Goal: Task Accomplishment & Management: Use online tool/utility

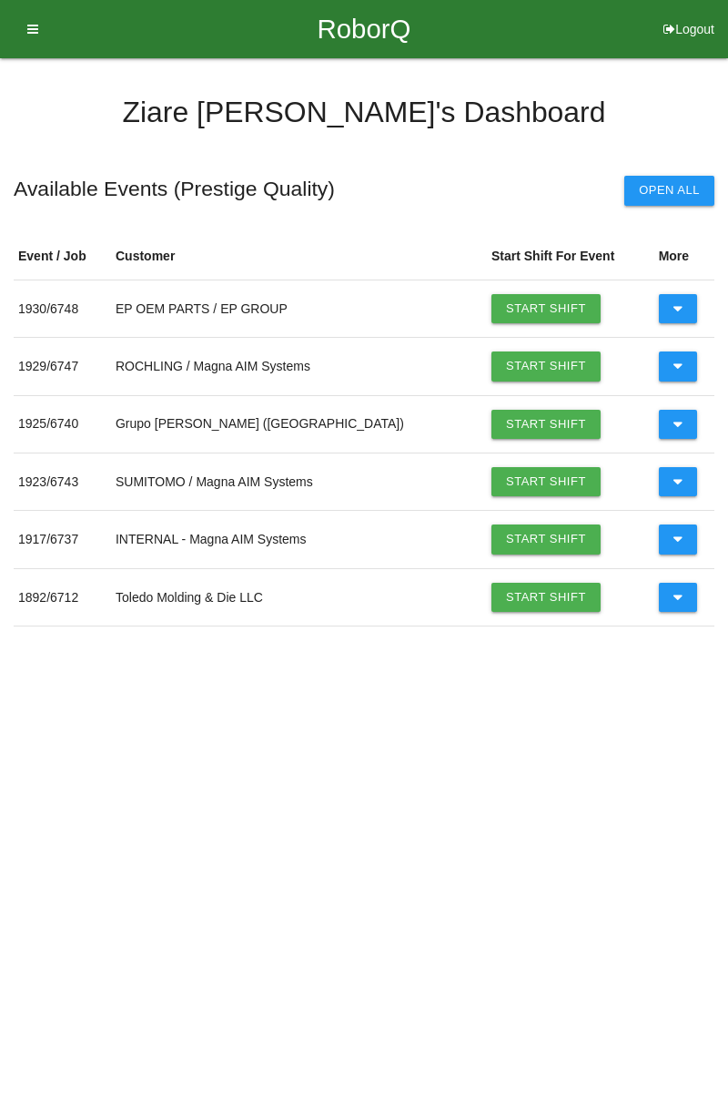
click at [492, 361] on link "Start Shift" at bounding box center [546, 365] width 109 height 29
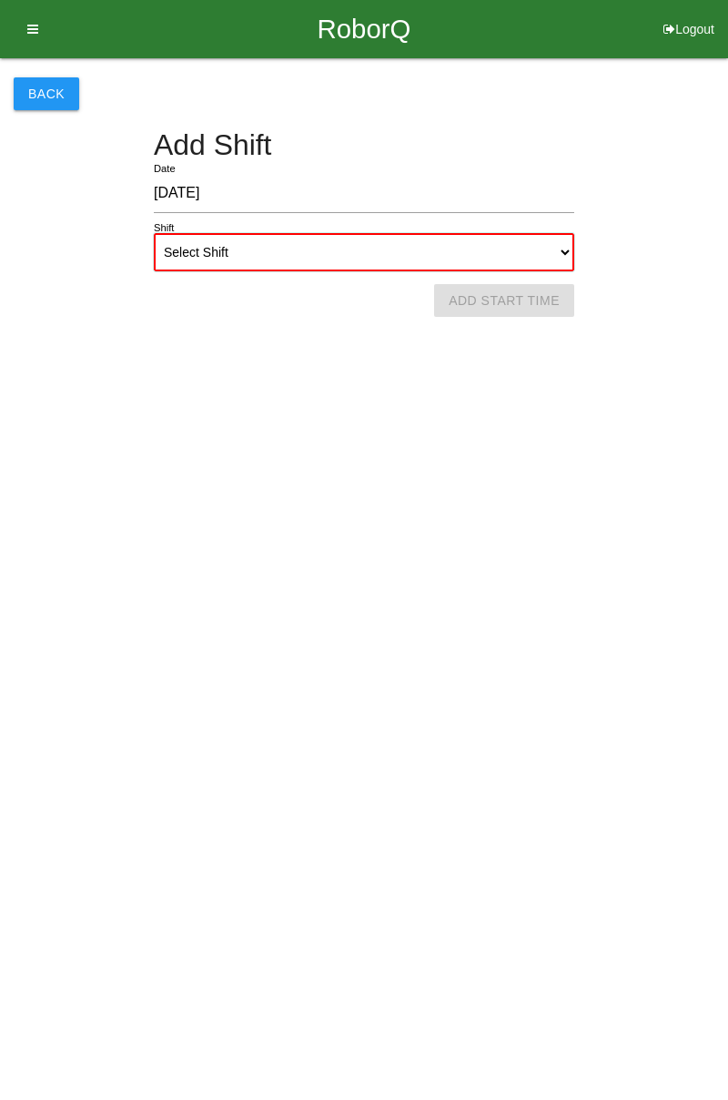
click at [549, 257] on select "Select Shift 1st Shift 2nd Shift 3rd Shift 4th Shift" at bounding box center [364, 252] width 421 height 38
select select "1"
click at [154, 233] on select "Select Shift 1st Shift 2nd Shift 3rd Shift 4th Shift" at bounding box center [364, 252] width 421 height 38
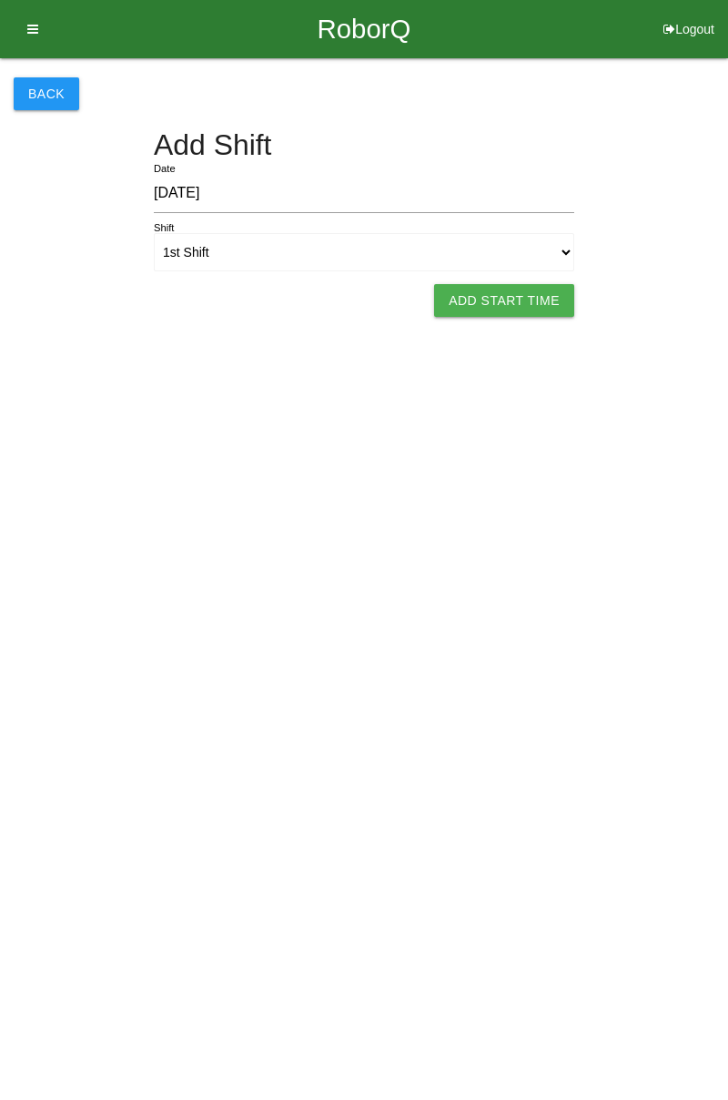
click at [483, 293] on button "Add Start Time" at bounding box center [504, 300] width 140 height 33
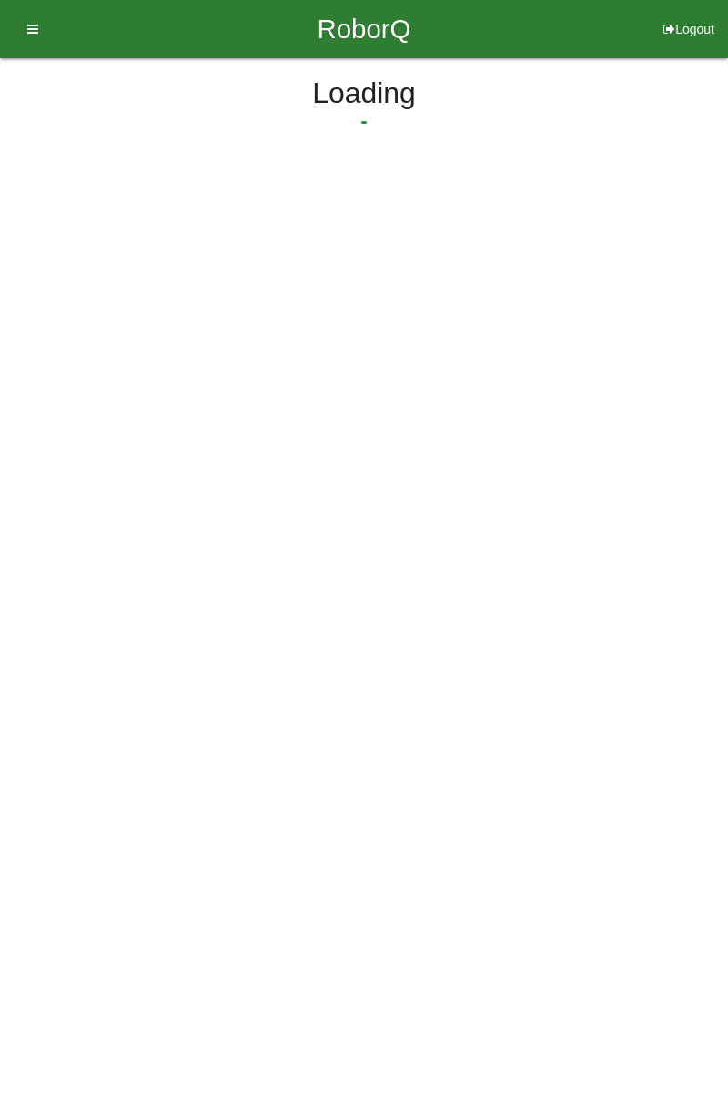
select select "6"
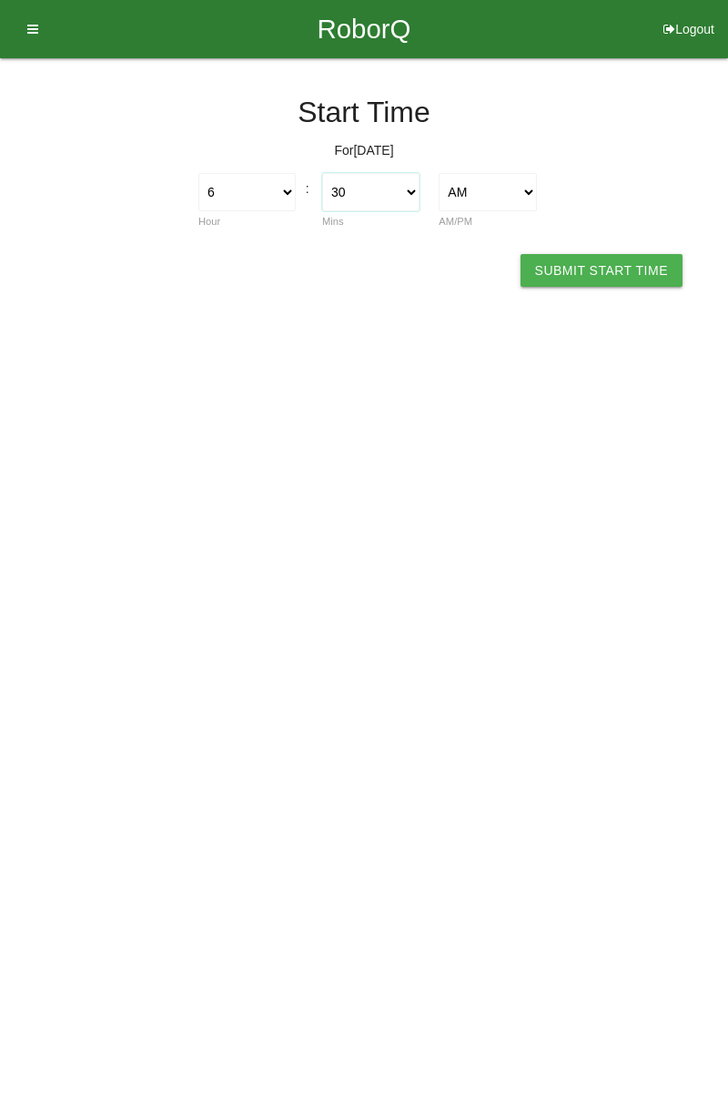
click at [390, 193] on select "00 01 02 03 04 05 06 07 08 09 10 11 12 13 14 15 16 17 18 19 20 21 22 23 24 25 2…" at bounding box center [370, 192] width 97 height 38
click at [619, 299] on html "RoborQ Logout [PERSON_NAME] Dashboard Profile Add Companions Work Instructions …" at bounding box center [364, 172] width 728 height 345
click at [404, 184] on select "00 01 02 03 04 05 06 07 08 09 10 11 12 13 14 15 16 17 18 19 20 21 22 23 24 25 2…" at bounding box center [370, 192] width 97 height 38
select select "20"
click at [322, 173] on select "00 01 02 03 04 05 06 07 08 09 10 11 12 13 14 15 16 17 18 19 20 21 22 23 24 25 2…" at bounding box center [370, 192] width 97 height 38
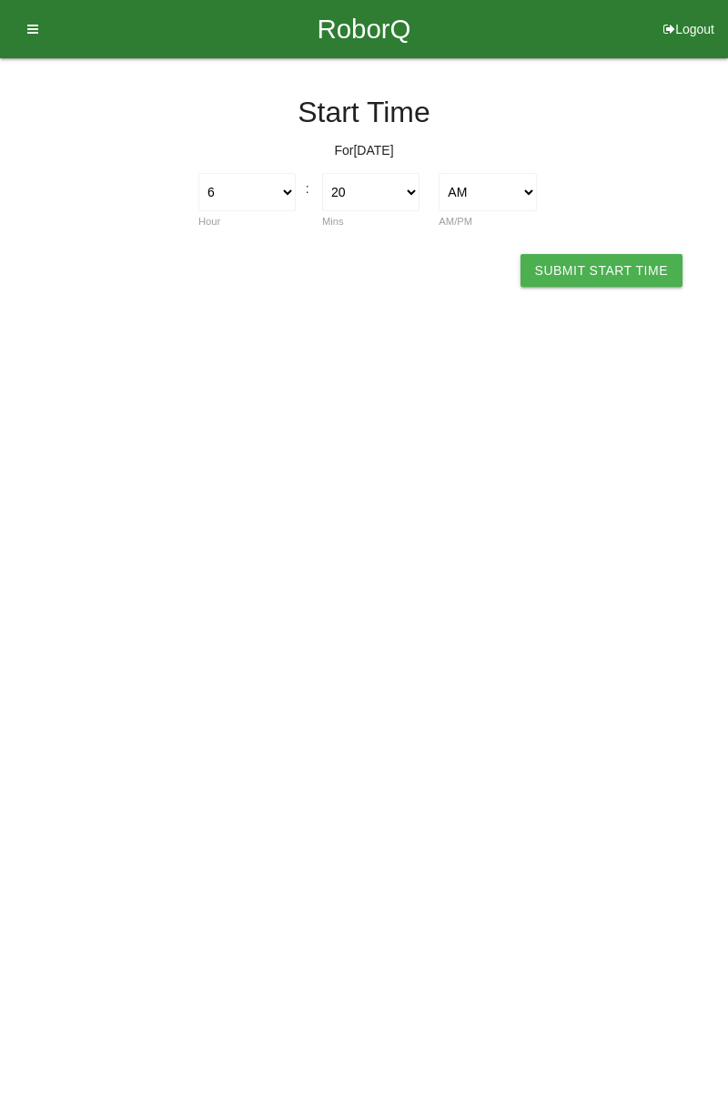
click at [619, 263] on button "Submit Start Time" at bounding box center [602, 270] width 162 height 33
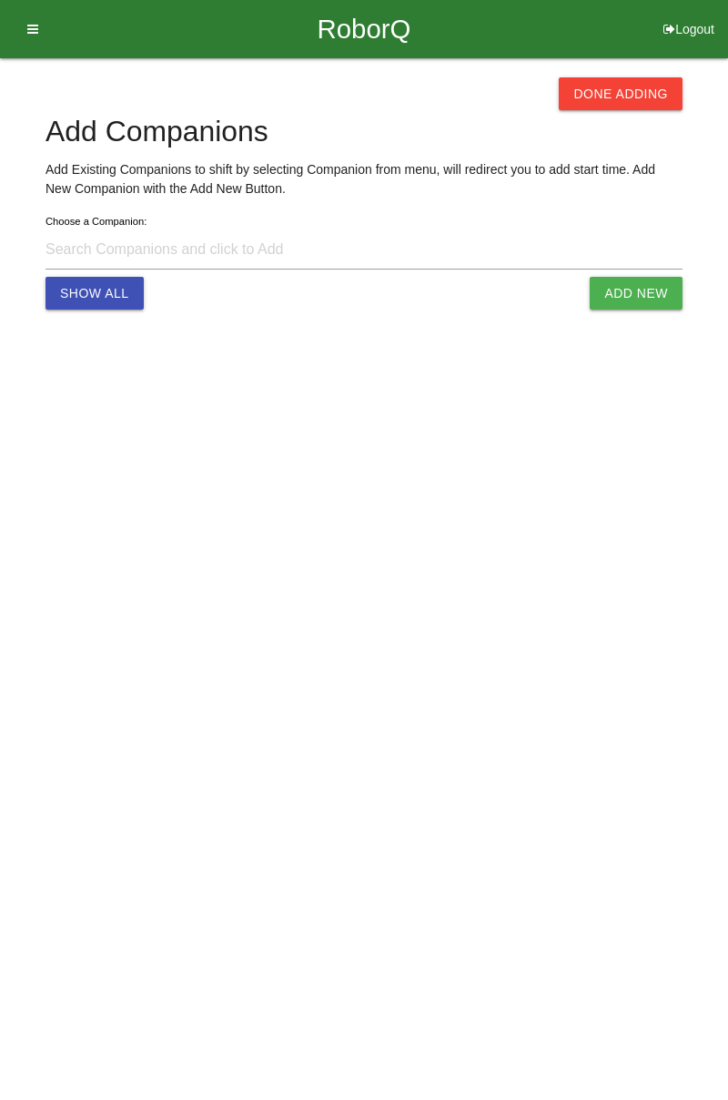
click at [622, 91] on button "Done Adding" at bounding box center [621, 93] width 124 height 33
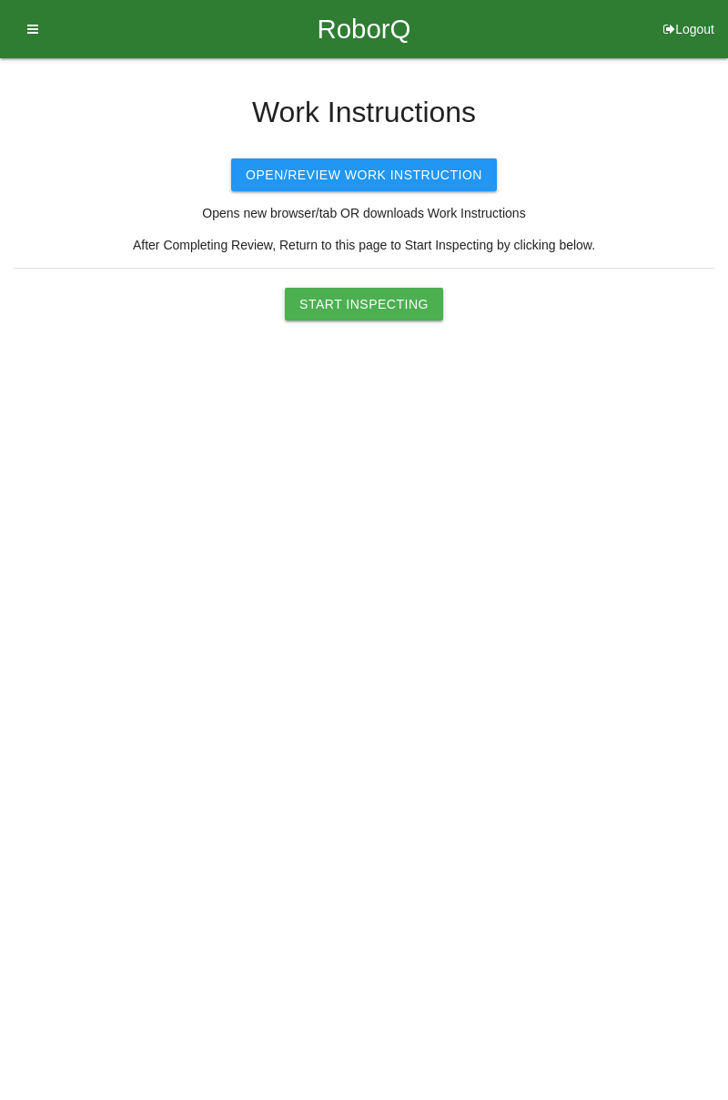
click at [408, 306] on button "Start Inspecting" at bounding box center [364, 304] width 158 height 33
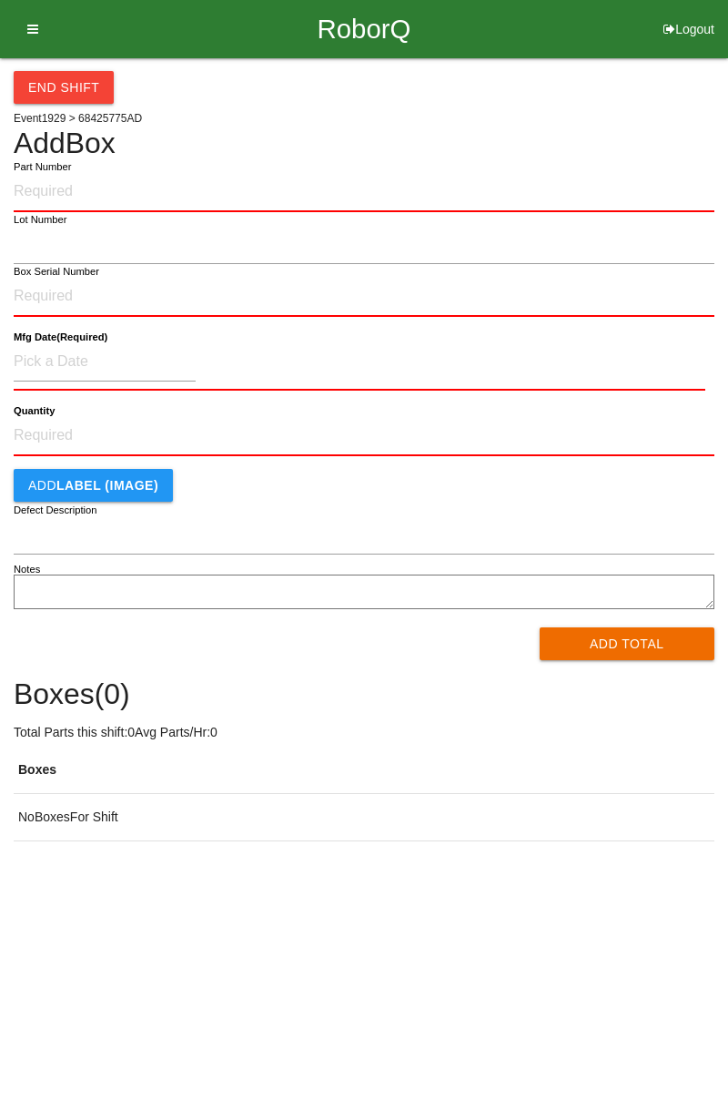
click at [35, 31] on icon at bounding box center [26, 29] width 23 height 58
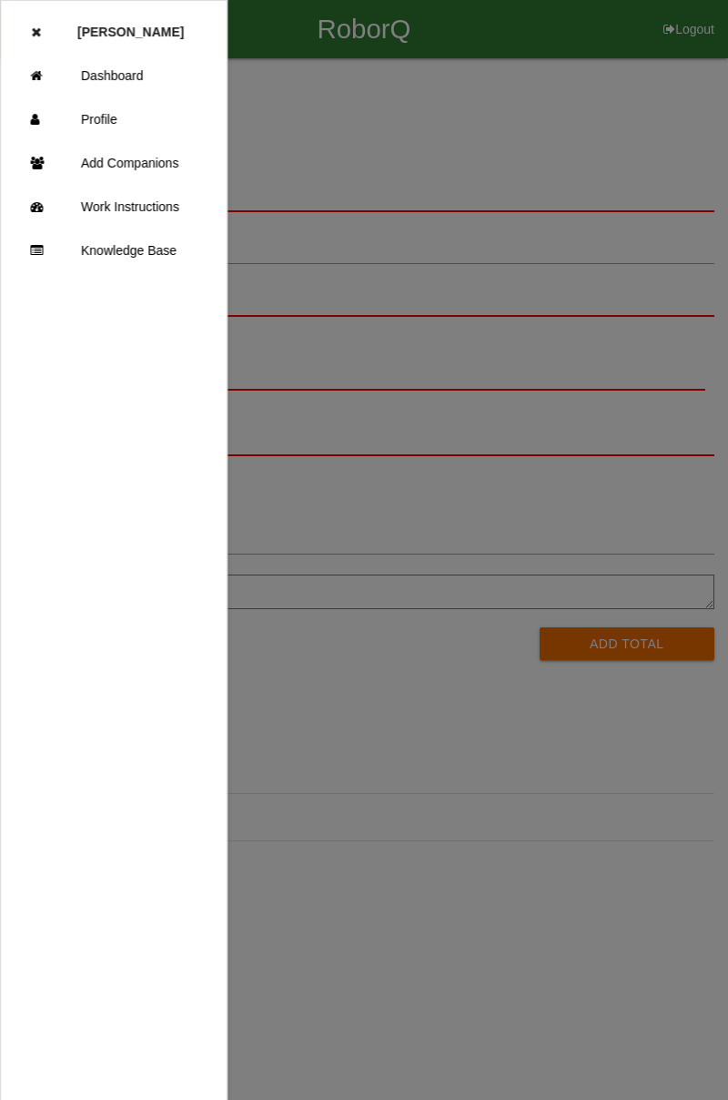
click at [106, 164] on link "Add Companions" at bounding box center [114, 163] width 226 height 44
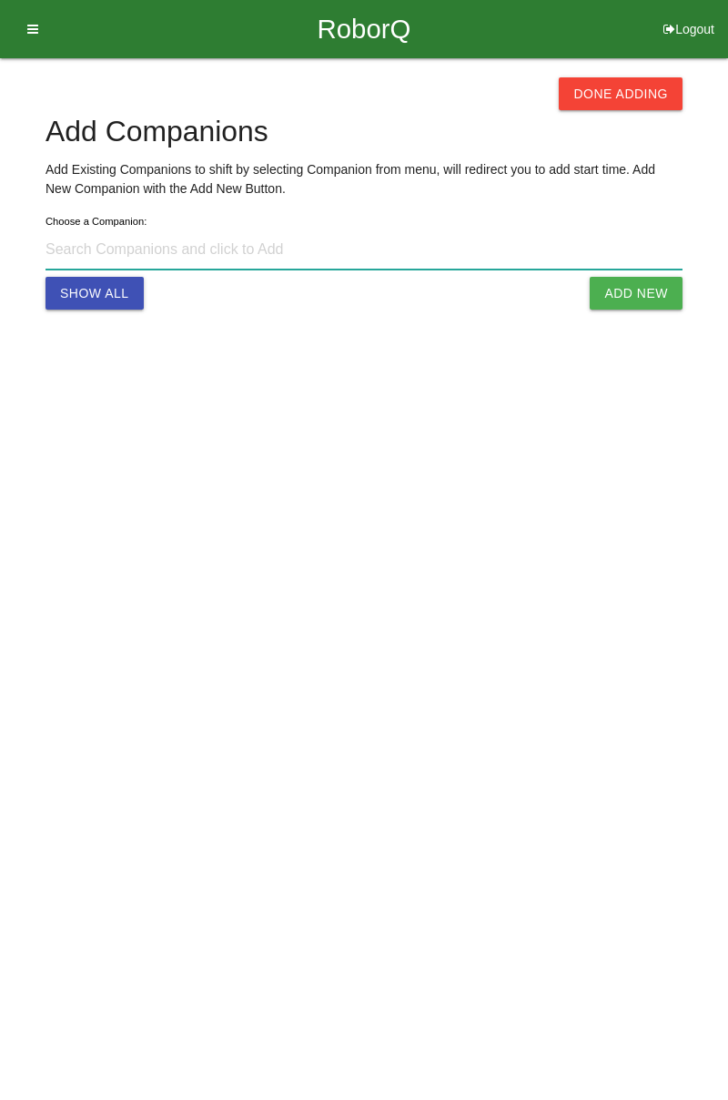
click at [171, 246] on input at bounding box center [364, 249] width 637 height 39
type input "[PERSON_NAME] [EMAIL_ADDRESS][DOMAIN_NAME]"
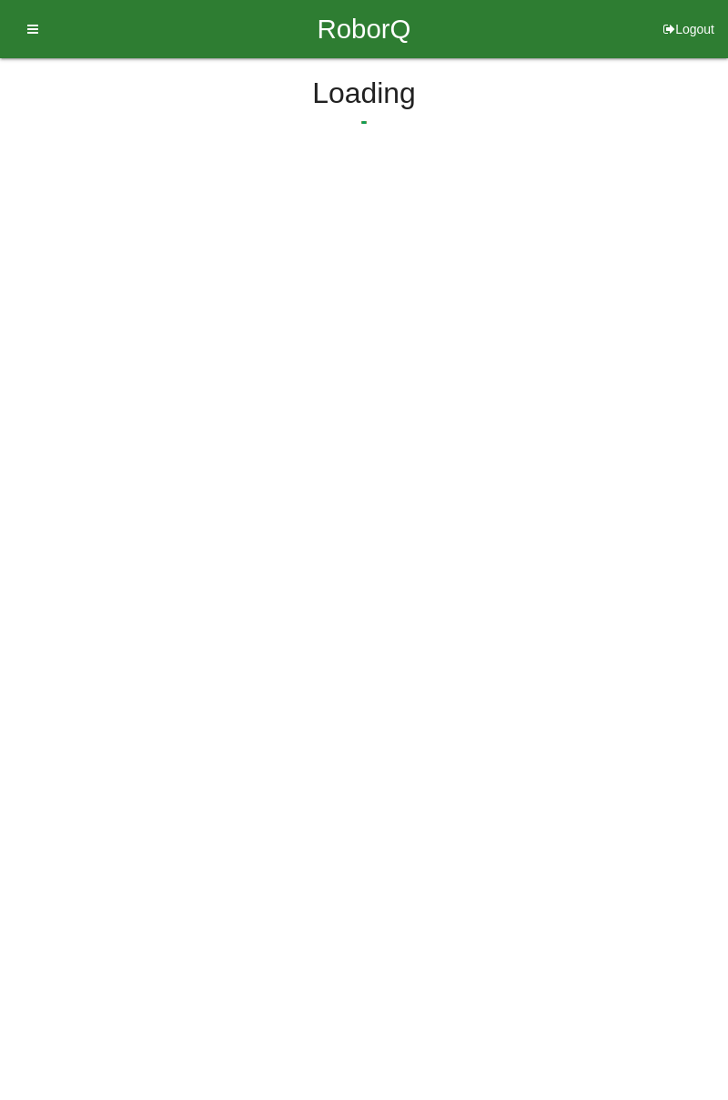
select select "6"
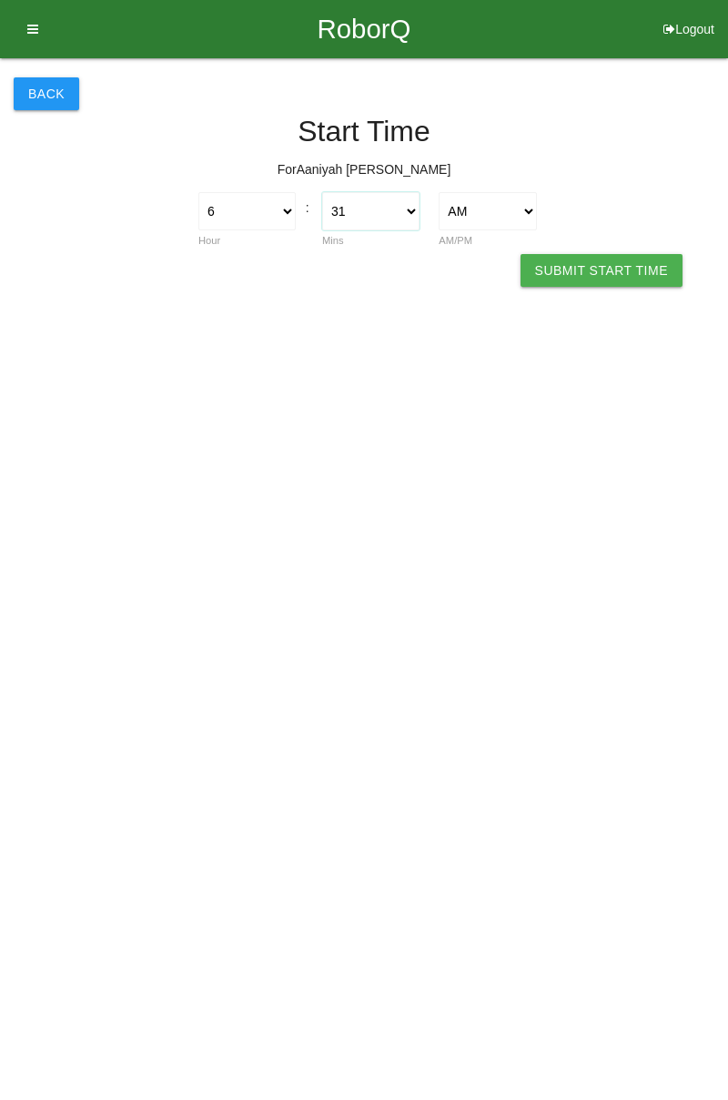
click at [399, 198] on select "00 01 02 03 04 05 06 07 08 09 10 11 12 13 14 15 16 17 18 19 20 21 22 23 24 25 2…" at bounding box center [370, 211] width 97 height 38
select select "0"
click at [322, 192] on select "00 01 02 03 04 05 06 07 08 09 10 11 12 13 14 15 16 17 18 19 20 21 22 23 24 25 2…" at bounding box center [370, 211] width 97 height 38
click at [650, 266] on button "Submit Start Time" at bounding box center [602, 270] width 162 height 33
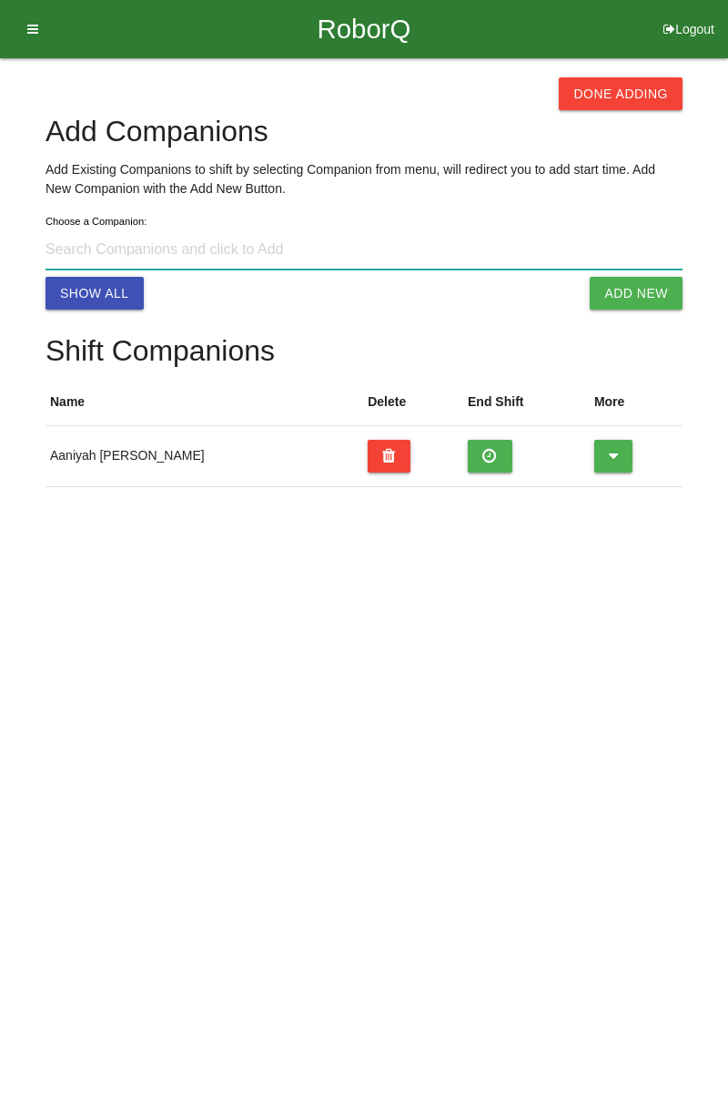
click at [173, 249] on input at bounding box center [364, 249] width 637 height 39
type input "[PERSON_NAME] i@[DOMAIN_NAME]"
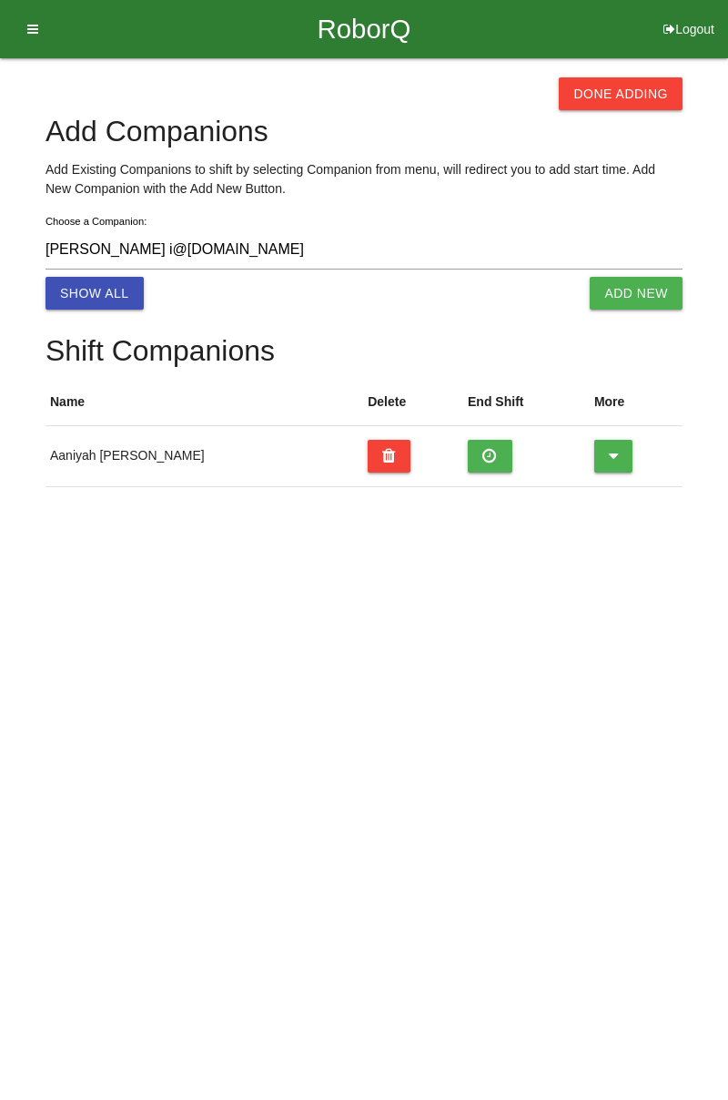
select select "6"
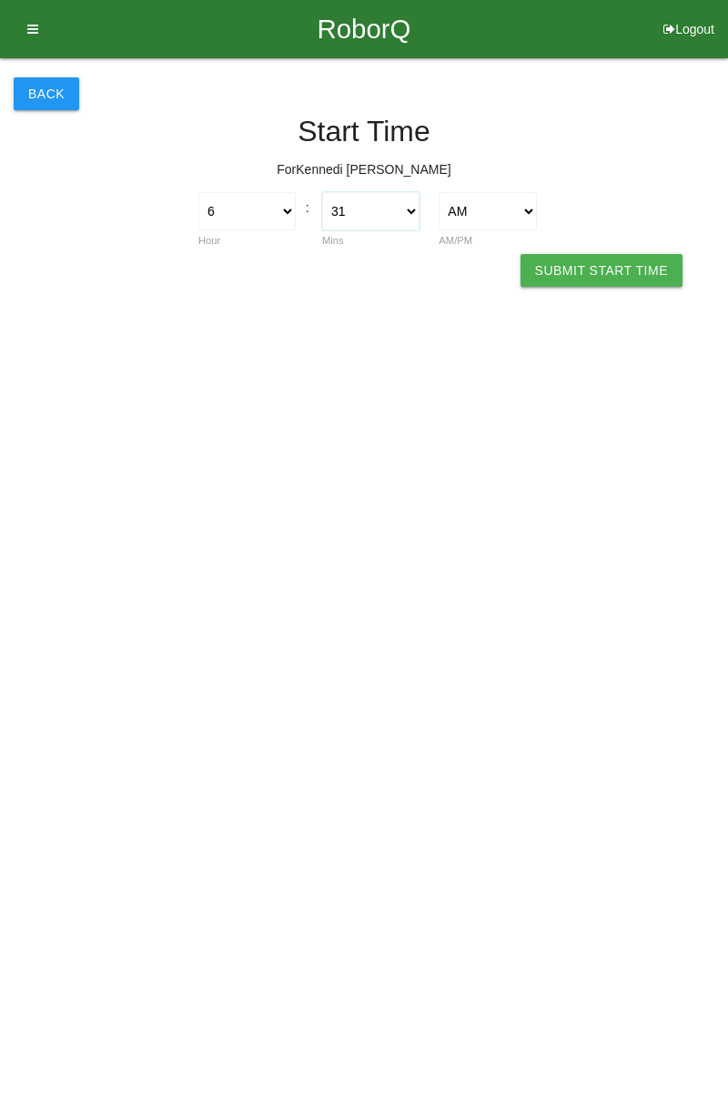
click at [374, 208] on select "00 01 02 03 04 05 06 07 08 09 10 11 12 13 14 15 16 17 18 19 20 21 22 23 24 25 2…" at bounding box center [370, 211] width 97 height 38
select select "0"
click at [322, 192] on select "00 01 02 03 04 05 06 07 08 09 10 11 12 13 14 15 16 17 18 19 20 21 22 23 24 25 2…" at bounding box center [370, 211] width 97 height 38
click at [645, 268] on button "Submit Start Time" at bounding box center [602, 270] width 162 height 33
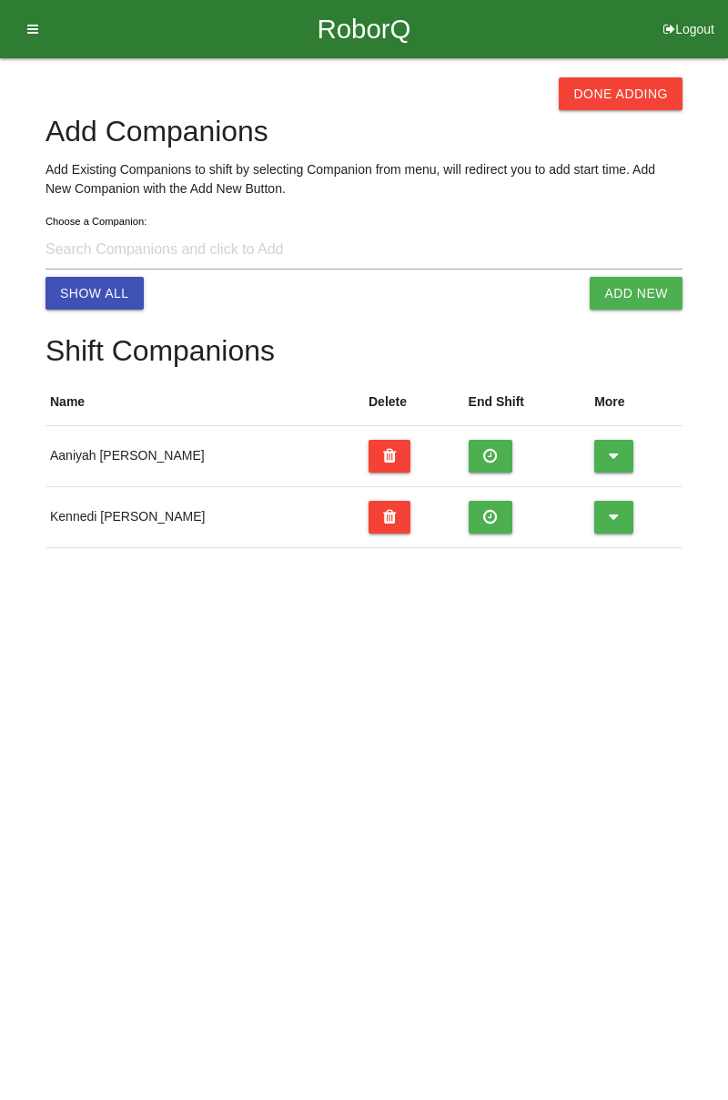
click at [628, 101] on button "Done Adding" at bounding box center [621, 93] width 124 height 33
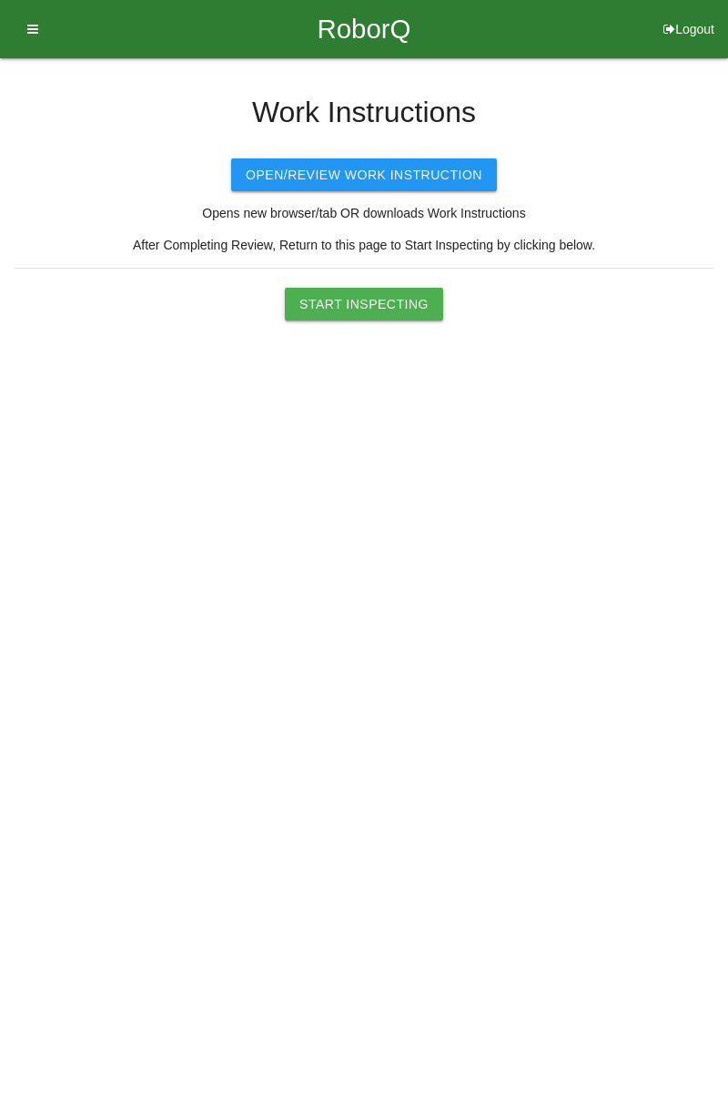
click at [398, 308] on button "Start Inspecting" at bounding box center [364, 304] width 158 height 33
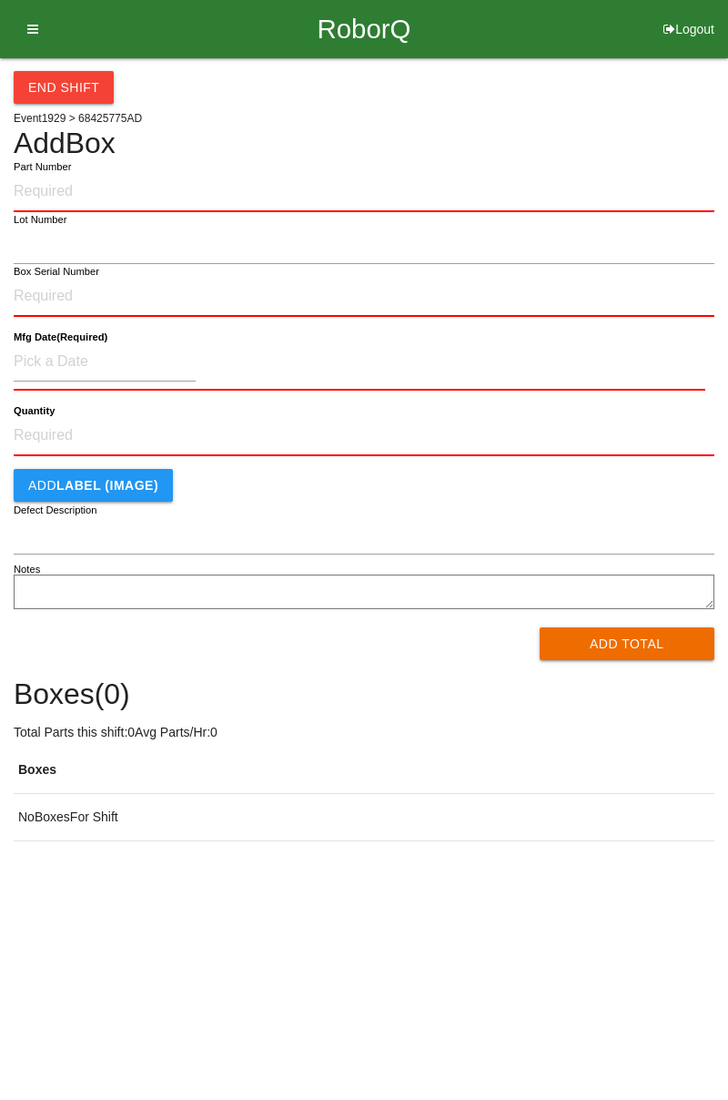
click at [34, 30] on icon at bounding box center [26, 29] width 23 height 58
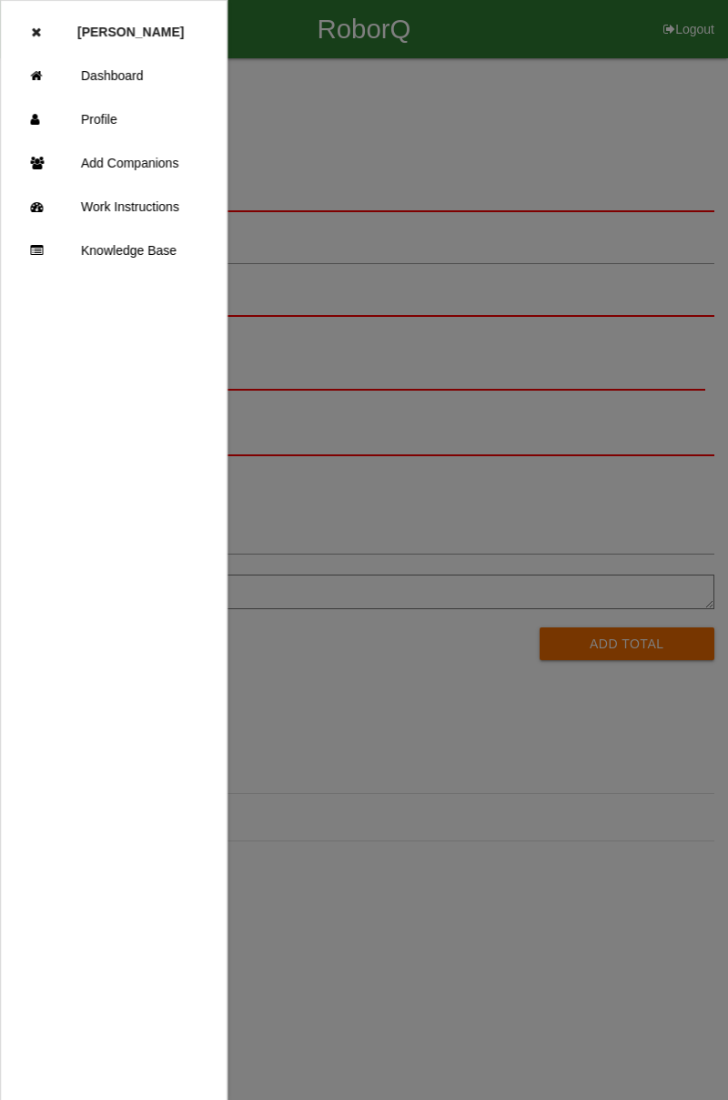
click at [137, 84] on link "Dashboard" at bounding box center [114, 76] width 226 height 44
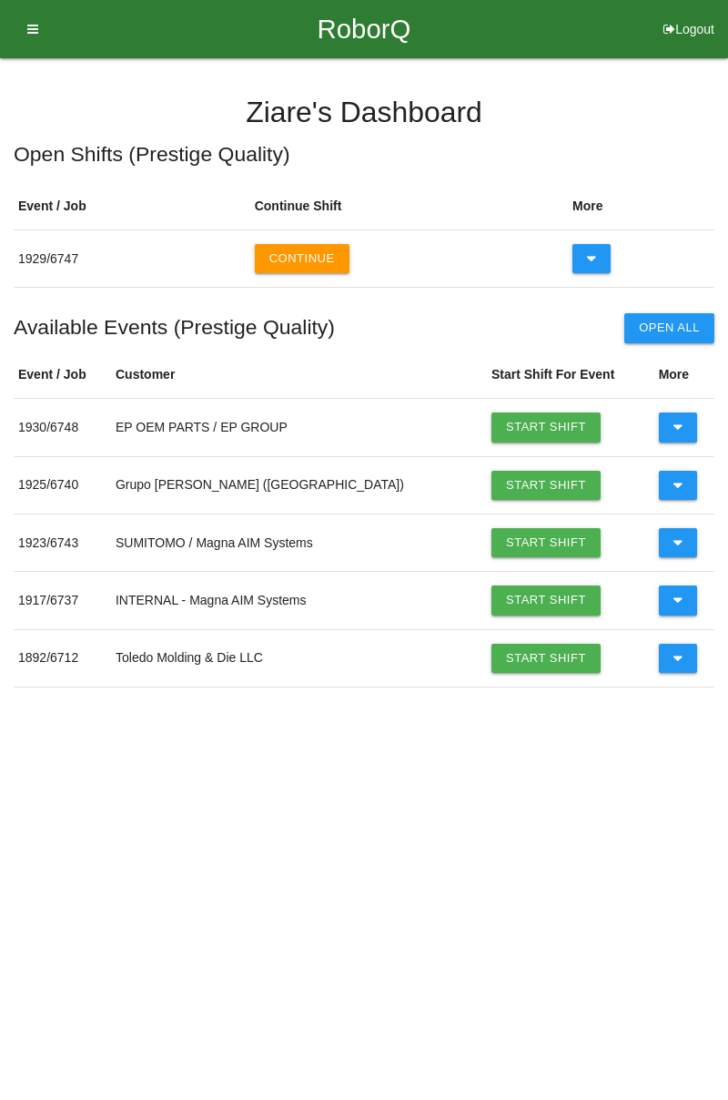
click at [514, 542] on link "Start Shift" at bounding box center [546, 542] width 109 height 29
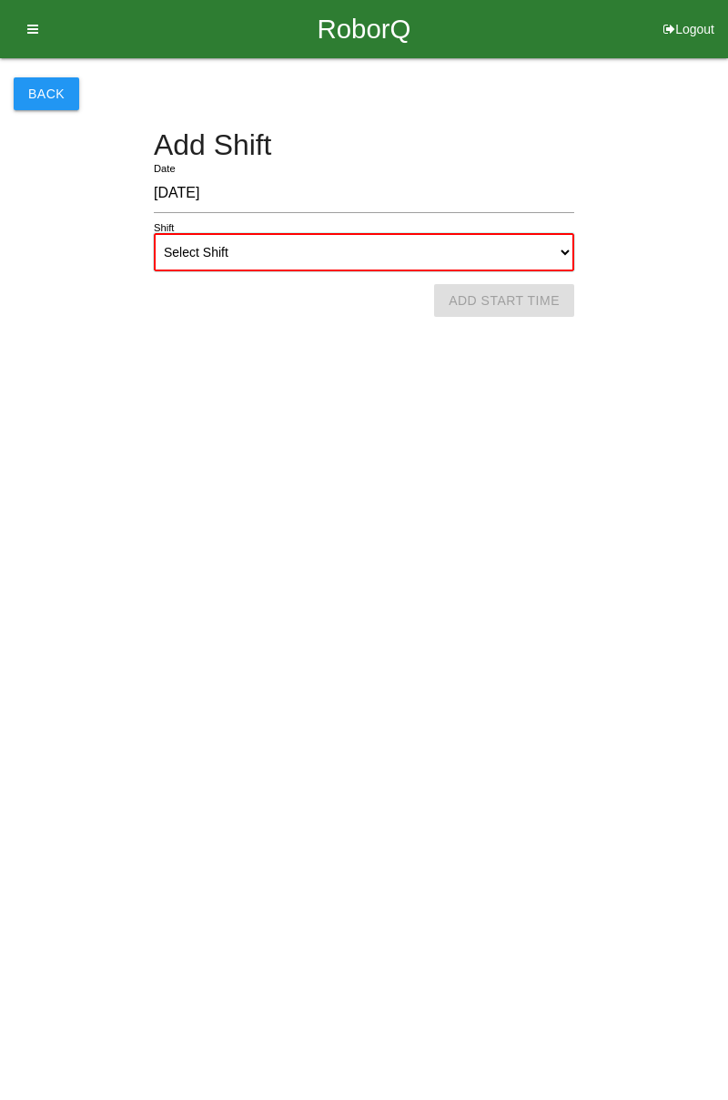
click at [543, 251] on select "Select Shift 1st Shift 2nd Shift 3rd Shift 4th Shift" at bounding box center [364, 252] width 421 height 38
select select "1"
click at [154, 233] on select "Select Shift 1st Shift 2nd Shift 3rd Shift 4th Shift" at bounding box center [364, 252] width 421 height 38
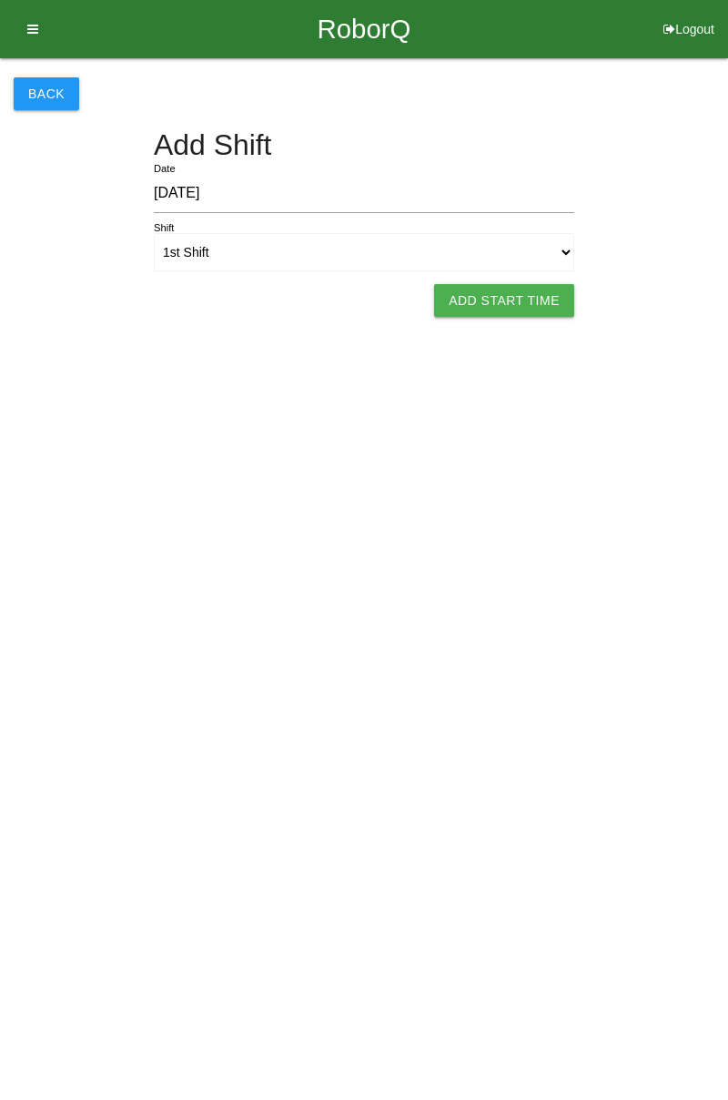
click at [524, 300] on button "Add Start Time" at bounding box center [504, 300] width 140 height 33
select select "6"
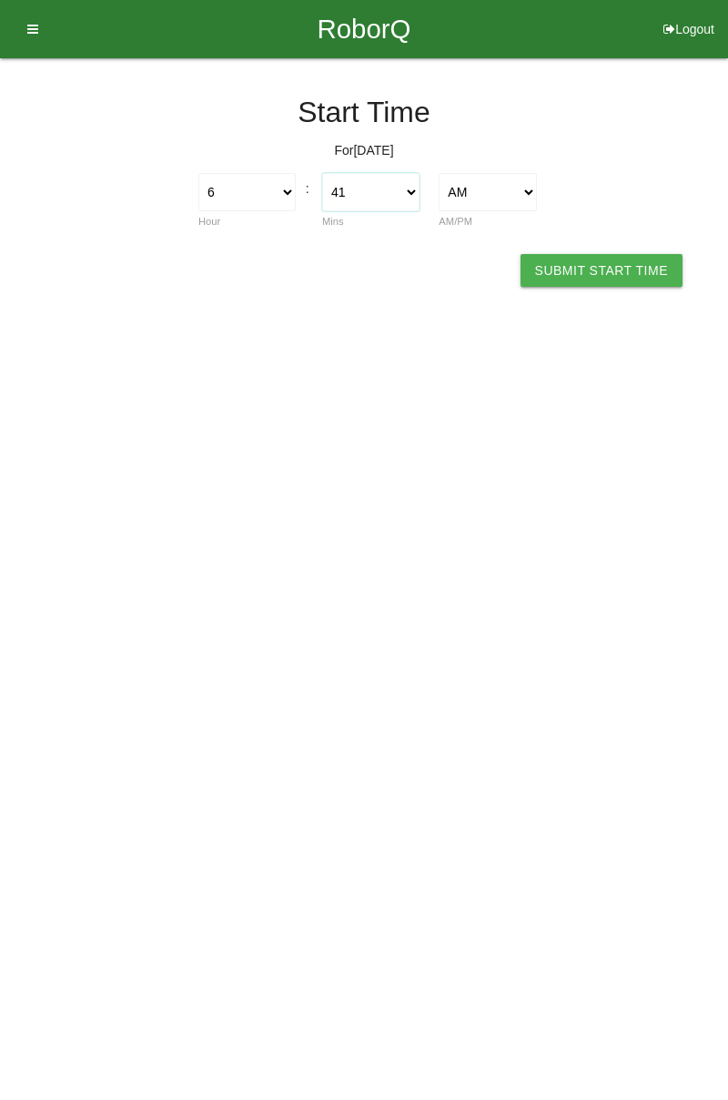
click at [398, 184] on select "00 01 02 03 04 05 06 07 08 09 10 11 12 13 14 15 16 17 18 19 20 21 22 23 24 25 2…" at bounding box center [370, 192] width 97 height 38
select select "0"
click at [322, 173] on select "00 01 02 03 04 05 06 07 08 09 10 11 12 13 14 15 16 17 18 19 20 21 22 23 24 25 2…" at bounding box center [370, 192] width 97 height 38
click at [605, 266] on button "Submit Start Time" at bounding box center [602, 270] width 162 height 33
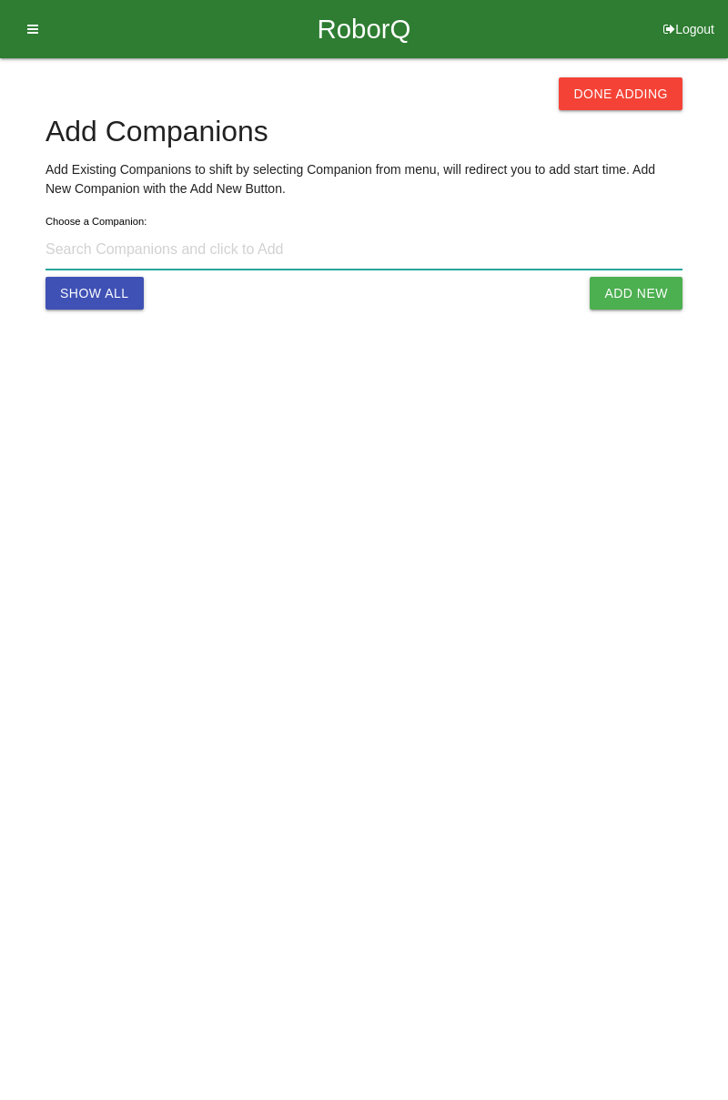
click at [209, 242] on input at bounding box center [364, 249] width 637 height 39
type input "[PERSON_NAME] i@[DOMAIN_NAME]"
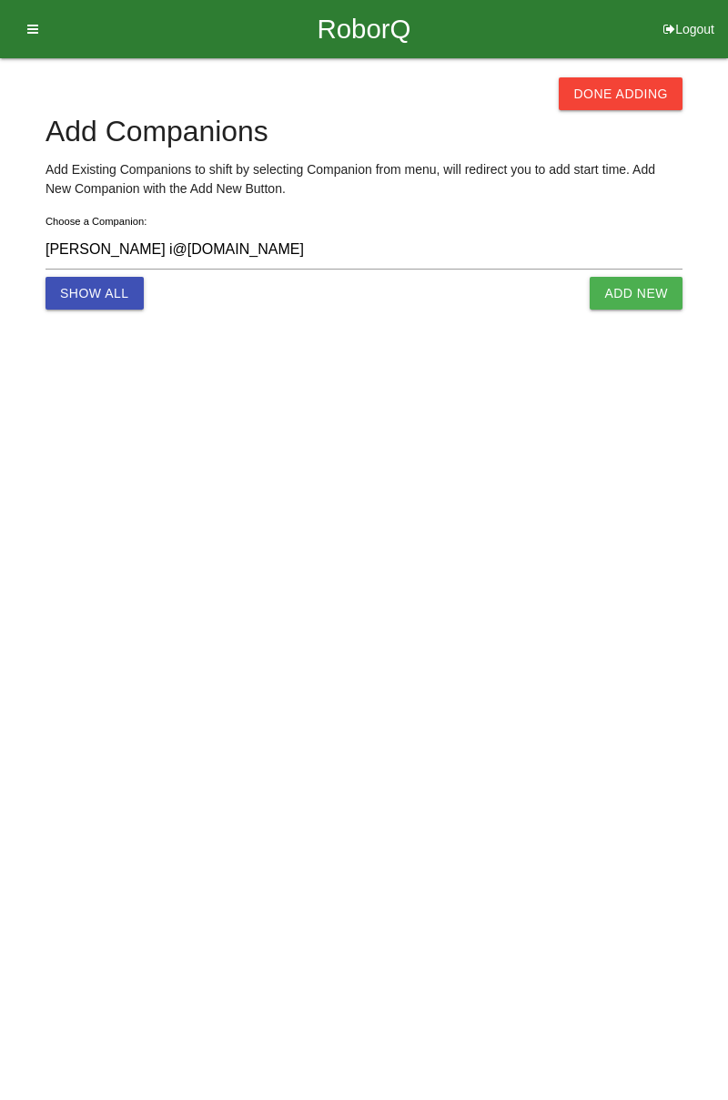
select select "6"
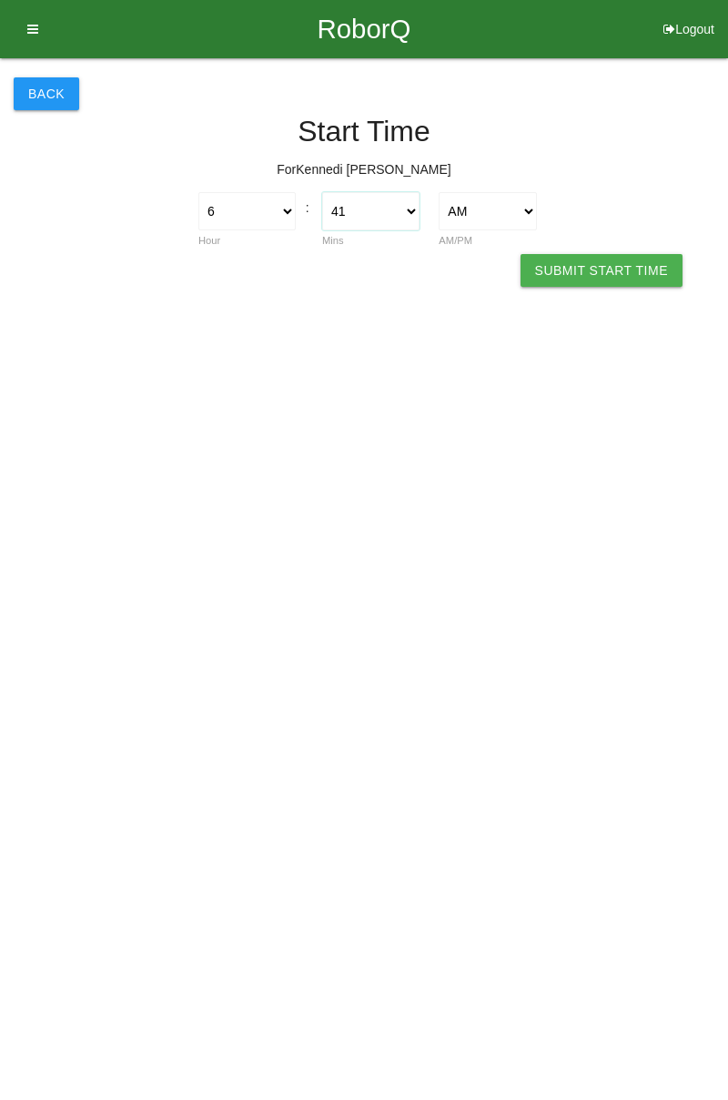
click at [397, 214] on select "00 01 02 03 04 05 06 07 08 09 10 11 12 13 14 15 16 17 18 19 20 21 22 23 24 25 2…" at bounding box center [370, 211] width 97 height 38
select select "0"
click at [322, 192] on select "00 01 02 03 04 05 06 07 08 09 10 11 12 13 14 15 16 17 18 19 20 21 22 23 24 25 2…" at bounding box center [370, 211] width 97 height 38
click at [637, 270] on button "Submit Start Time" at bounding box center [602, 270] width 162 height 33
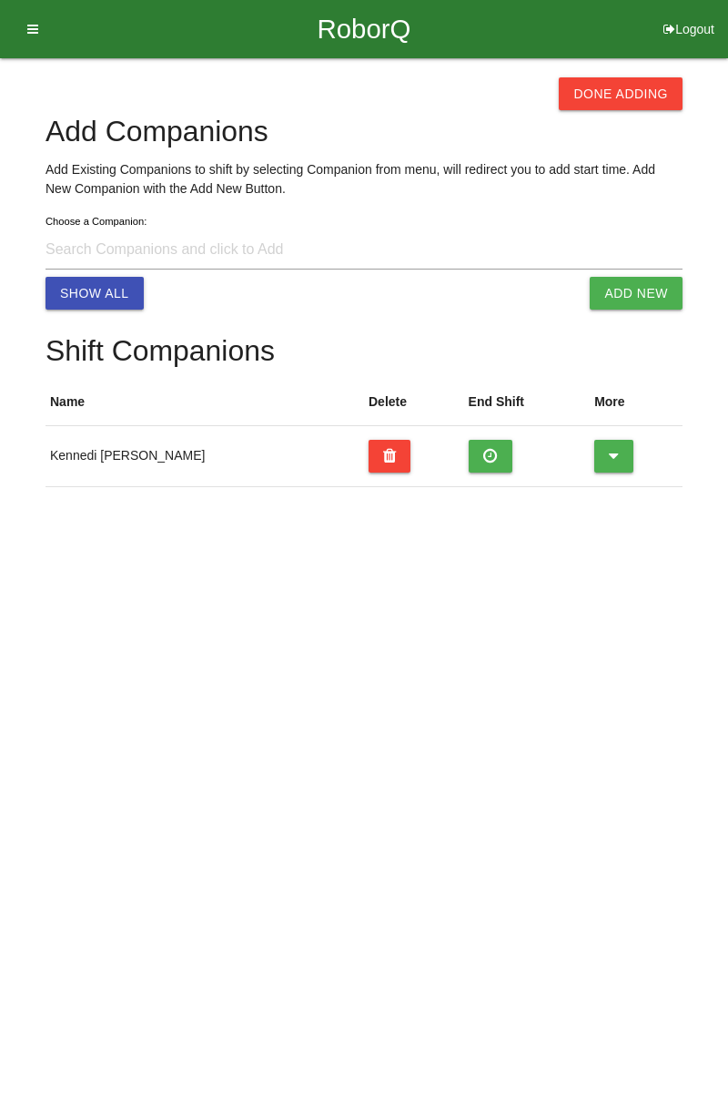
click at [628, 107] on button "Done Adding" at bounding box center [621, 93] width 124 height 33
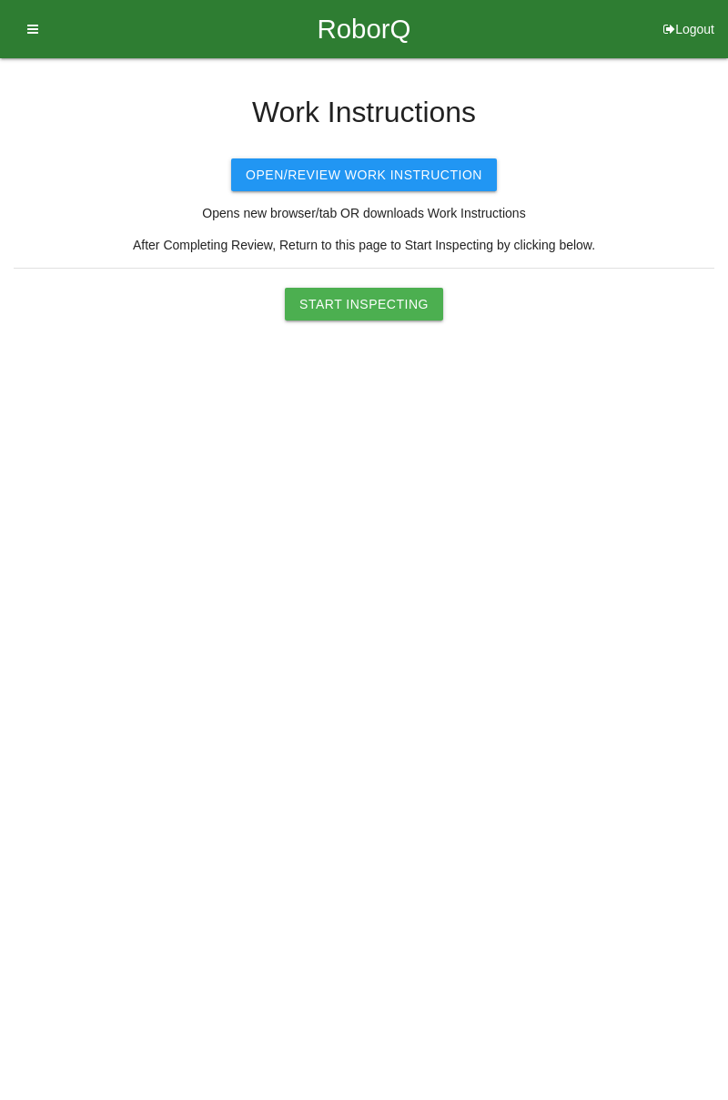
click at [404, 306] on button "Start Inspecting" at bounding box center [364, 304] width 158 height 33
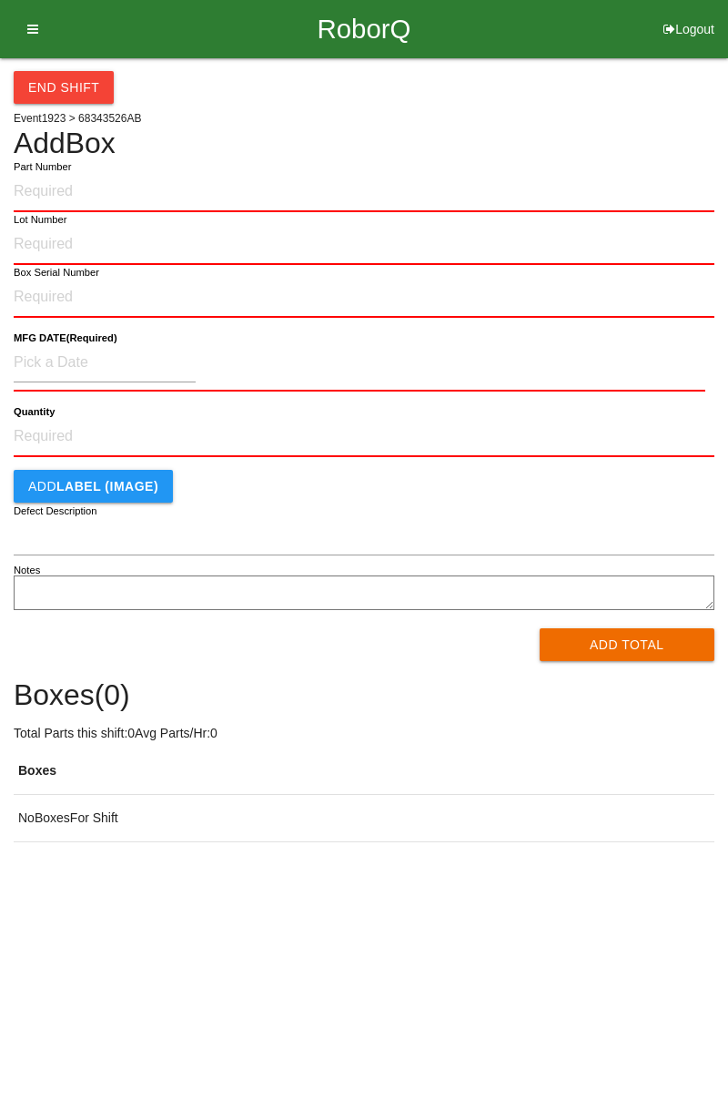
click at [35, 38] on icon at bounding box center [26, 29] width 23 height 58
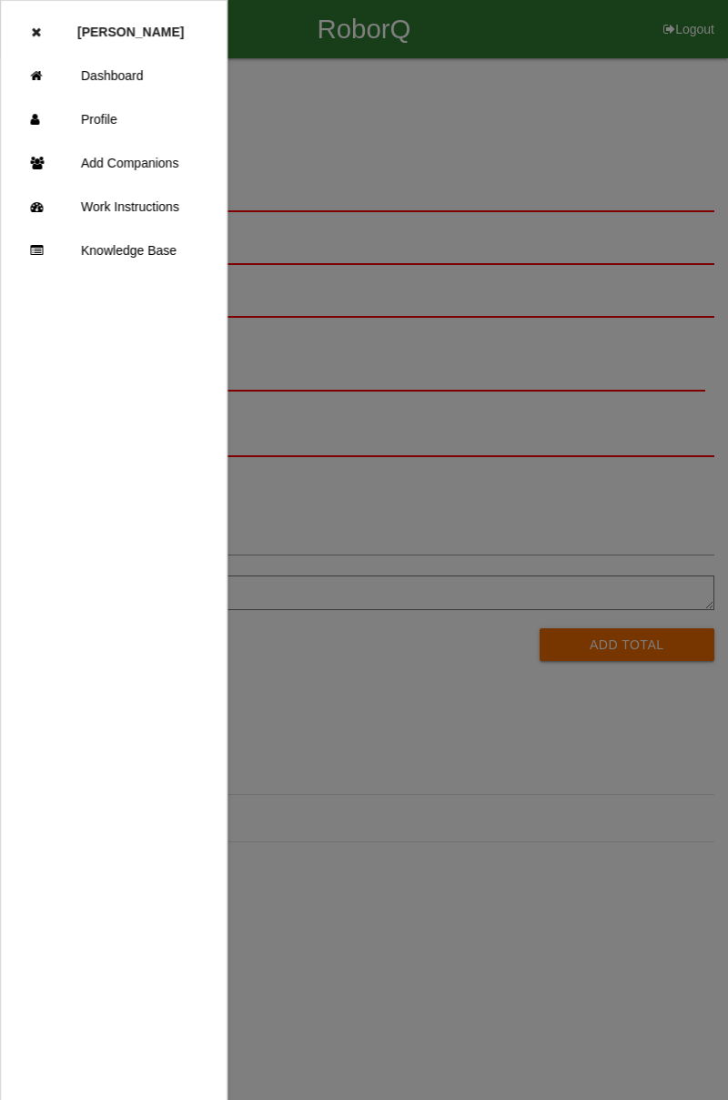
click at [136, 81] on link "Dashboard" at bounding box center [114, 76] width 226 height 44
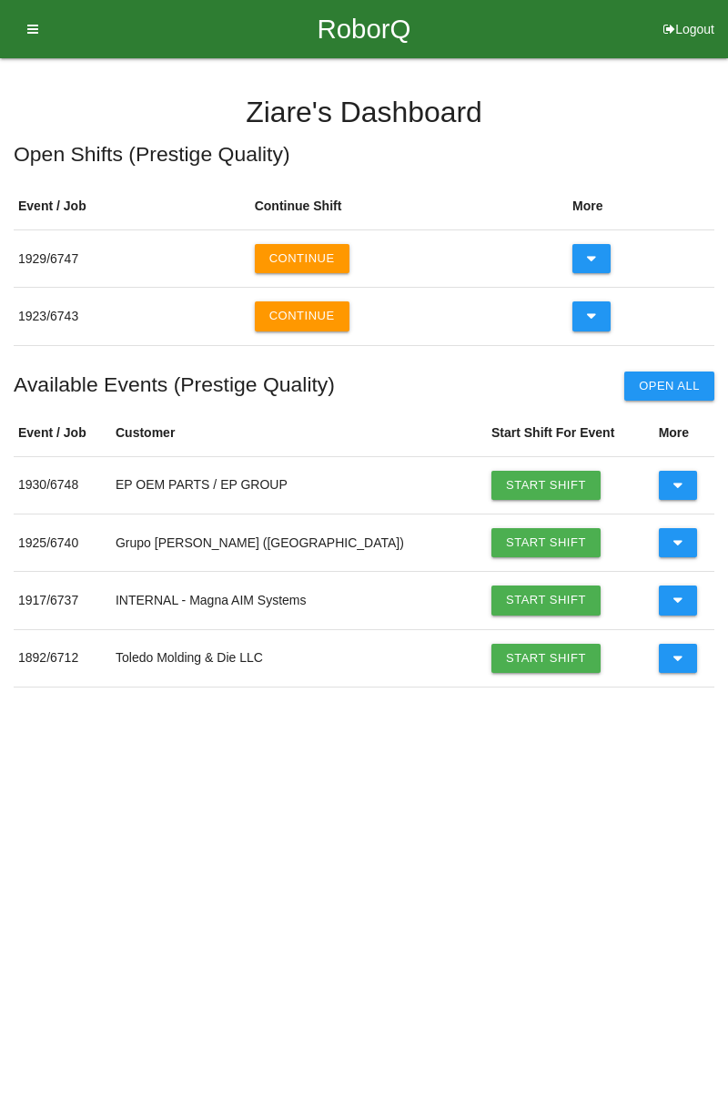
click at [324, 251] on button "Continue" at bounding box center [302, 258] width 95 height 29
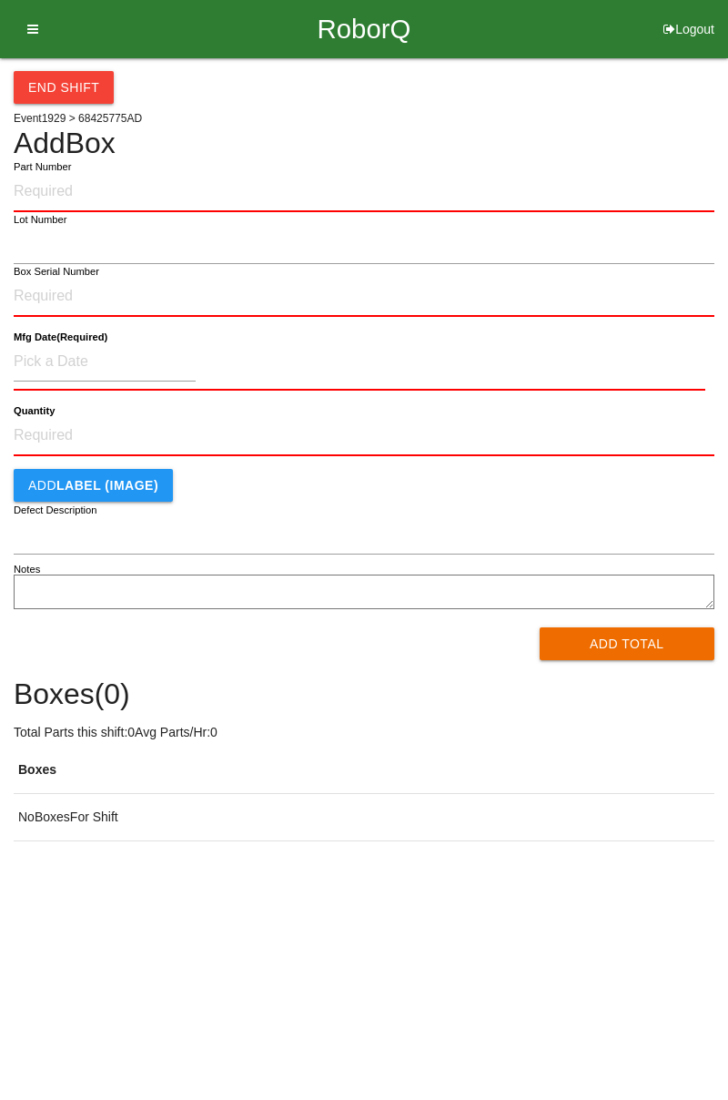
click at [35, 37] on icon at bounding box center [26, 29] width 23 height 58
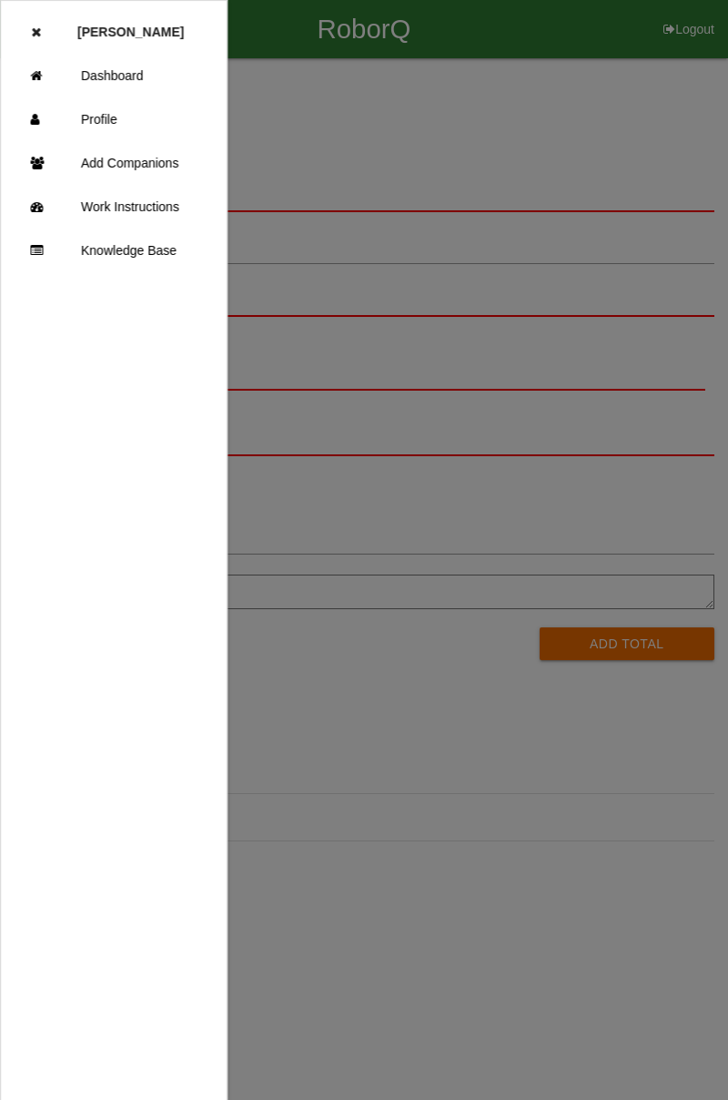
click at [300, 138] on div at bounding box center [364, 660] width 728 height 1320
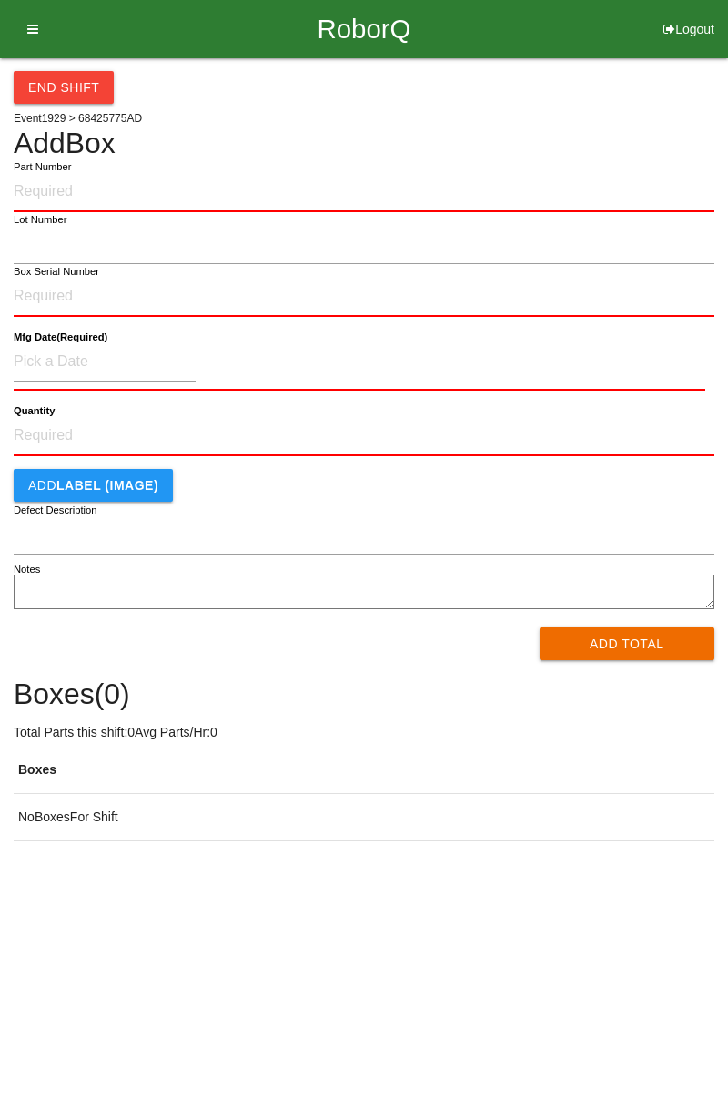
click at [138, 479] on b "LABEL (IMAGE)" at bounding box center [107, 485] width 102 height 15
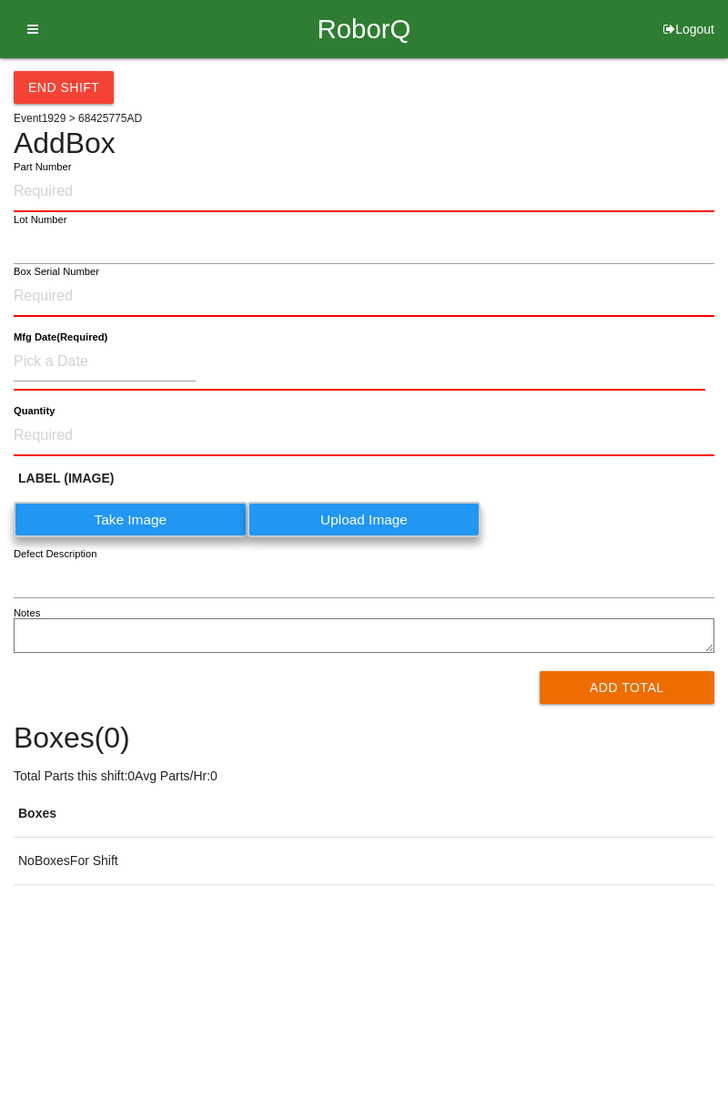
click at [140, 512] on label "Take Image" at bounding box center [131, 520] width 234 height 36
click at [0, 0] on \(IMAGE\) "Take Image" at bounding box center [0, 0] width 0 height 0
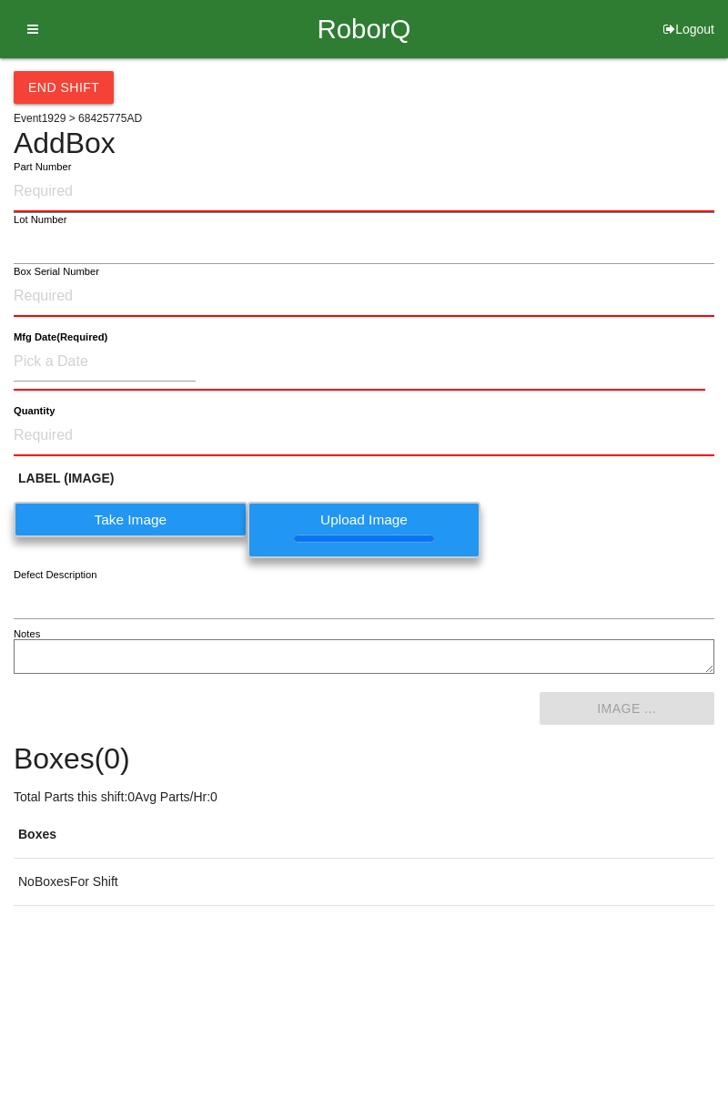
click at [38, 194] on input "Part Number" at bounding box center [364, 192] width 701 height 40
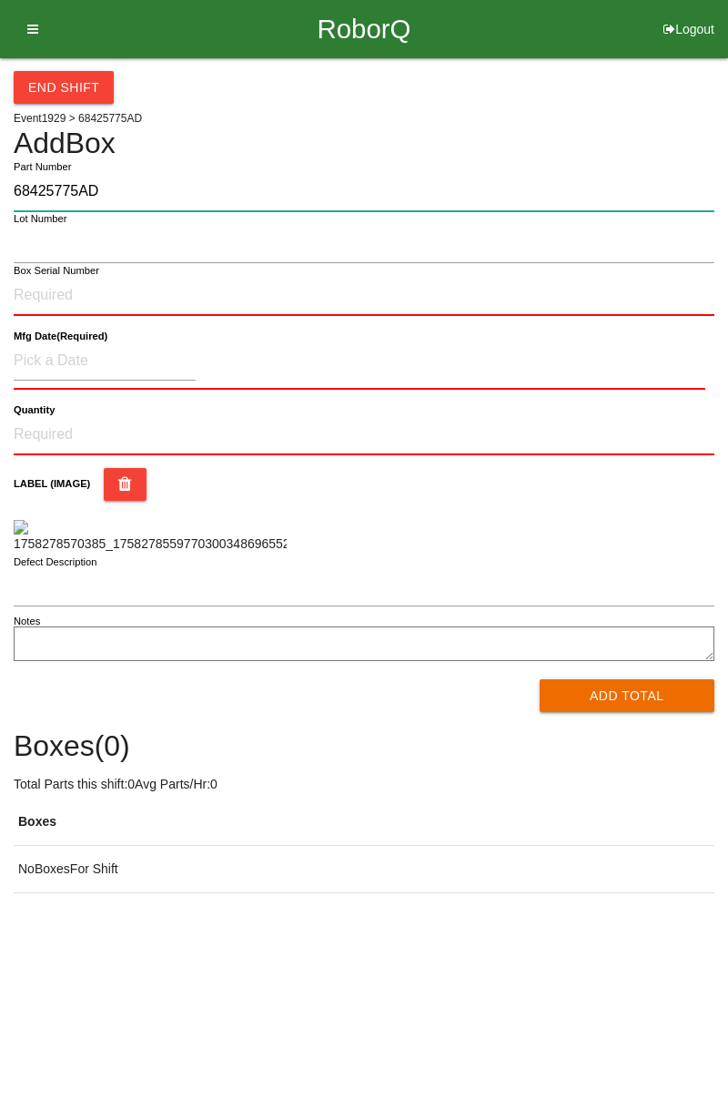
type input "68425775AD"
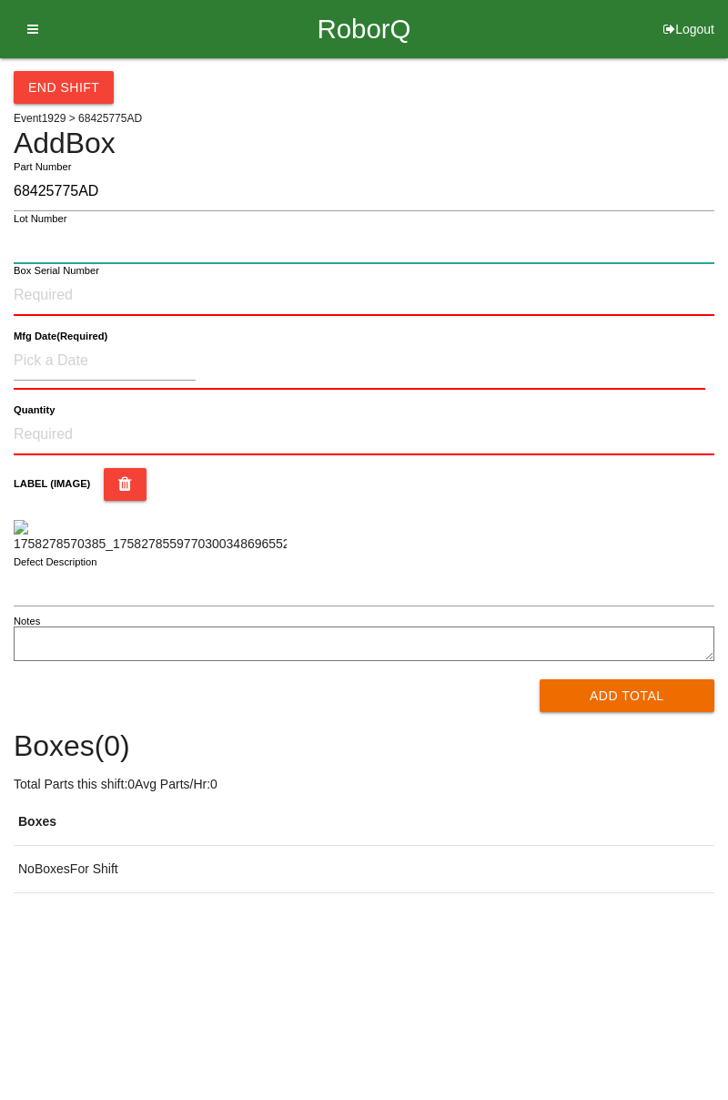
click at [205, 234] on input "Lot Number" at bounding box center [364, 243] width 701 height 39
type input "000106"
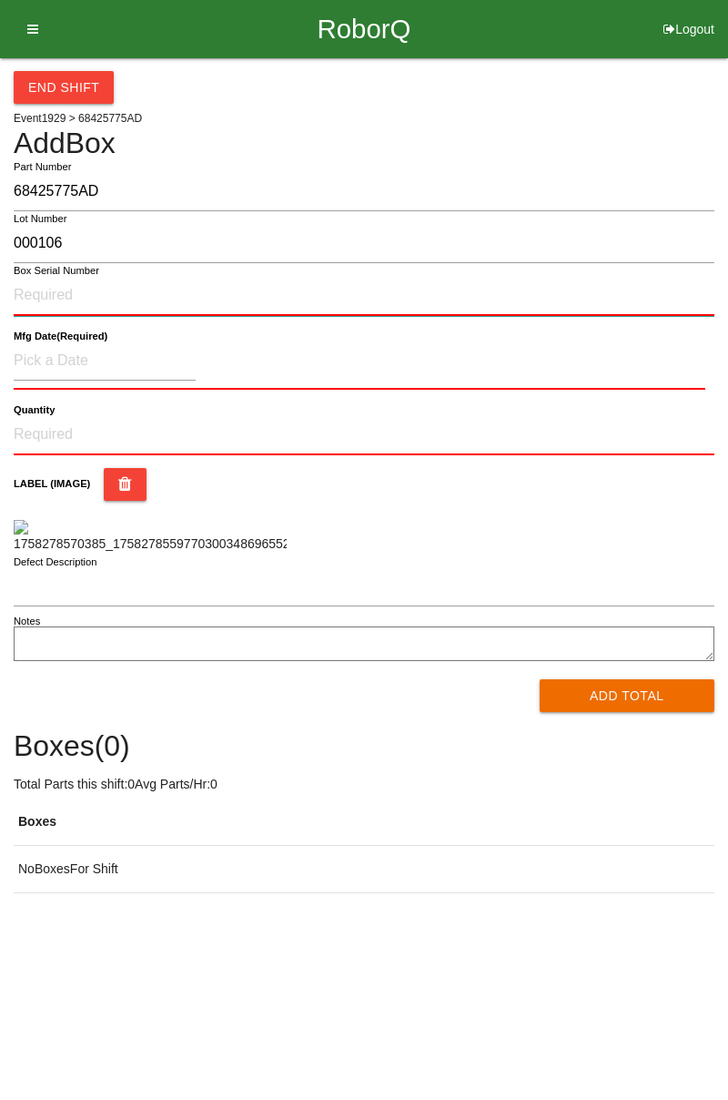
click at [104, 299] on input "Box Serial Number" at bounding box center [364, 296] width 701 height 40
type input "S180579858"
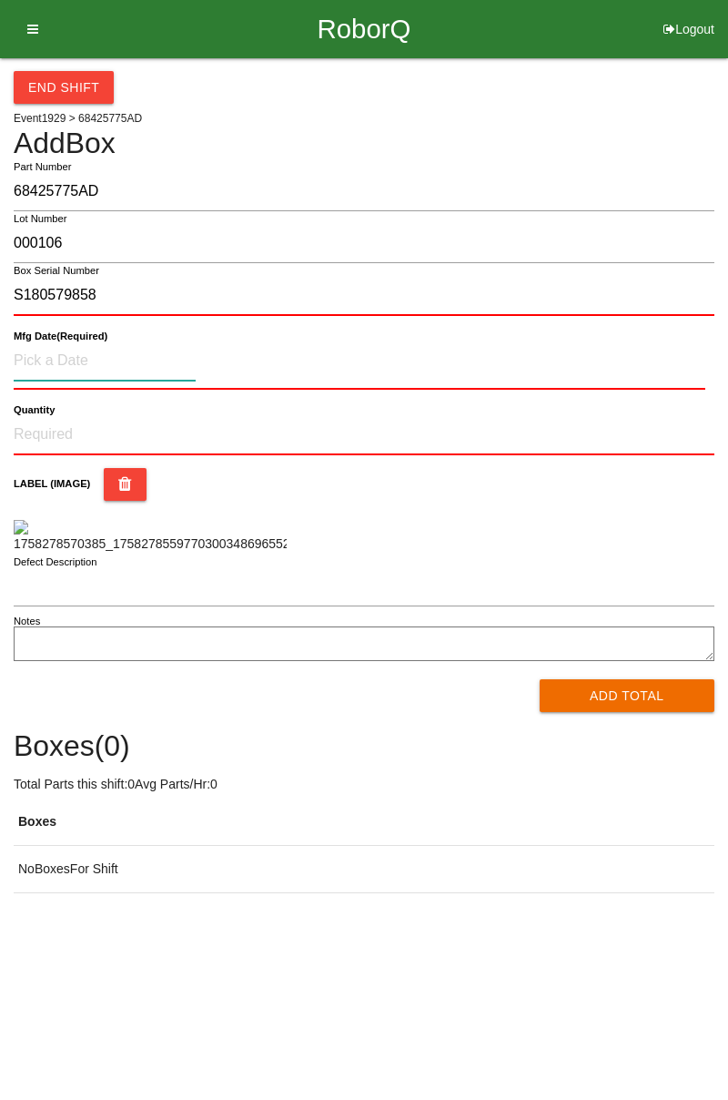
click at [60, 358] on input at bounding box center [105, 360] width 182 height 39
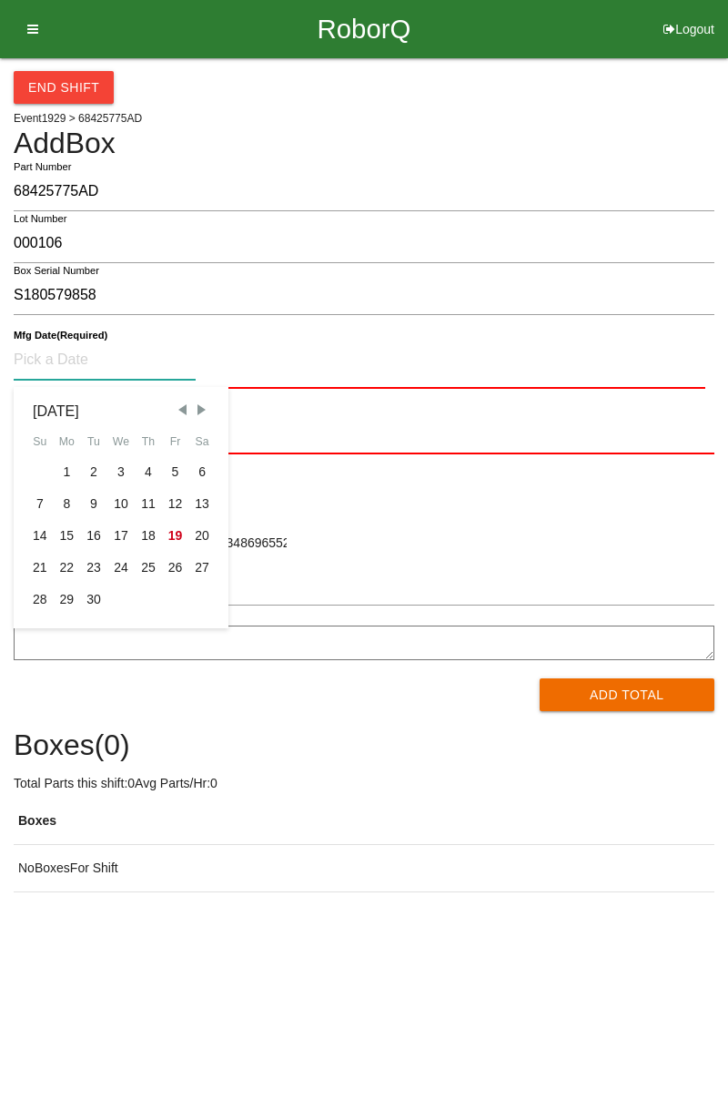
click at [119, 541] on div "17" at bounding box center [120, 536] width 27 height 32
type input "[DATE]"
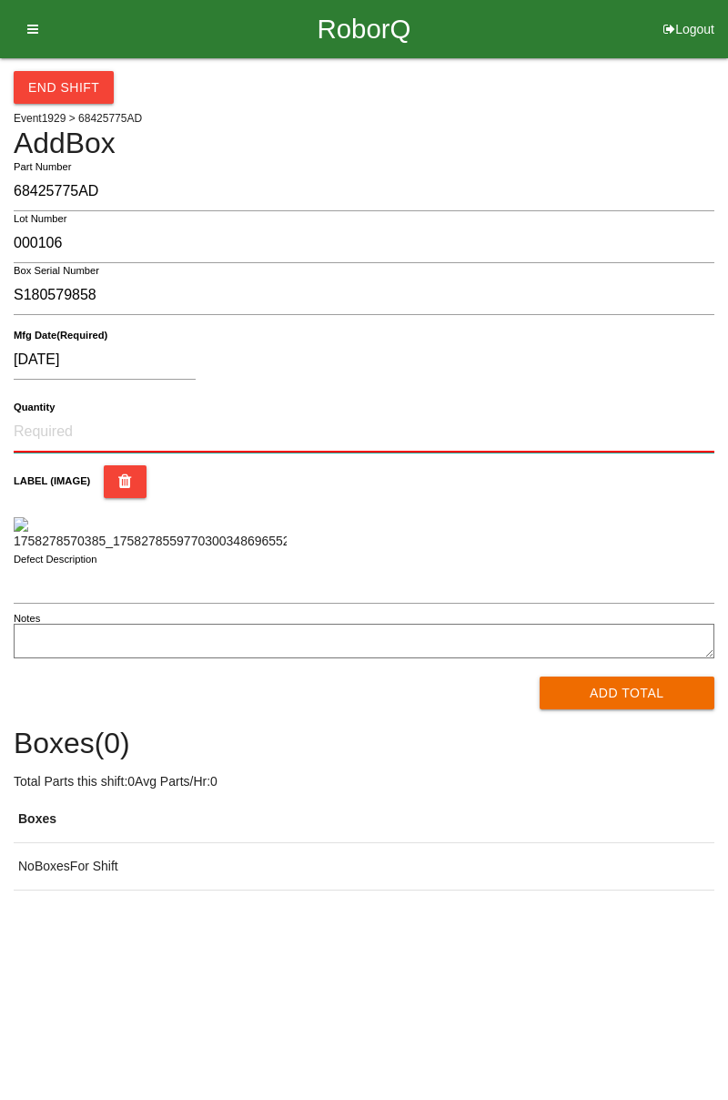
click at [53, 434] on input "Quantity" at bounding box center [364, 432] width 701 height 40
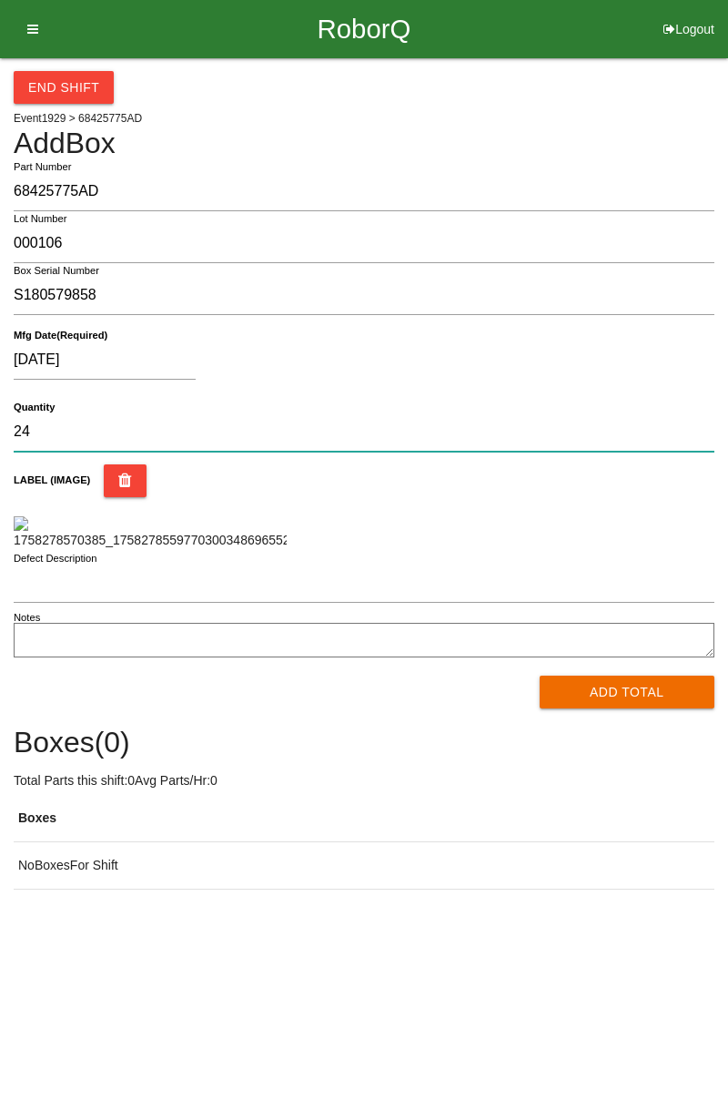
type input "24"
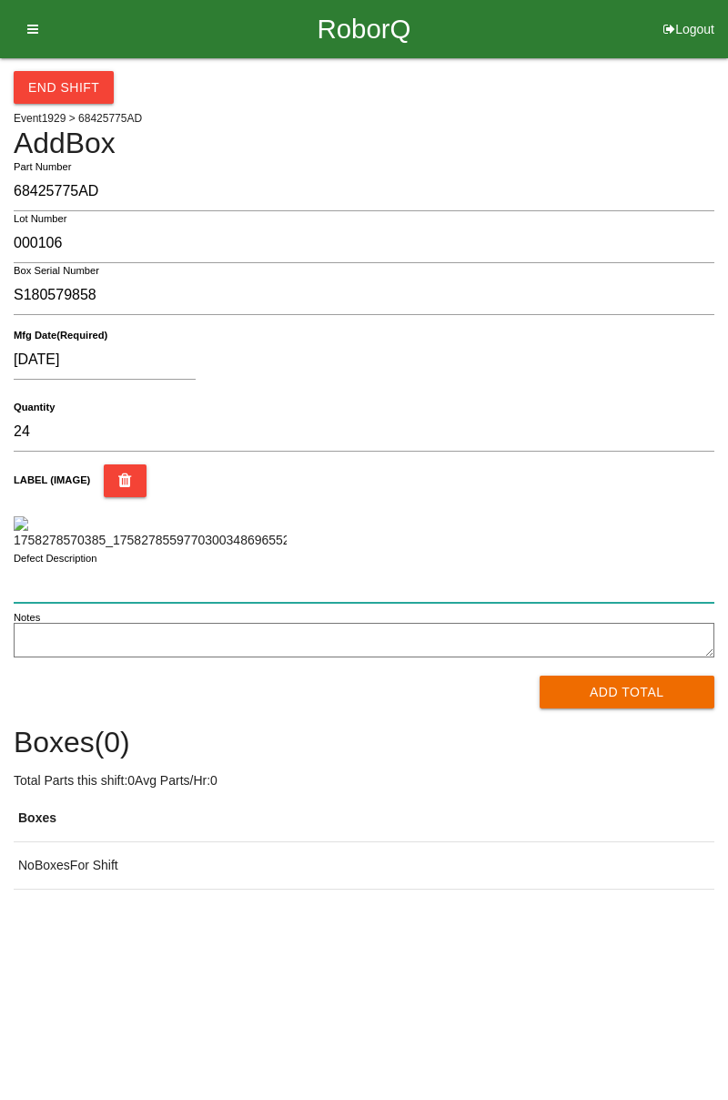
scroll to position [89, 0]
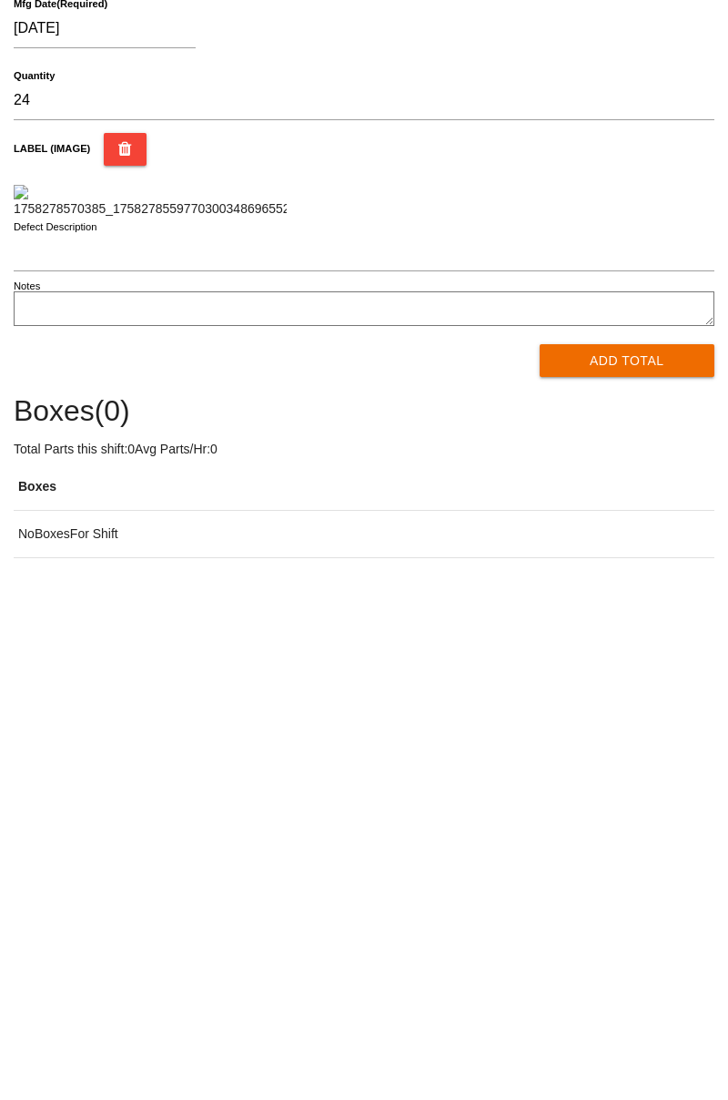
click at [669, 708] on button "Add Total" at bounding box center [628, 692] width 176 height 33
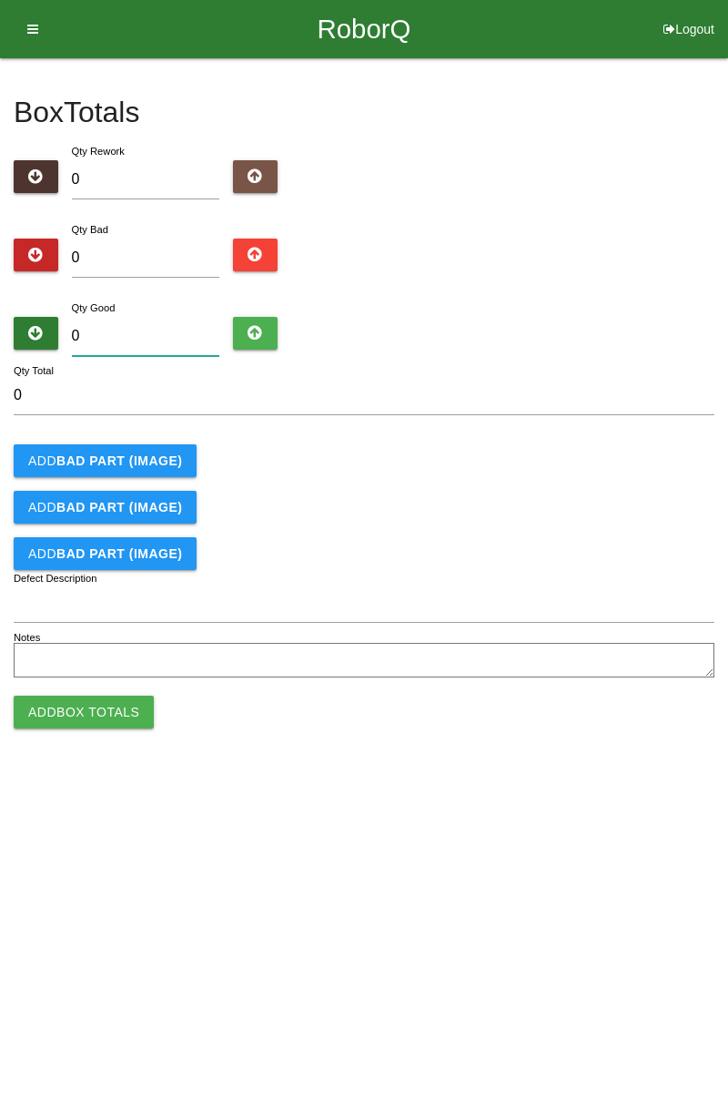
click at [138, 328] on input "0" at bounding box center [146, 336] width 148 height 39
type input "2"
type input "24"
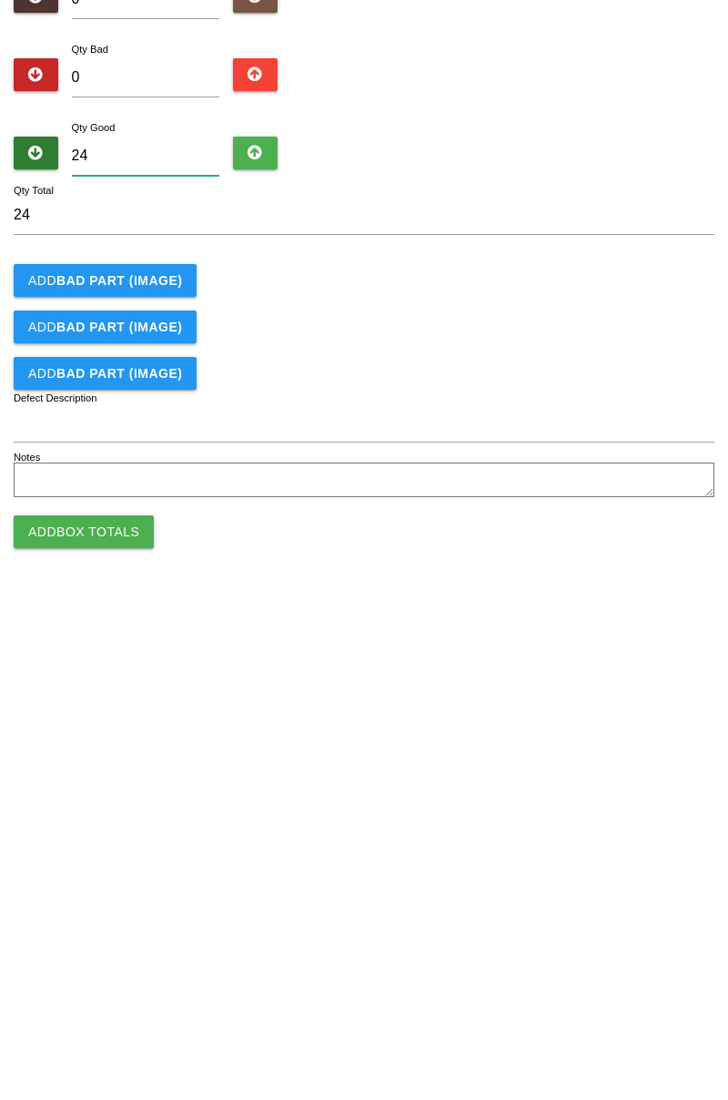
type input "24"
click at [97, 718] on button "Add Box Totals" at bounding box center [84, 712] width 140 height 33
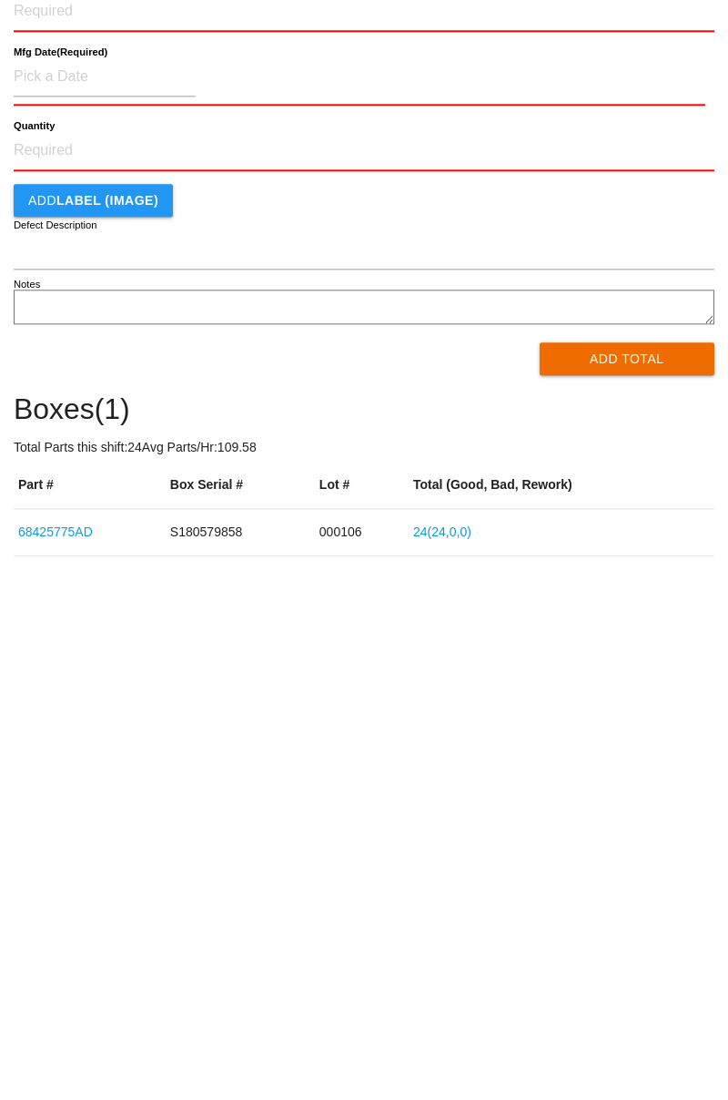
click at [118, 487] on b "LABEL (IMAGE)" at bounding box center [107, 485] width 102 height 15
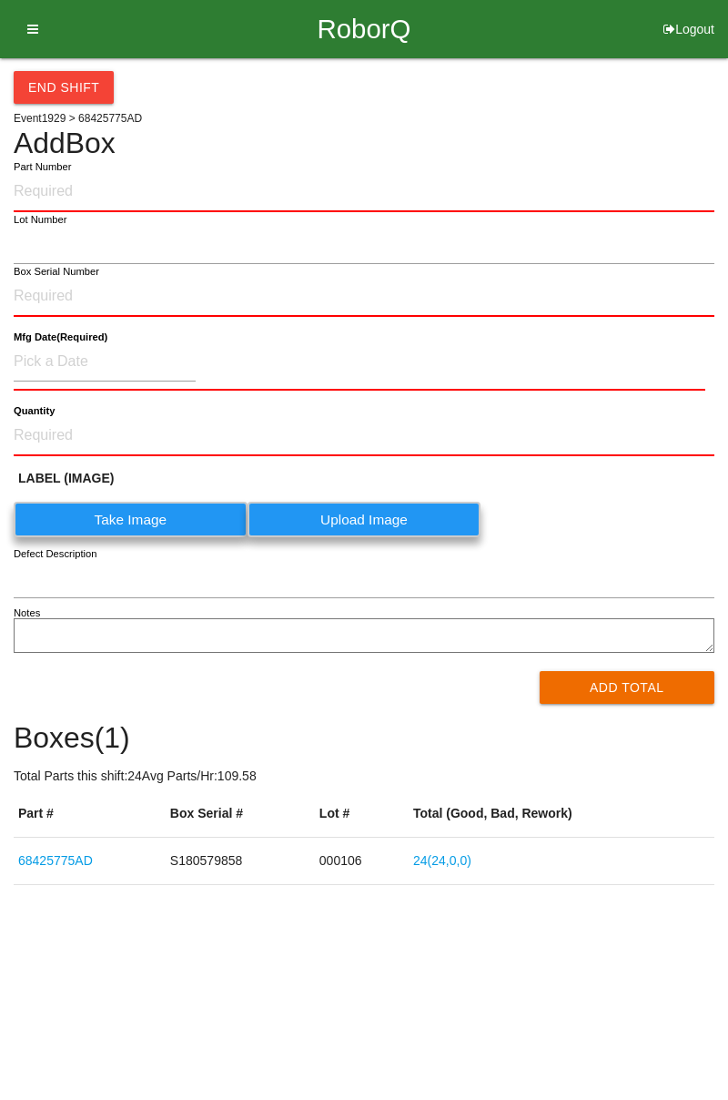
click at [56, 171] on label "Part Number" at bounding box center [42, 166] width 57 height 15
click at [56, 172] on input "Part Number" at bounding box center [364, 192] width 701 height 40
paste input "68425775AD"
type input "68425775AD"
click at [147, 517] on label "Take Image" at bounding box center [131, 520] width 234 height 36
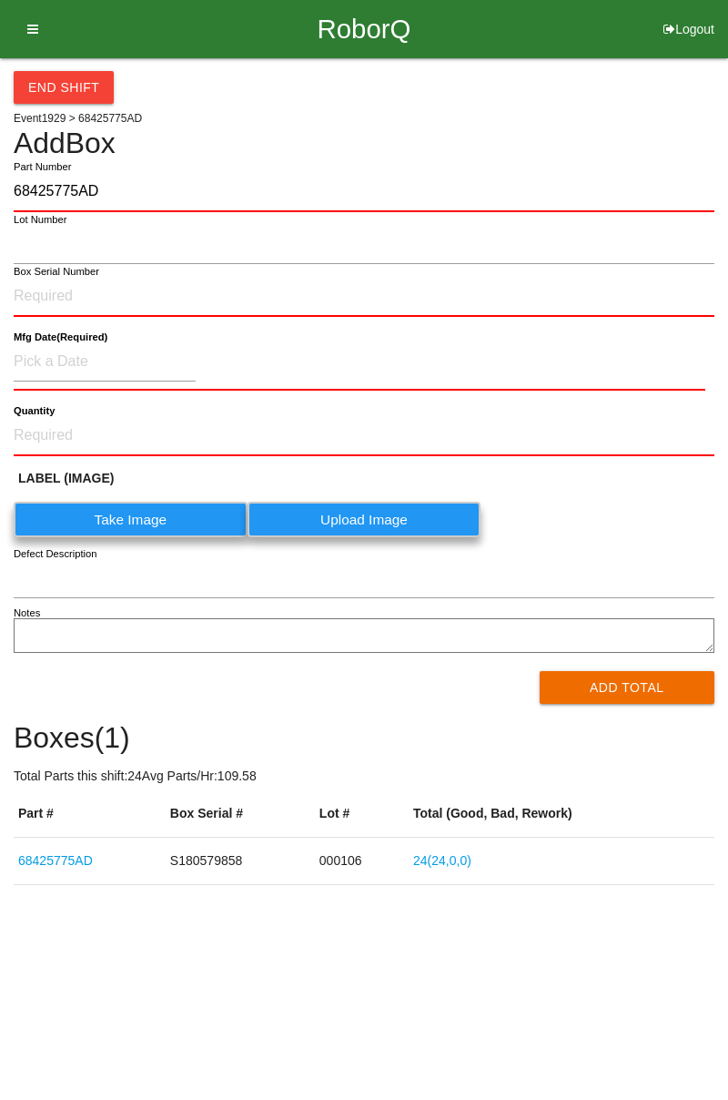
click at [0, 0] on \(IMAGE\) "Take Image" at bounding box center [0, 0] width 0 height 0
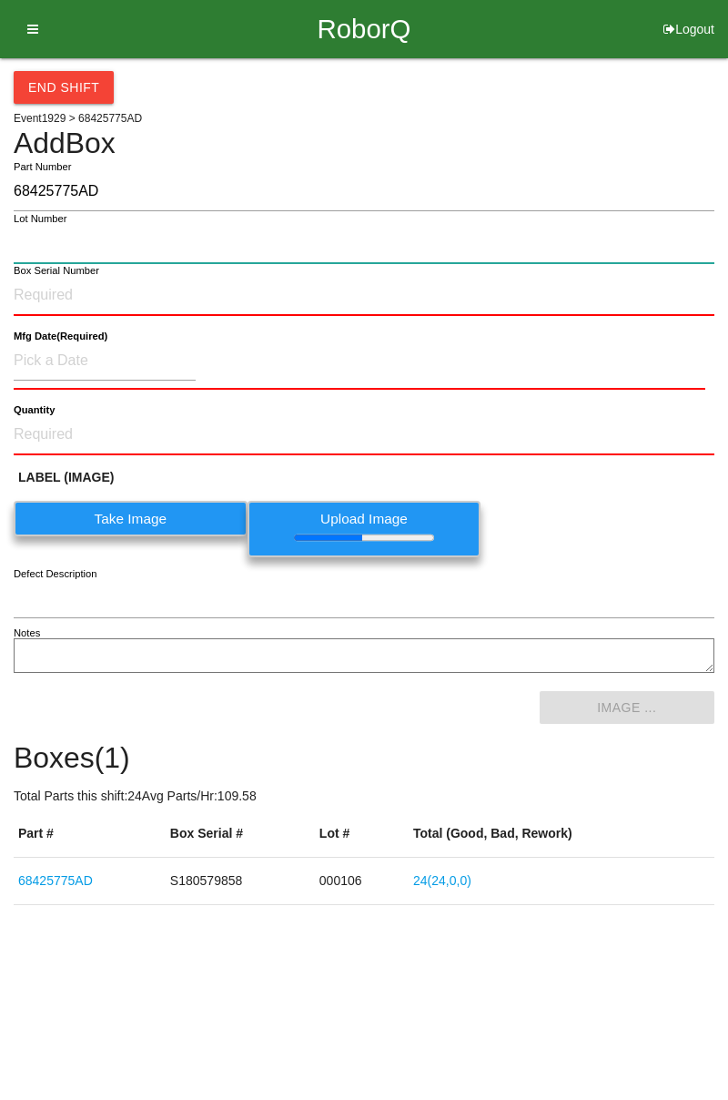
click at [172, 249] on input "Lot Number" at bounding box center [364, 243] width 701 height 39
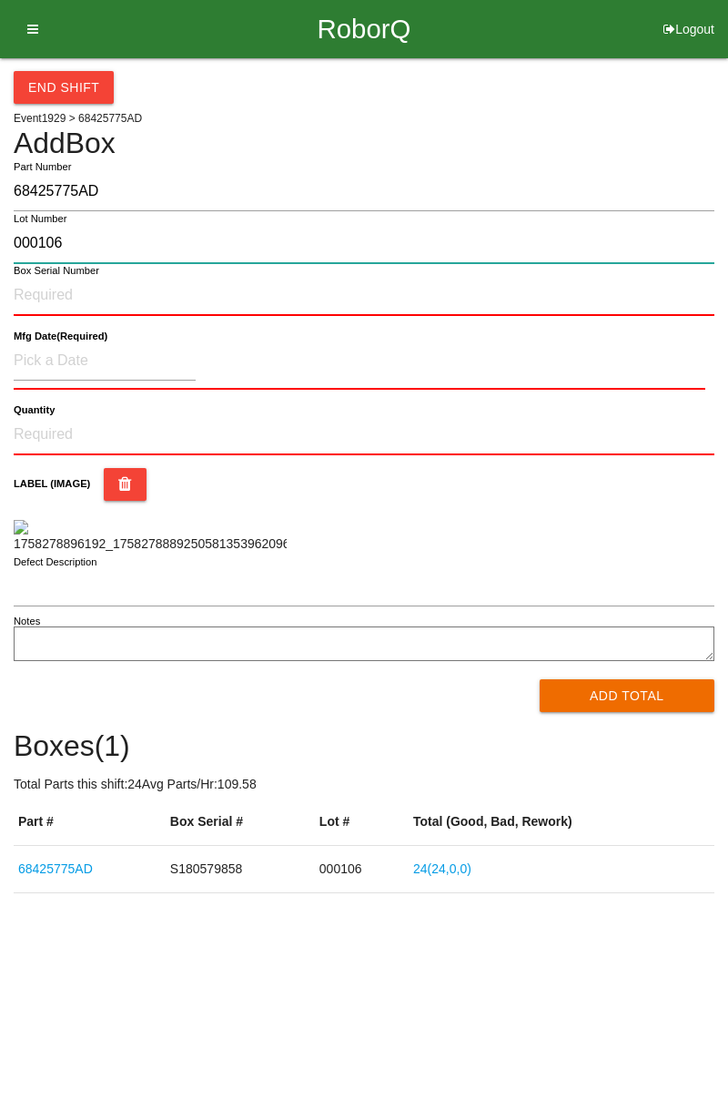
type input "000106"
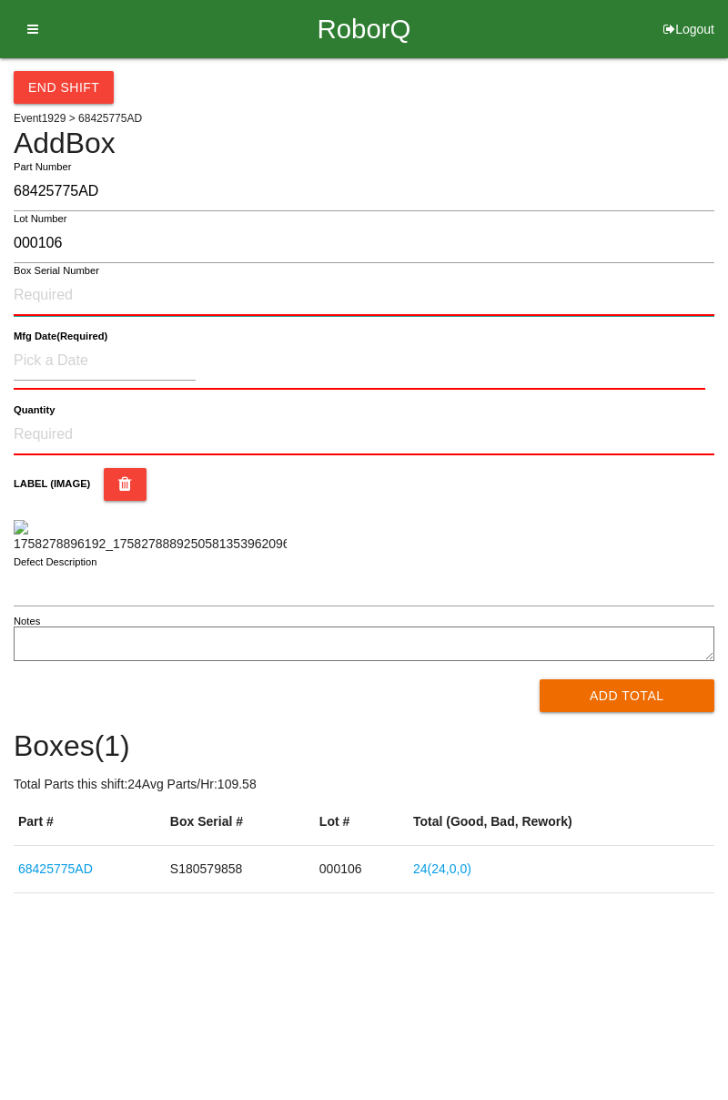
click at [204, 300] on input "Box Serial Number" at bounding box center [364, 296] width 701 height 40
type input "S180579870"
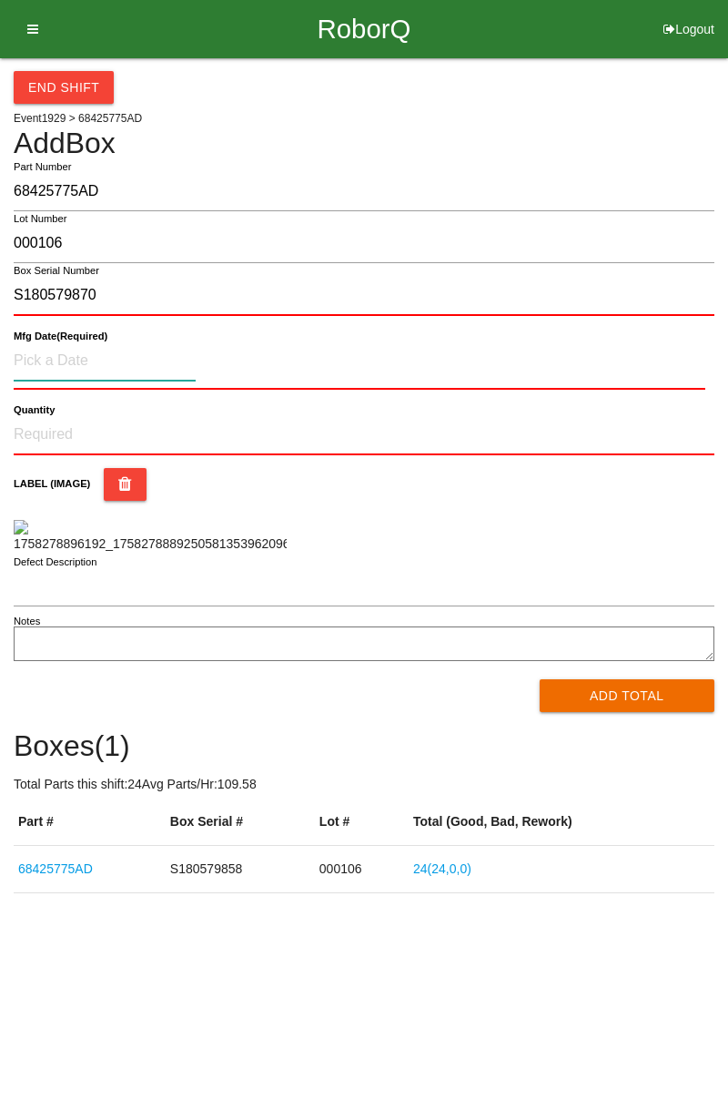
click at [125, 361] on input at bounding box center [105, 360] width 182 height 39
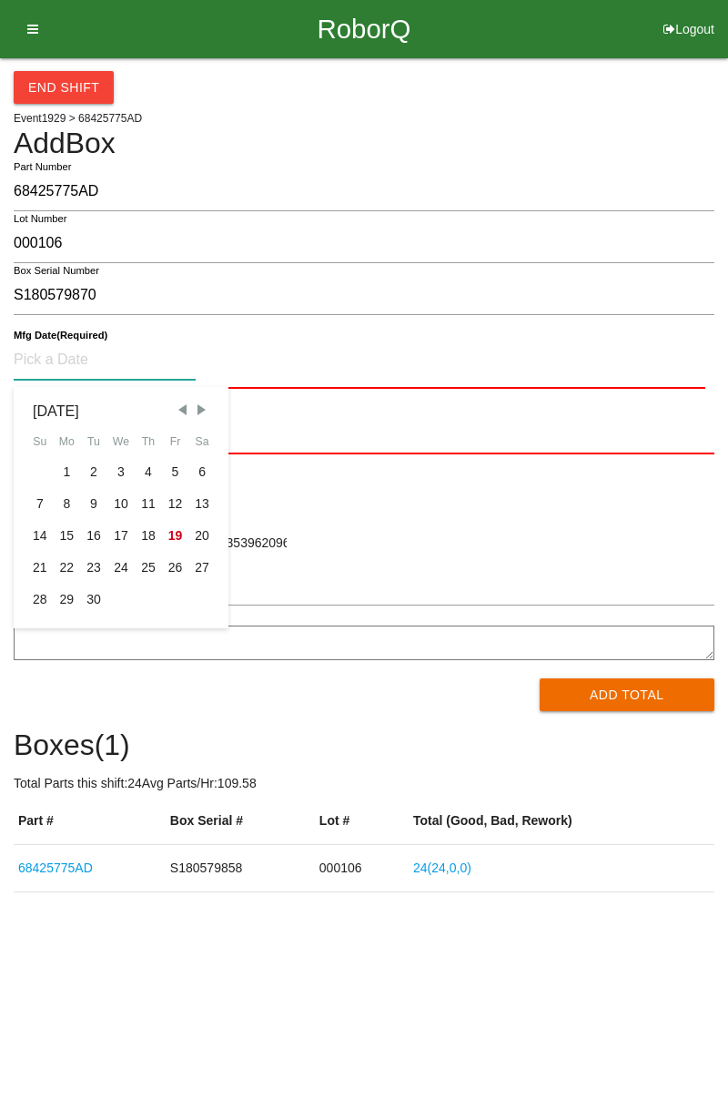
click at [137, 515] on div "[DATE] Su Mo Tu We Th Fr Sa 1 2 3 4 5 6 7 8 9 10 11 12 13 14 15 16 17 18 19 20 …" at bounding box center [120, 508] width 189 height 216
click at [119, 539] on div "17" at bounding box center [120, 536] width 27 height 32
type input "[DATE]"
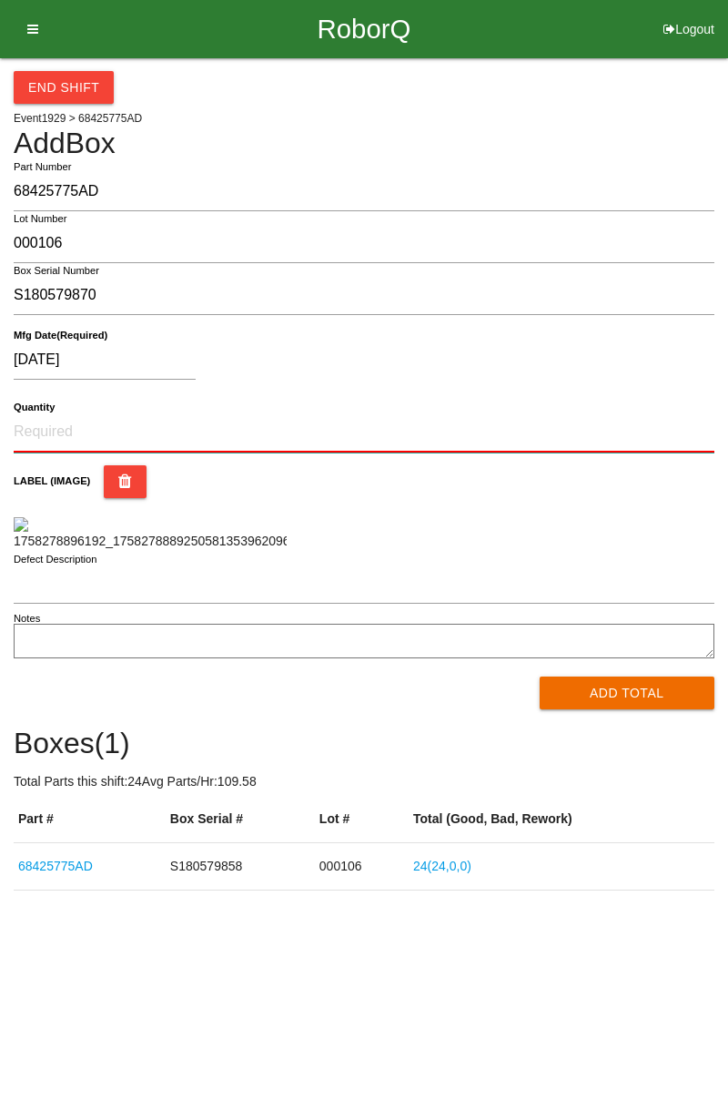
click at [82, 426] on input "Quantity" at bounding box center [364, 432] width 701 height 40
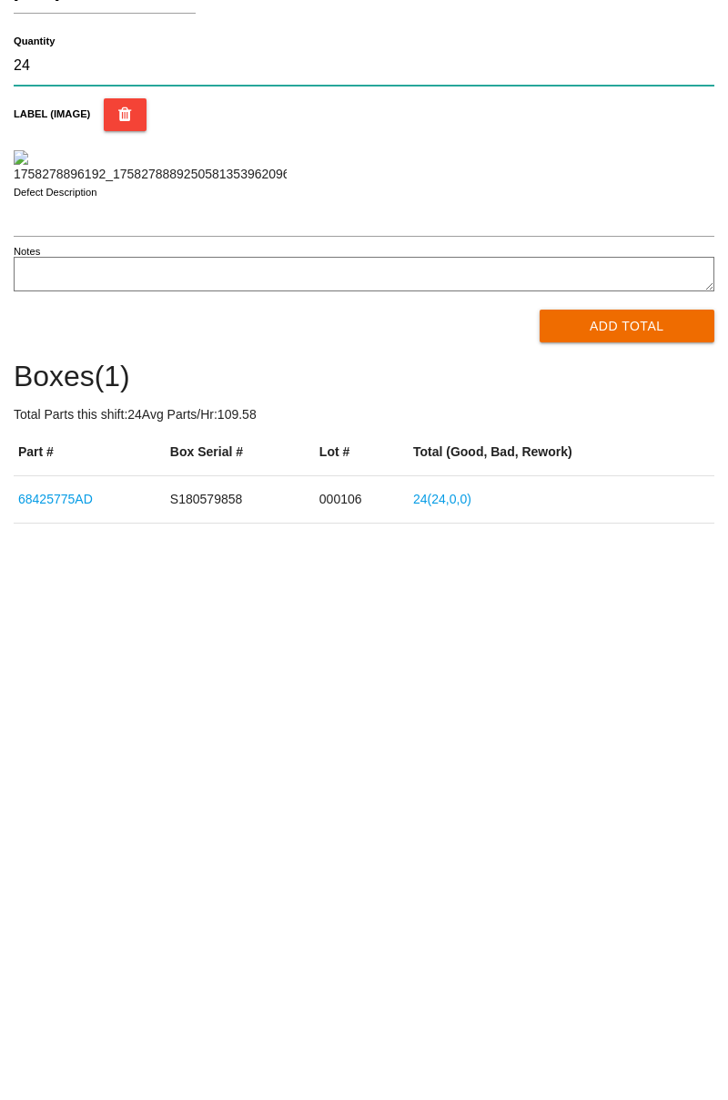
type input "24"
click at [694, 708] on button "Add Total" at bounding box center [628, 692] width 176 height 33
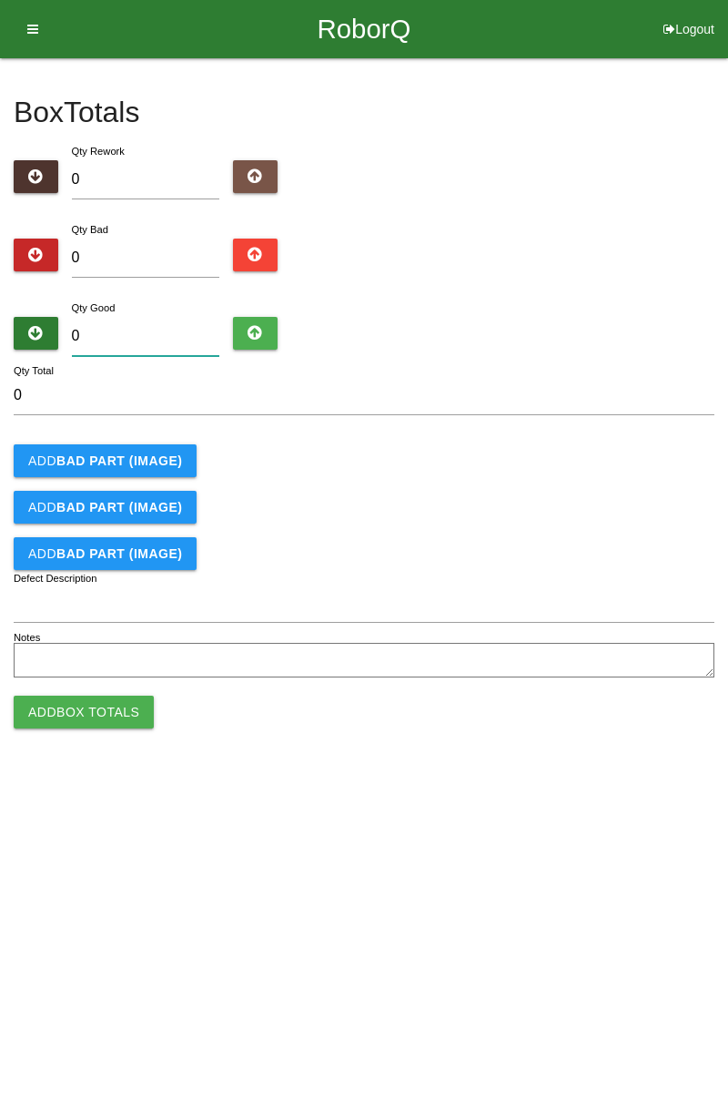
click at [147, 327] on input "0" at bounding box center [146, 336] width 148 height 39
type input "2"
type input "24"
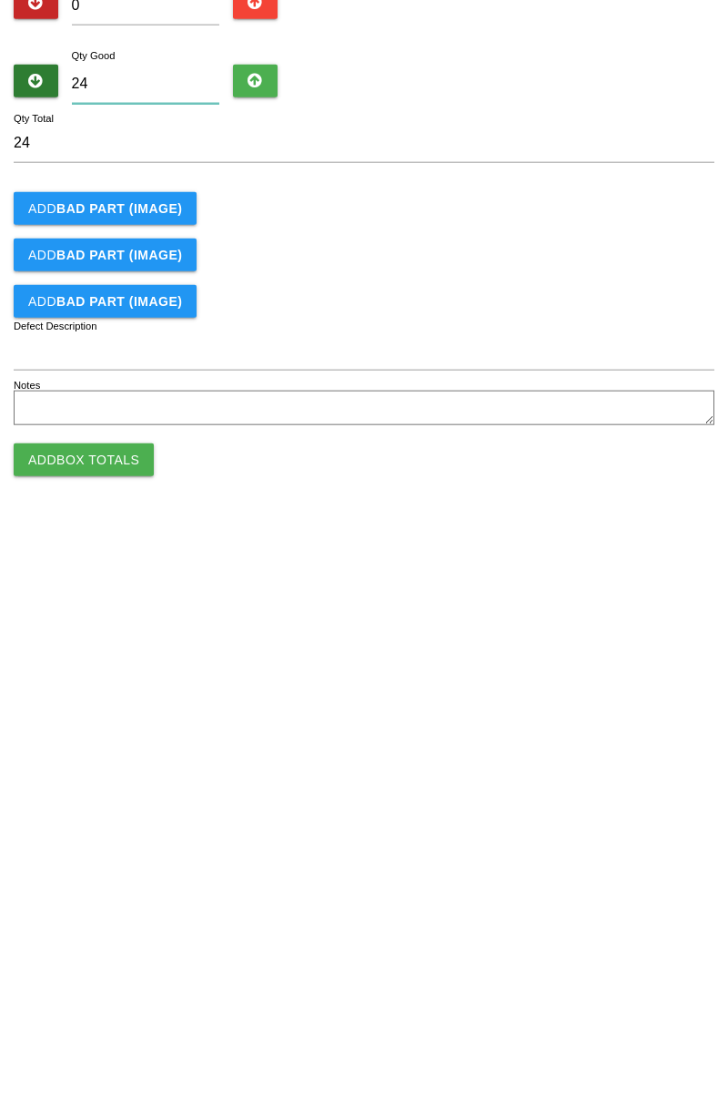
type input "24"
click at [96, 724] on button "Add Box Totals" at bounding box center [84, 712] width 140 height 33
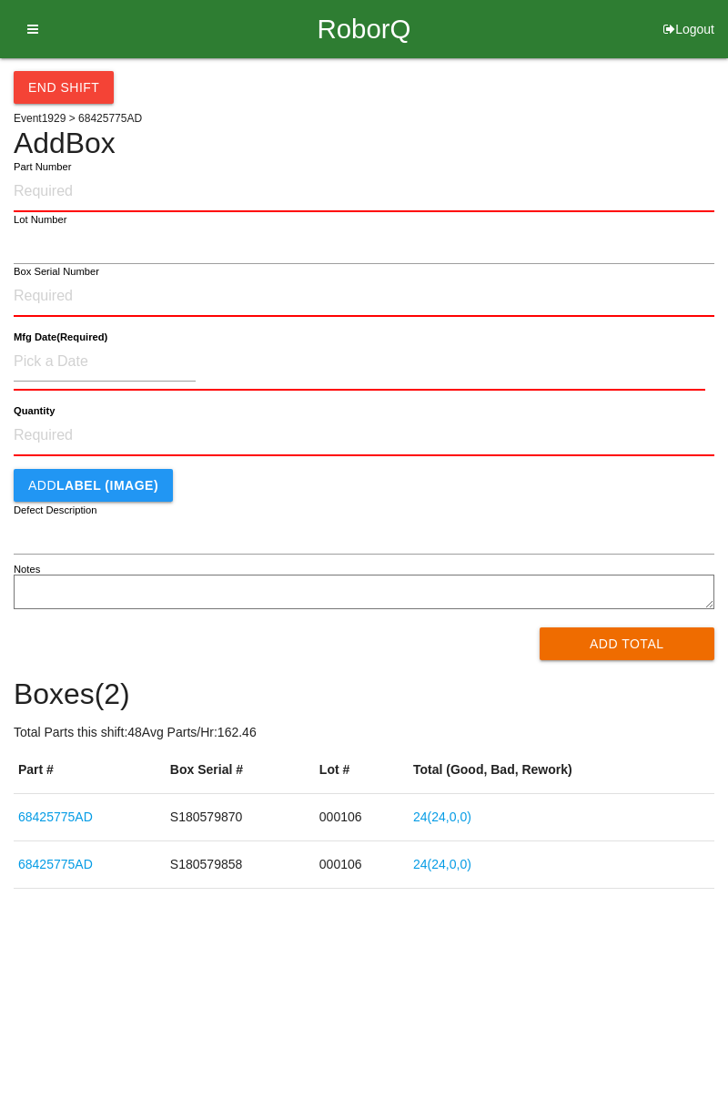
click at [37, 16] on icon at bounding box center [26, 29] width 23 height 58
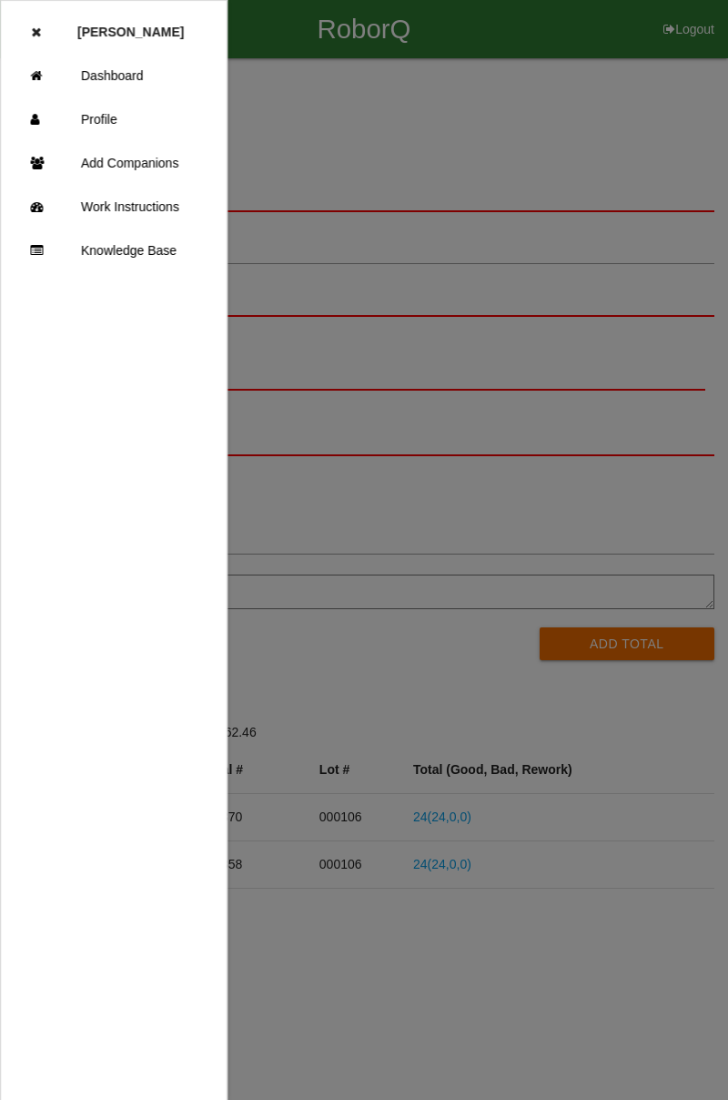
click at [126, 76] on link "Dashboard" at bounding box center [114, 76] width 226 height 44
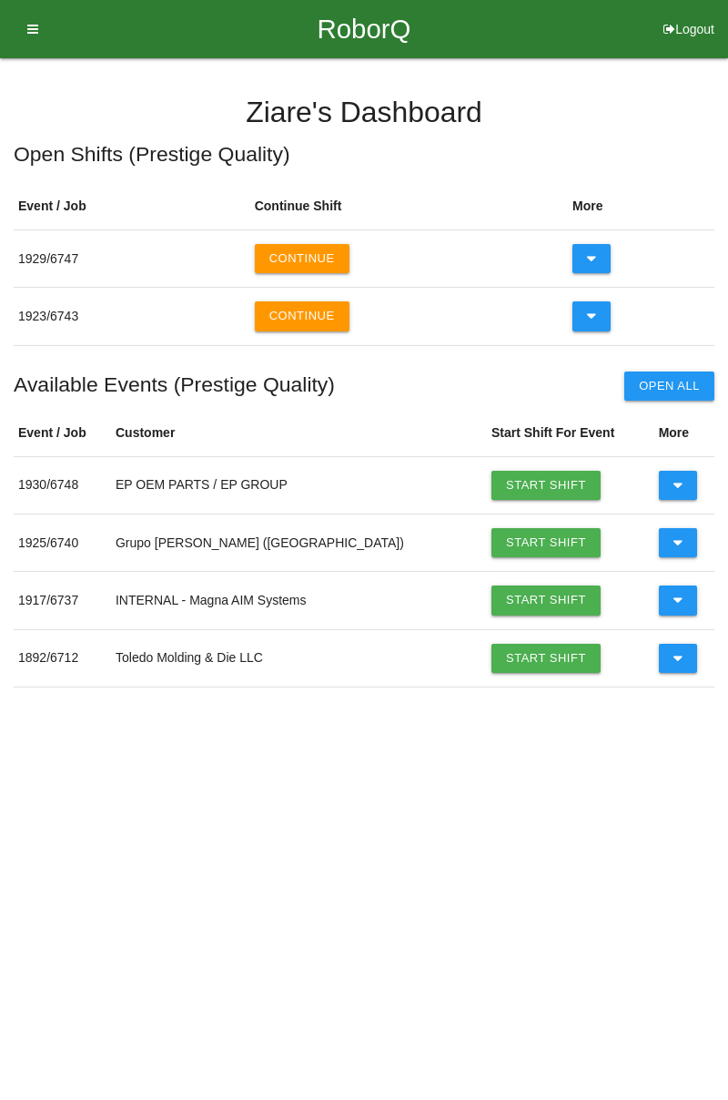
click at [315, 319] on button "Continue" at bounding box center [302, 315] width 95 height 29
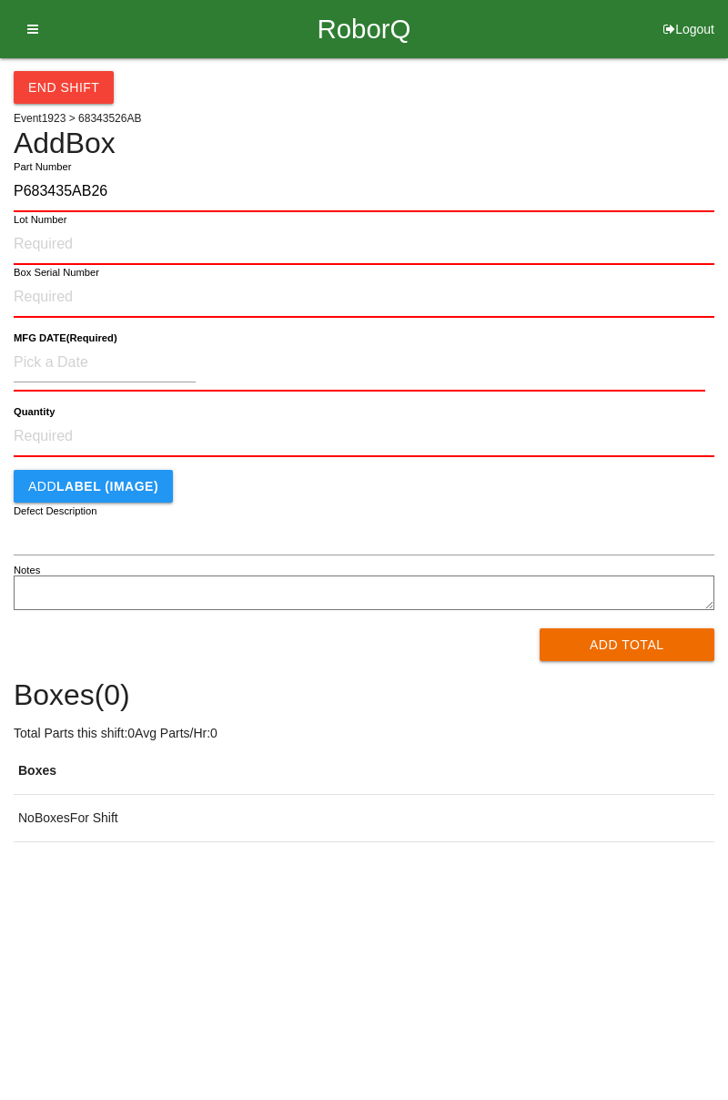
type input "P683435AB26"
click at [62, 239] on input "Lot Number" at bounding box center [364, 245] width 701 height 40
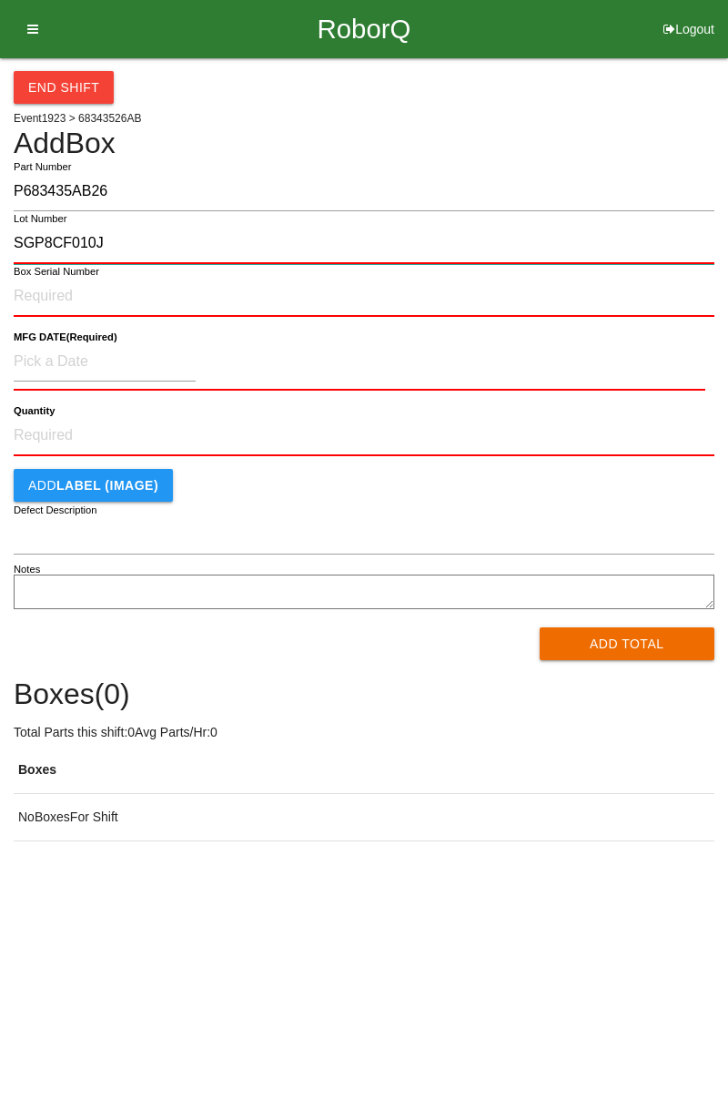
type input "SGP8CF010J"
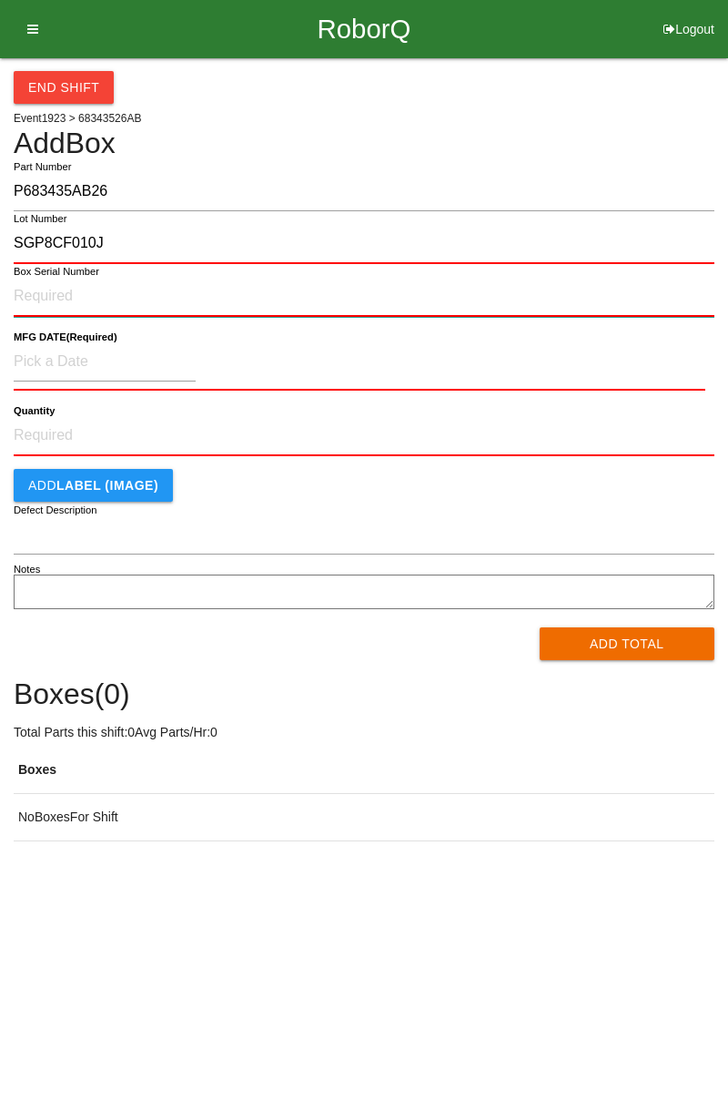
click at [43, 302] on input "Box Serial Number" at bounding box center [364, 297] width 701 height 40
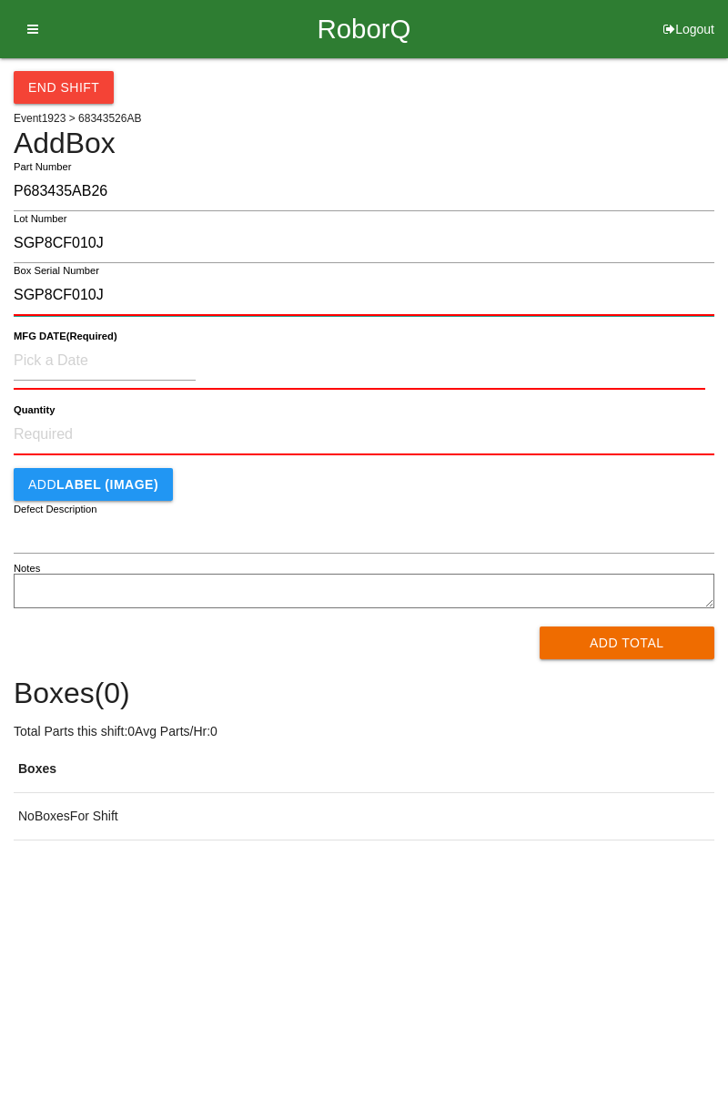
type input "SGP8CF010J"
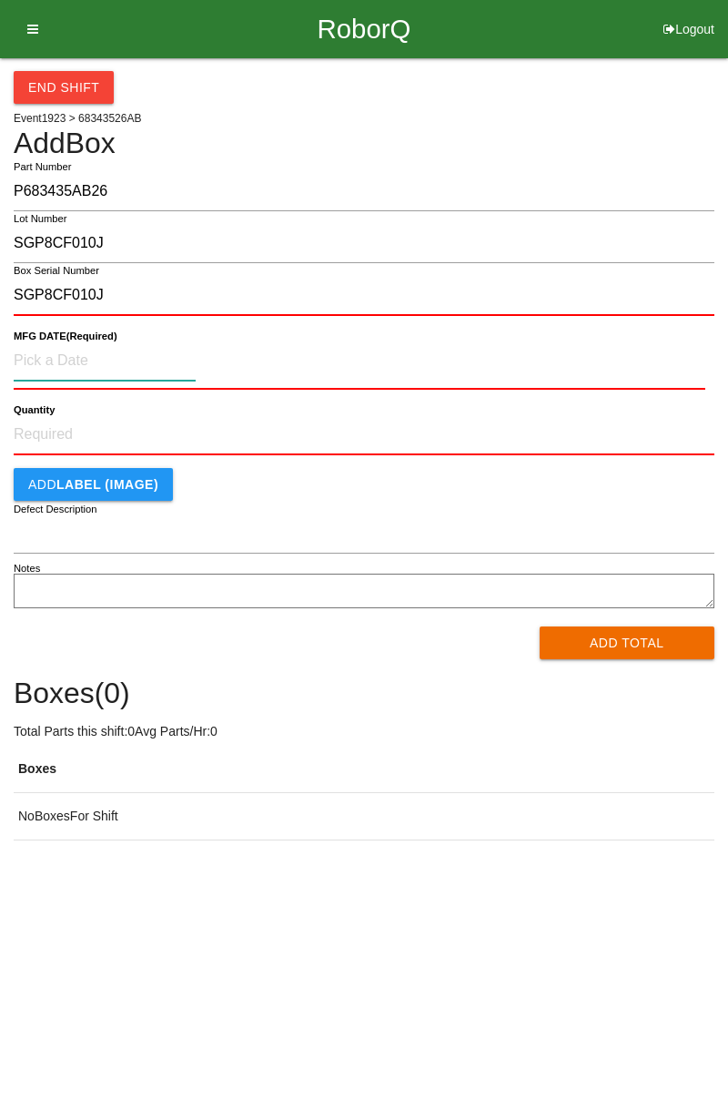
click at [58, 361] on input at bounding box center [105, 360] width 182 height 39
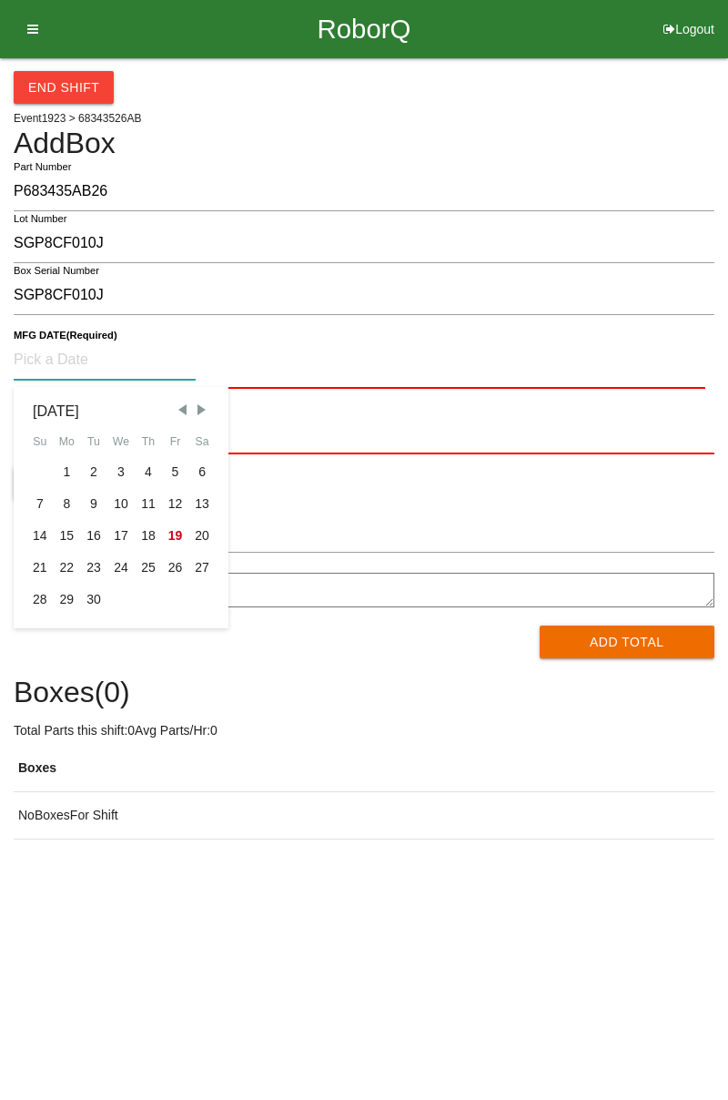
click at [209, 512] on div "13" at bounding box center [201, 504] width 27 height 32
type input "[DATE]"
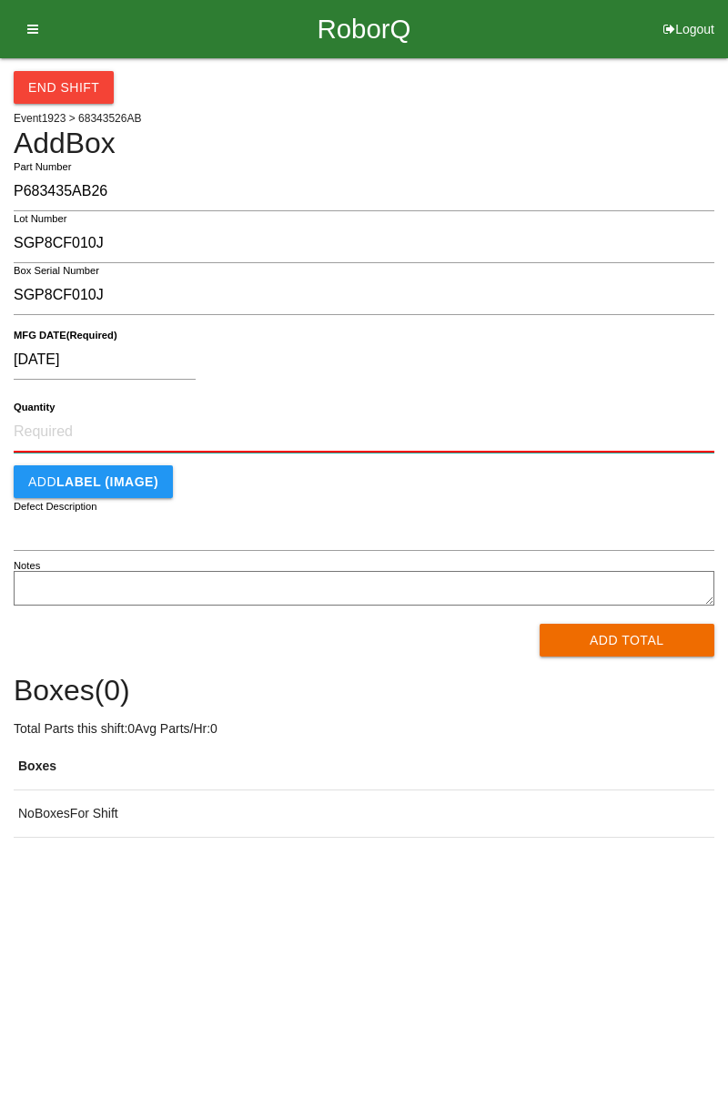
click at [42, 431] on input "Quantity" at bounding box center [364, 432] width 701 height 40
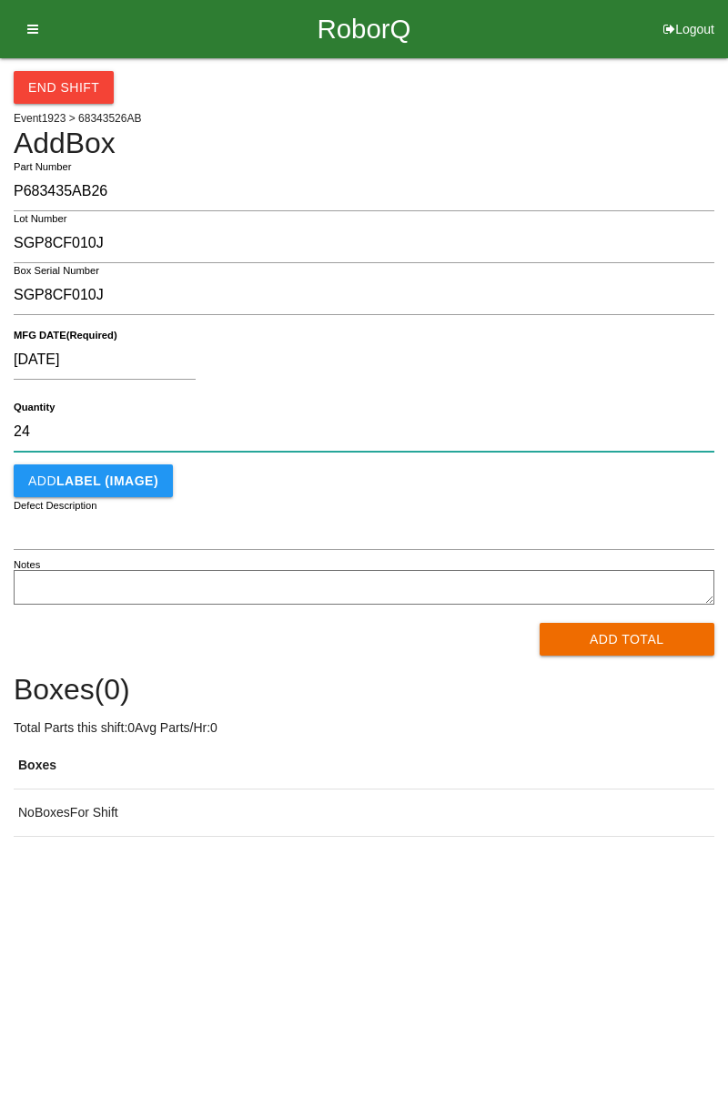
type input "24"
click at [107, 477] on b "LABEL (IMAGE)" at bounding box center [107, 480] width 102 height 15
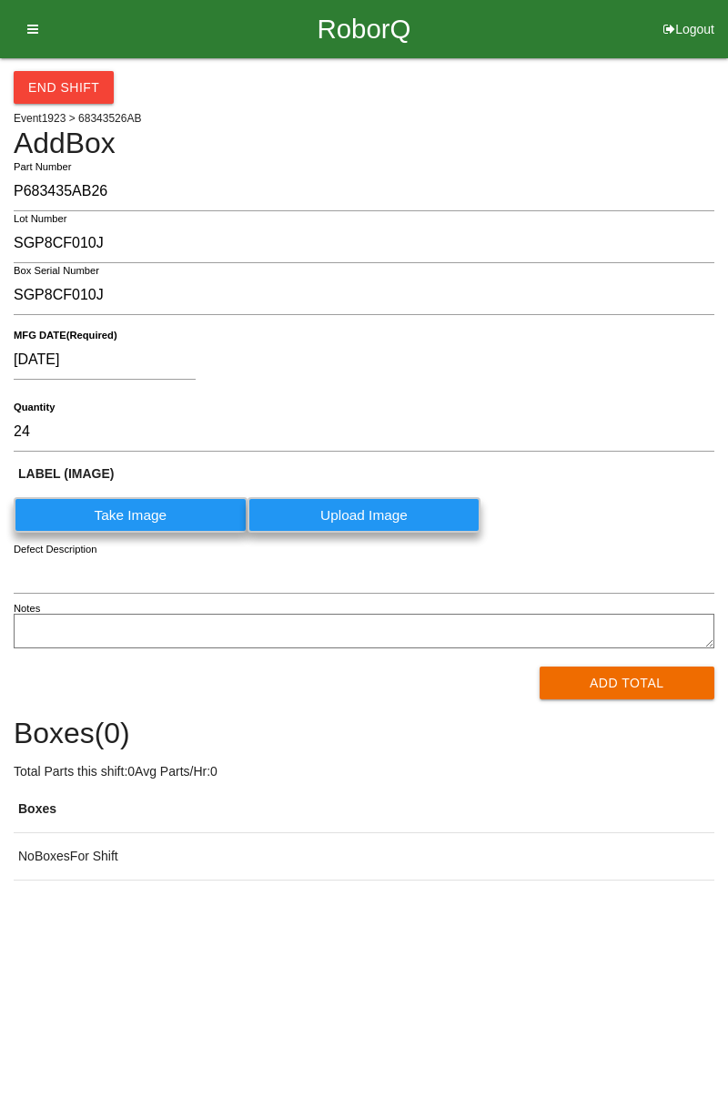
click at [159, 519] on label "Take Image" at bounding box center [131, 515] width 234 height 36
click at [0, 0] on \(IMAGE\) "Take Image" at bounding box center [0, 0] width 0 height 0
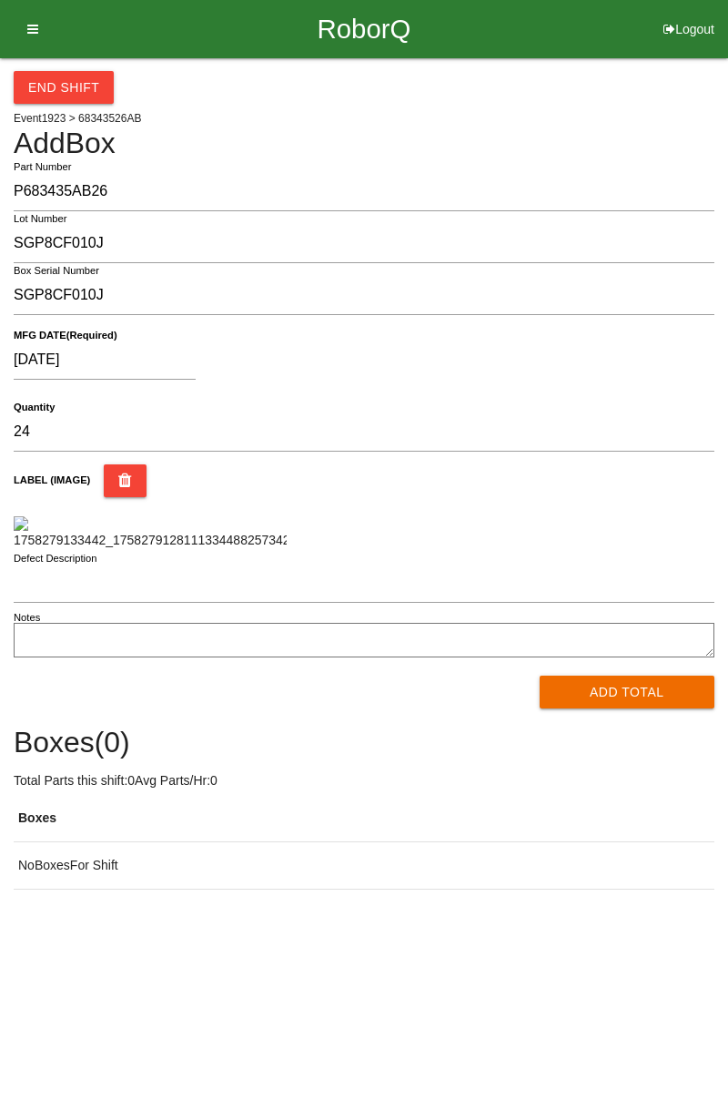
scroll to position [125, 0]
click at [630, 708] on button "Add Total" at bounding box center [628, 692] width 176 height 33
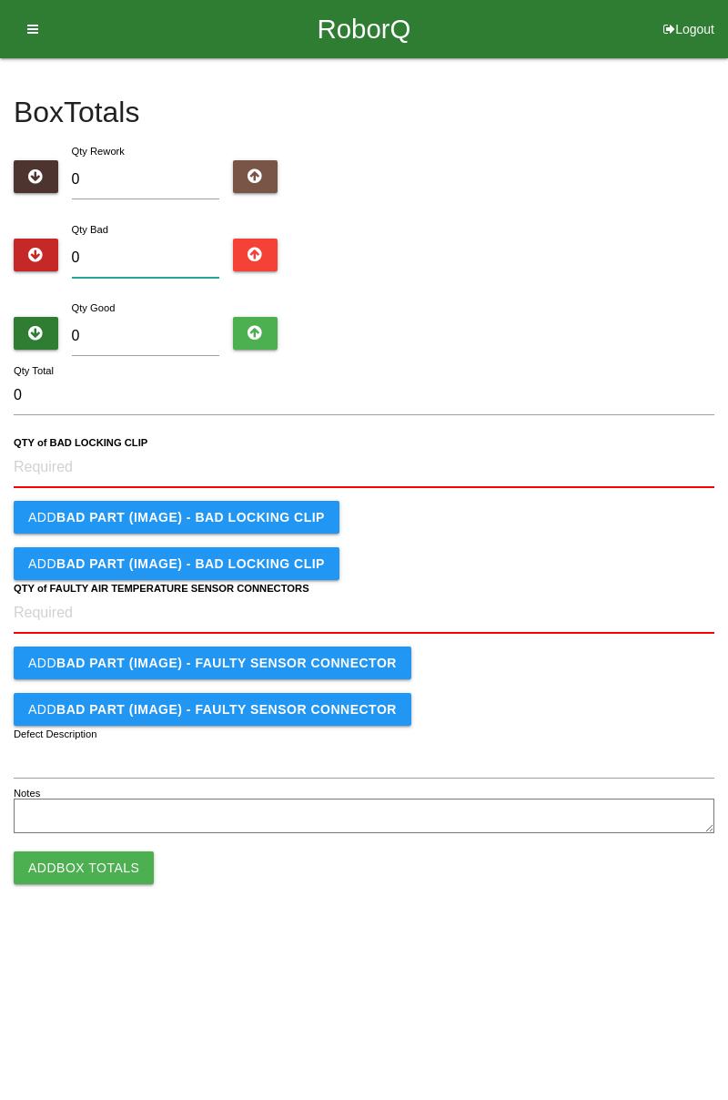
click at [175, 253] on input "0" at bounding box center [146, 258] width 148 height 39
type input "1"
click at [160, 331] on input "0" at bounding box center [146, 336] width 148 height 39
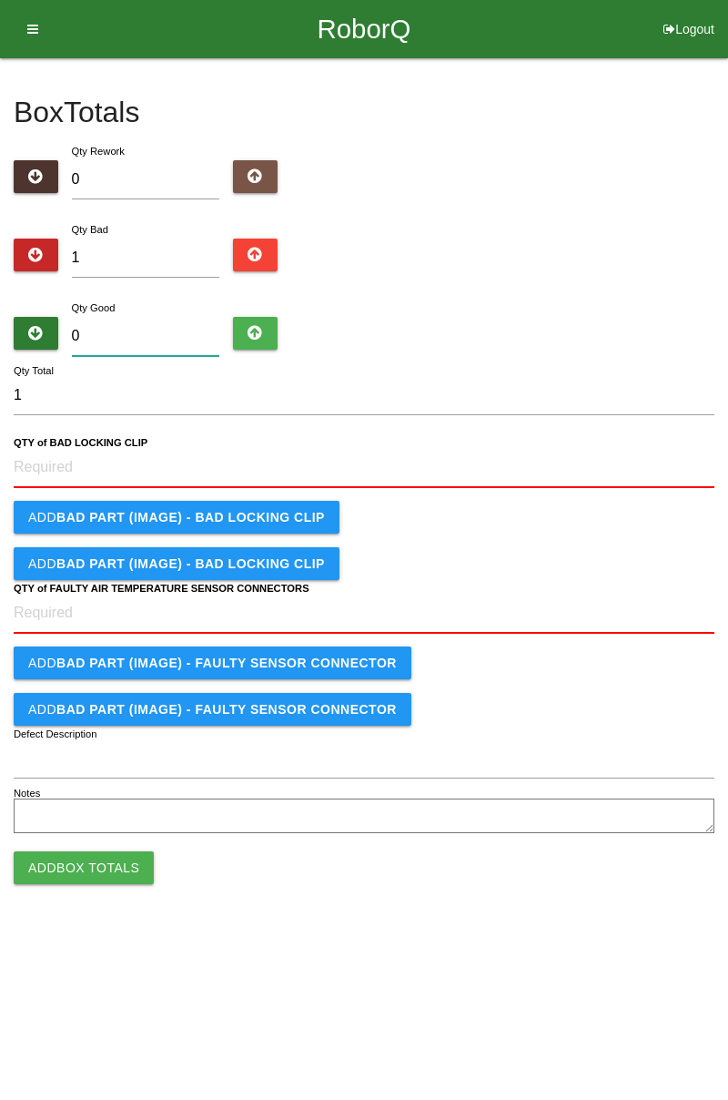
type input "2"
type input "3"
type input "23"
type input "24"
type input "23"
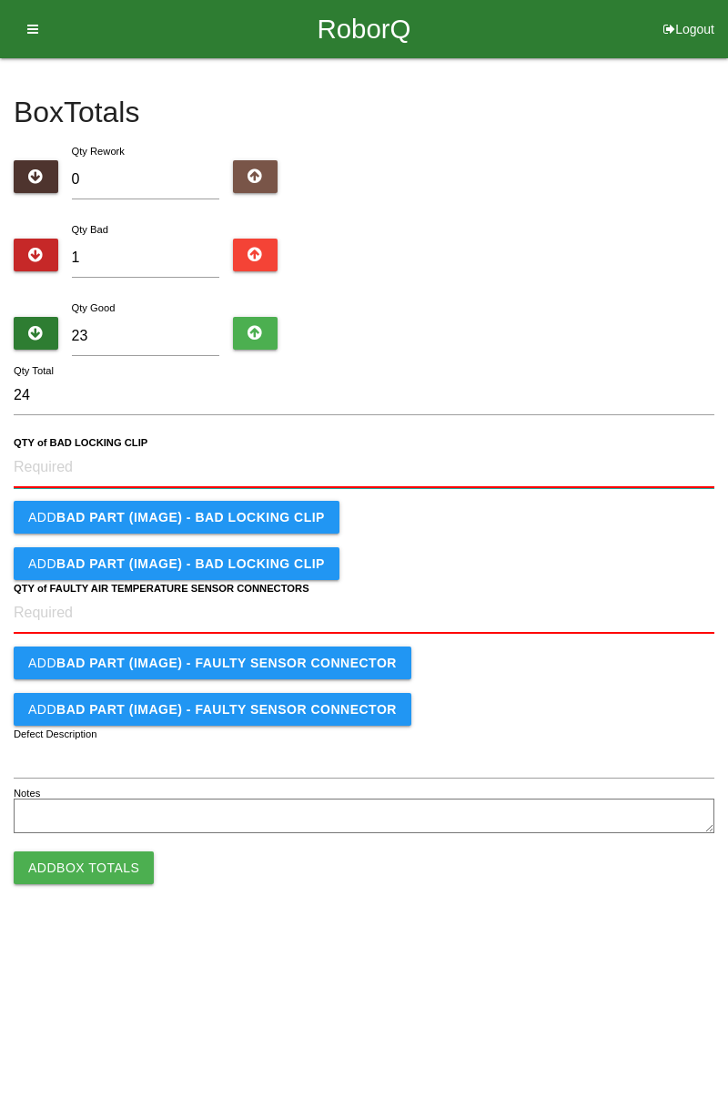
click at [71, 458] on CLIP "QTY of BAD LOCKING CLIP" at bounding box center [364, 468] width 701 height 40
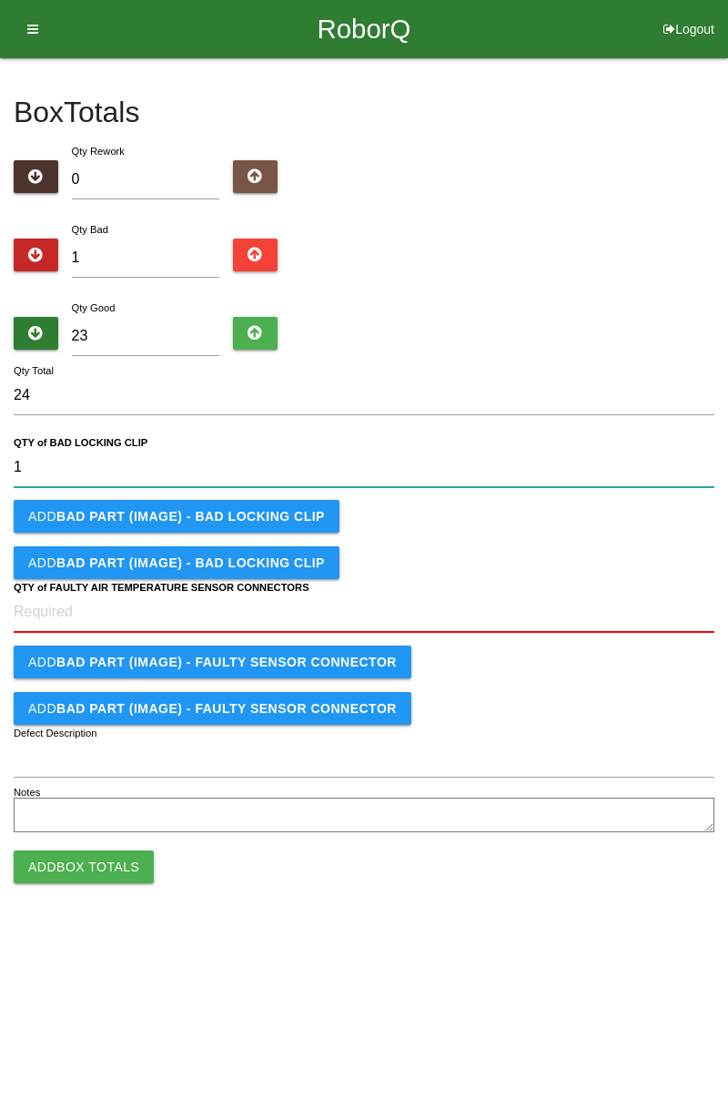
type CLIP "1"
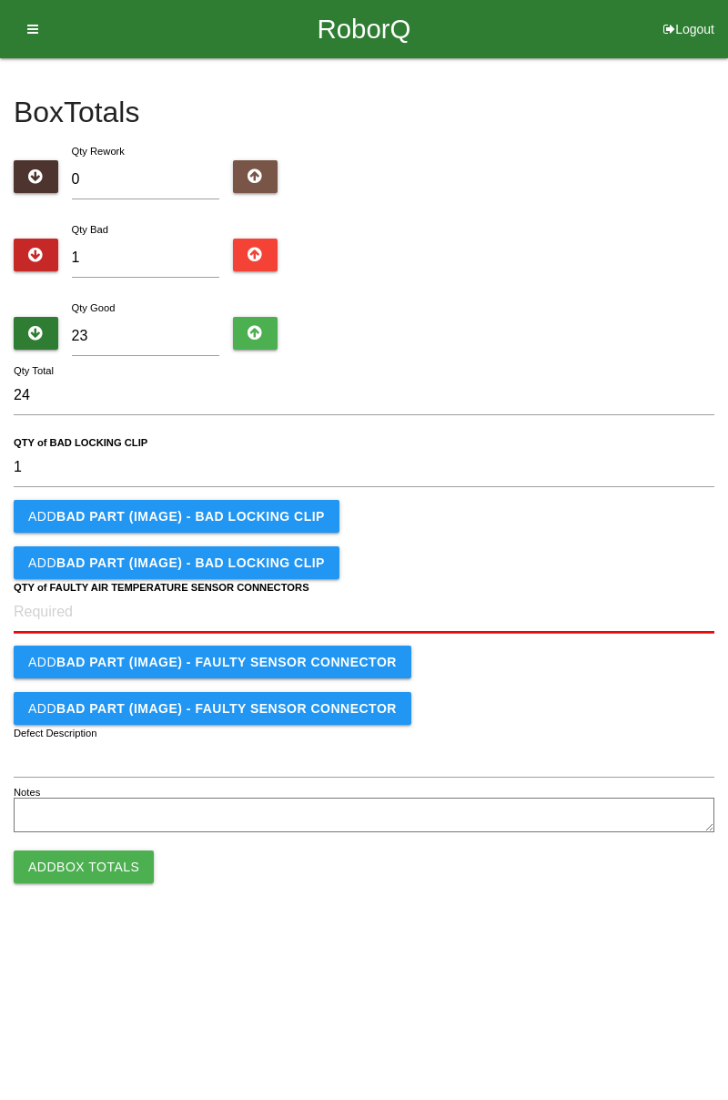
click at [60, 629] on CONNECTORS "QTY of FAULTY AIR TEMPERATURE SENSOR CONNECTORS" at bounding box center [364, 613] width 701 height 40
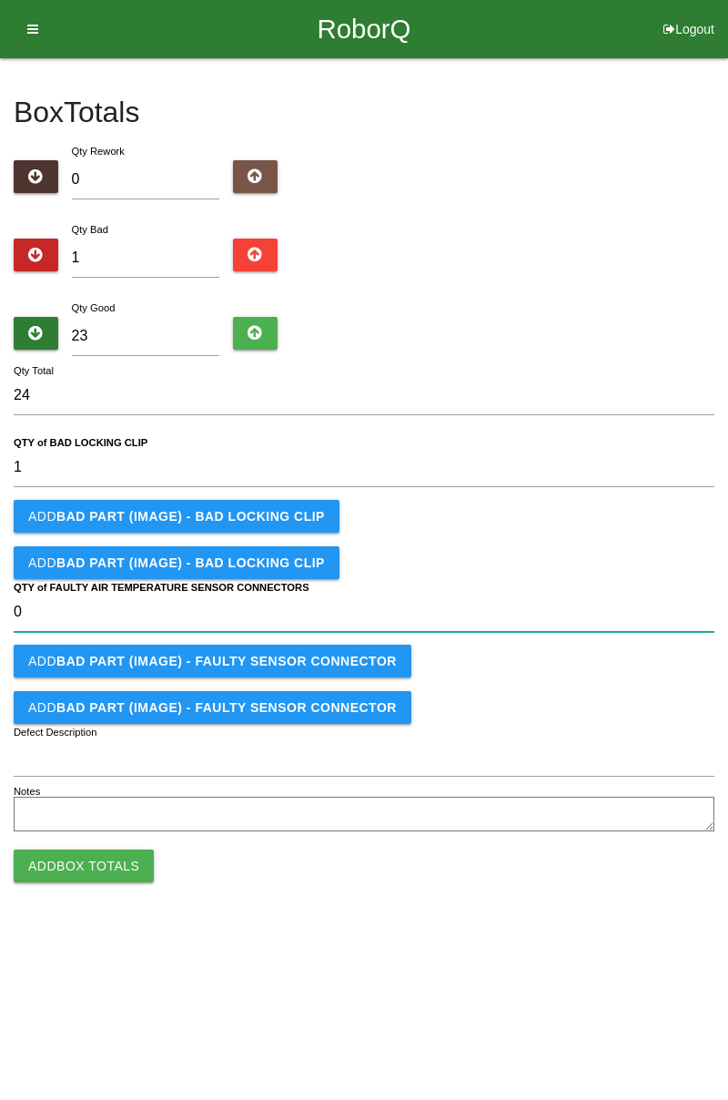
type CONNECTORS "0"
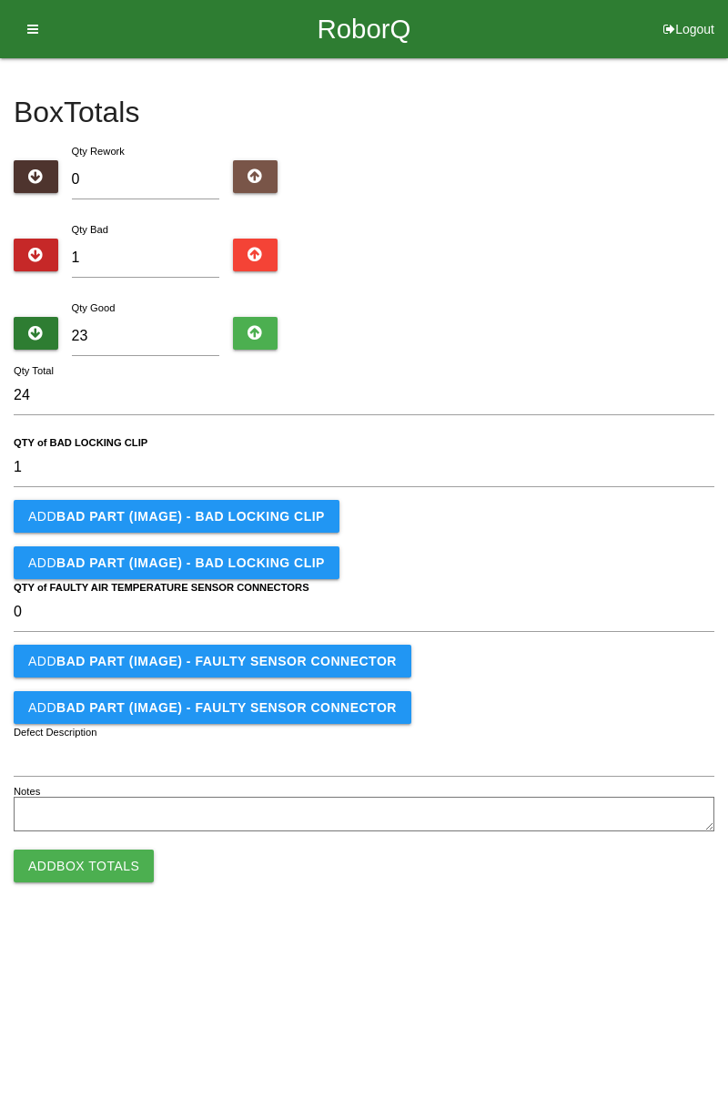
click at [80, 510] on b "BAD PART (IMAGE) - BAD LOCKING CLIP" at bounding box center [190, 516] width 269 height 15
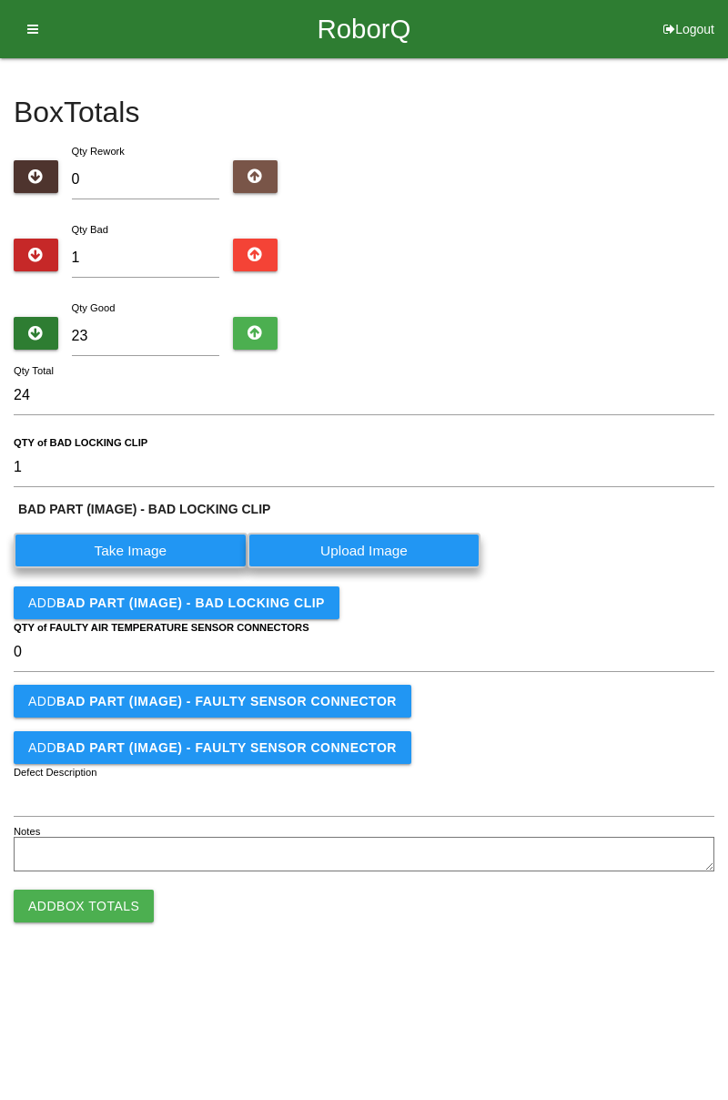
click at [115, 537] on label "Take Image" at bounding box center [131, 551] width 234 height 36
click at [0, 0] on CLIP "Take Image" at bounding box center [0, 0] width 0 height 0
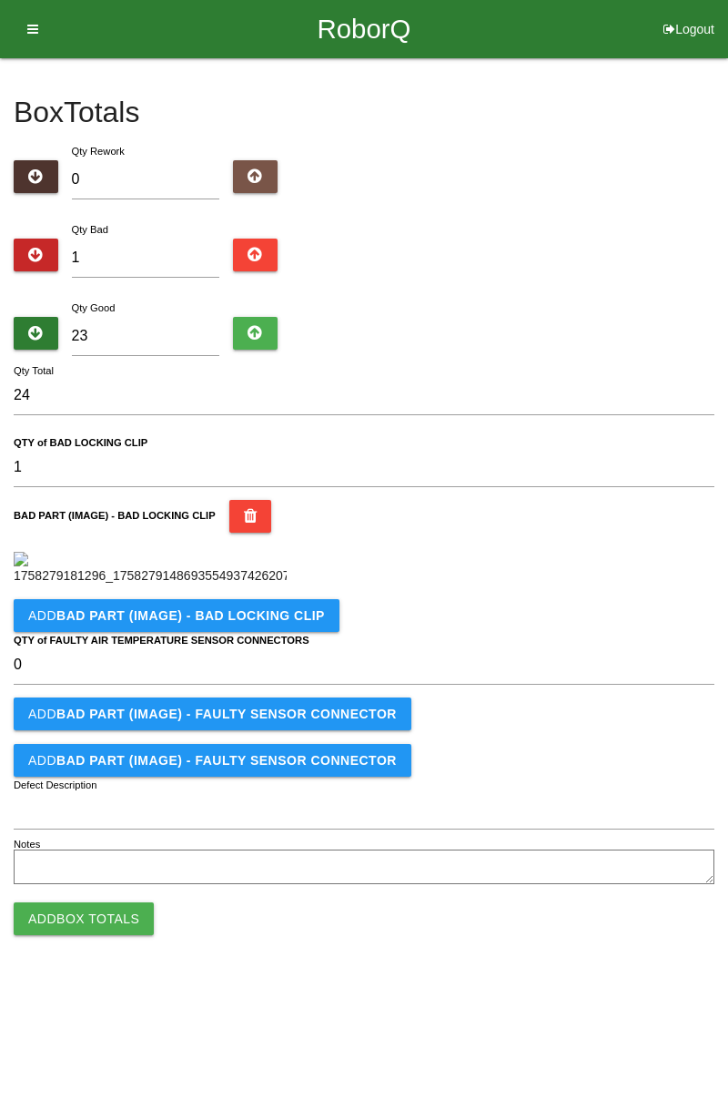
scroll to position [126, 0]
click at [68, 935] on button "Add Box Totals" at bounding box center [84, 918] width 140 height 33
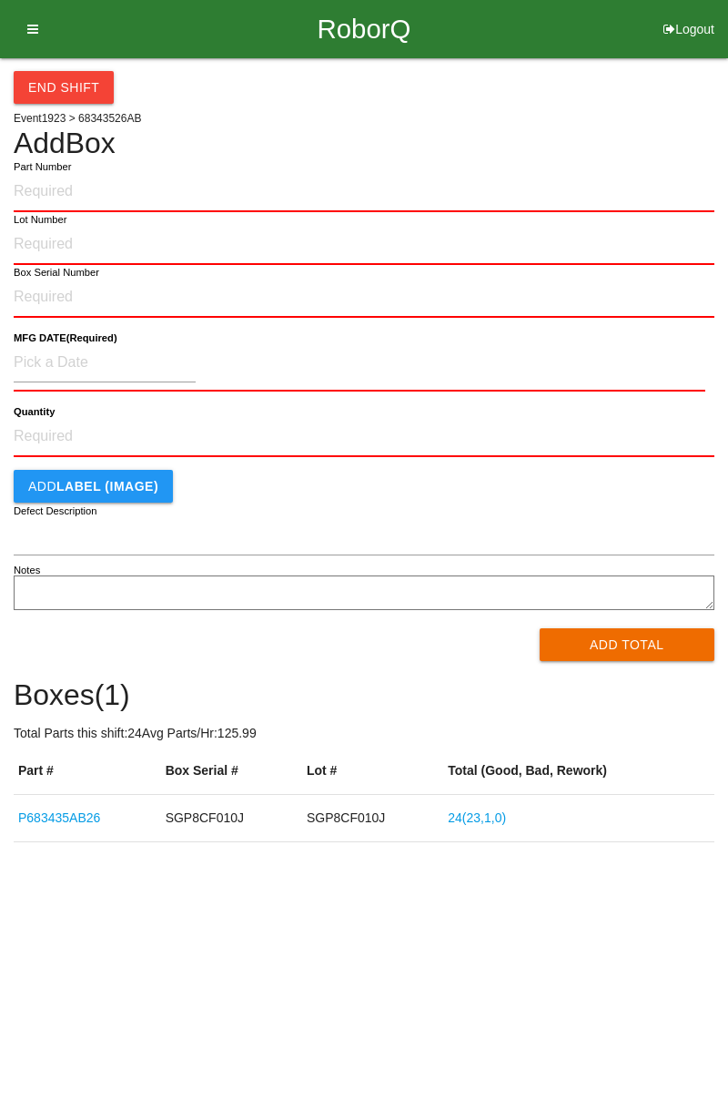
click at [36, 27] on icon at bounding box center [26, 29] width 23 height 58
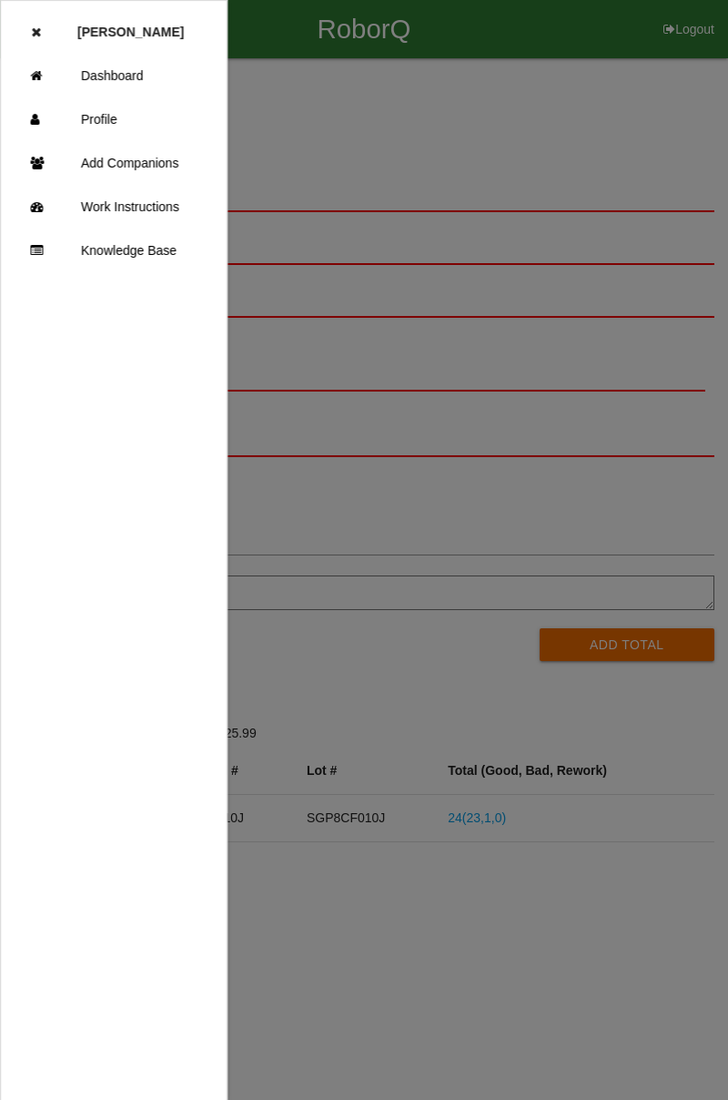
click at [136, 81] on link "Dashboard" at bounding box center [114, 76] width 226 height 44
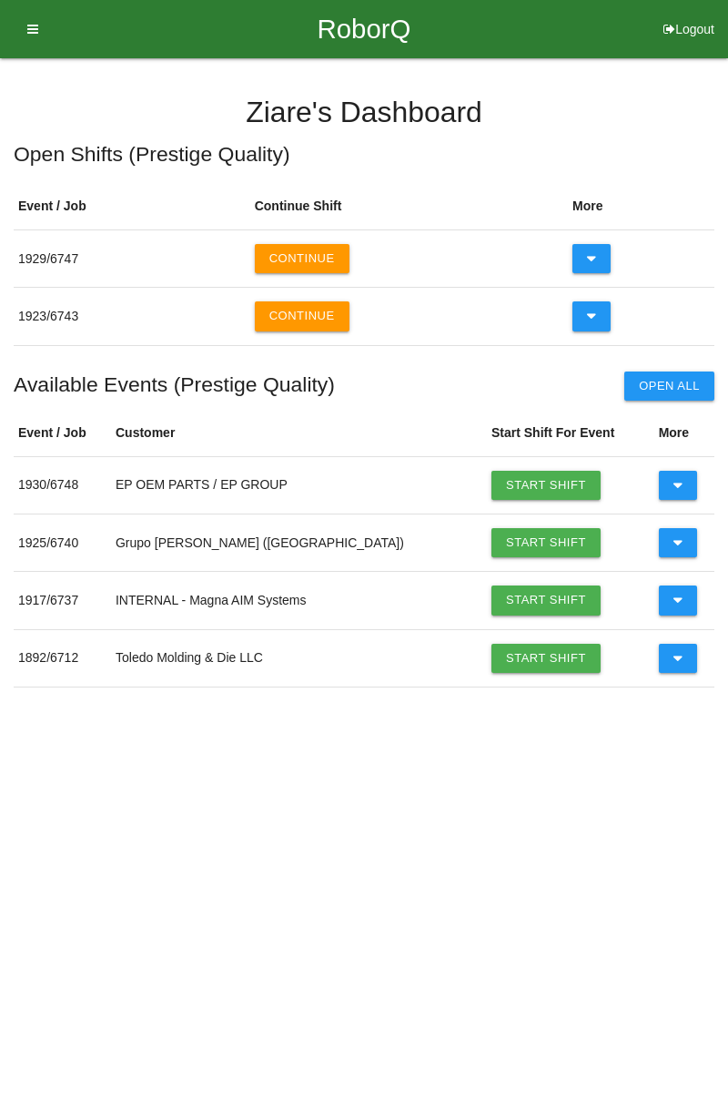
click at [577, 317] on button at bounding box center [592, 315] width 39 height 29
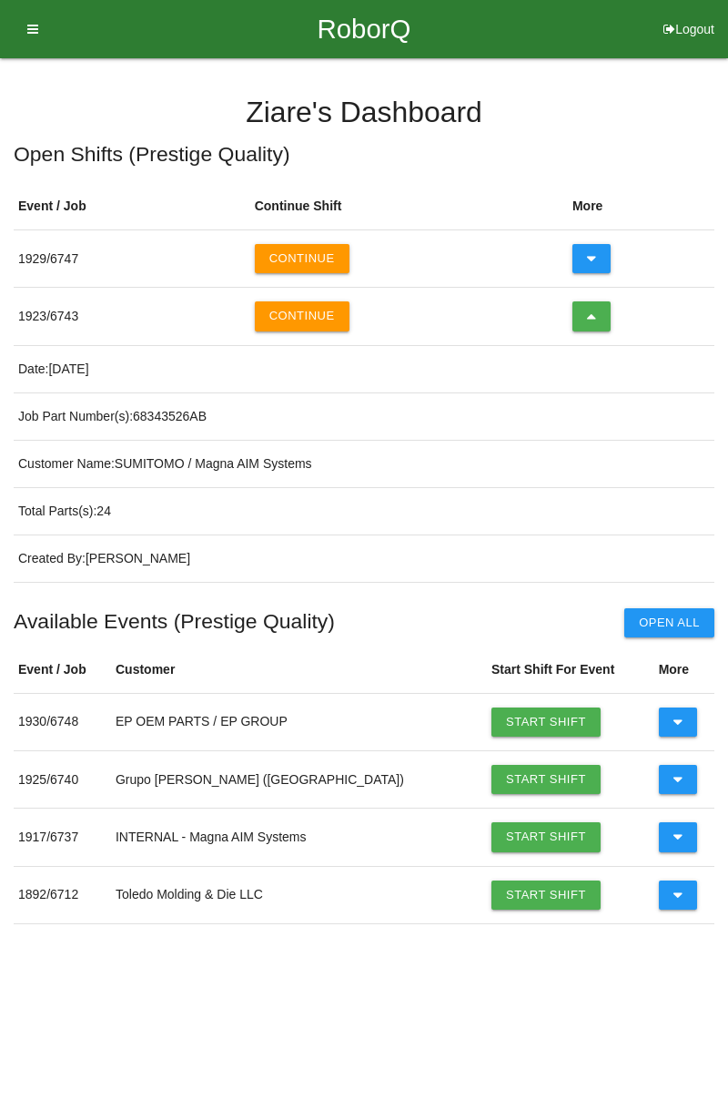
click at [591, 320] on icon at bounding box center [592, 315] width 10 height 29
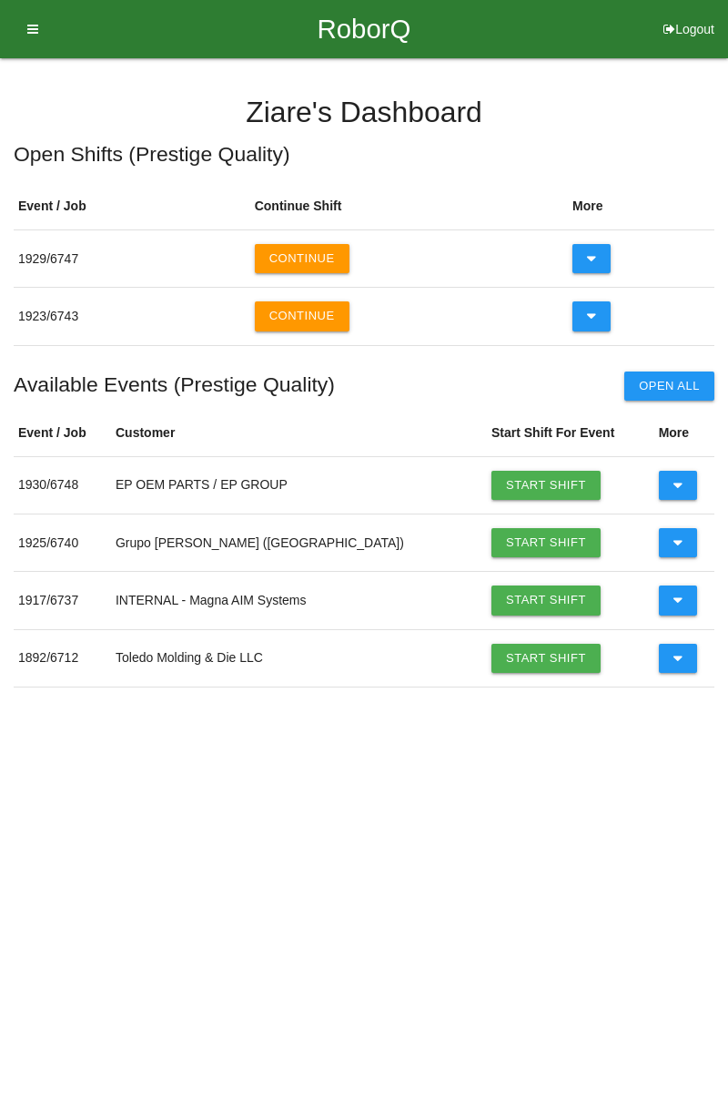
click at [594, 252] on icon at bounding box center [592, 258] width 10 height 29
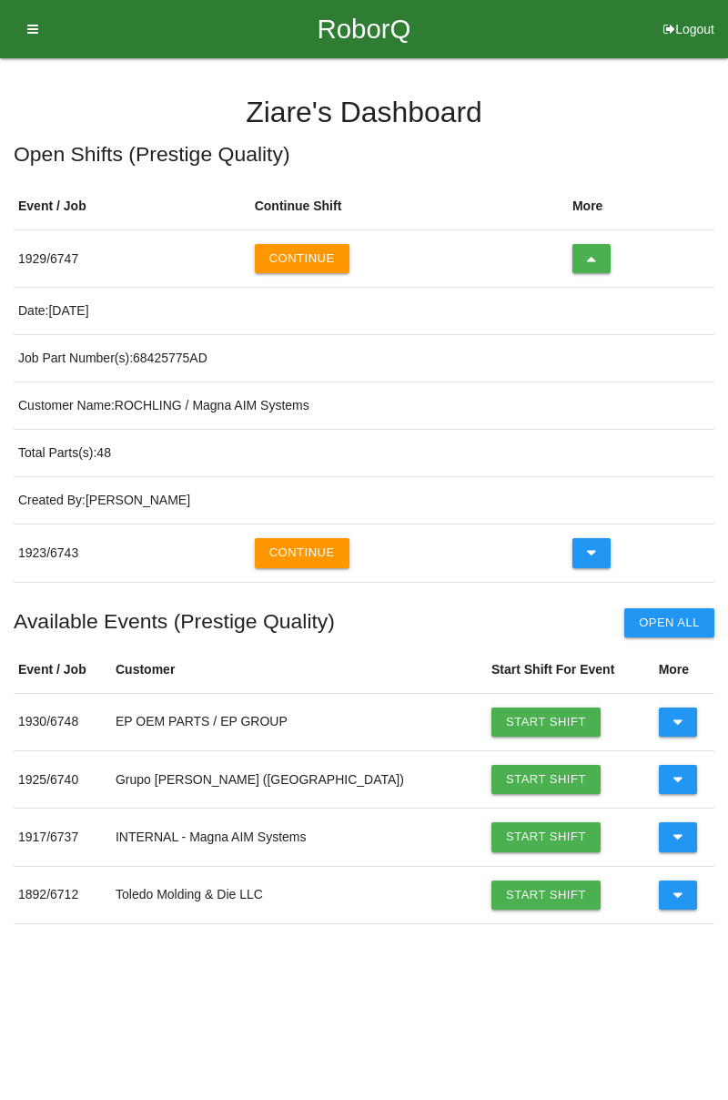
click at [577, 247] on button at bounding box center [592, 258] width 39 height 29
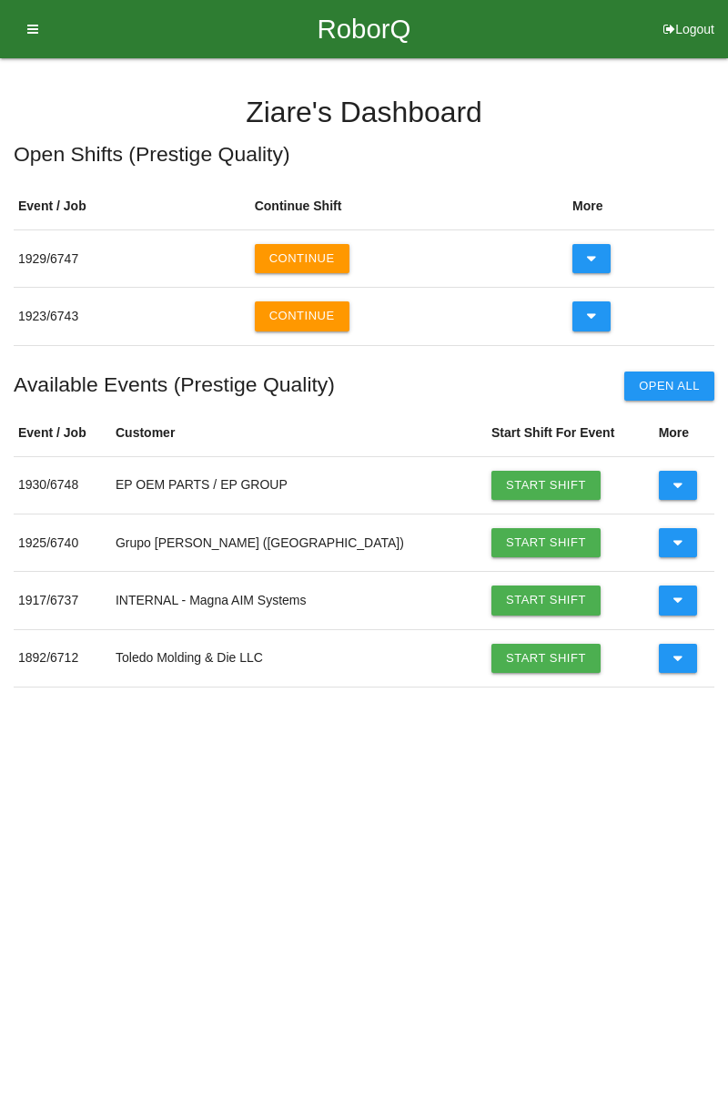
click at [592, 320] on icon at bounding box center [592, 315] width 10 height 29
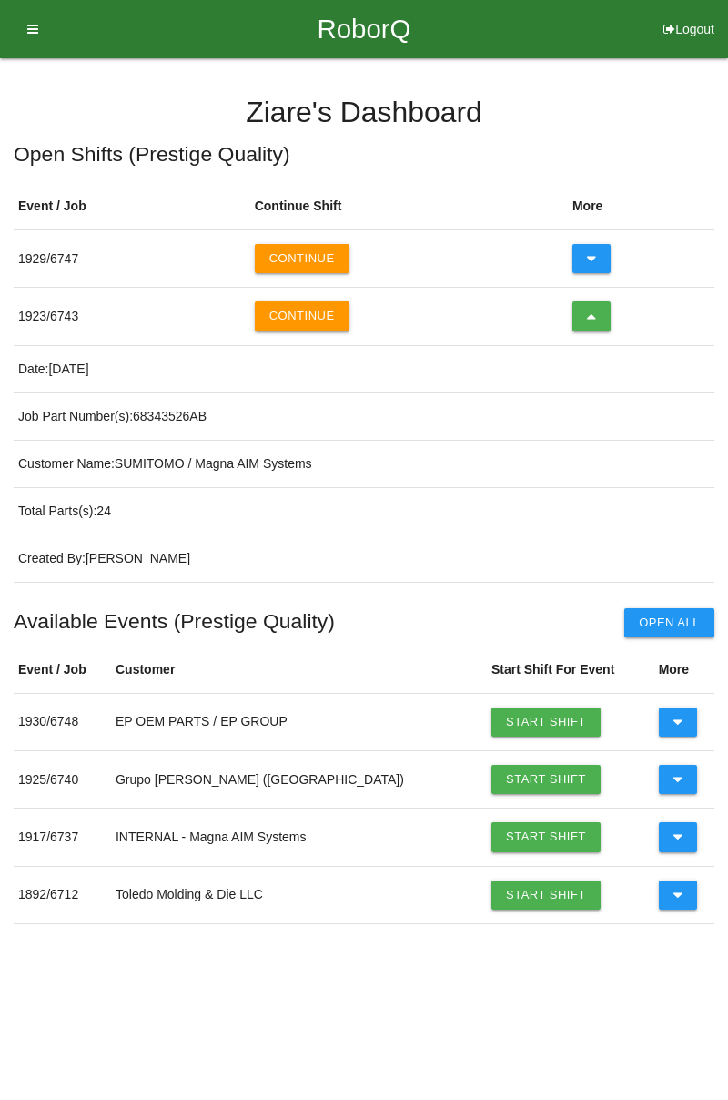
click at [597, 311] on button at bounding box center [592, 315] width 39 height 29
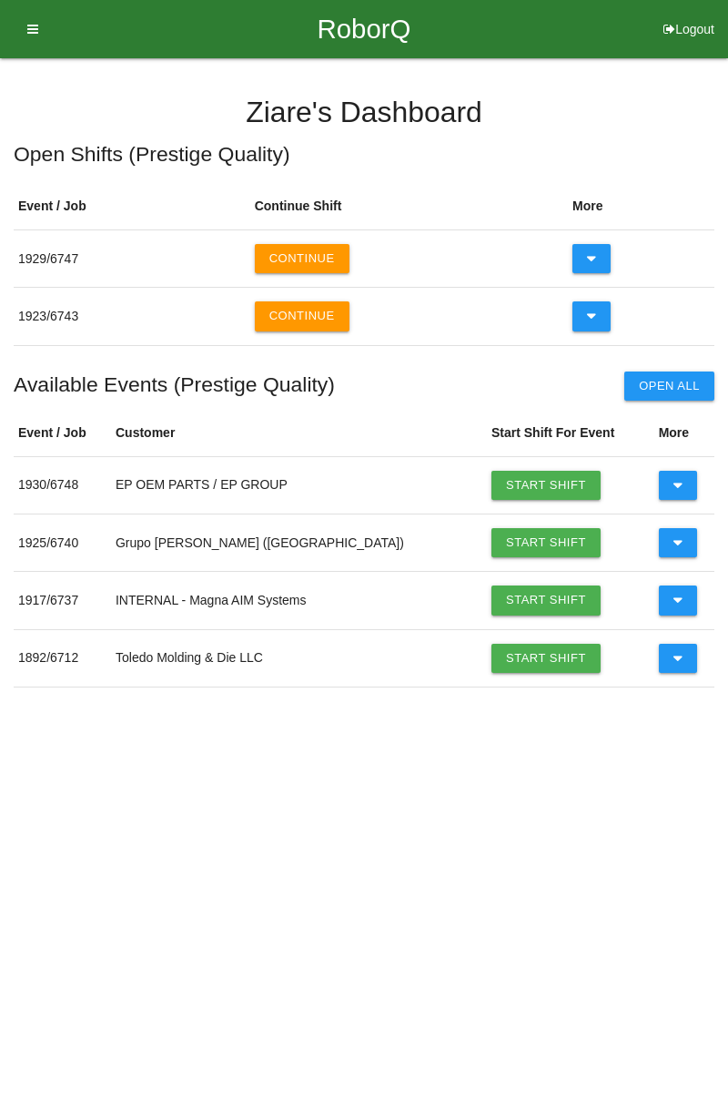
click at [588, 251] on icon at bounding box center [592, 258] width 10 height 29
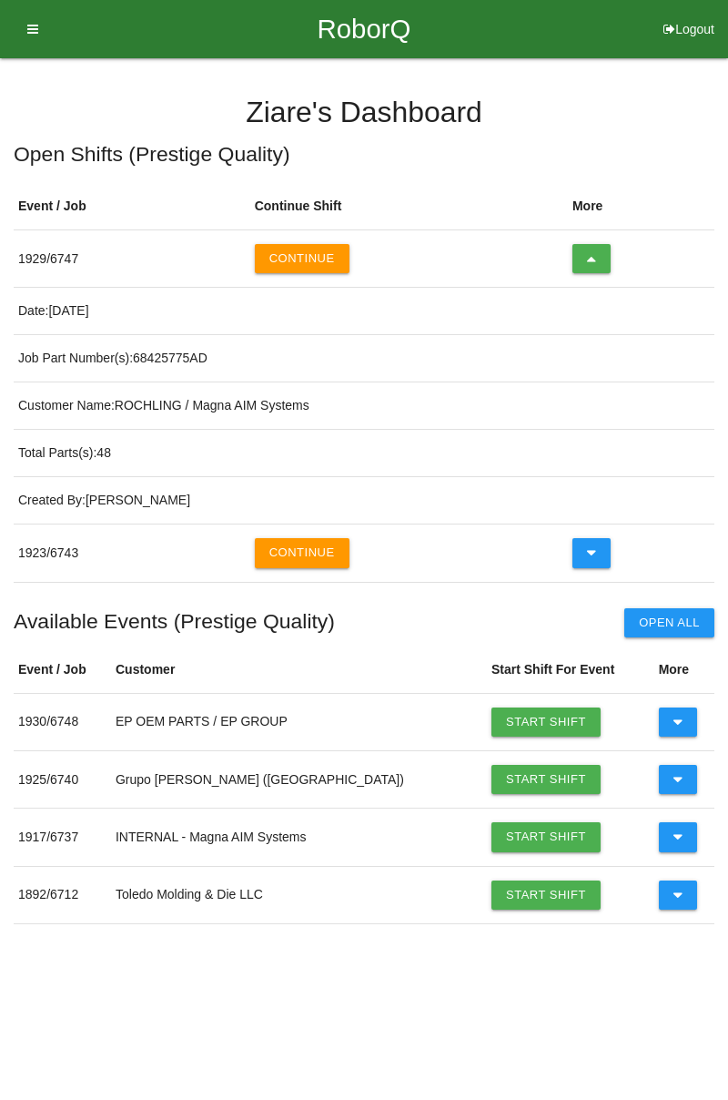
click at [587, 272] on icon at bounding box center [592, 258] width 10 height 29
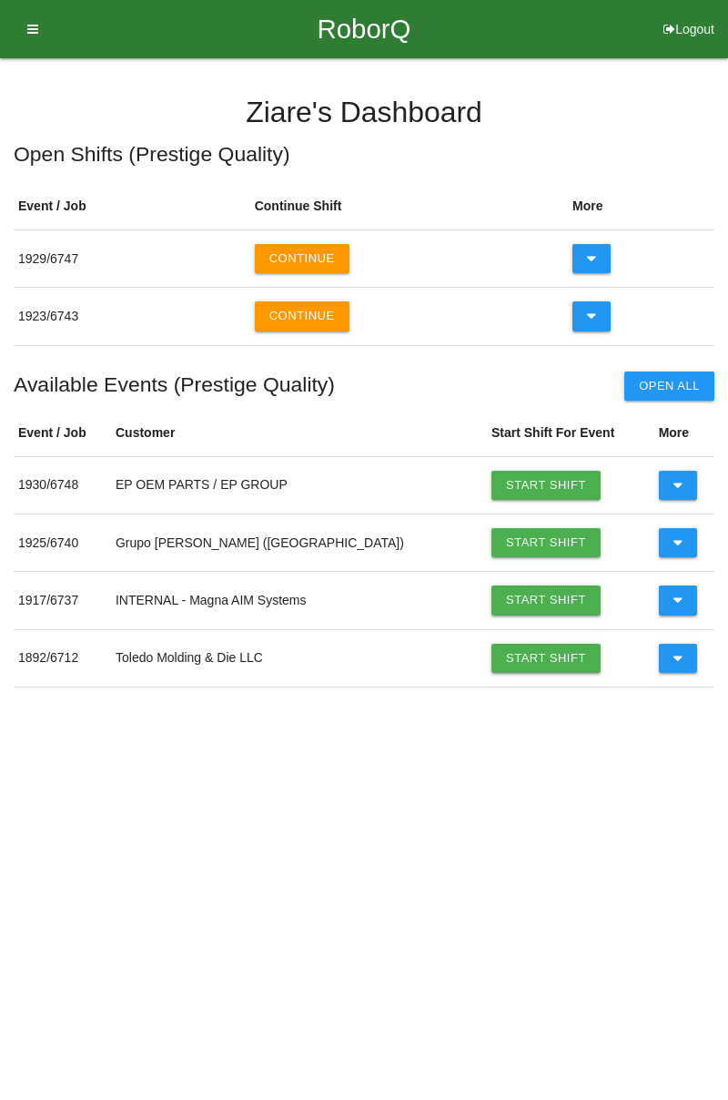
click at [590, 247] on icon at bounding box center [592, 258] width 10 height 29
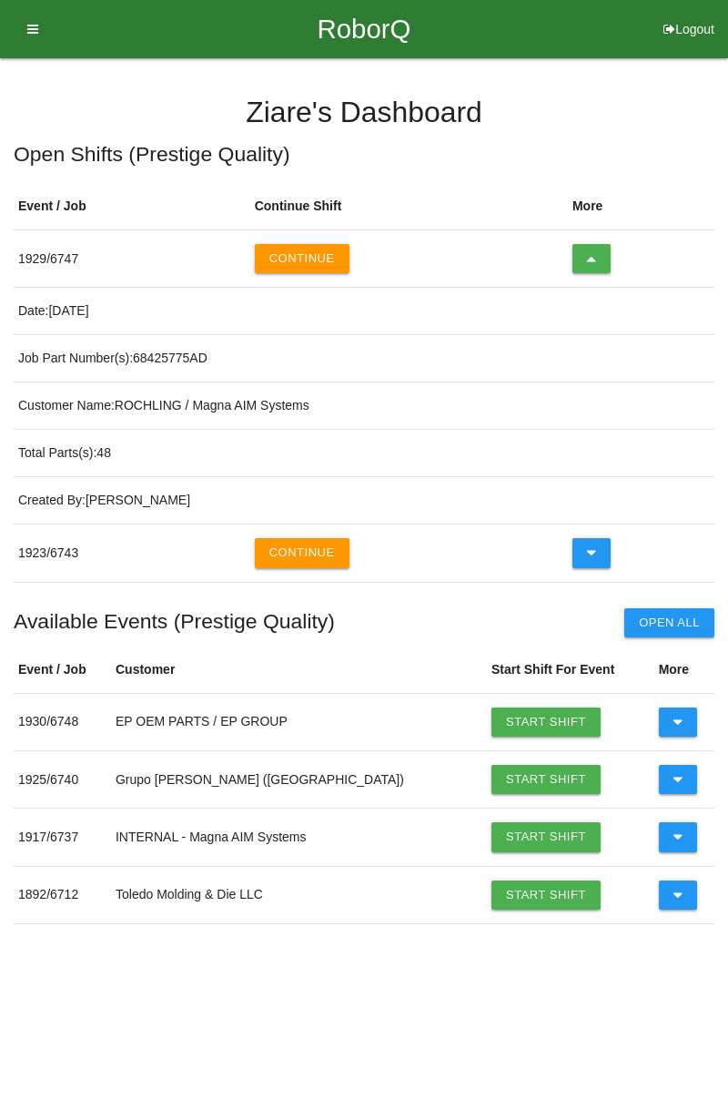
click at [300, 260] on button "Continue" at bounding box center [302, 258] width 95 height 29
click at [300, 262] on button "Continue" at bounding box center [302, 258] width 95 height 29
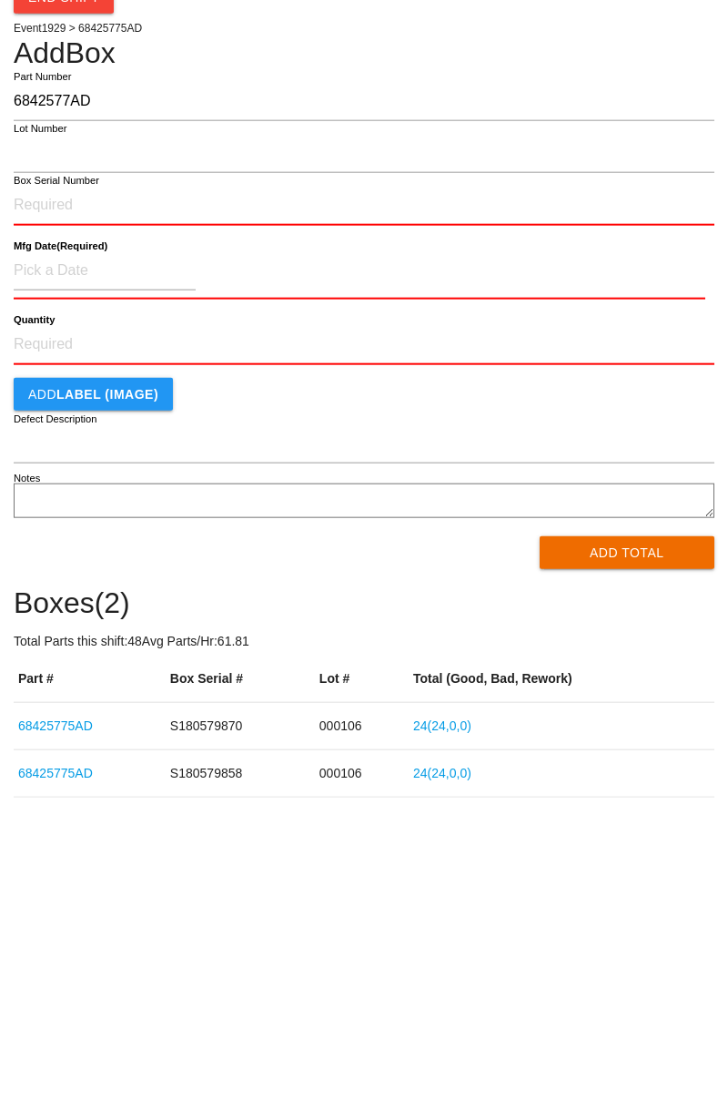
type input "6842577AD"
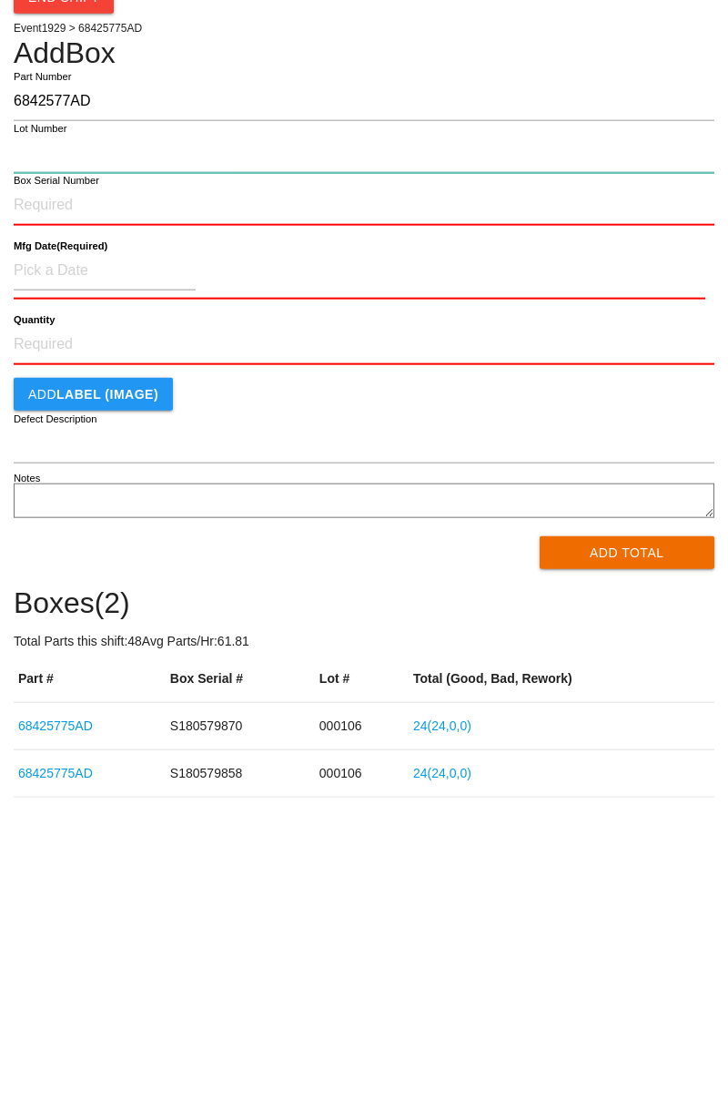
click at [402, 251] on input "Lot Number" at bounding box center [364, 243] width 701 height 39
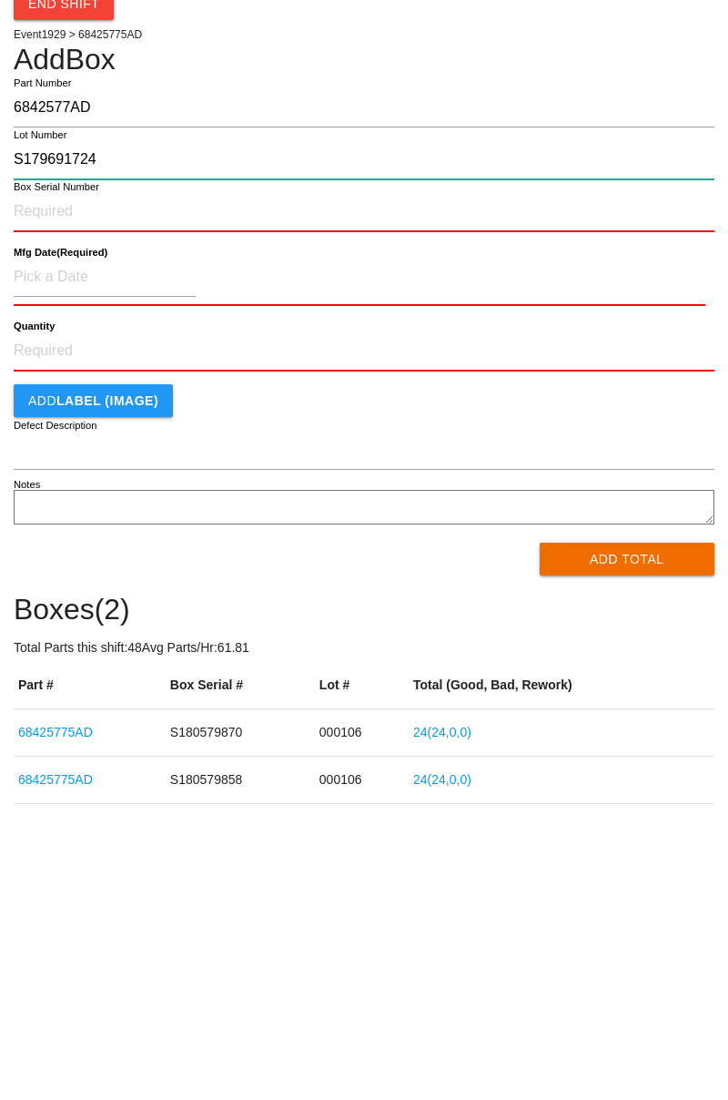
type input "S179691724"
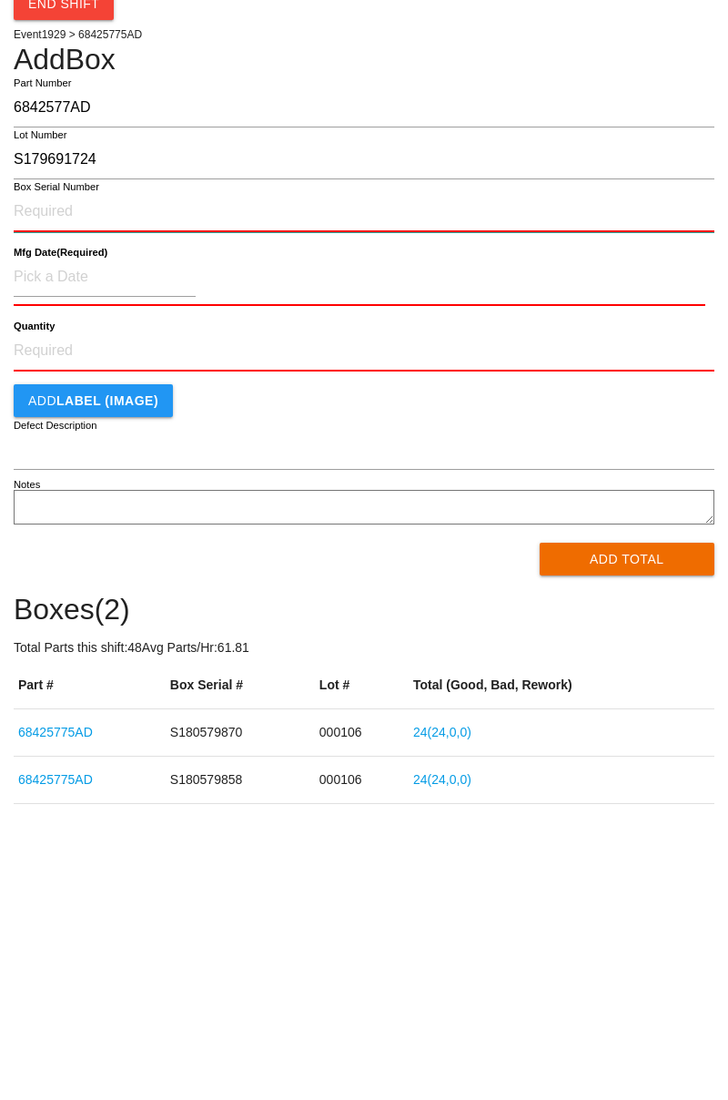
click at [119, 288] on input "Box Serial Number" at bounding box center [364, 296] width 701 height 40
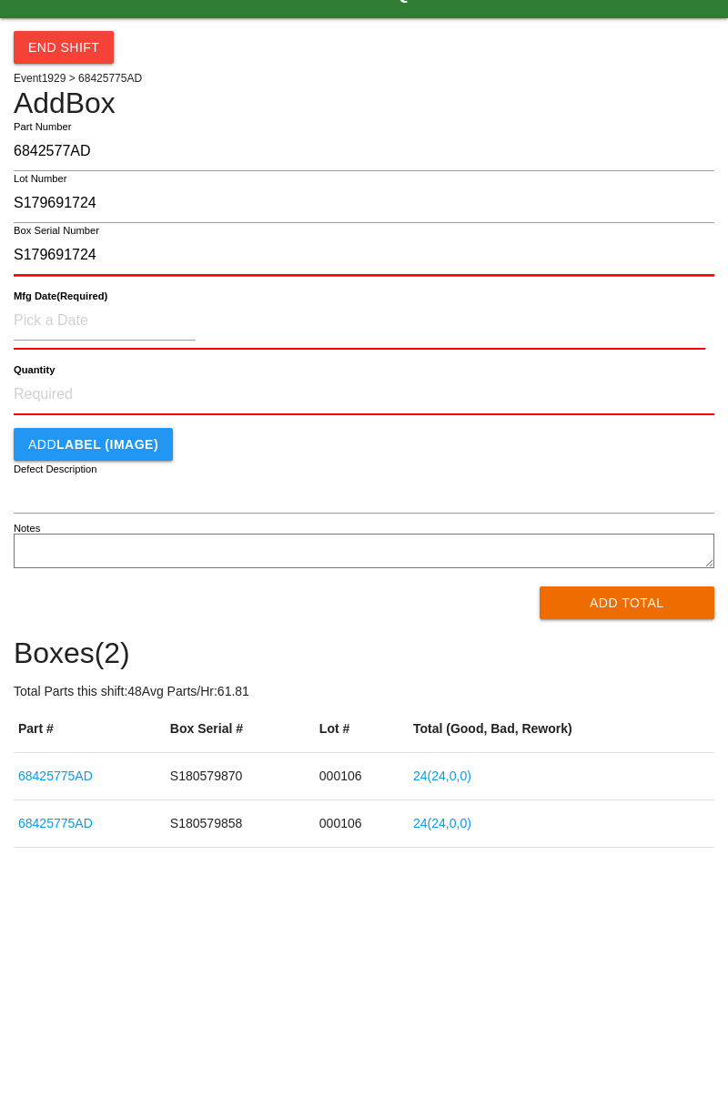
type input "S179691724"
click at [140, 352] on input at bounding box center [105, 360] width 182 height 39
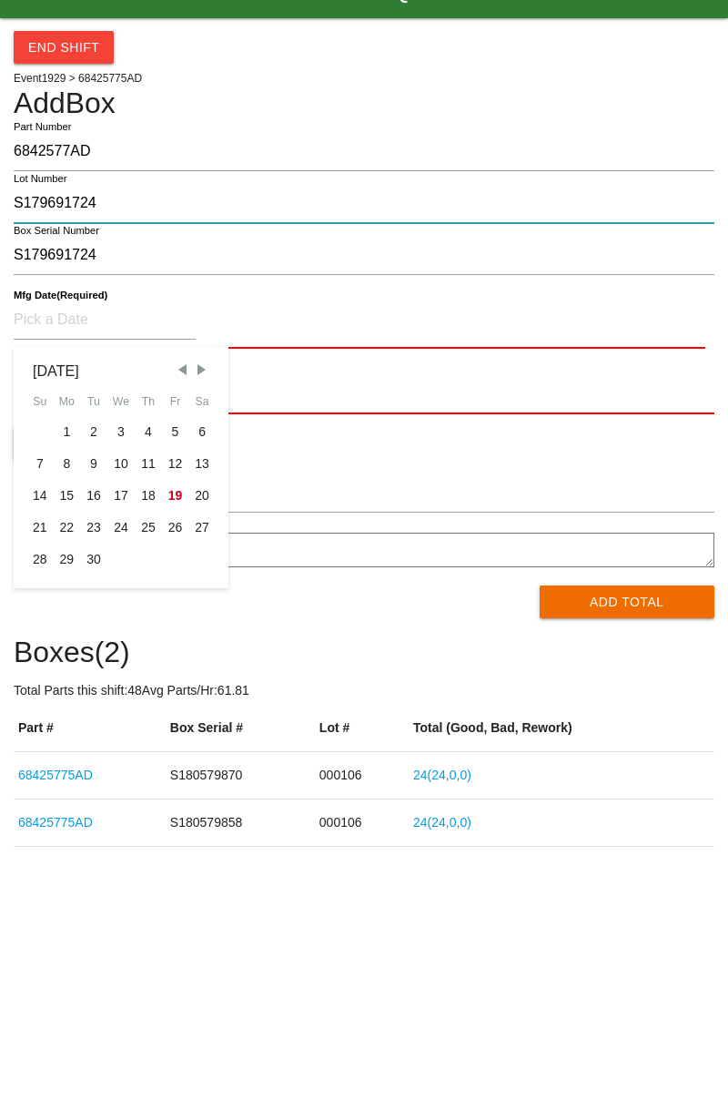
click at [136, 239] on input "S179691724" at bounding box center [364, 243] width 701 height 39
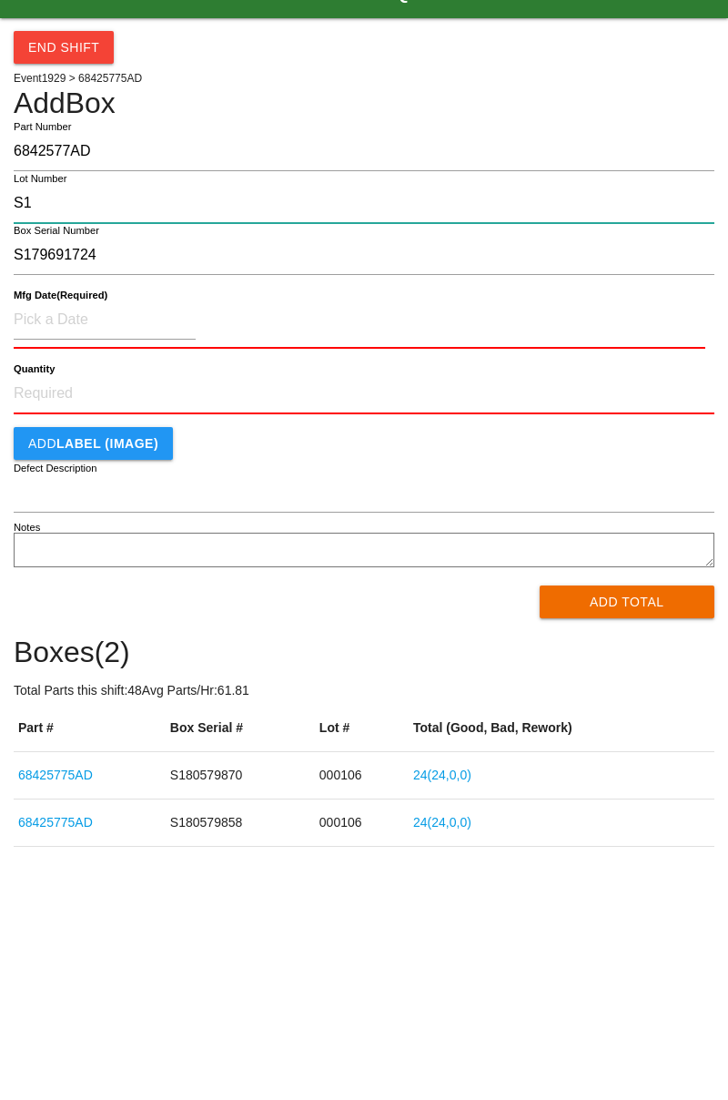
type input "S"
type input "000106"
click at [239, 384] on div at bounding box center [360, 364] width 692 height 46
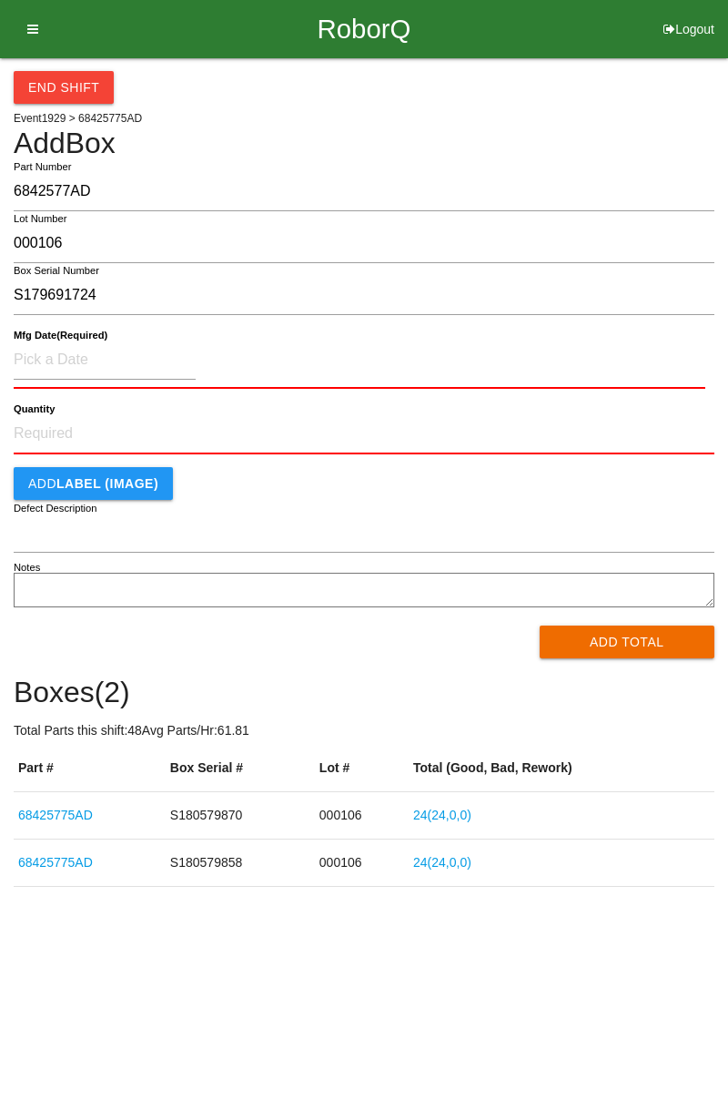
click at [245, 373] on div at bounding box center [360, 364] width 692 height 46
click at [160, 351] on input at bounding box center [105, 360] width 182 height 39
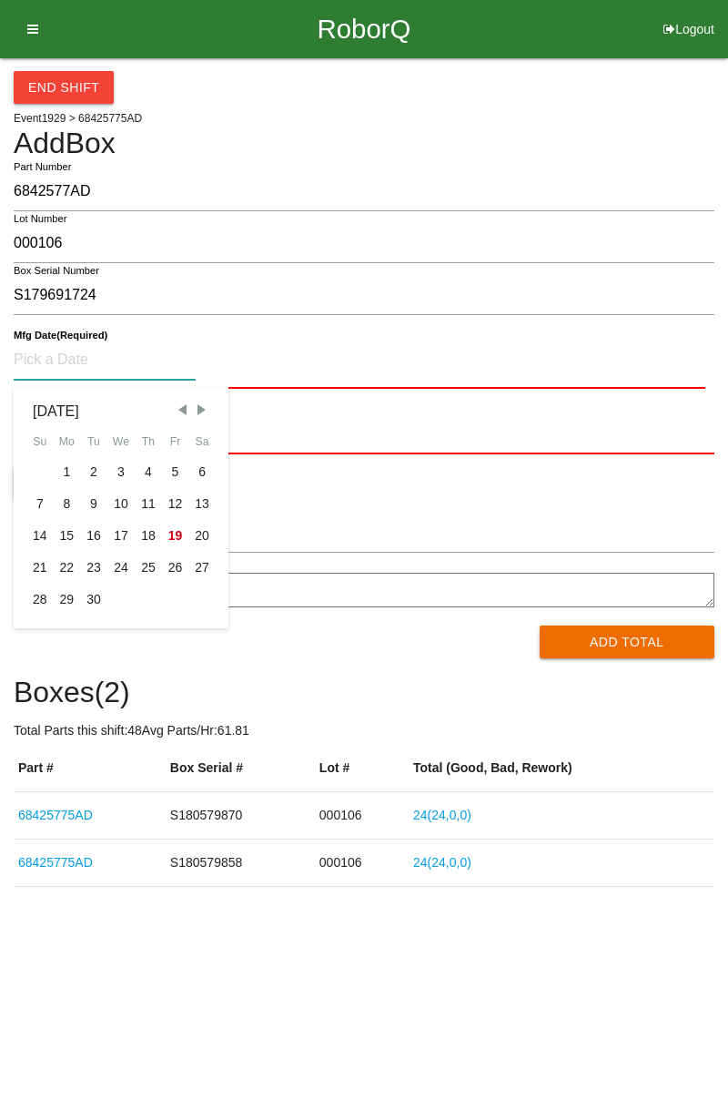
click at [184, 402] on span "Previous Month" at bounding box center [182, 410] width 16 height 16
click at [95, 525] on div "12" at bounding box center [93, 536] width 27 height 32
type input "08/12/2025"
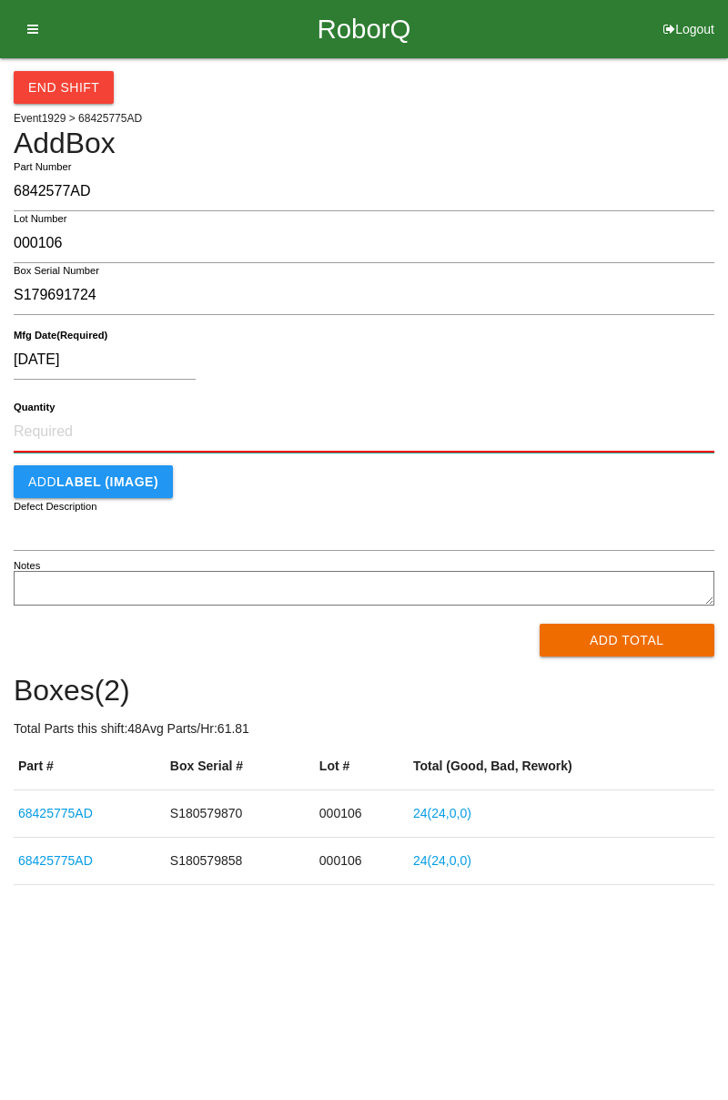
click at [143, 424] on input "Quantity" at bounding box center [364, 432] width 701 height 40
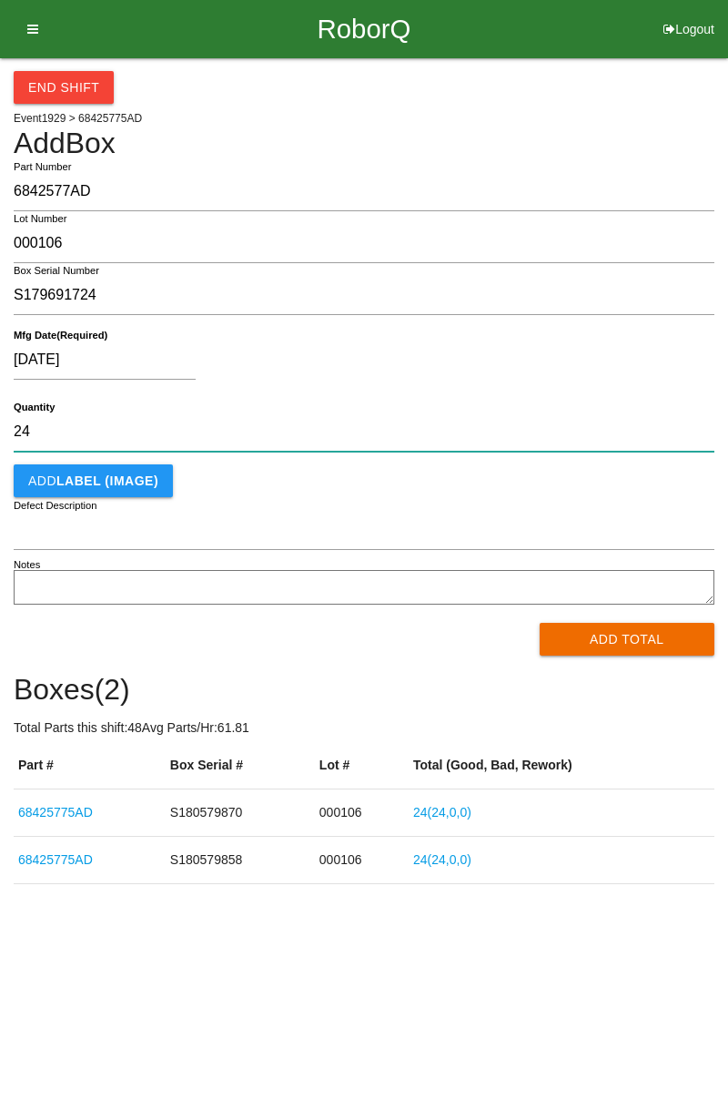
type input "24"
click at [104, 493] on button "Add LABEL (IMAGE)" at bounding box center [93, 480] width 159 height 33
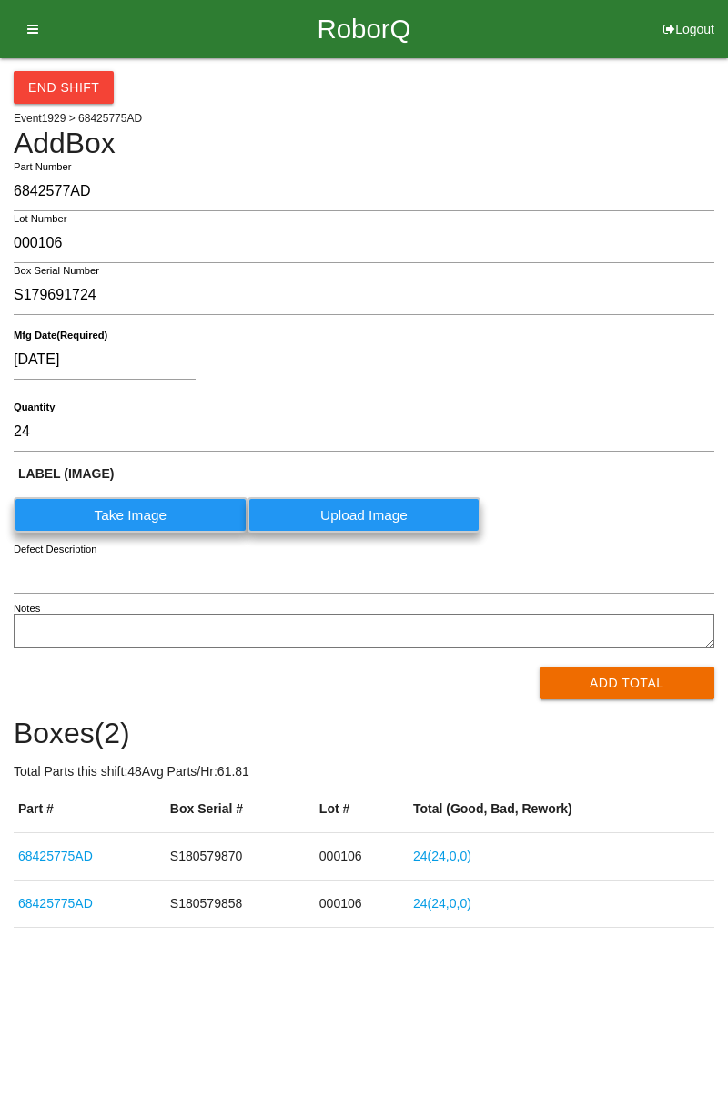
click at [151, 508] on label "Take Image" at bounding box center [131, 515] width 234 height 36
click at [0, 0] on \(IMAGE\) "Take Image" at bounding box center [0, 0] width 0 height 0
click at [107, 510] on label "Take Image" at bounding box center [131, 515] width 234 height 36
click at [0, 0] on \(IMAGE\) "Take Image" at bounding box center [0, 0] width 0 height 0
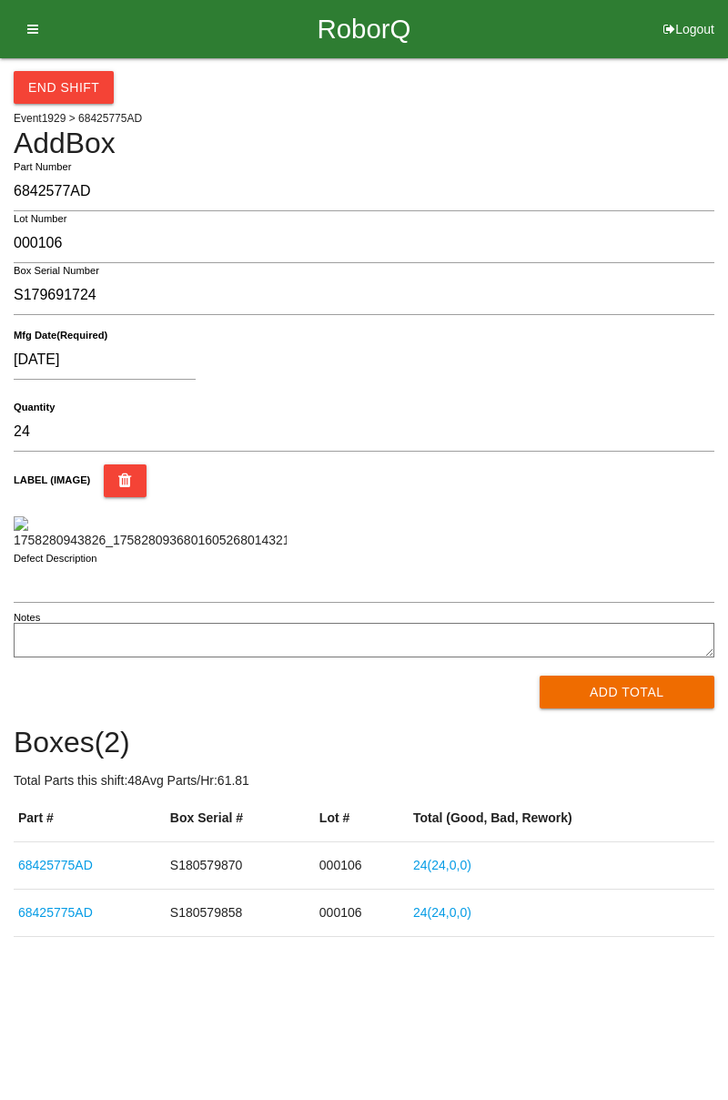
scroll to position [172, 0]
click at [665, 708] on button "Add Total" at bounding box center [628, 692] width 176 height 33
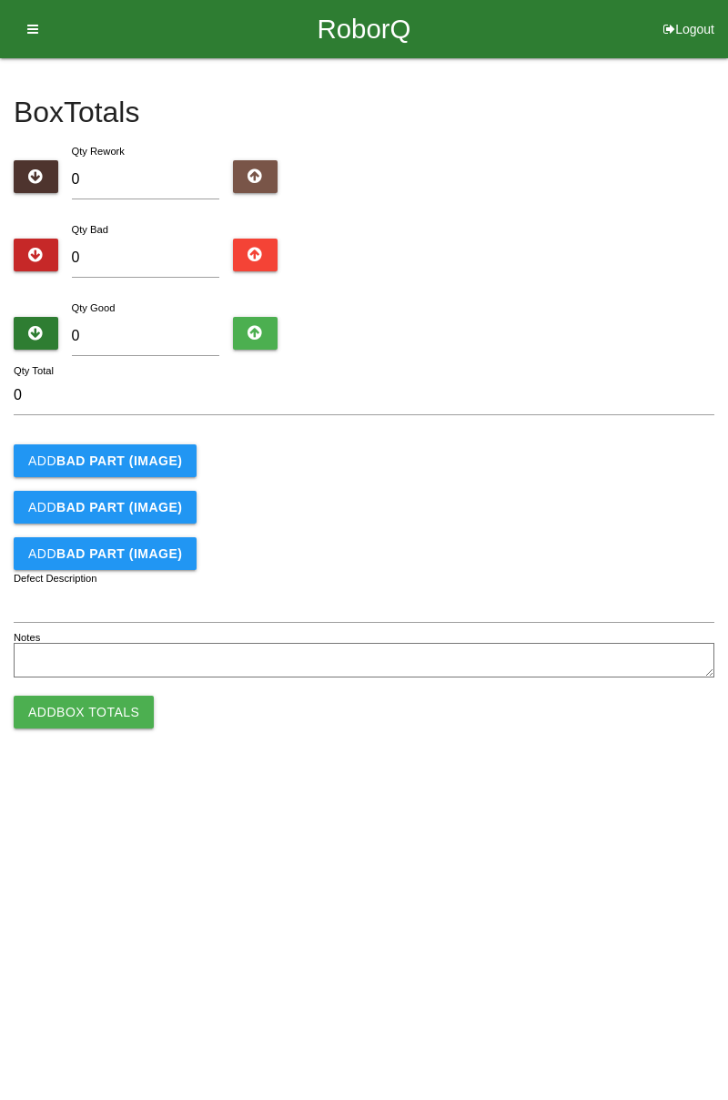
click at [249, 327] on icon at bounding box center [255, 333] width 15 height 33
type input "1"
click at [262, 330] on button at bounding box center [255, 333] width 45 height 33
type input "2"
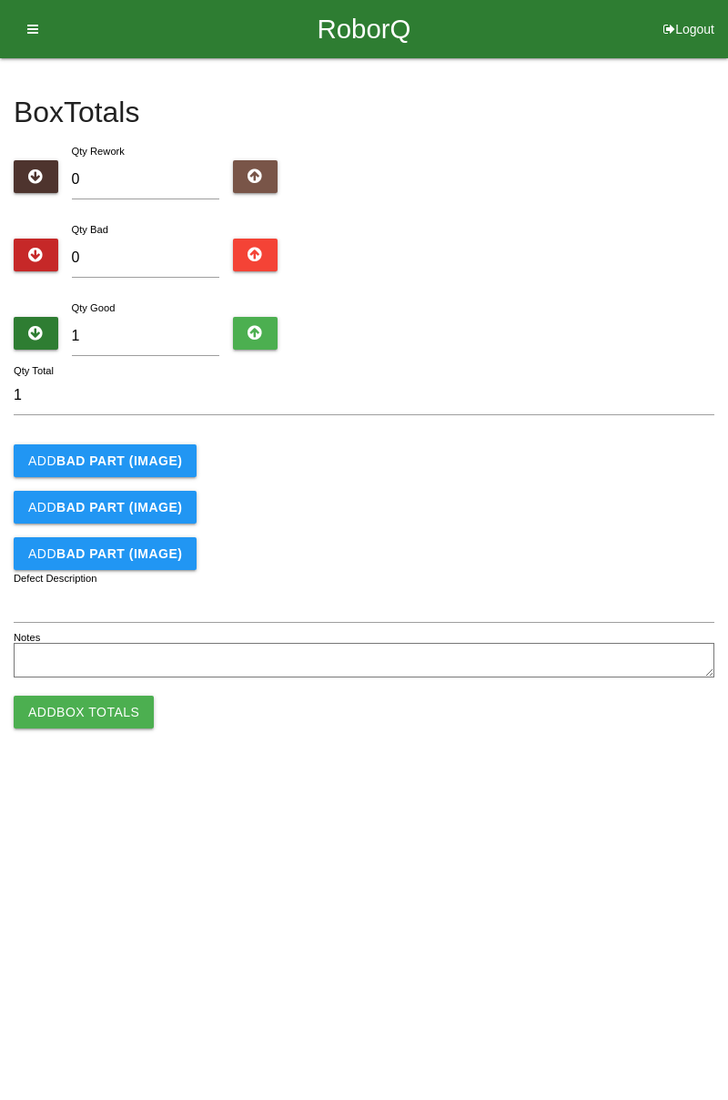
type input "2"
click at [266, 322] on button at bounding box center [255, 333] width 45 height 33
type input "3"
click at [262, 324] on button at bounding box center [255, 333] width 45 height 33
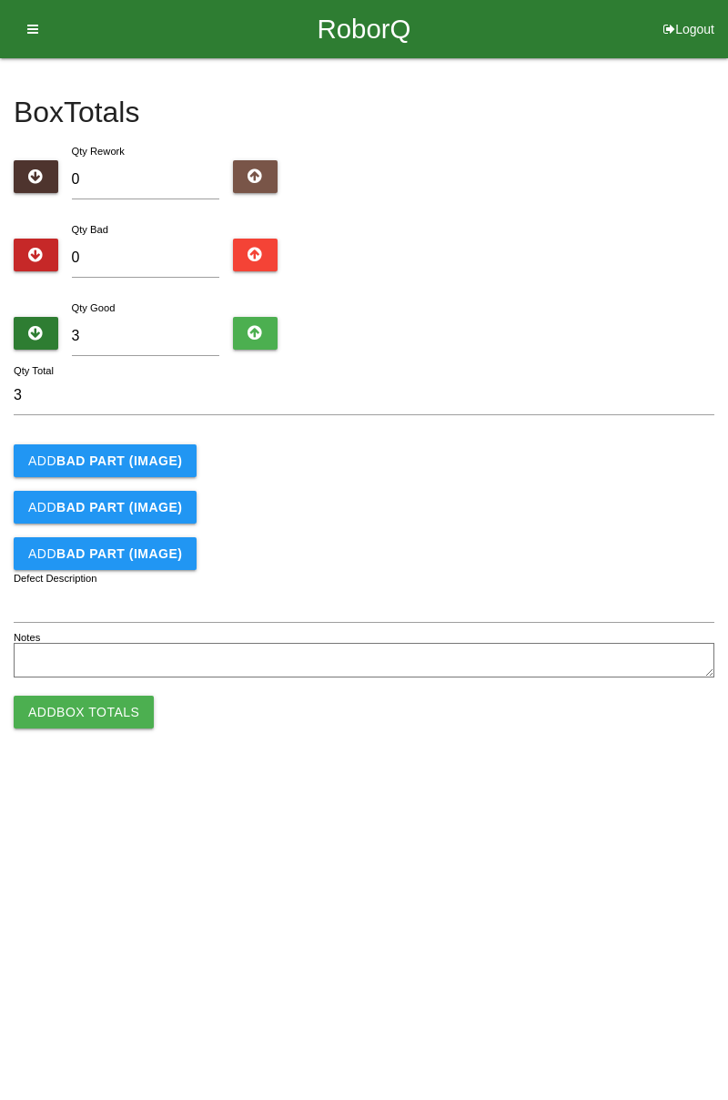
type input "4"
click at [258, 331] on icon at bounding box center [255, 333] width 15 height 33
type input "5"
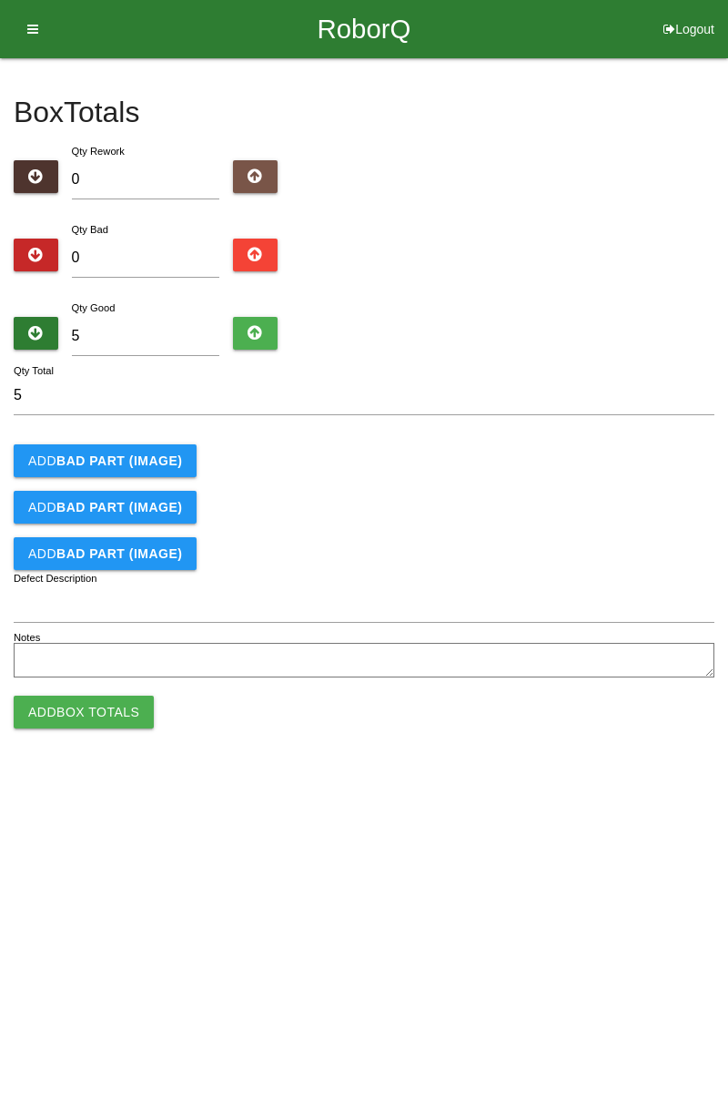
click at [255, 334] on icon at bounding box center [255, 333] width 15 height 33
type input "6"
click at [254, 331] on icon at bounding box center [255, 333] width 15 height 33
type input "7"
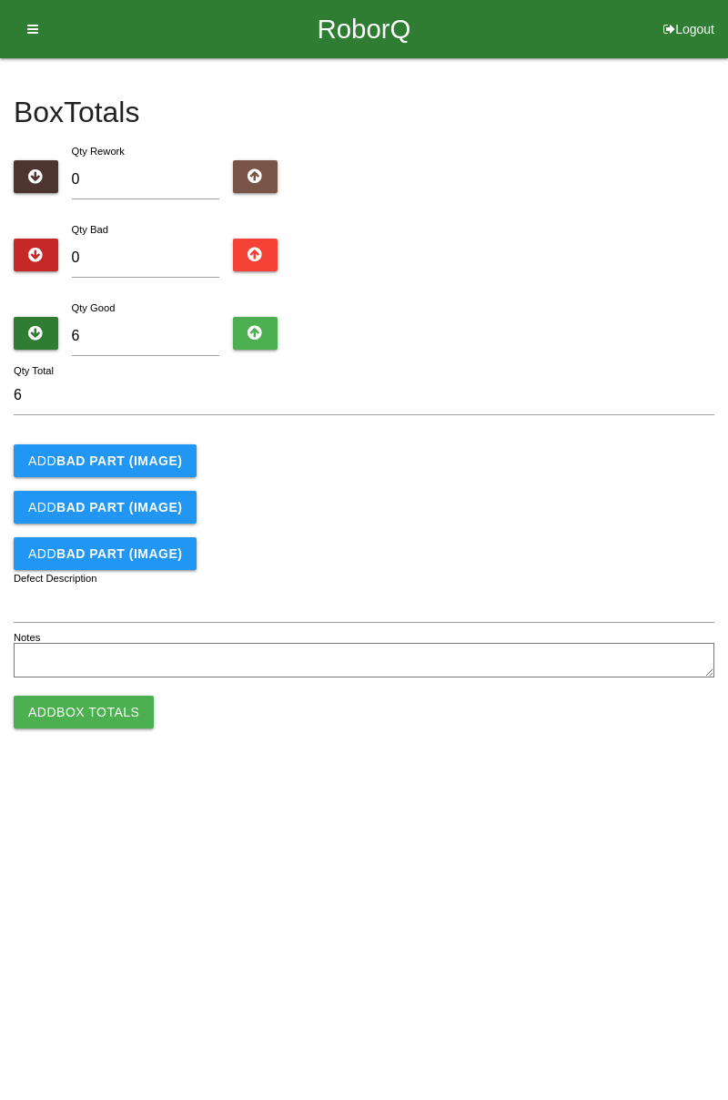
type input "7"
click at [264, 333] on button at bounding box center [255, 333] width 45 height 33
type input "8"
click at [246, 337] on button at bounding box center [255, 333] width 45 height 33
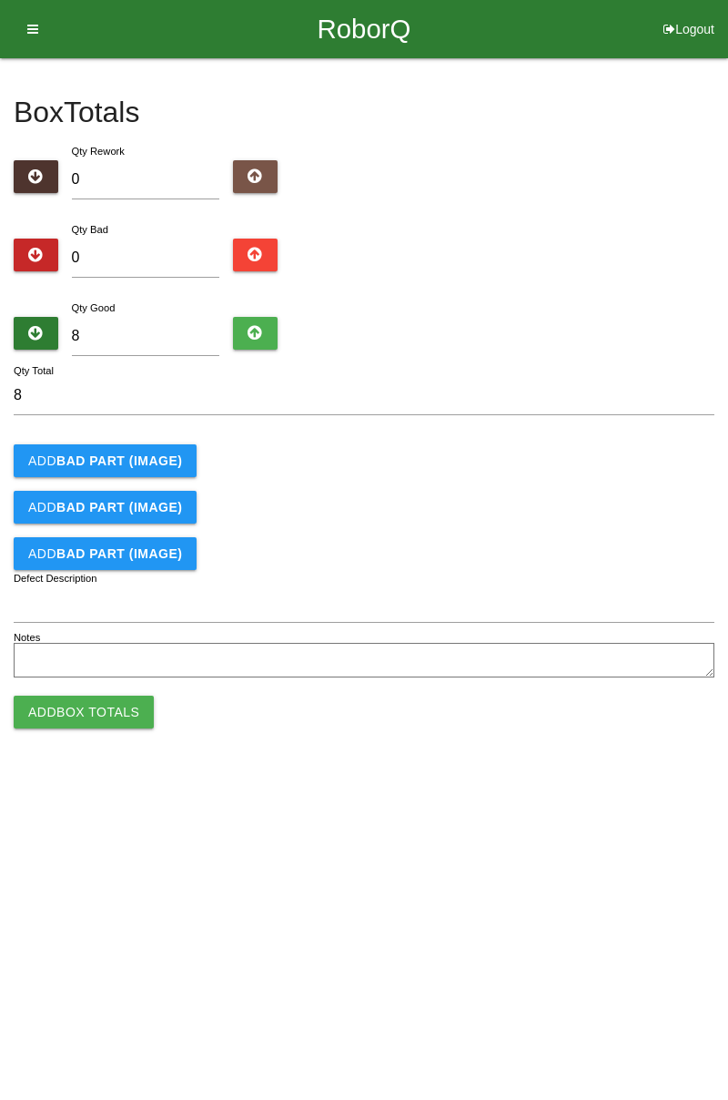
type input "9"
click at [241, 329] on button at bounding box center [255, 333] width 45 height 33
type input "10"
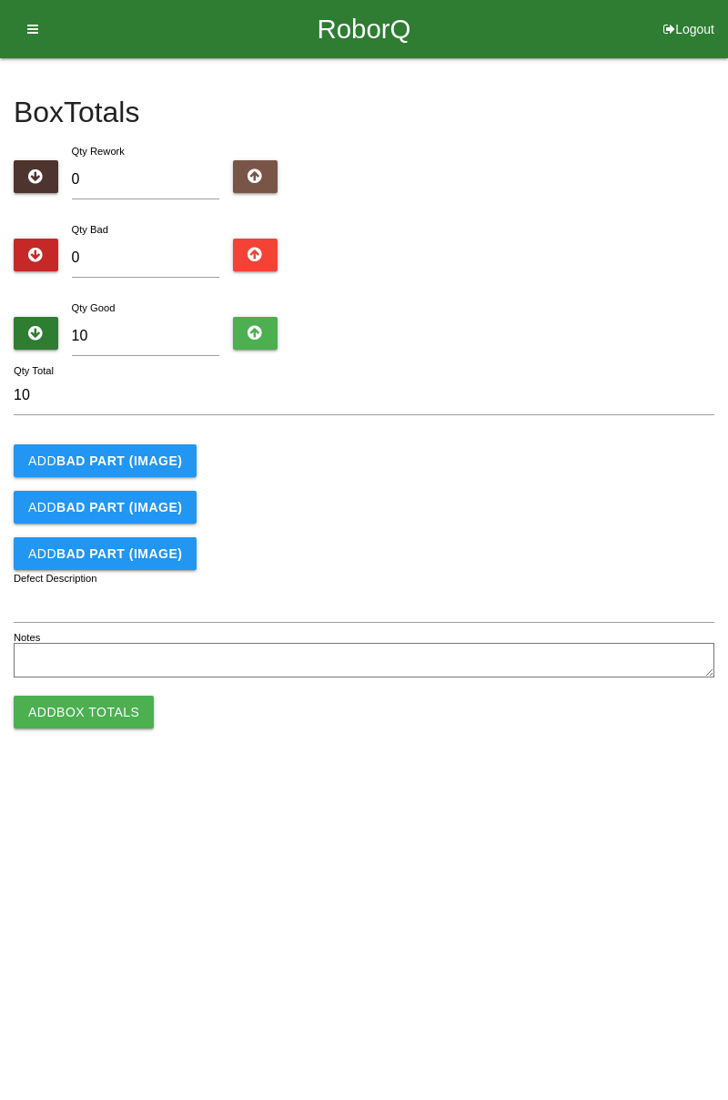
click at [244, 336] on button at bounding box center [255, 333] width 45 height 33
type input "11"
click at [249, 338] on icon at bounding box center [255, 333] width 15 height 33
type input "12"
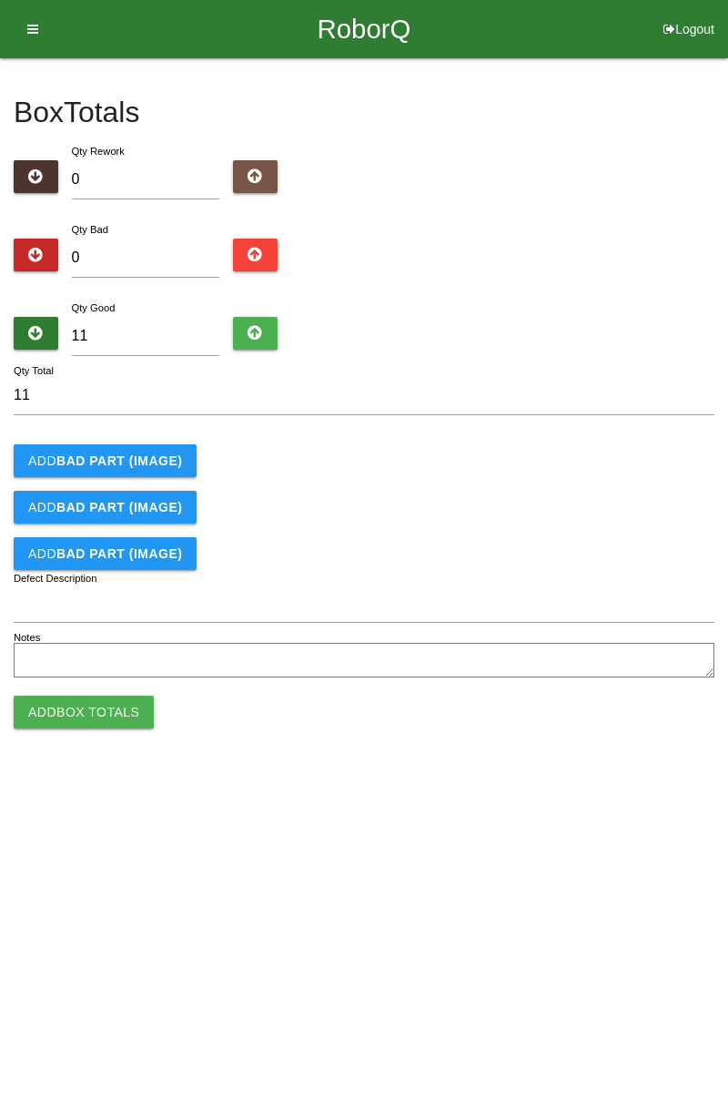
type input "12"
click at [246, 335] on button at bounding box center [255, 333] width 45 height 33
type input "13"
click at [253, 334] on icon at bounding box center [255, 333] width 15 height 33
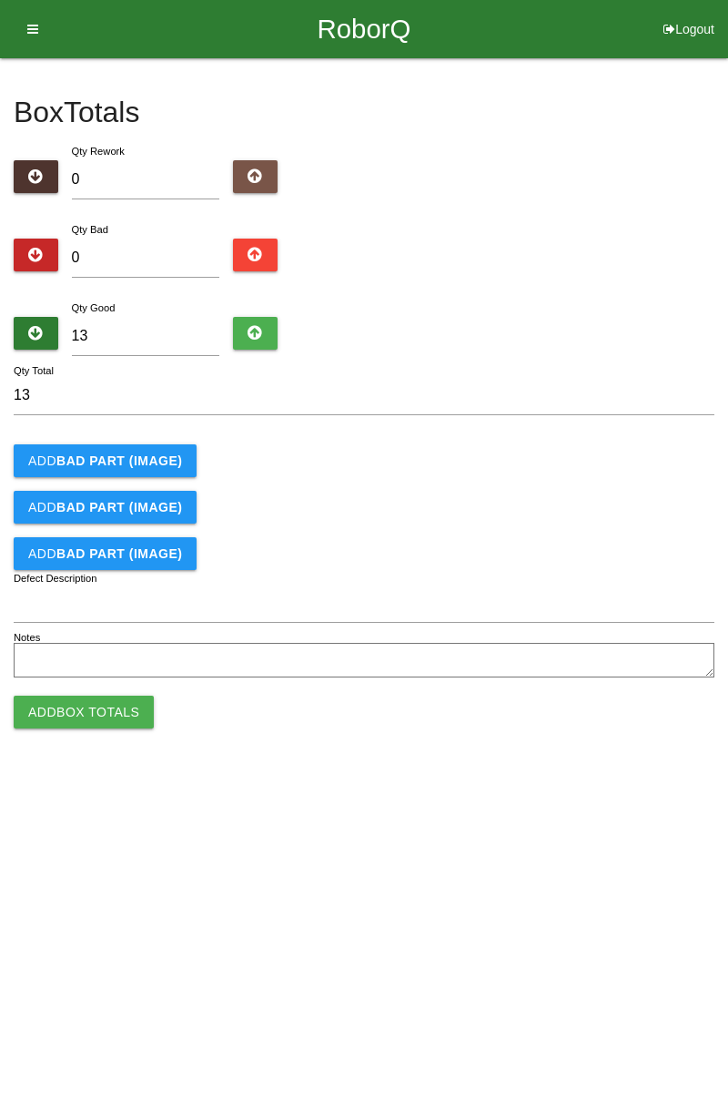
type input "14"
click at [249, 333] on icon at bounding box center [255, 333] width 15 height 33
type input "15"
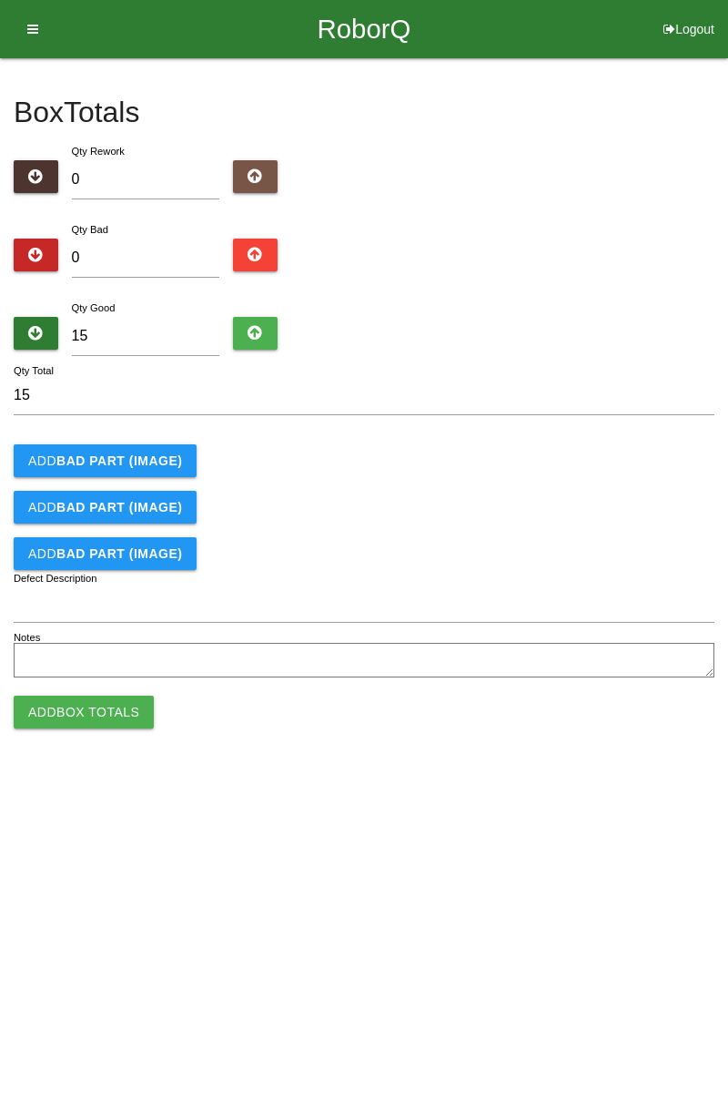
click at [249, 333] on icon at bounding box center [255, 333] width 15 height 33
type input "16"
click at [253, 331] on icon at bounding box center [255, 333] width 15 height 33
type input "17"
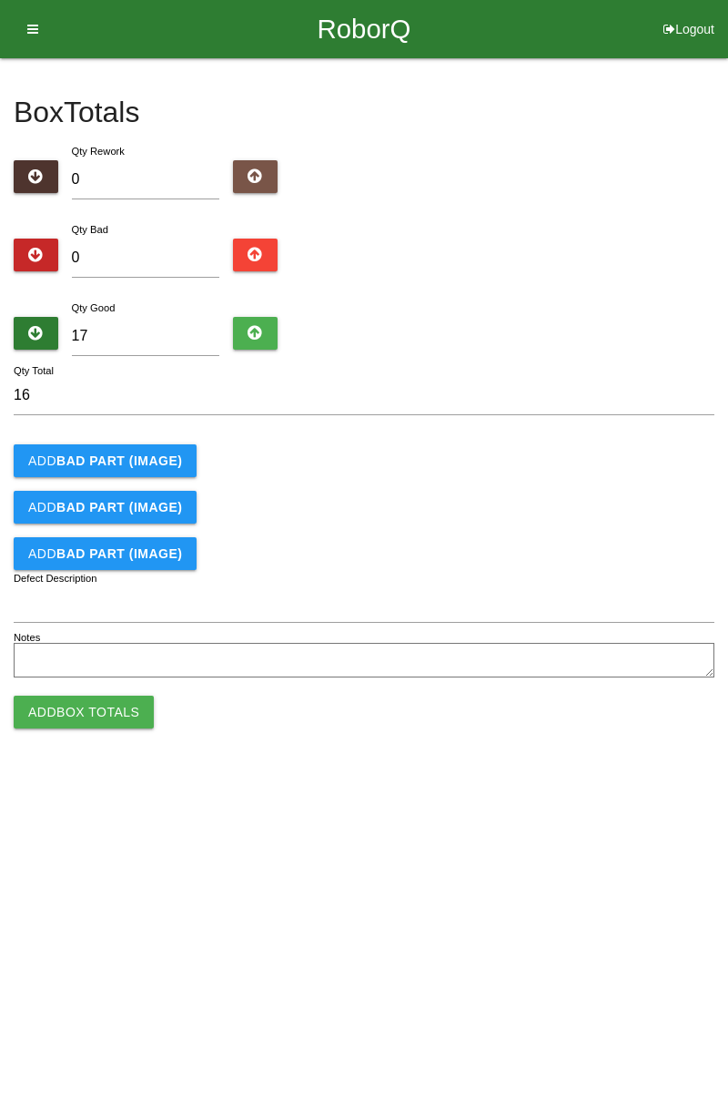
type input "17"
click at [263, 326] on button at bounding box center [255, 333] width 45 height 33
type input "18"
click at [251, 326] on icon at bounding box center [255, 333] width 15 height 33
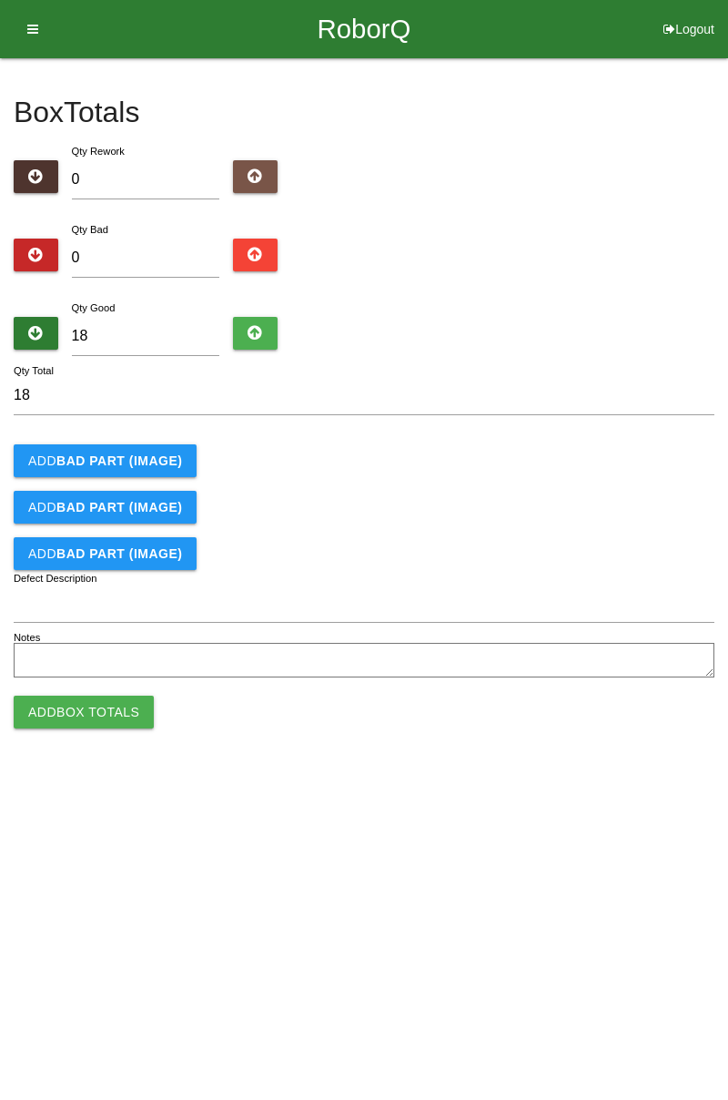
type input "19"
click at [257, 324] on icon at bounding box center [255, 333] width 15 height 33
type input "20"
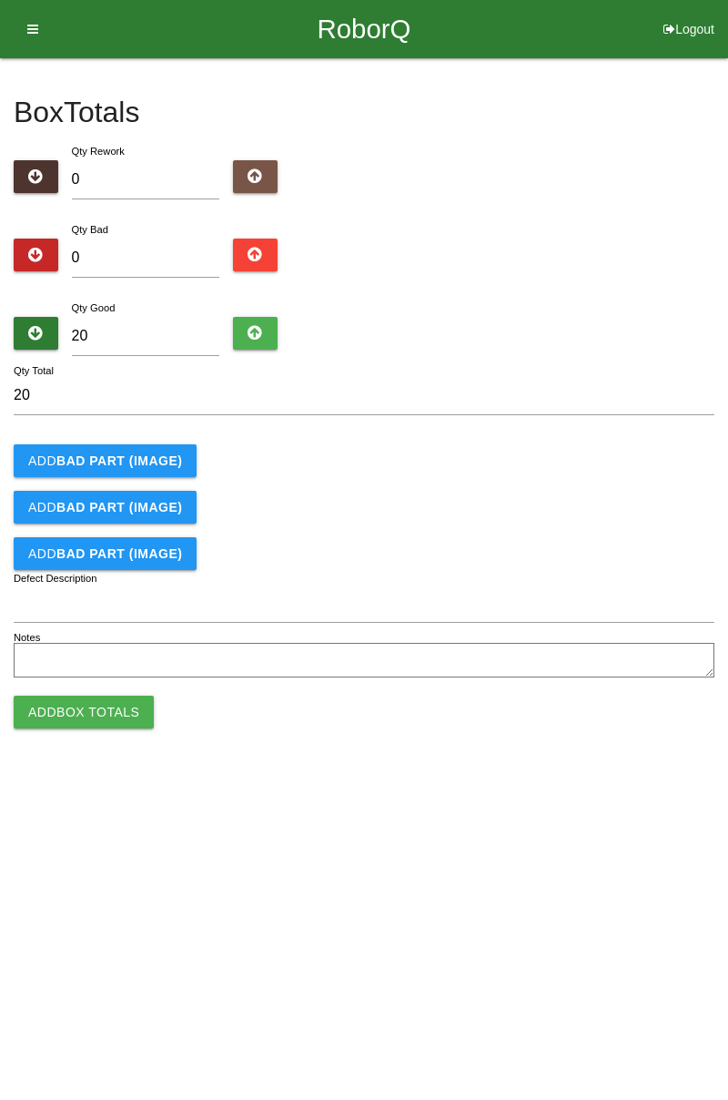
click at [250, 325] on icon at bounding box center [255, 333] width 15 height 33
type input "21"
click at [249, 328] on icon at bounding box center [255, 333] width 15 height 33
type input "22"
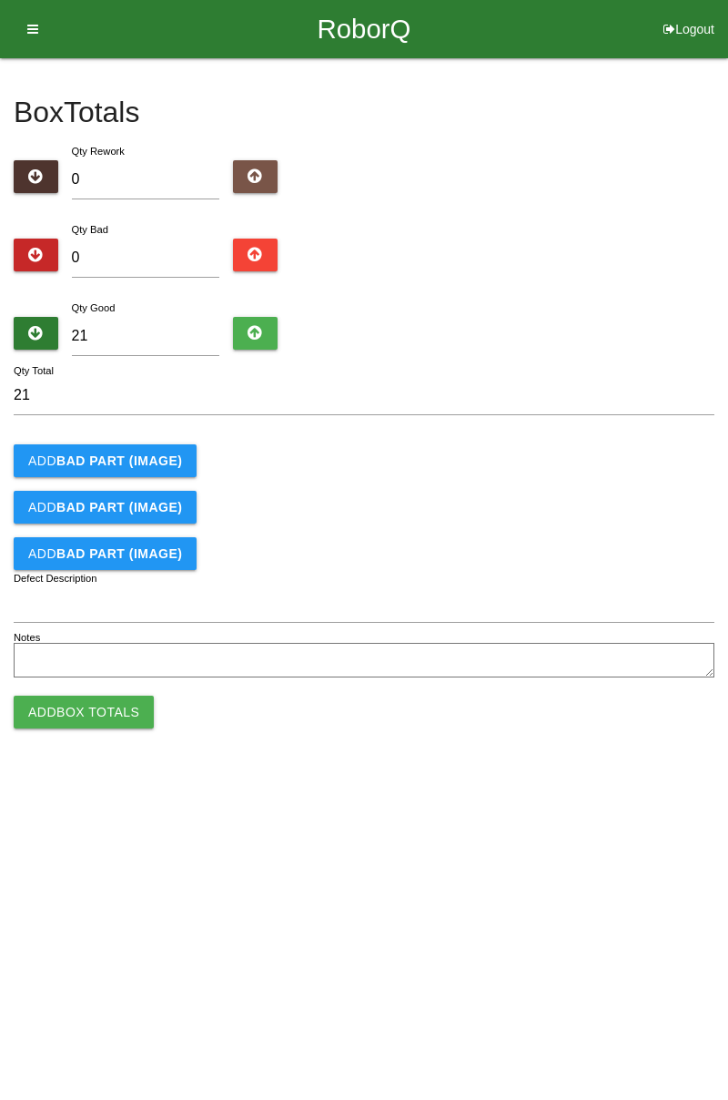
type input "22"
click at [249, 326] on icon at bounding box center [255, 333] width 15 height 33
type input "23"
click at [258, 328] on icon at bounding box center [255, 333] width 15 height 33
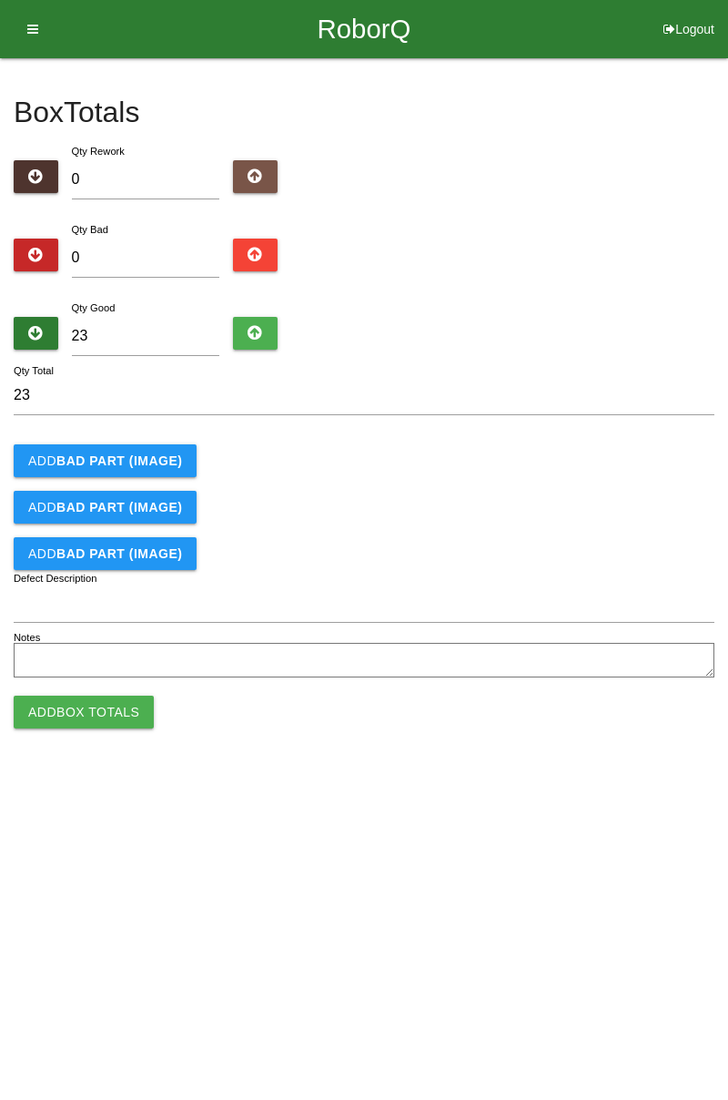
type input "24"
click at [119, 714] on button "Add Box Totals" at bounding box center [84, 712] width 140 height 33
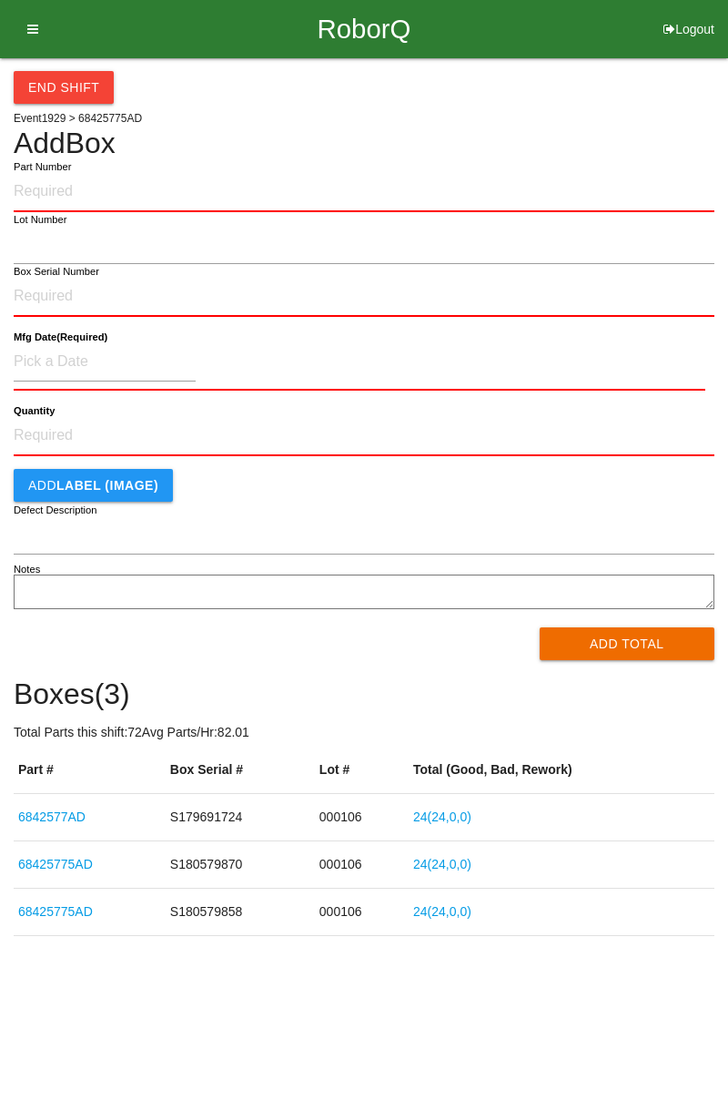
click at [27, 36] on icon at bounding box center [26, 29] width 23 height 58
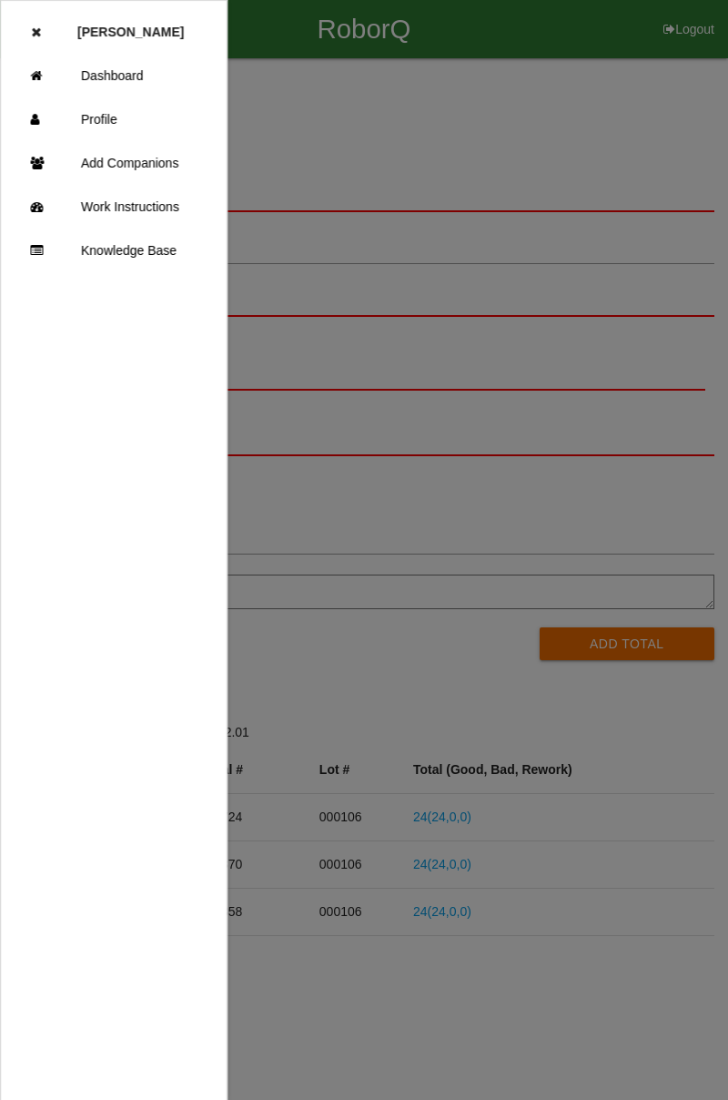
click at [131, 79] on link "Dashboard" at bounding box center [114, 76] width 226 height 44
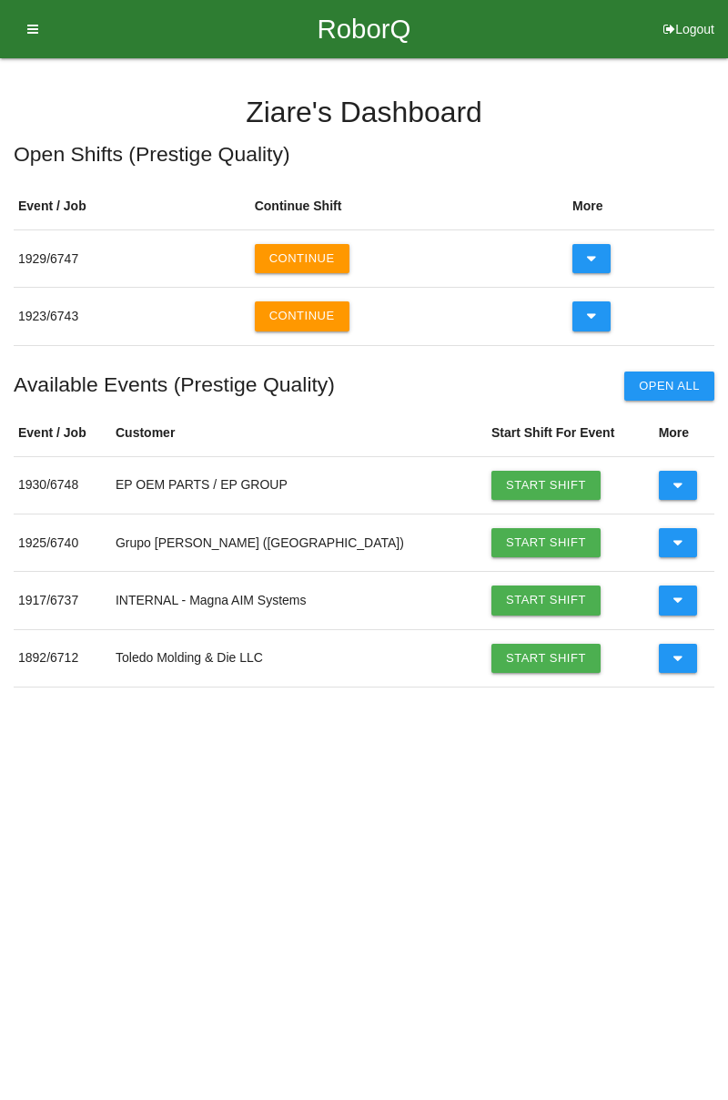
click at [318, 320] on button "Continue" at bounding box center [302, 315] width 95 height 29
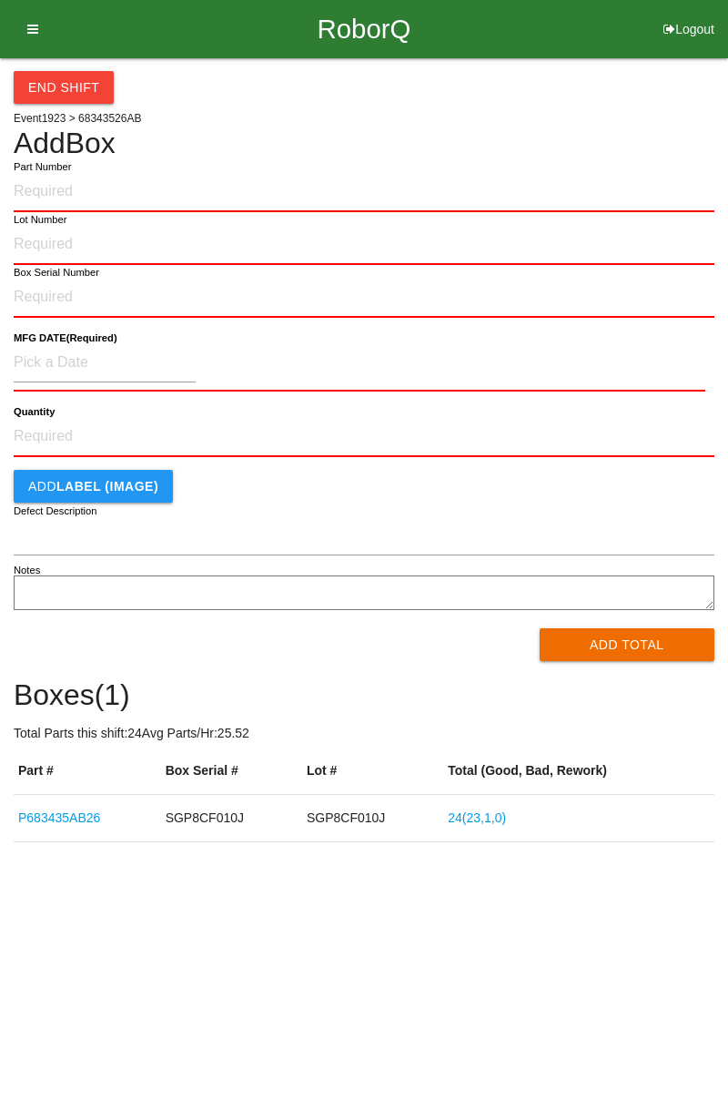
click at [60, 188] on input "Part Number" at bounding box center [364, 192] width 701 height 40
click at [75, 244] on input "Lot Number" at bounding box center [364, 245] width 701 height 40
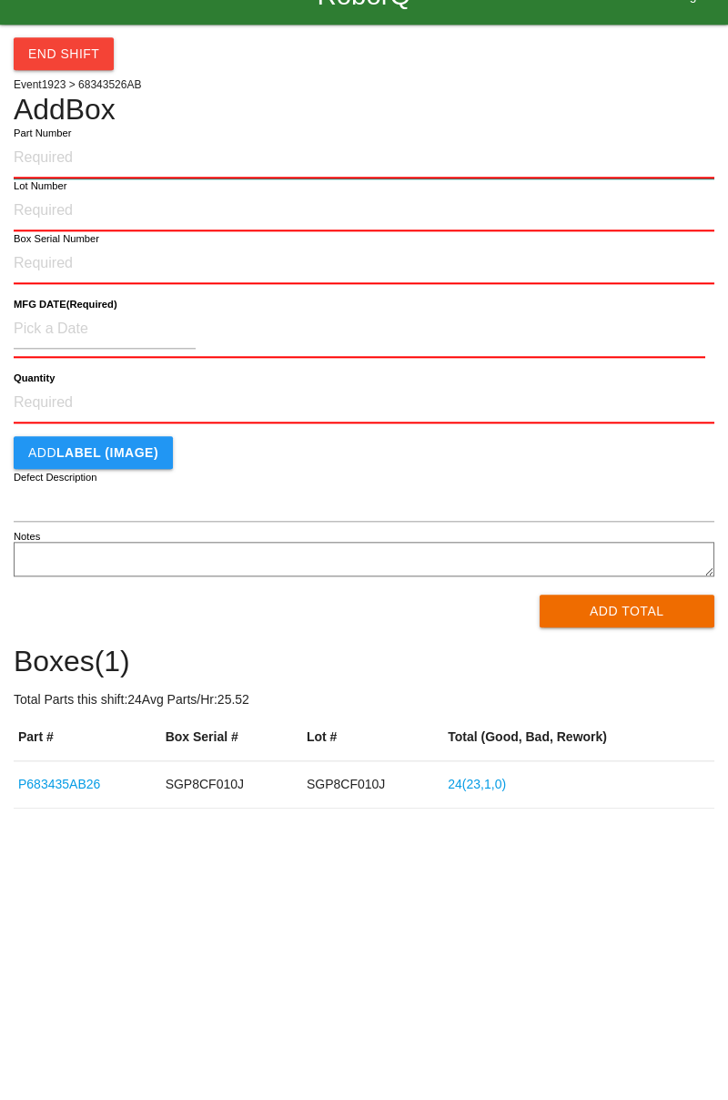
click at [74, 190] on input "Part Number" at bounding box center [364, 192] width 701 height 40
type input "P6834352AB6"
click at [56, 270] on label "Box Serial Number" at bounding box center [57, 272] width 86 height 15
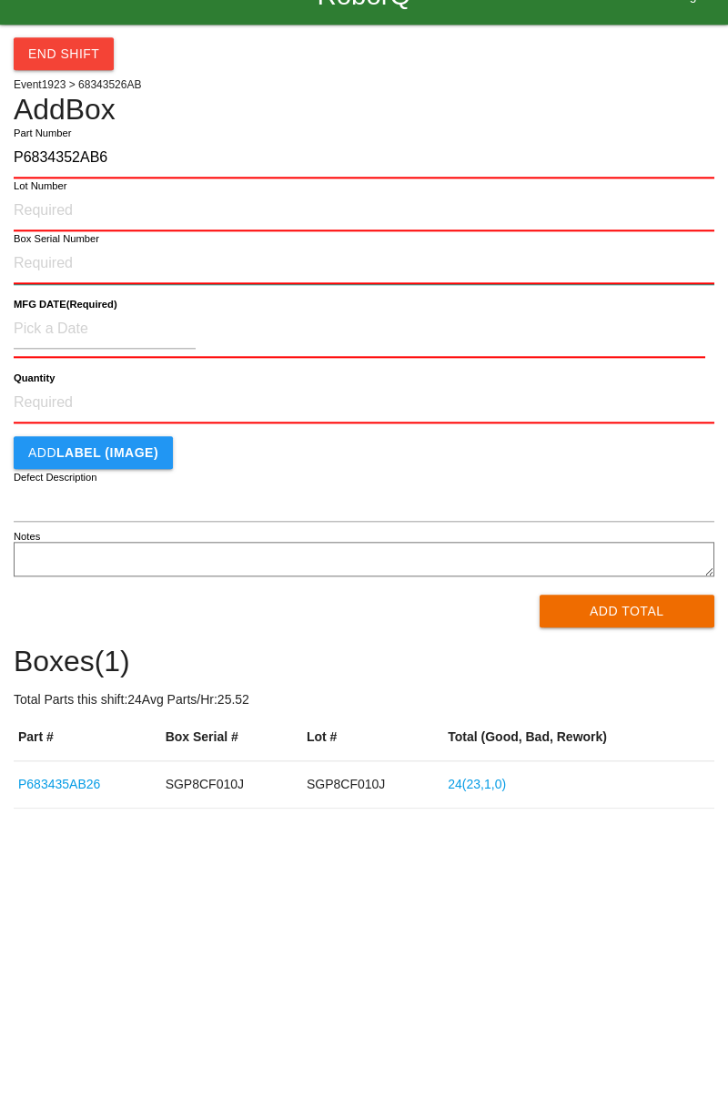
click at [56, 278] on input "Box Serial Number" at bounding box center [364, 298] width 701 height 40
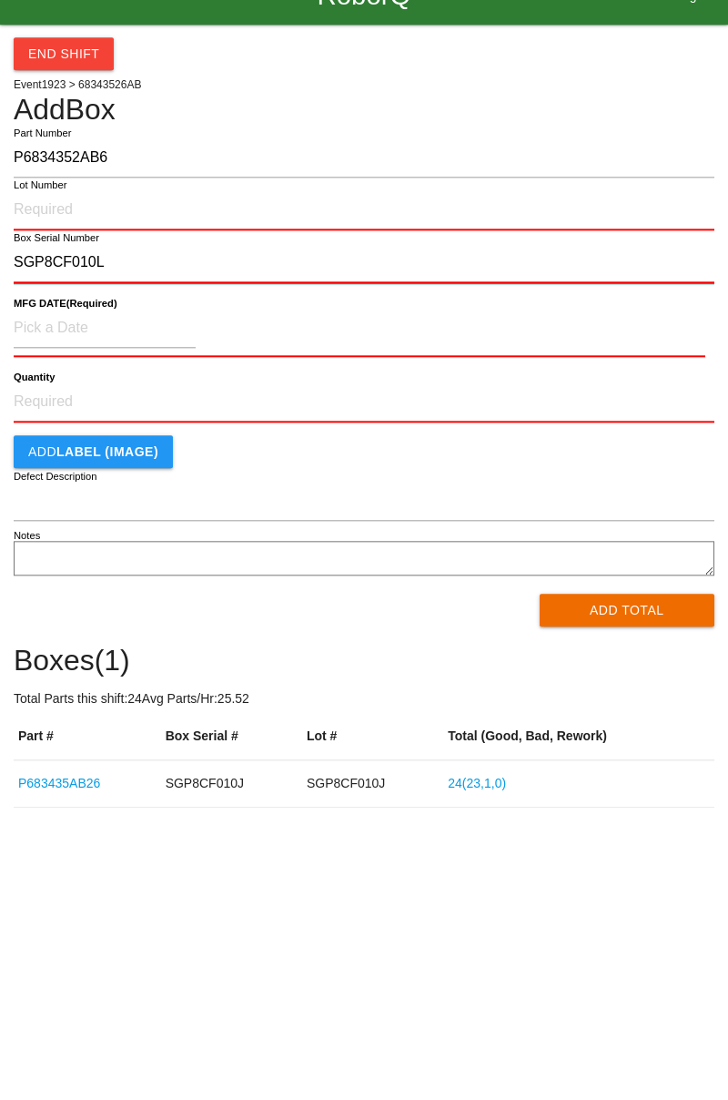
type input "SGP8CF010L"
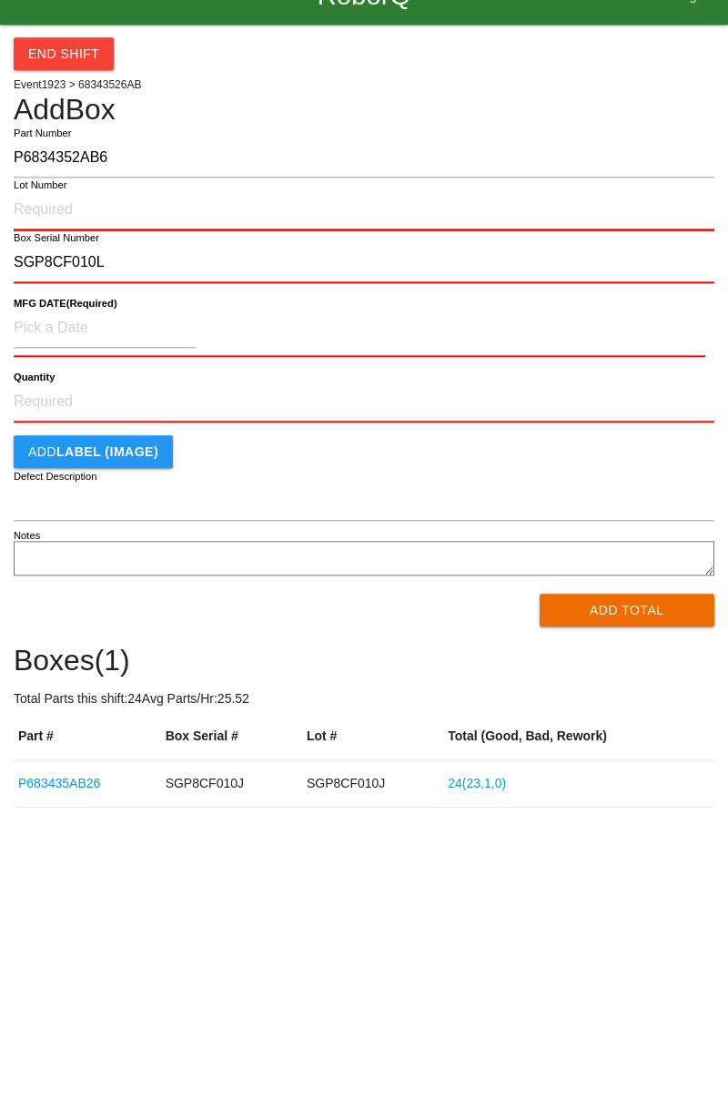
click at [160, 241] on input "Lot Number" at bounding box center [364, 244] width 701 height 40
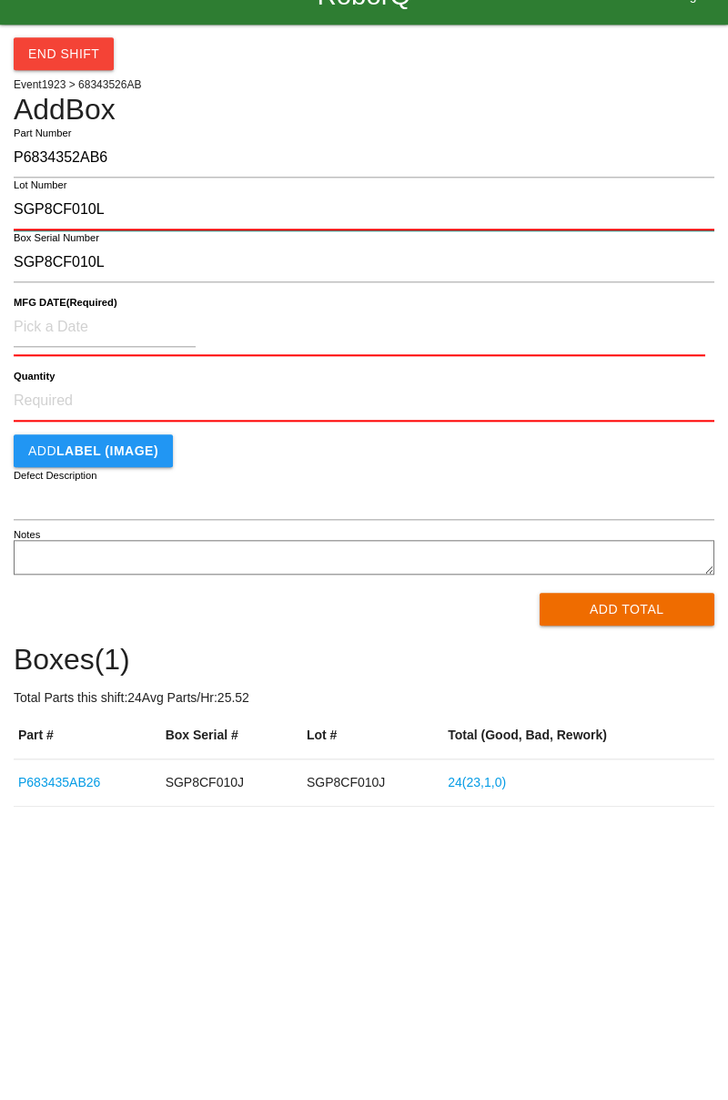
type input "SGP8CF010L"
click at [32, 365] on input at bounding box center [105, 360] width 182 height 39
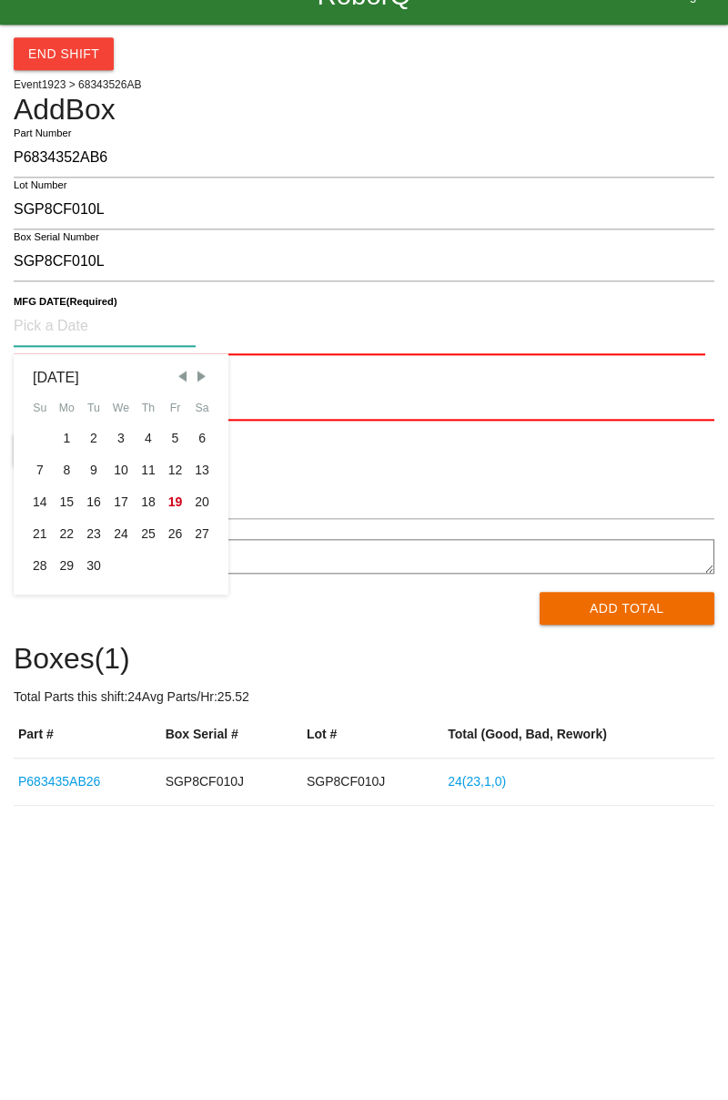
click at [197, 508] on div "13" at bounding box center [201, 504] width 27 height 32
type input "09/13/2025"
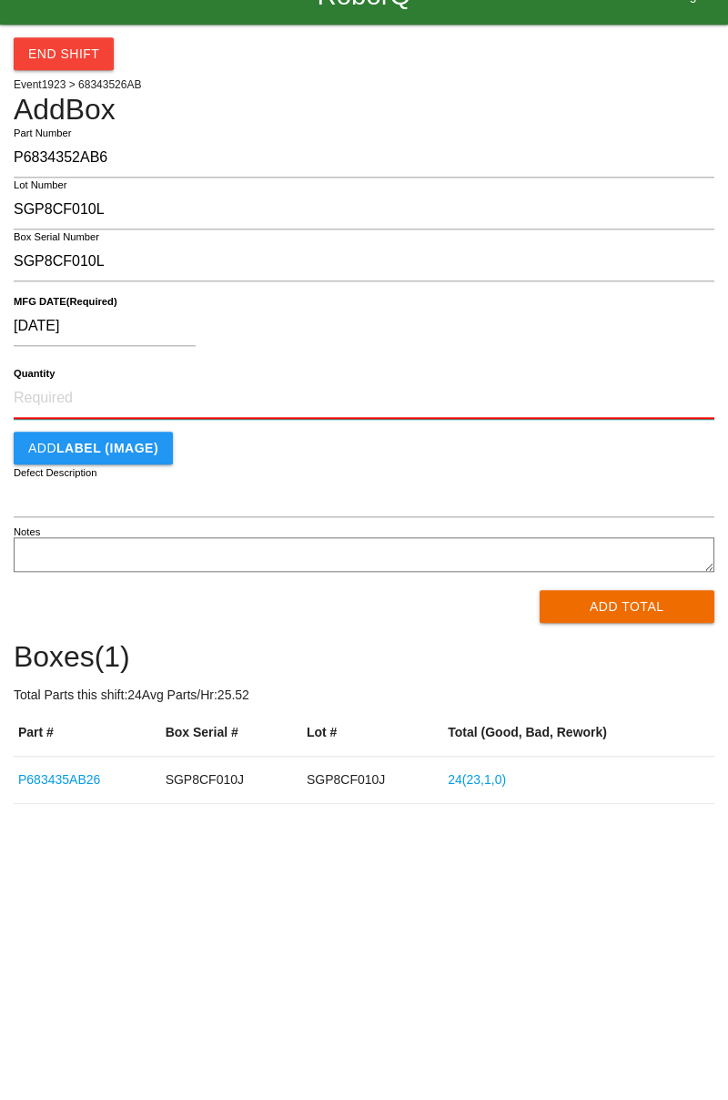
click at [49, 433] on input "Quantity" at bounding box center [364, 432] width 701 height 40
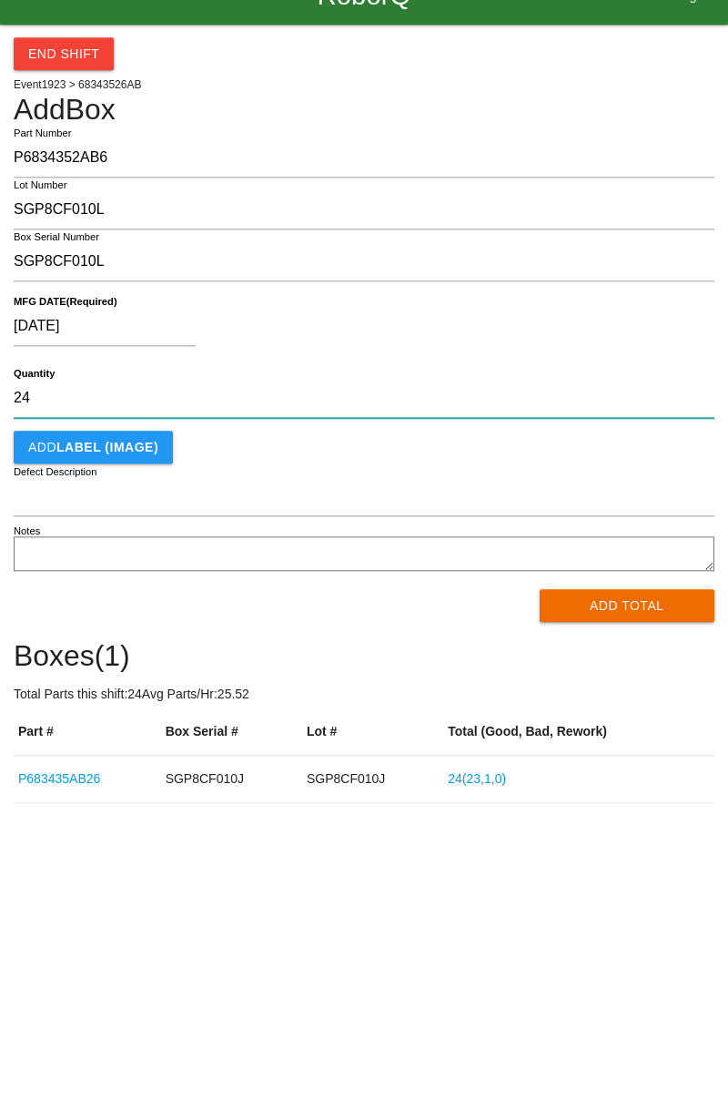
type input "24"
click at [42, 481] on button "Add LABEL (IMAGE)" at bounding box center [93, 480] width 159 height 33
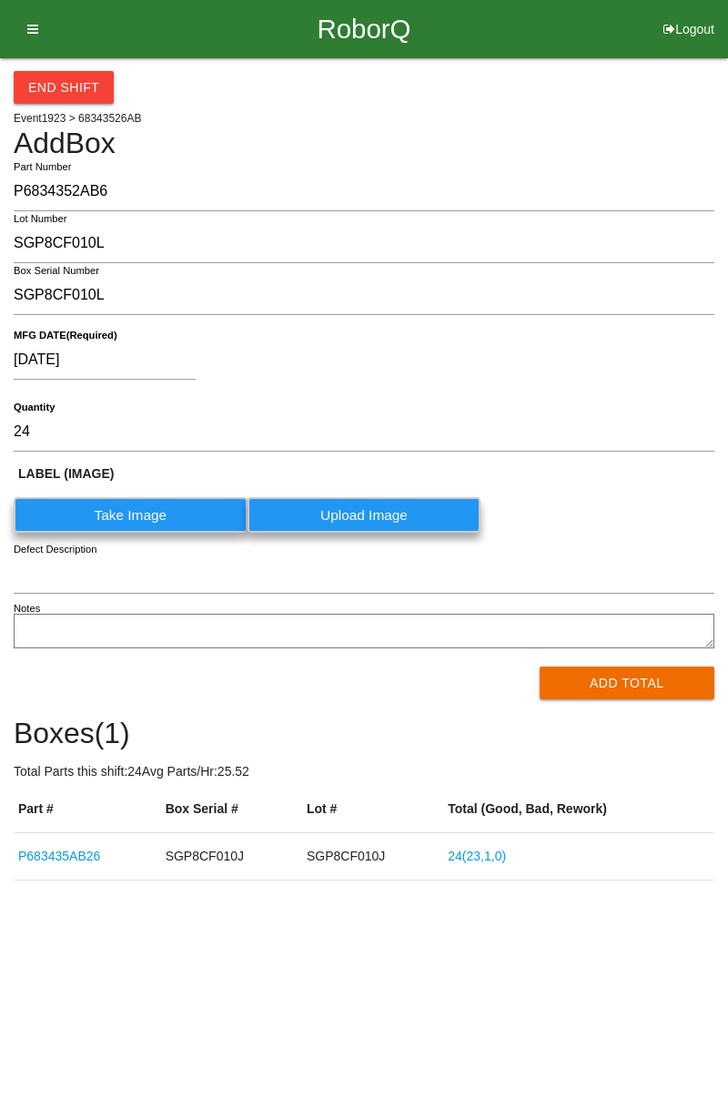
click at [91, 514] on label "Take Image" at bounding box center [131, 515] width 234 height 36
click at [0, 0] on \(IMAGE\) "Take Image" at bounding box center [0, 0] width 0 height 0
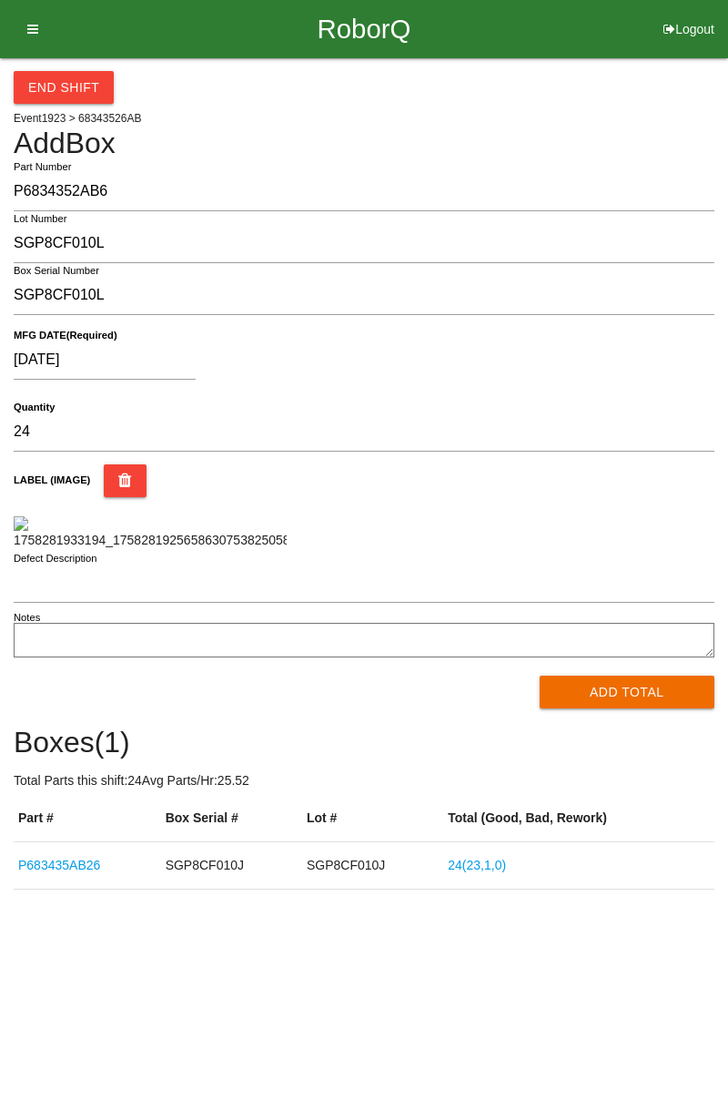
click at [639, 708] on button "Add Total" at bounding box center [628, 692] width 176 height 33
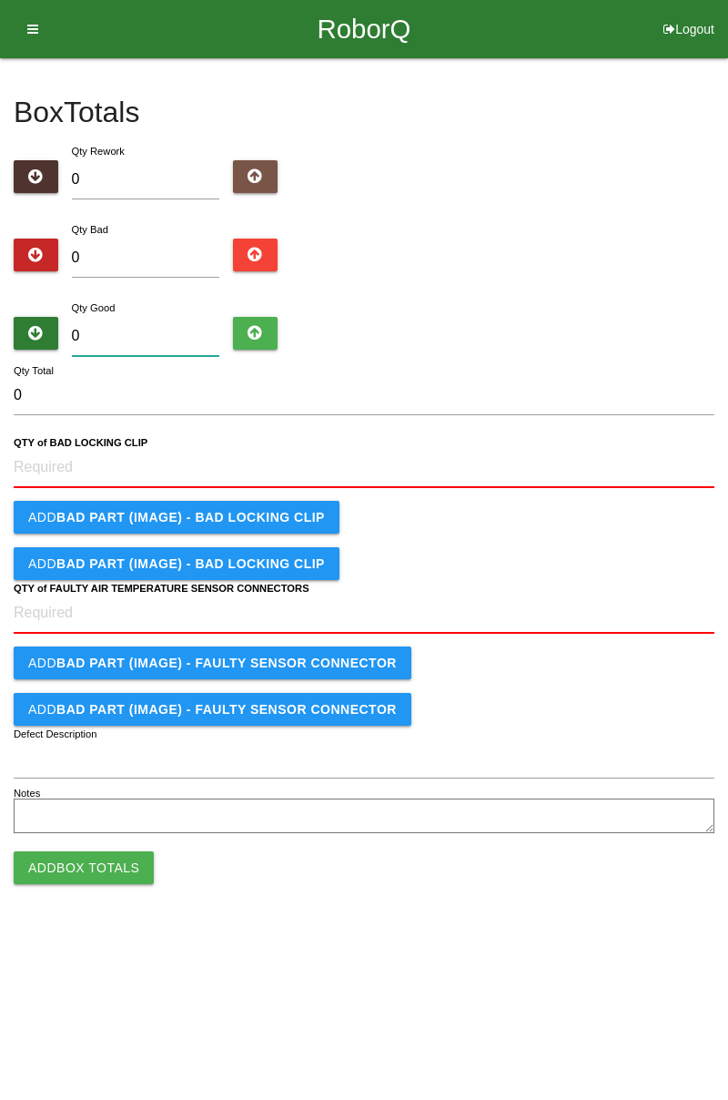
click at [177, 318] on input "0" at bounding box center [146, 336] width 148 height 39
type input "2"
type input "24"
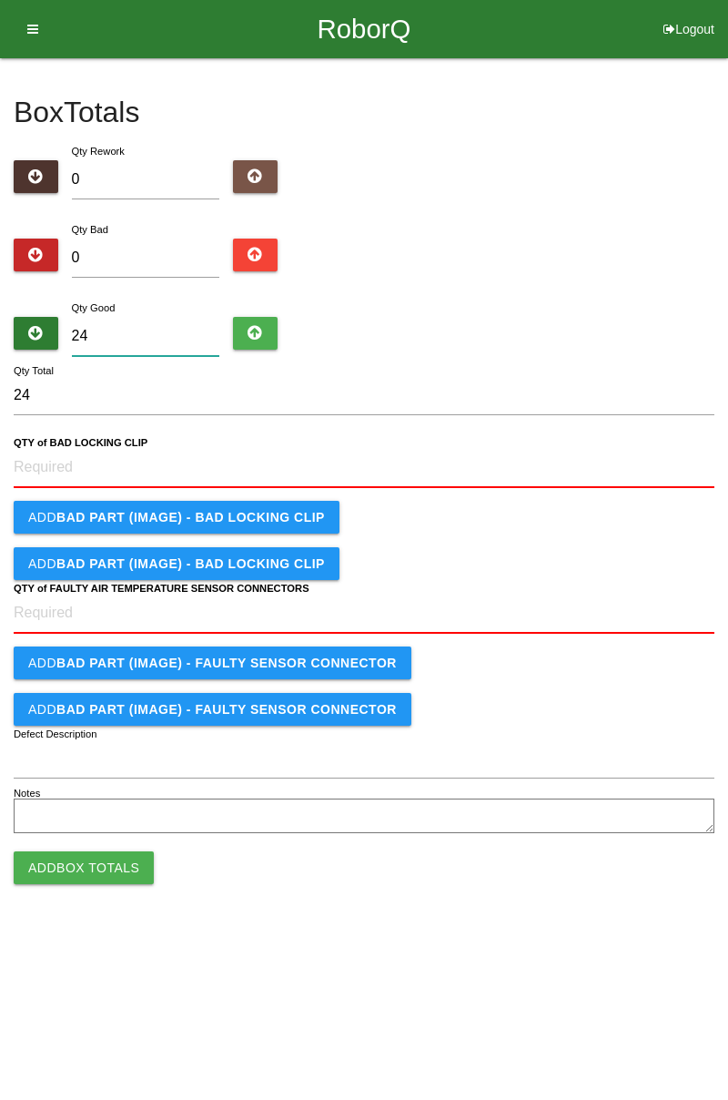
type input "24"
click at [185, 466] on CLIP "QTY of BAD LOCKING CLIP" at bounding box center [364, 468] width 701 height 40
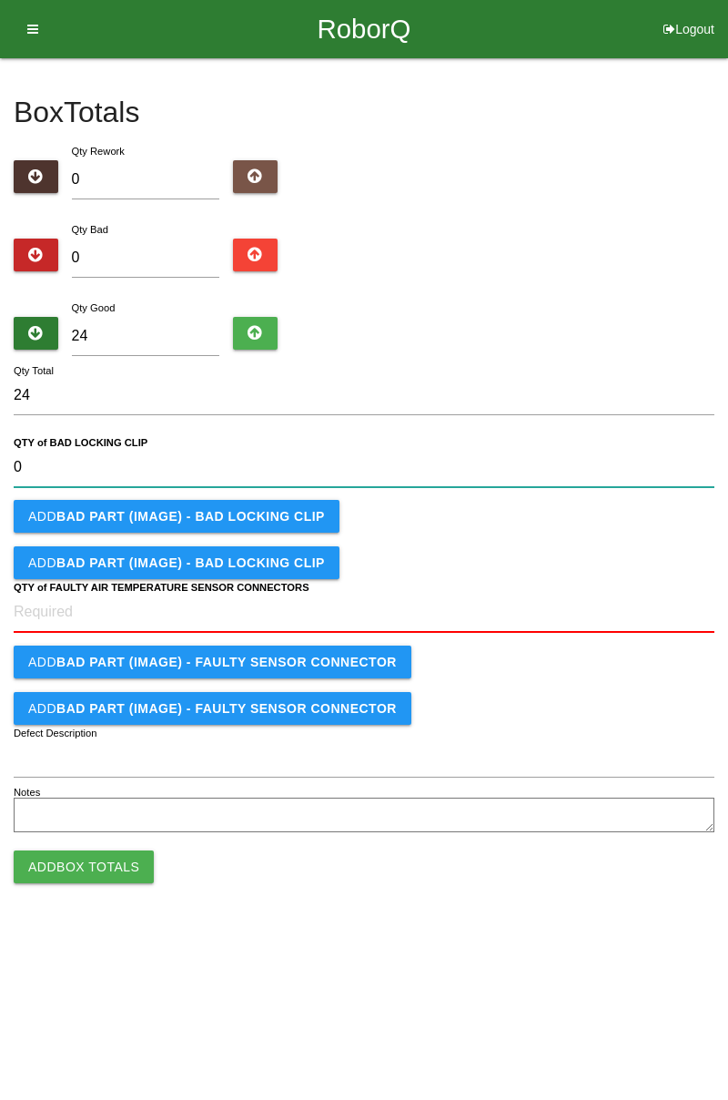
type CLIP "0"
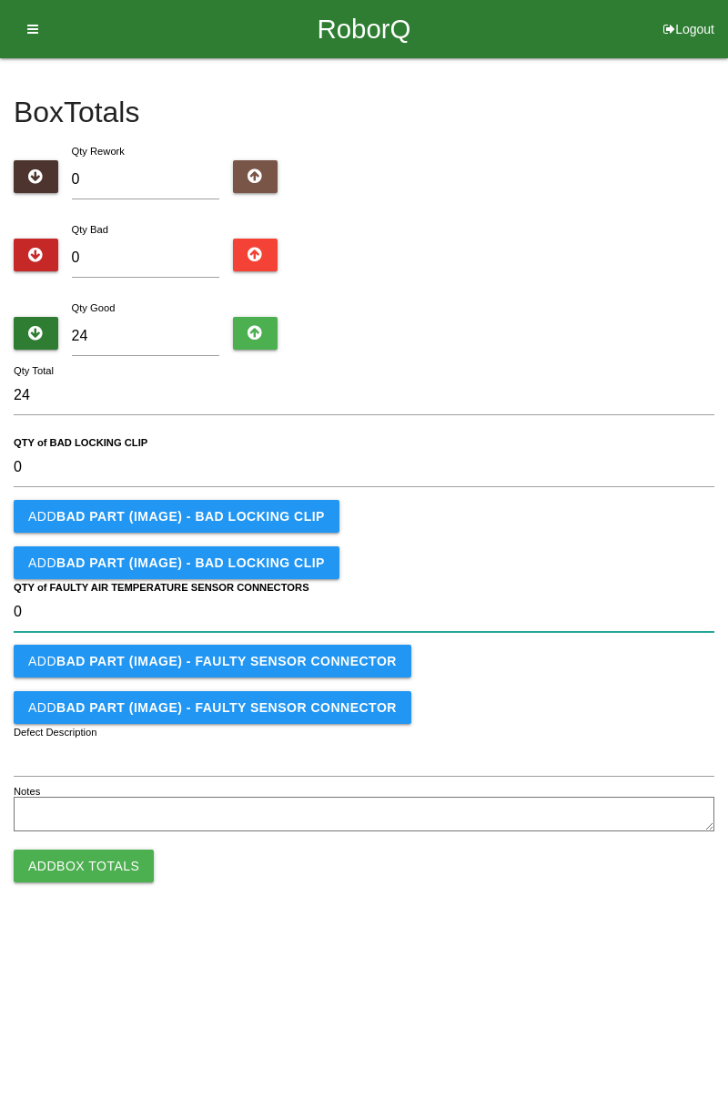
type CONNECTORS "0"
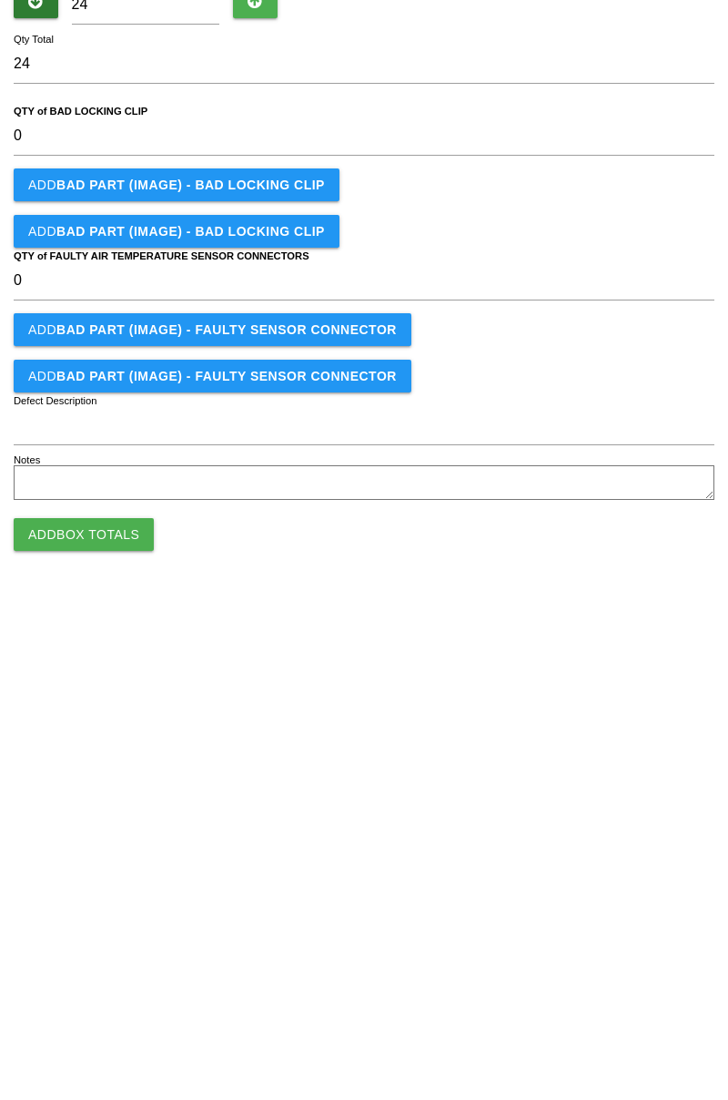
click at [126, 880] on button "Add Box Totals" at bounding box center [84, 865] width 140 height 33
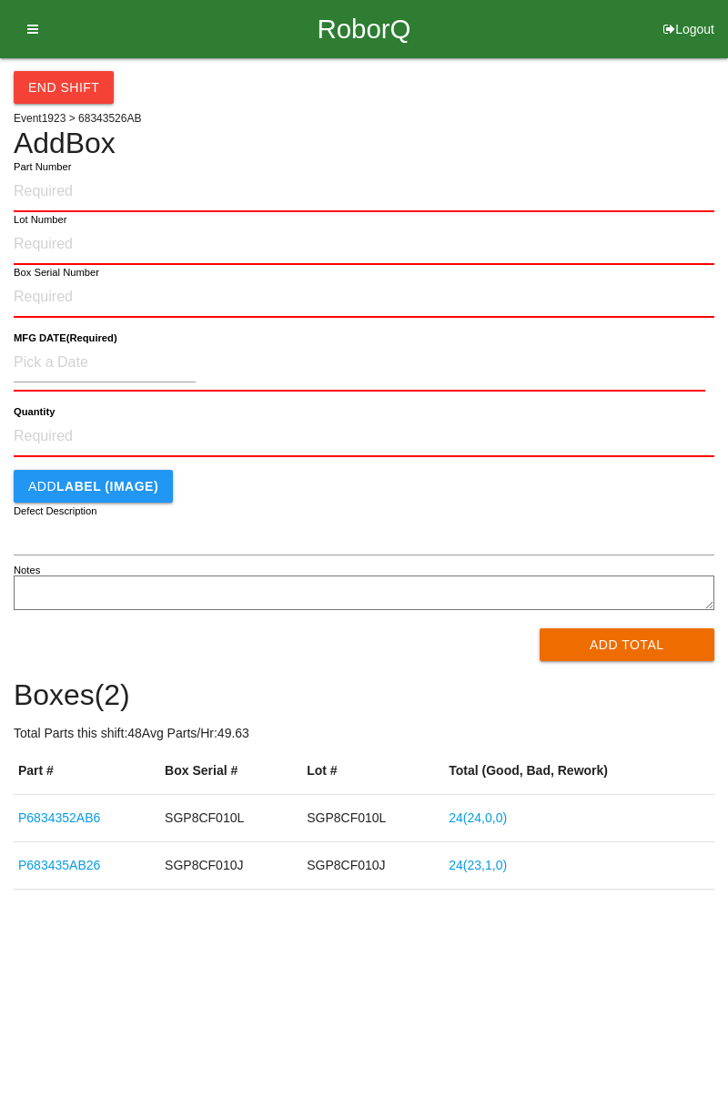
click at [97, 196] on input "Part Number" at bounding box center [364, 192] width 701 height 40
type input "P68343526AB"
click at [58, 249] on input "Lot Number" at bounding box center [364, 245] width 701 height 40
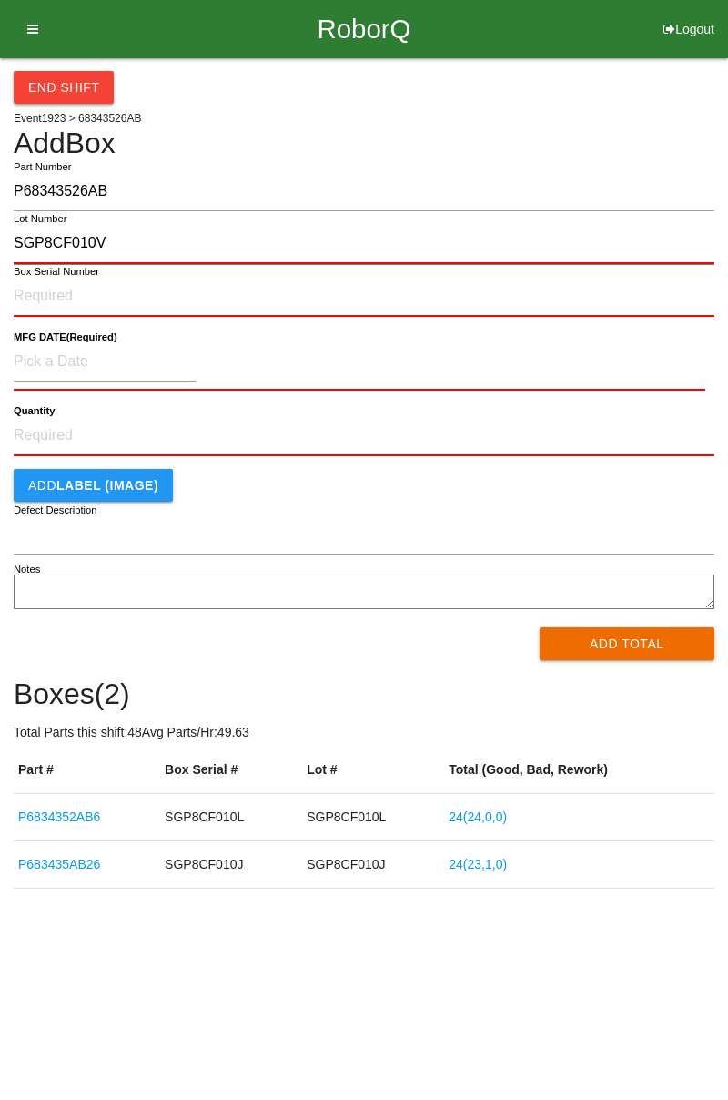
type input "SGP8CF010V"
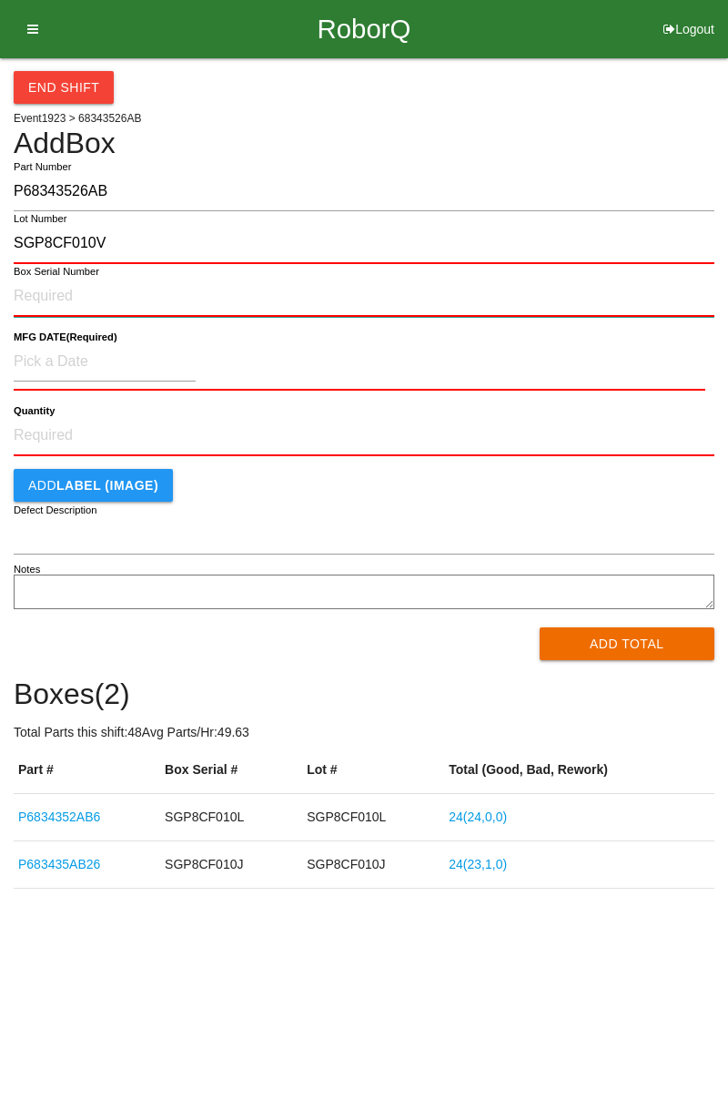
click at [64, 290] on input "Box Serial Number" at bounding box center [364, 297] width 701 height 40
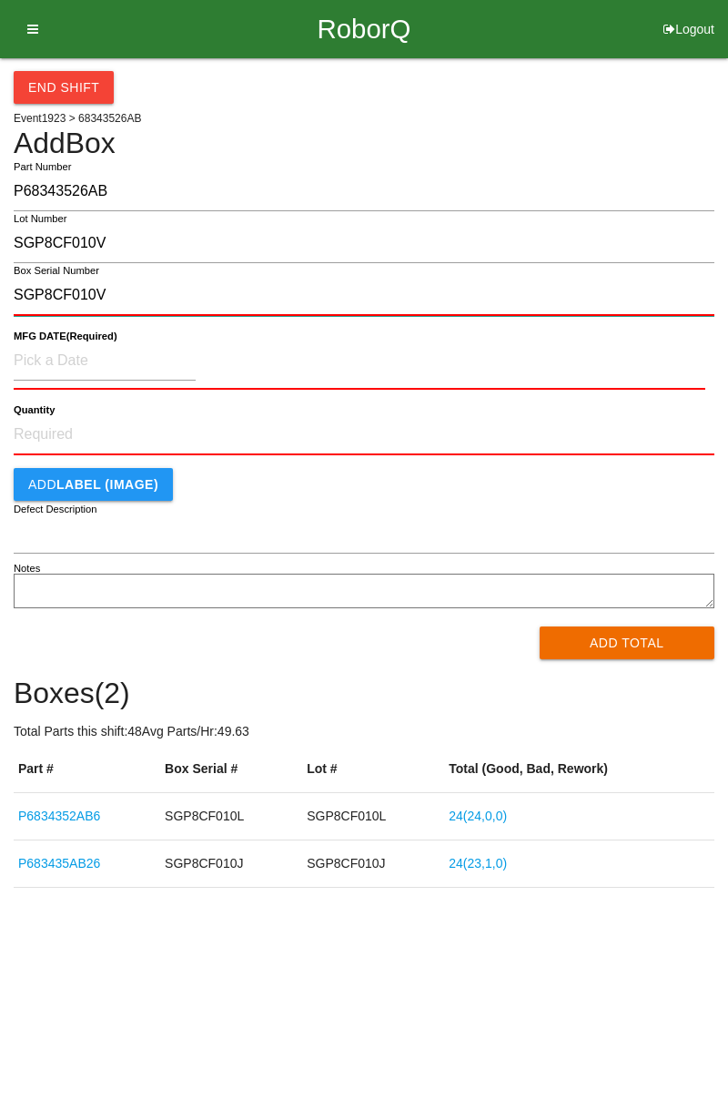
type input "SGP8CF010V"
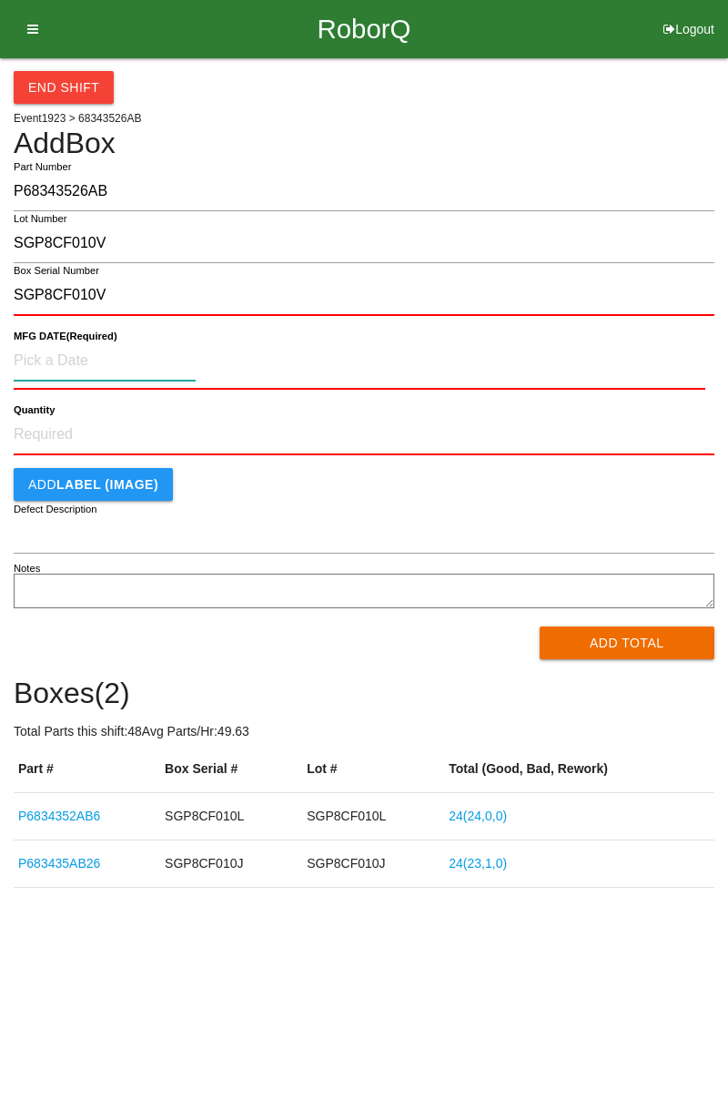
click at [35, 355] on input at bounding box center [105, 360] width 182 height 39
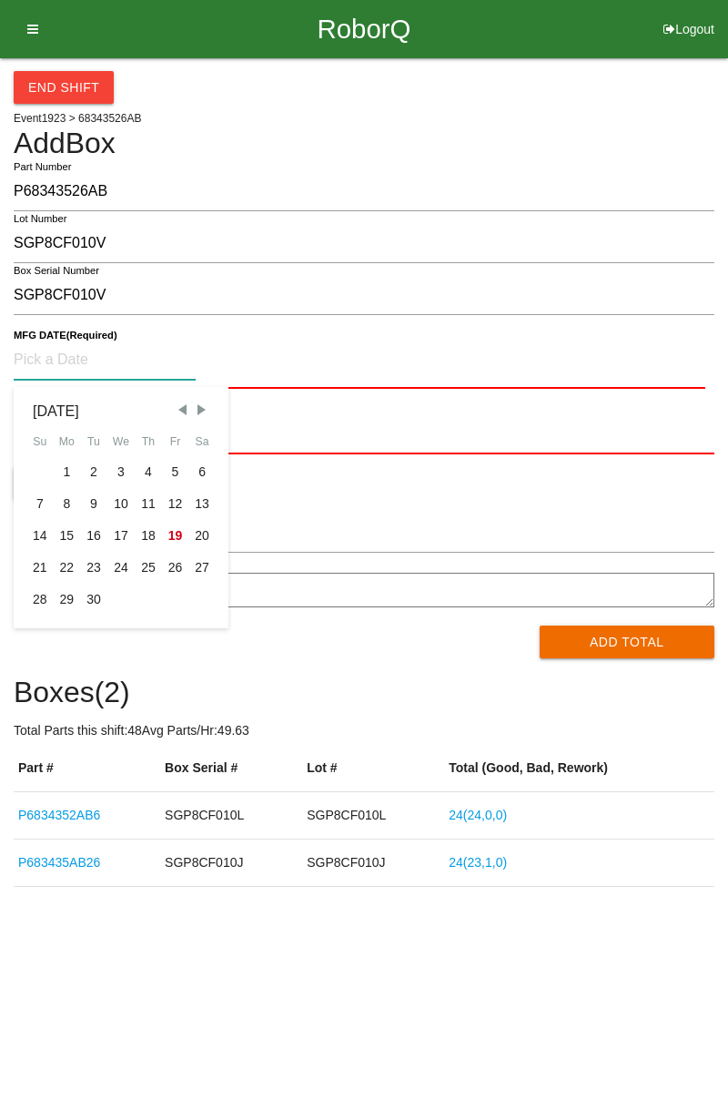
click at [203, 495] on div "13" at bounding box center [201, 504] width 27 height 32
type input "09/13/2025"
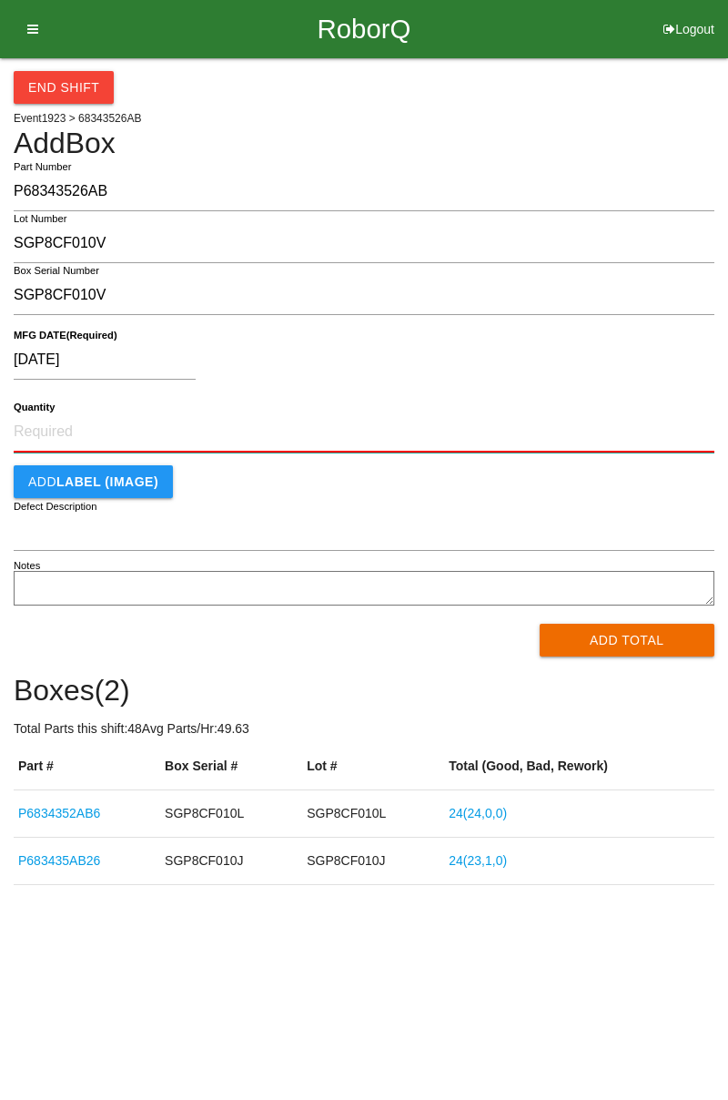
click at [62, 430] on input "Quantity" at bounding box center [364, 432] width 701 height 40
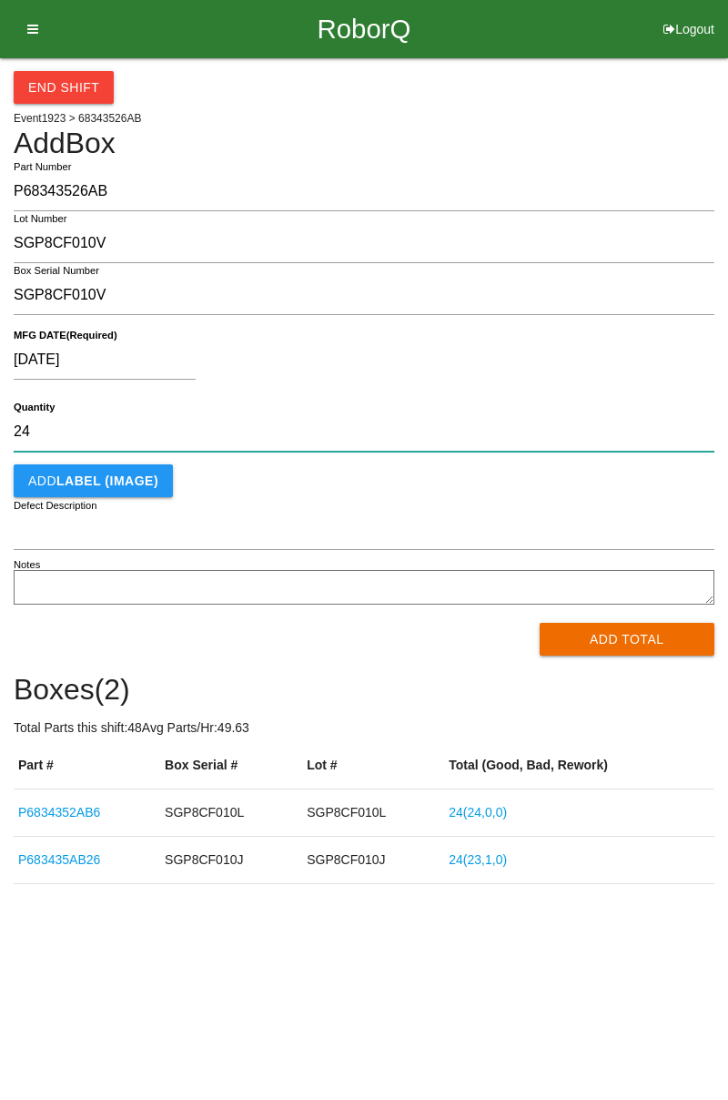
type input "24"
click at [148, 470] on button "Add LABEL (IMAGE)" at bounding box center [93, 480] width 159 height 33
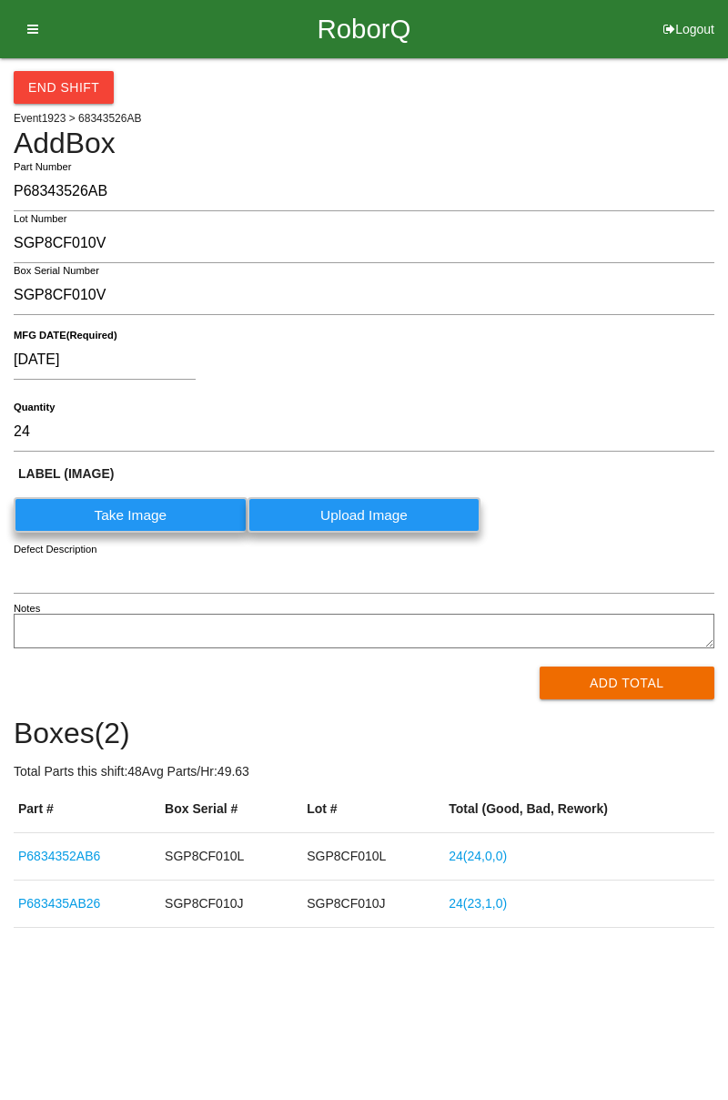
click at [135, 519] on label "Take Image" at bounding box center [131, 515] width 234 height 36
click at [0, 0] on \(IMAGE\) "Take Image" at bounding box center [0, 0] width 0 height 0
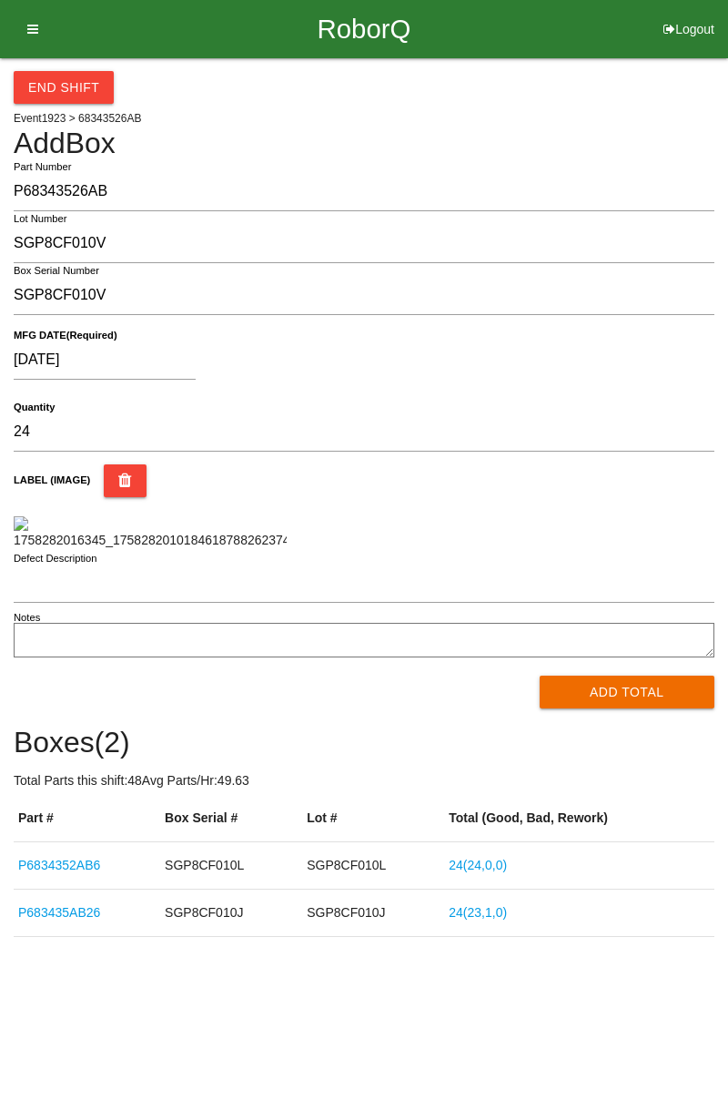
scroll to position [166, 0]
click at [645, 708] on button "Add Total" at bounding box center [628, 692] width 176 height 33
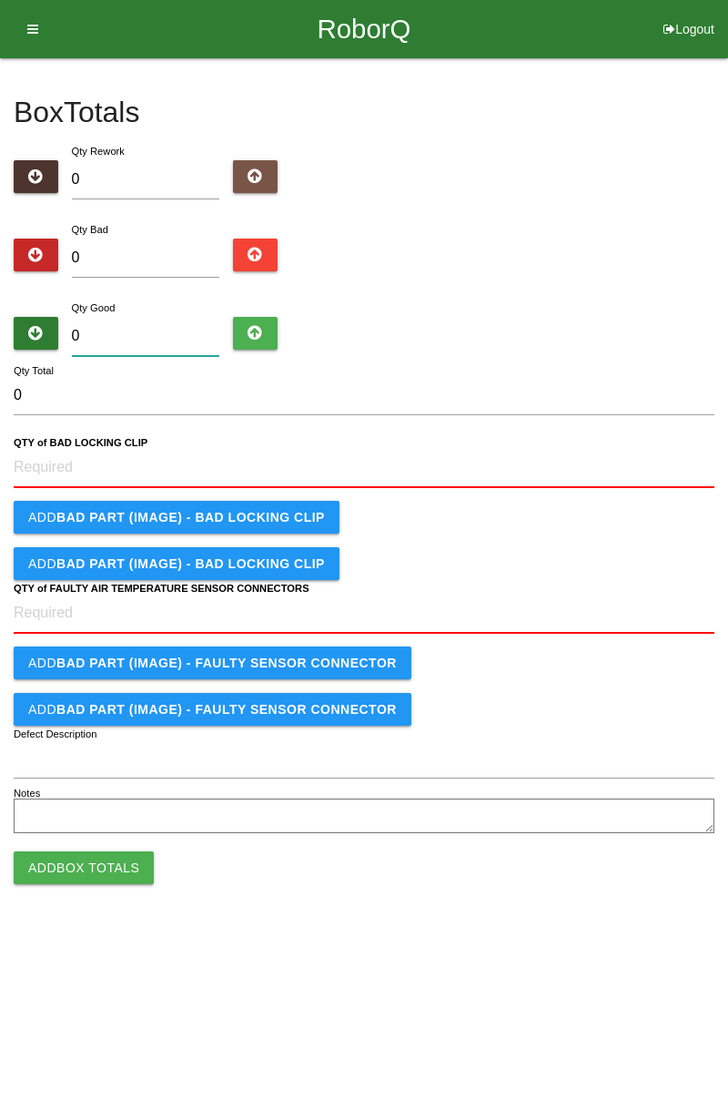
click at [118, 330] on input "0" at bounding box center [146, 336] width 148 height 39
type input "2"
type input "24"
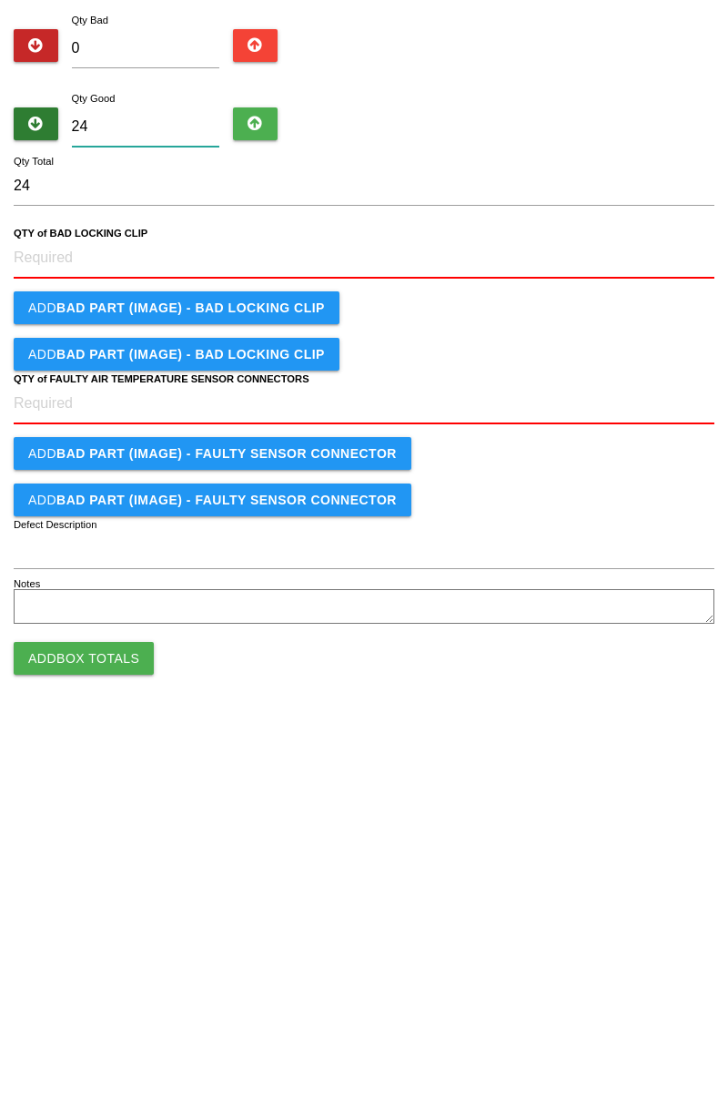
type input "24"
click at [48, 461] on CLIP "QTY of BAD LOCKING CLIP" at bounding box center [364, 468] width 701 height 40
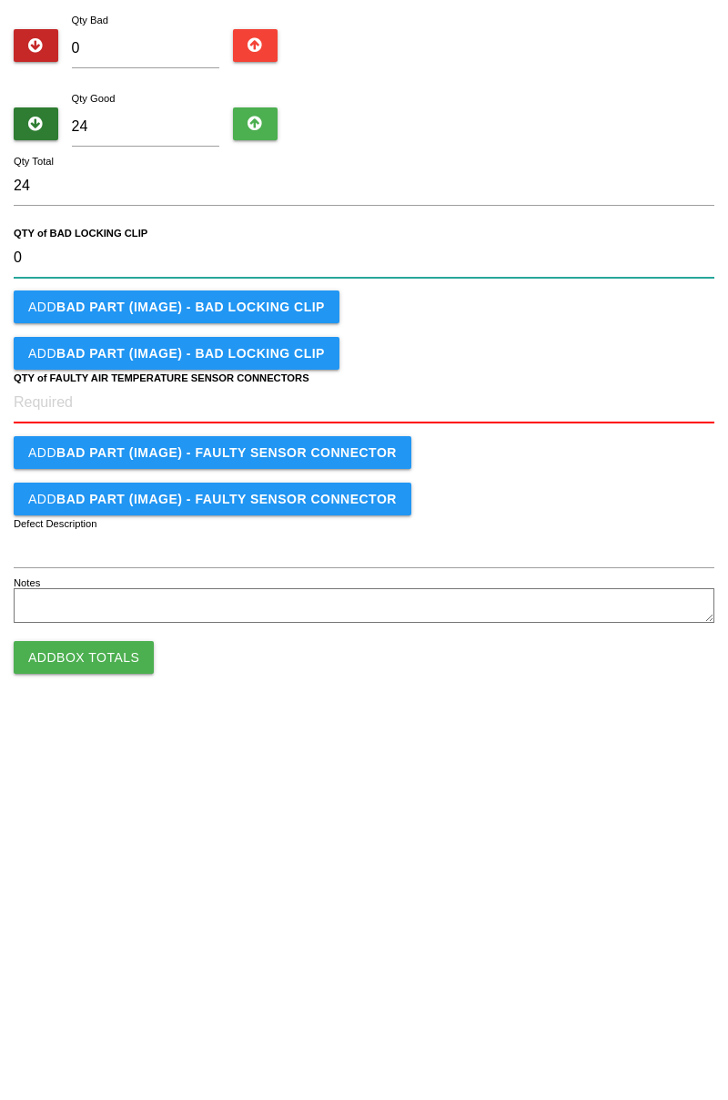
type CLIP "0"
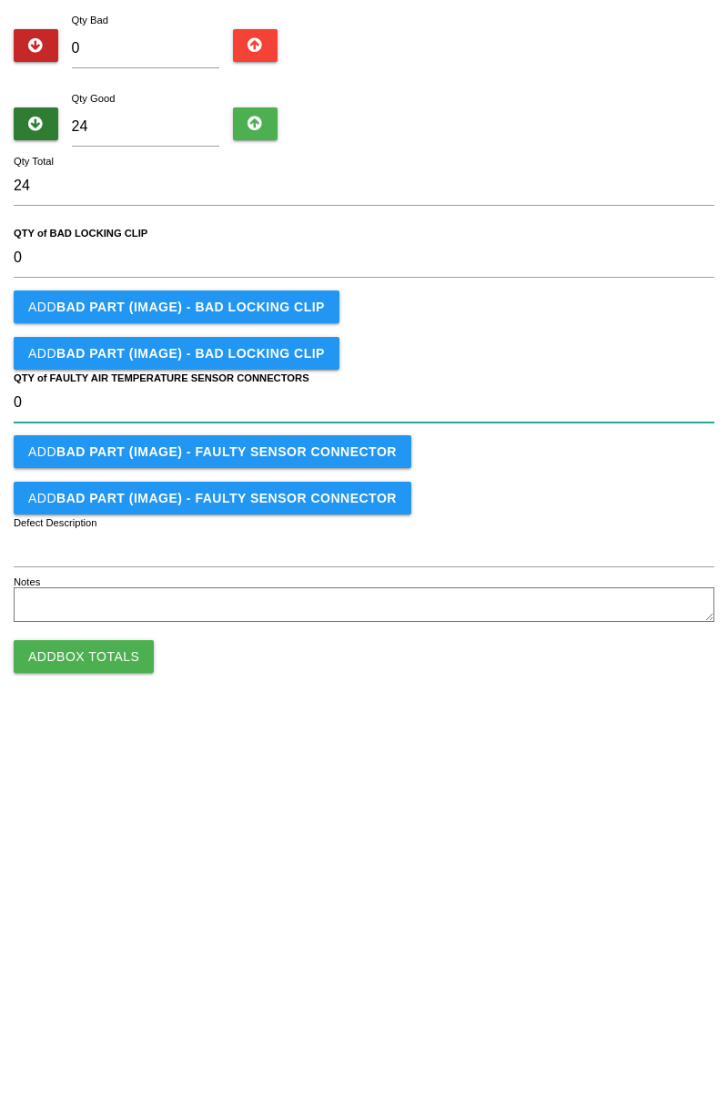
type CONNECTORS "0"
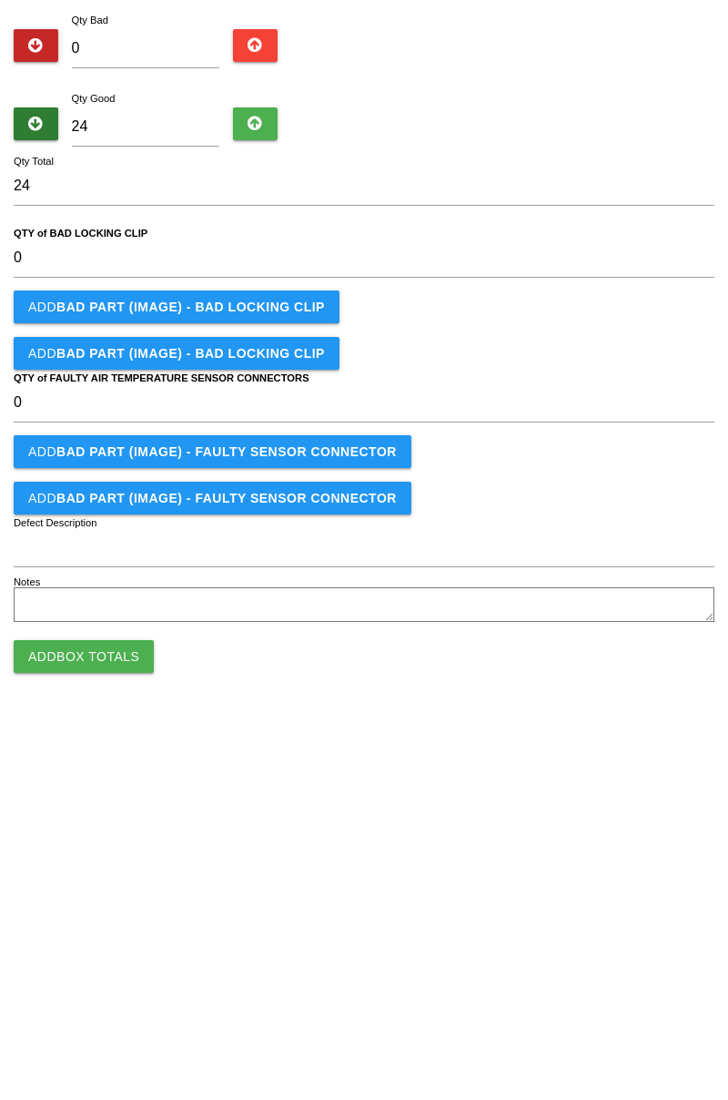
click at [70, 863] on button "Add Box Totals" at bounding box center [84, 865] width 140 height 33
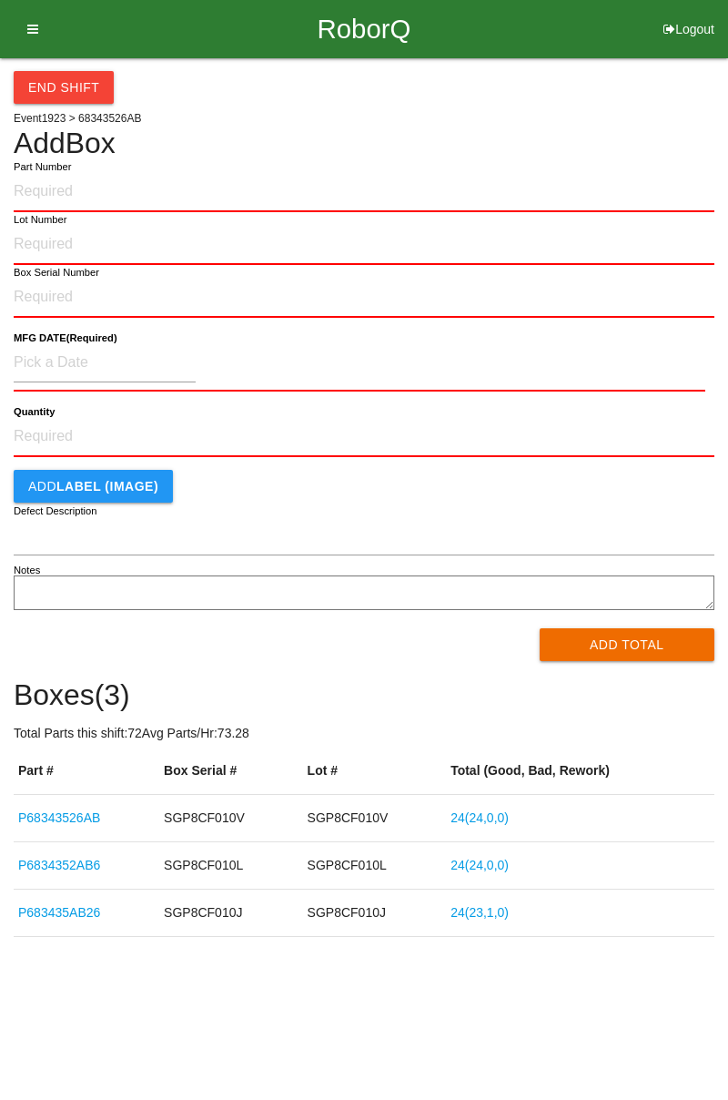
click at [89, 488] on b "LABEL (IMAGE)" at bounding box center [107, 486] width 102 height 15
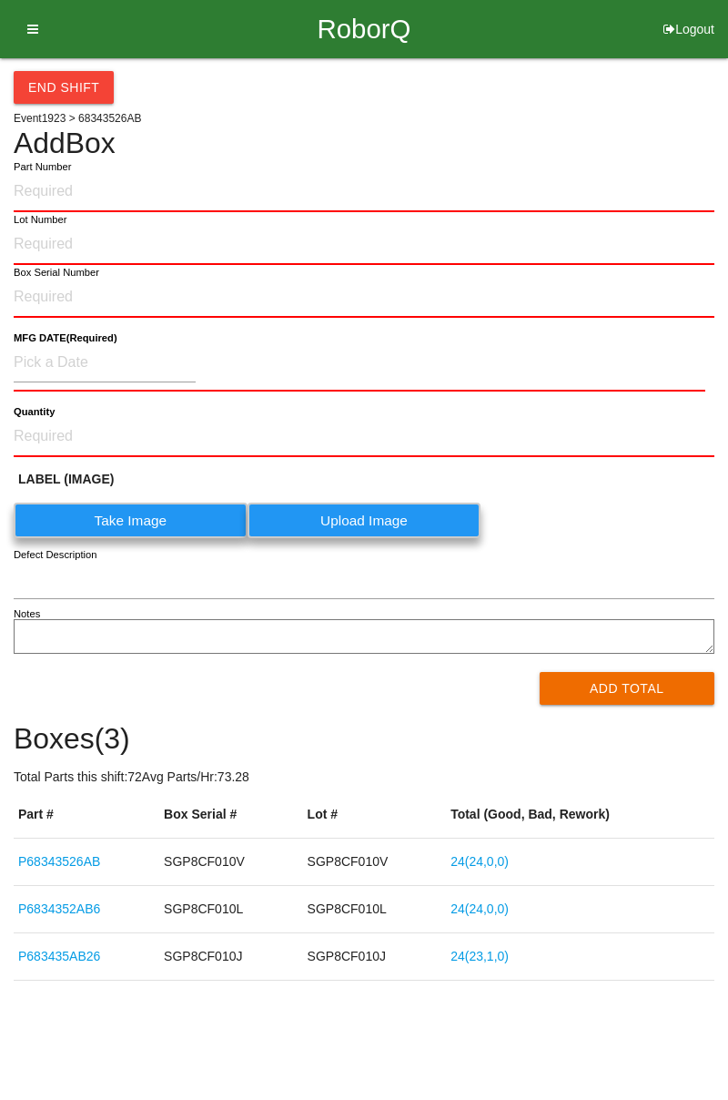
click at [153, 524] on label "Take Image" at bounding box center [131, 521] width 234 height 36
click at [0, 0] on \(IMAGE\) "Take Image" at bounding box center [0, 0] width 0 height 0
click at [162, 524] on label "Take Image" at bounding box center [131, 521] width 234 height 36
click at [0, 0] on \(IMAGE\) "Take Image" at bounding box center [0, 0] width 0 height 0
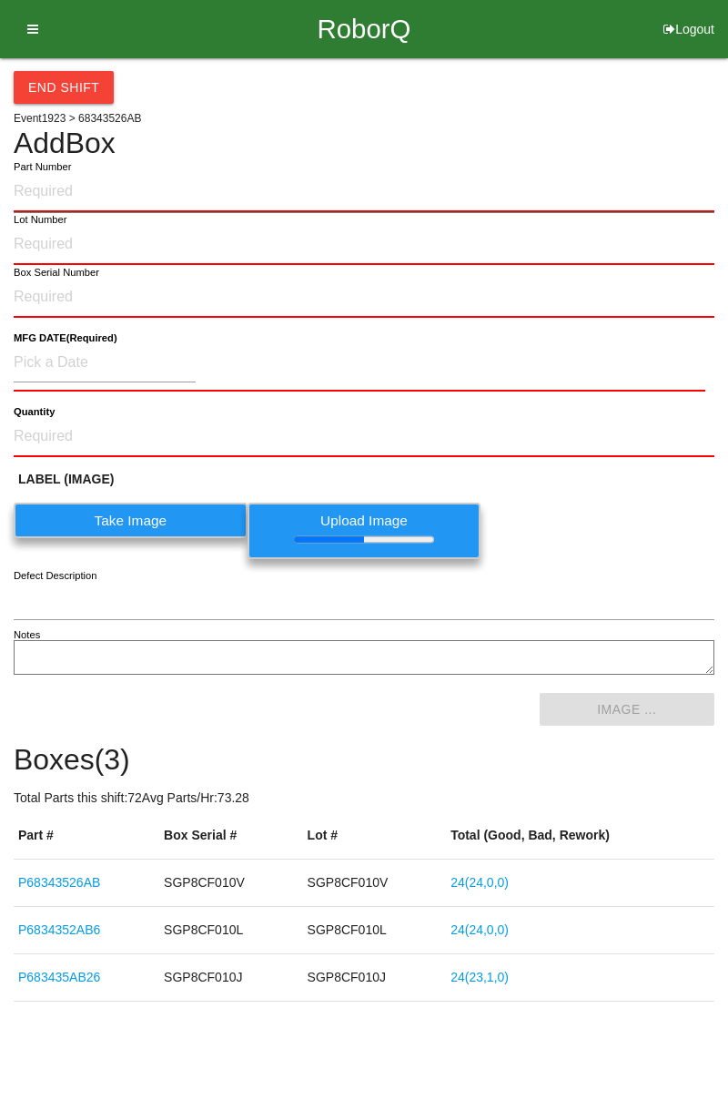
click at [86, 194] on input "Part Number" at bounding box center [364, 192] width 701 height 40
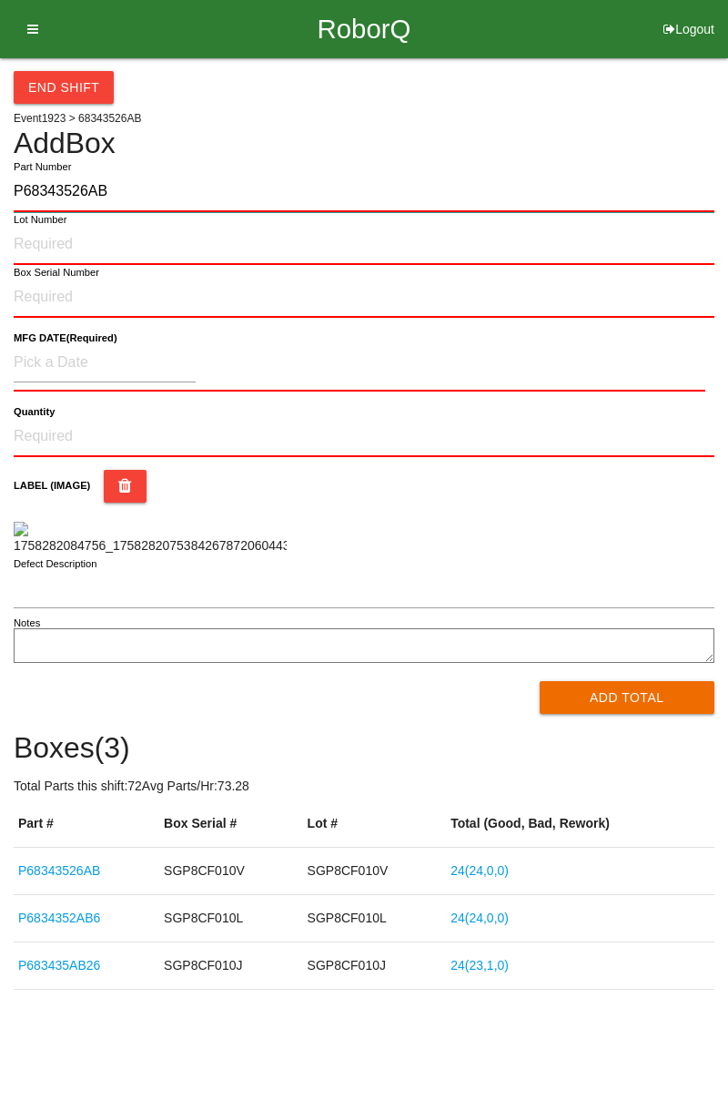
type input "P68343526AB"
click at [47, 222] on label "Lot Number" at bounding box center [41, 219] width 54 height 15
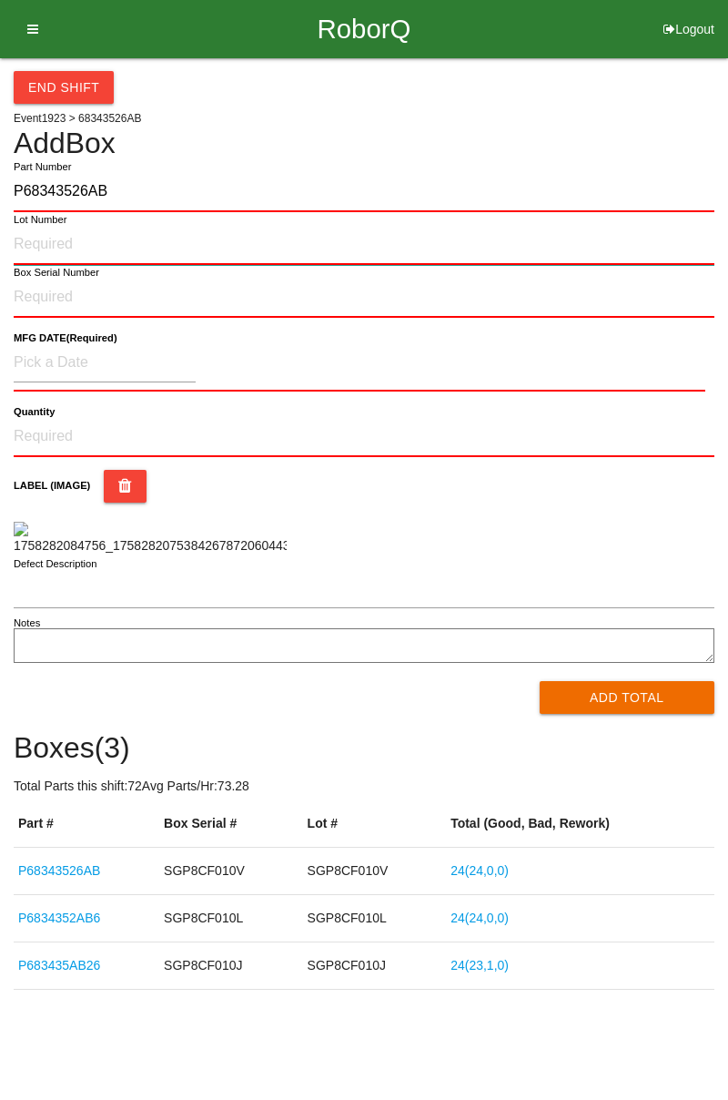
click at [47, 225] on input "Lot Number" at bounding box center [364, 245] width 701 height 40
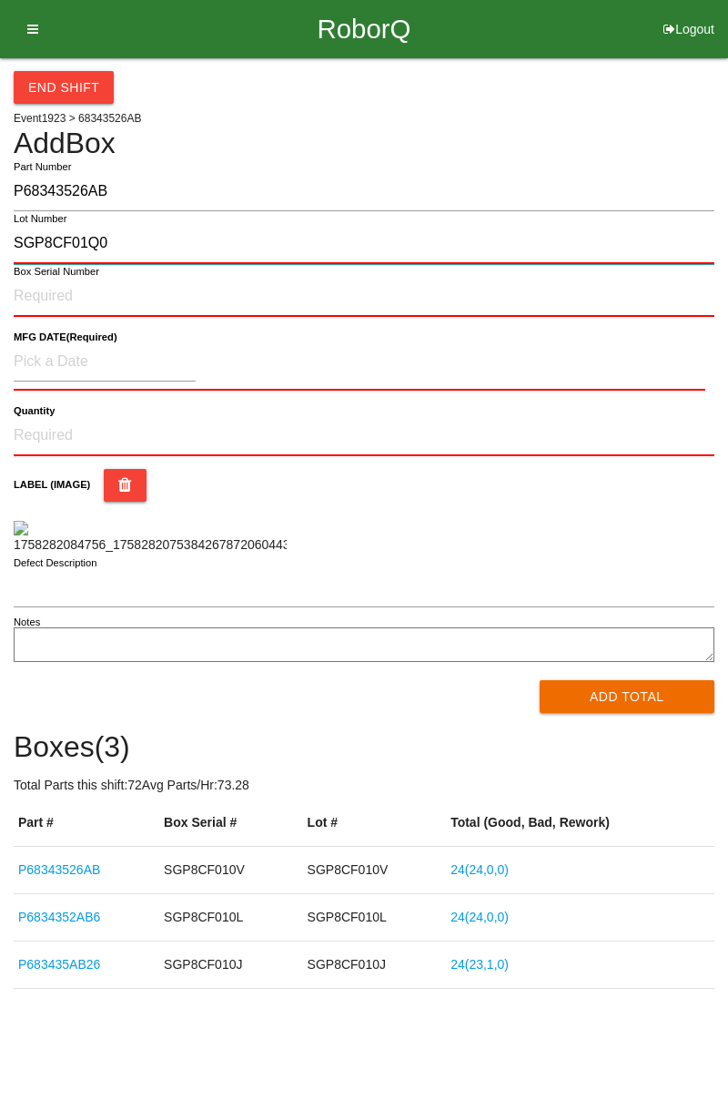
type input "SGP8CF01Q0"
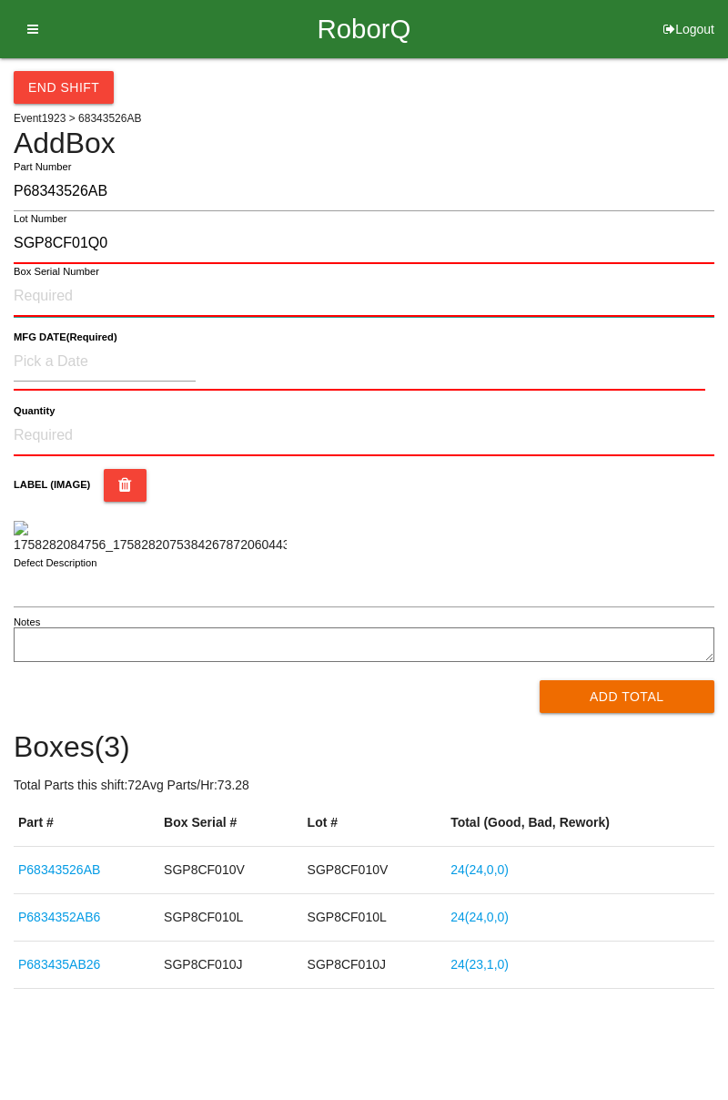
click at [42, 293] on input "Box Serial Number" at bounding box center [364, 297] width 701 height 40
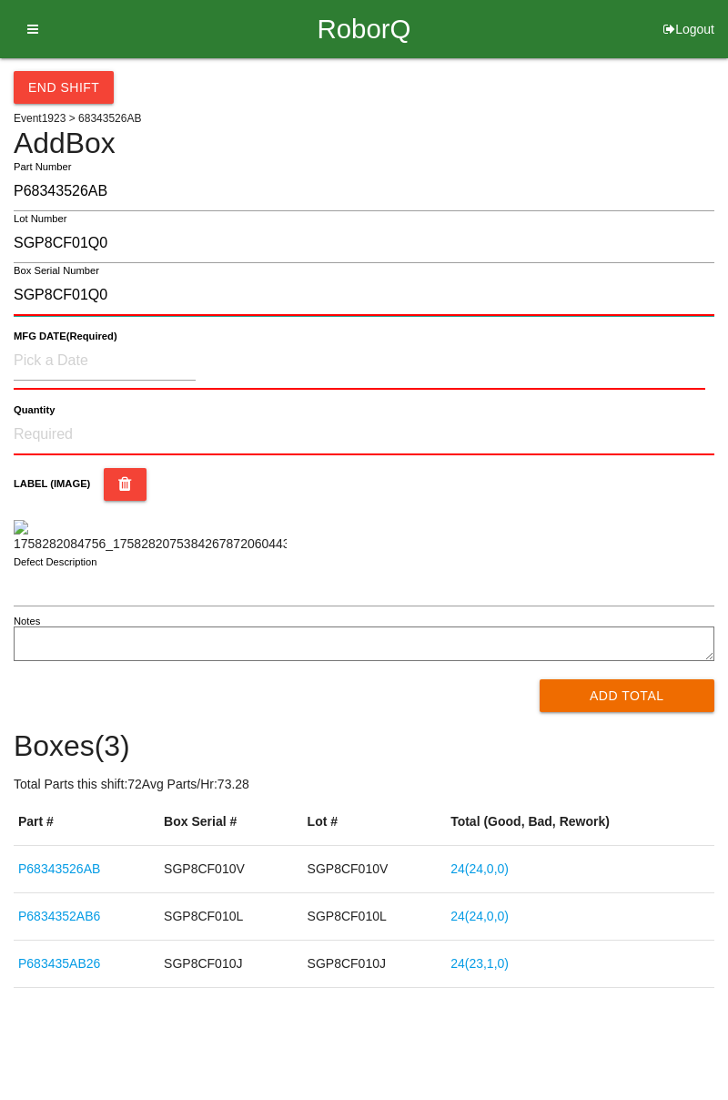
type input "SGP8CF01Q0"
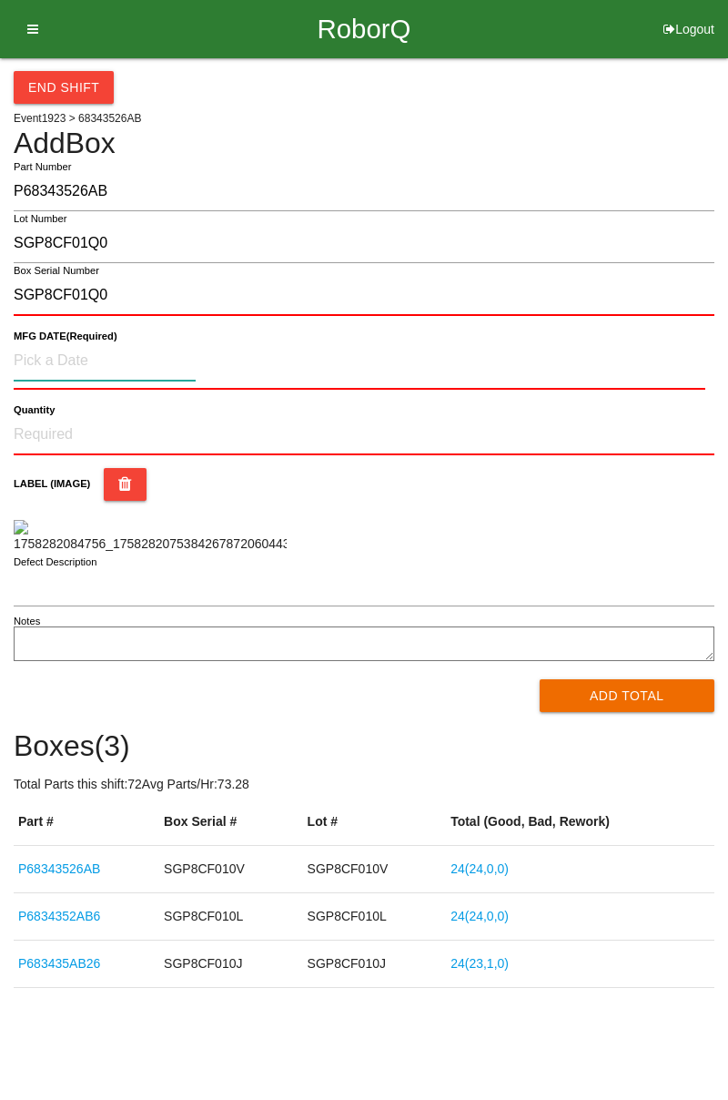
click at [51, 361] on input at bounding box center [105, 360] width 182 height 39
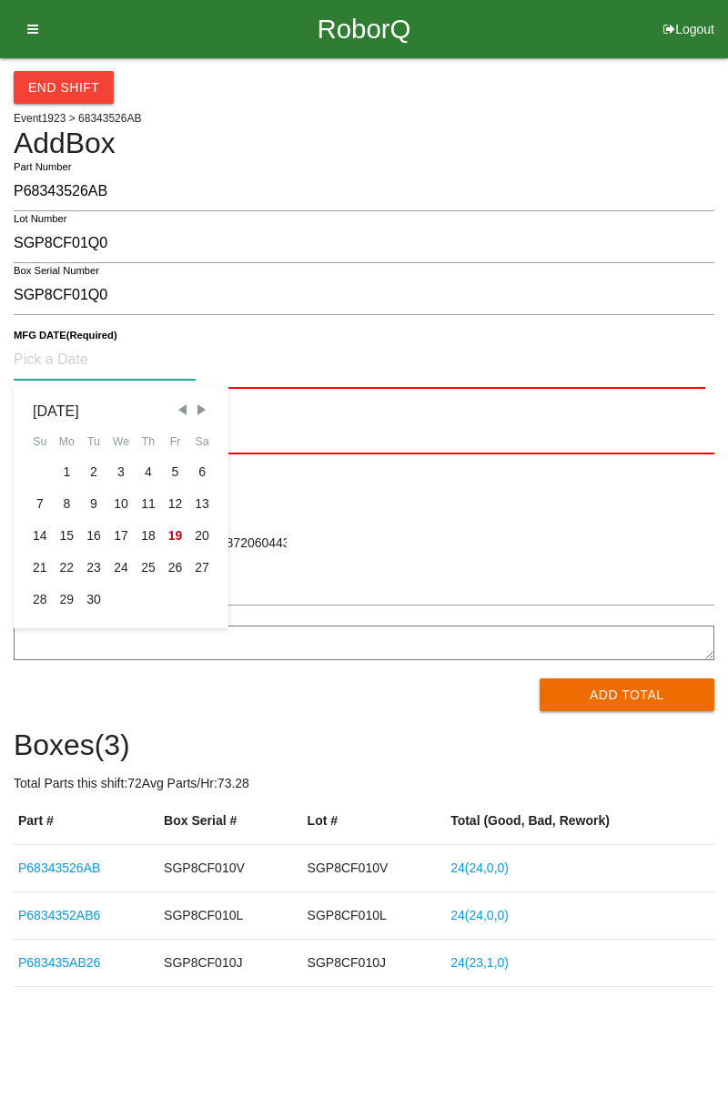
click at [228, 499] on div "[DATE] Su Mo Tu We Th Fr Sa 1 2 3 4 5 6 7 8 9 10 11 12 13 14 15 16 17 18 19 20 …" at bounding box center [121, 501] width 215 height 229
click at [208, 504] on div "13" at bounding box center [201, 504] width 27 height 32
type input "09/13/2025"
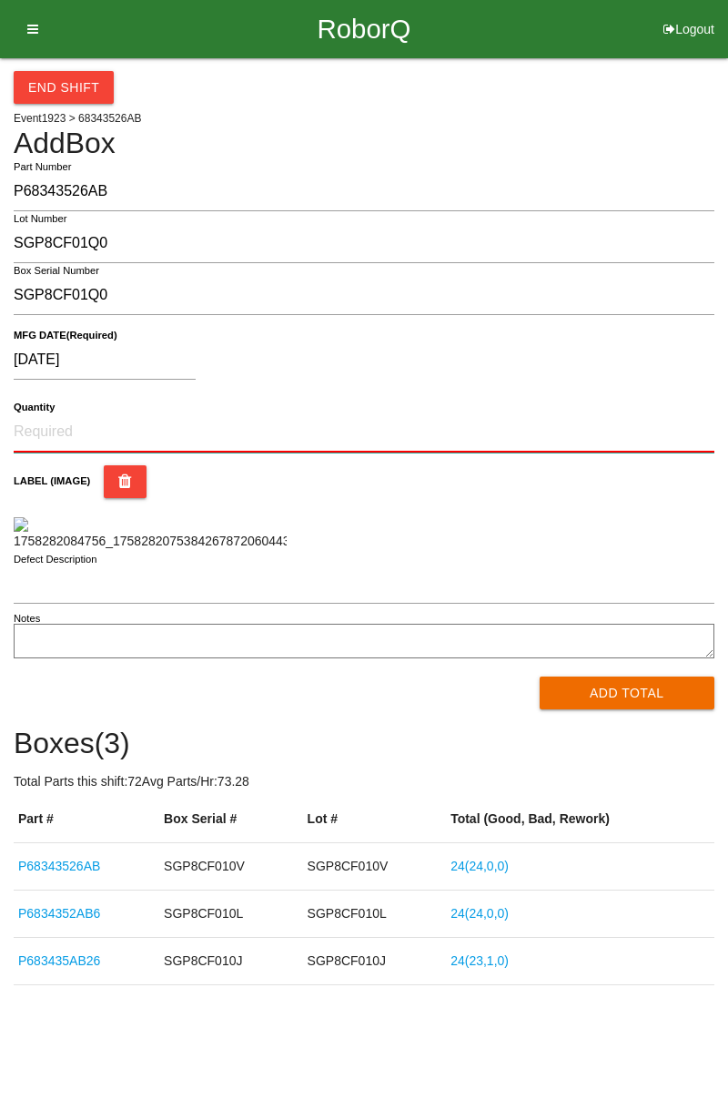
click at [71, 426] on input "Quantity" at bounding box center [364, 432] width 701 height 40
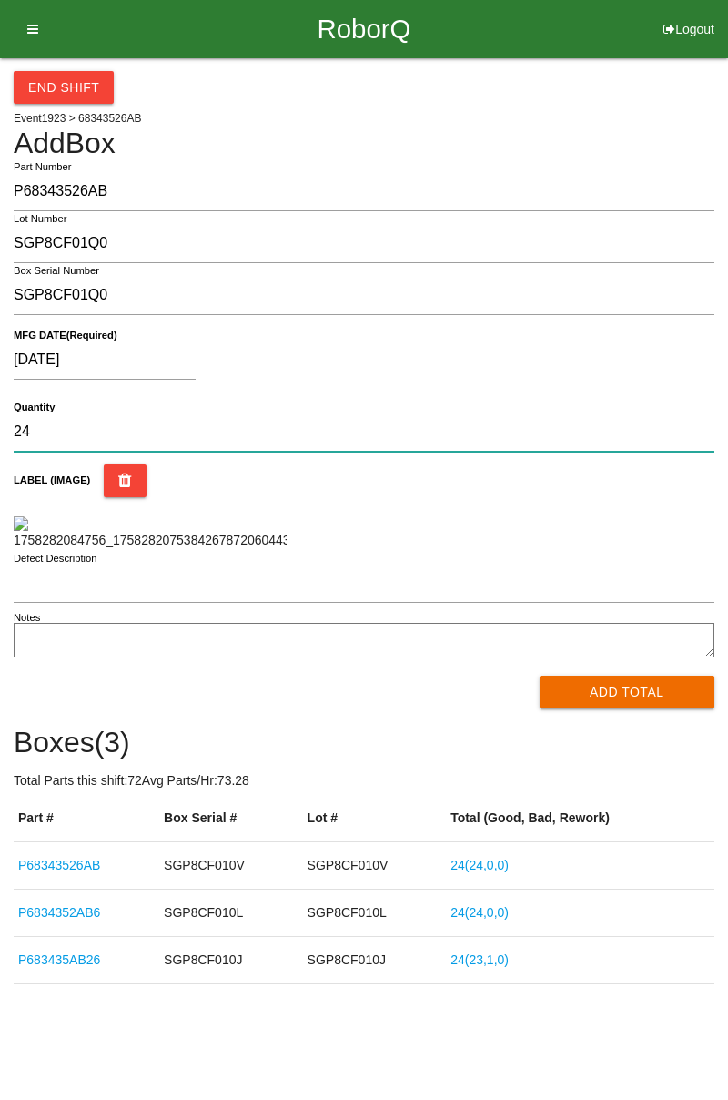
type input "24"
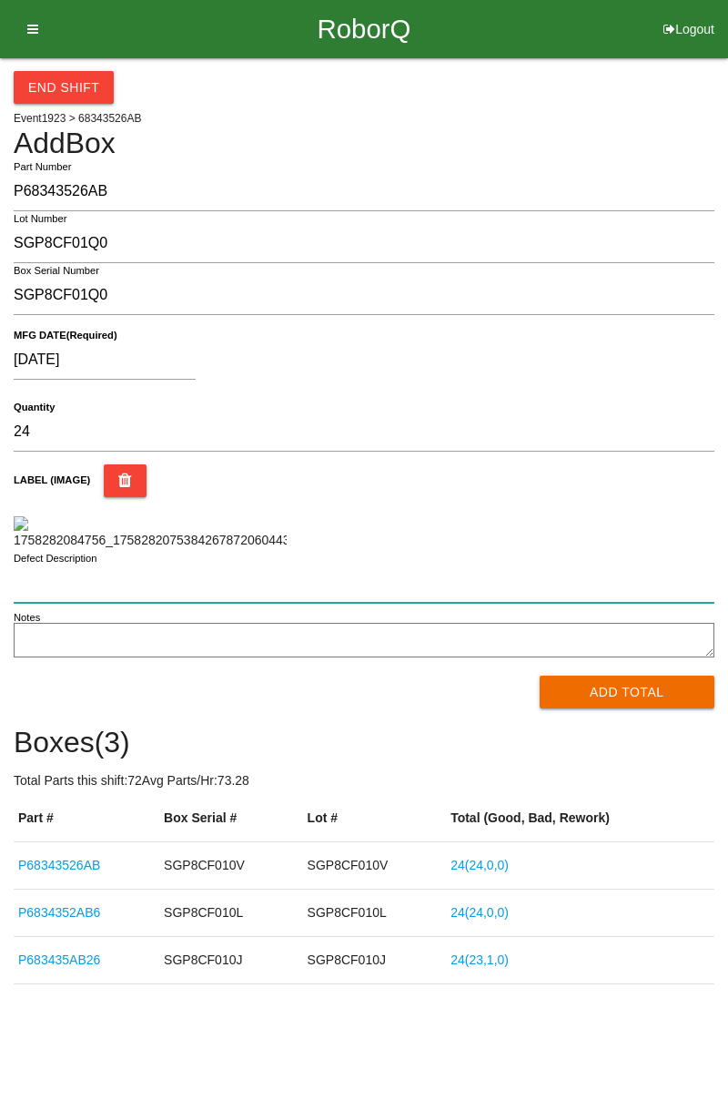
scroll to position [89, 0]
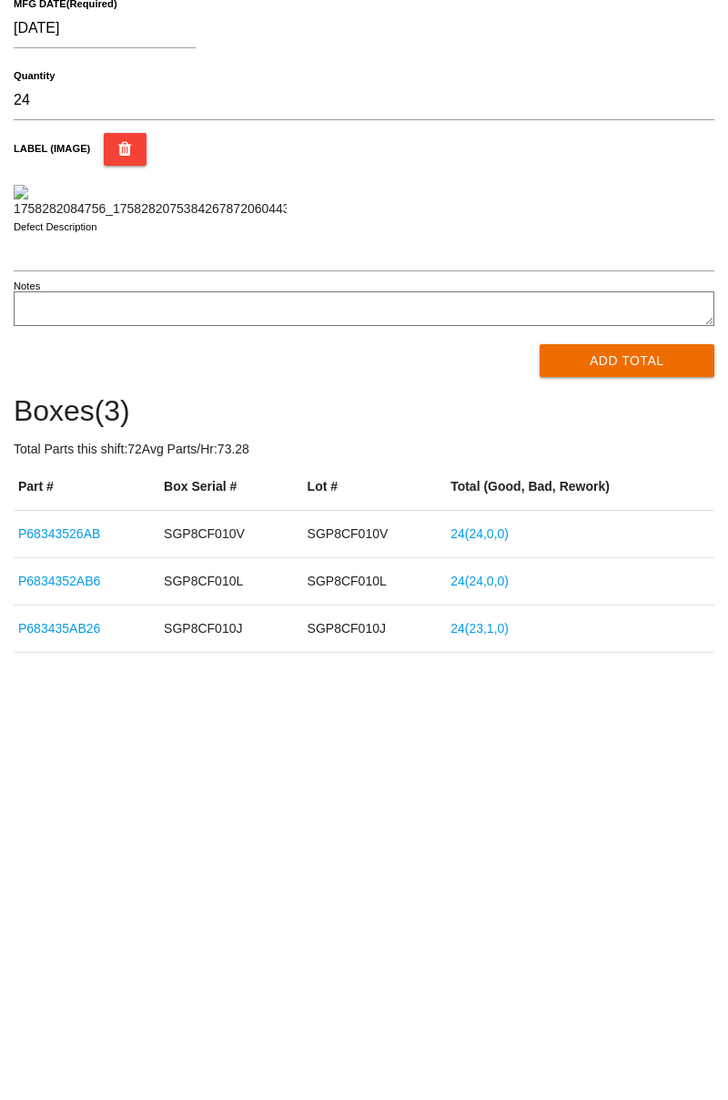
click at [677, 708] on button "Add Total" at bounding box center [628, 692] width 176 height 33
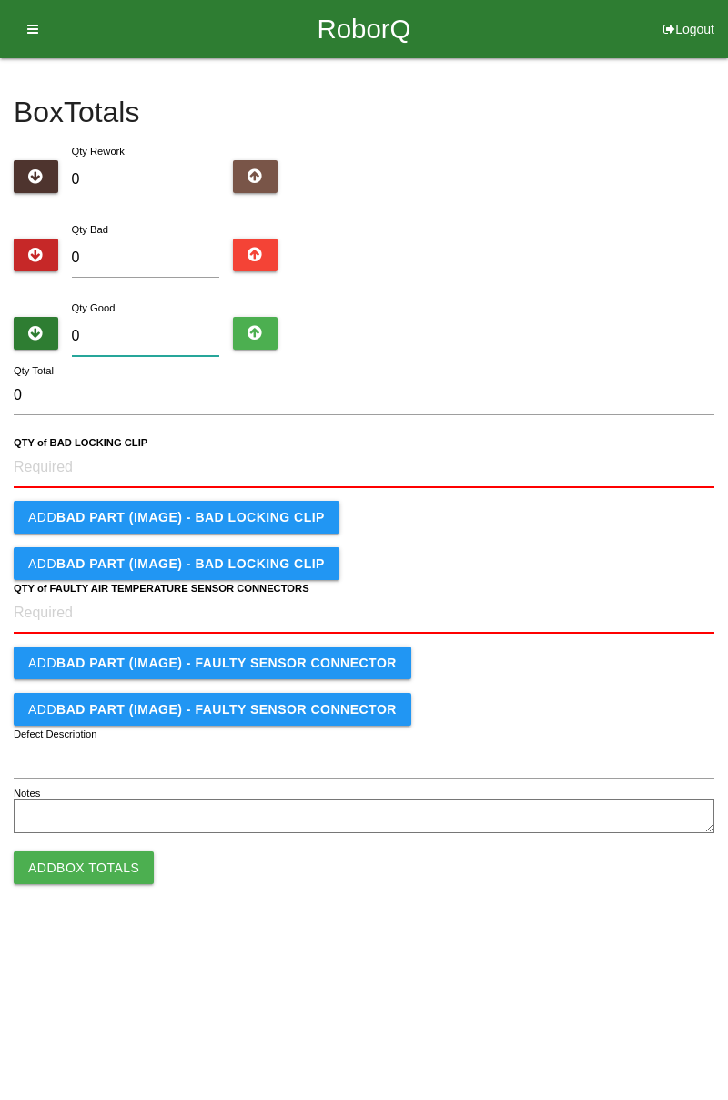
click at [131, 331] on input "0" at bounding box center [146, 336] width 148 height 39
type input "2"
type input "24"
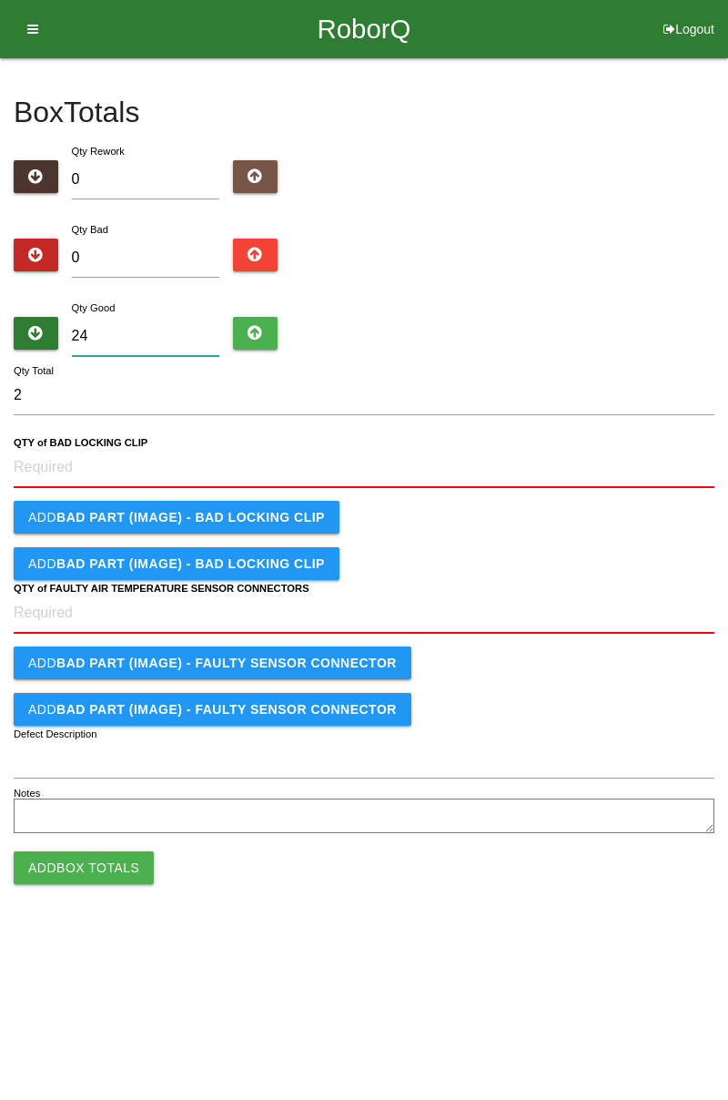
type input "24"
click at [76, 466] on CLIP "QTY of BAD LOCKING CLIP" at bounding box center [364, 468] width 701 height 40
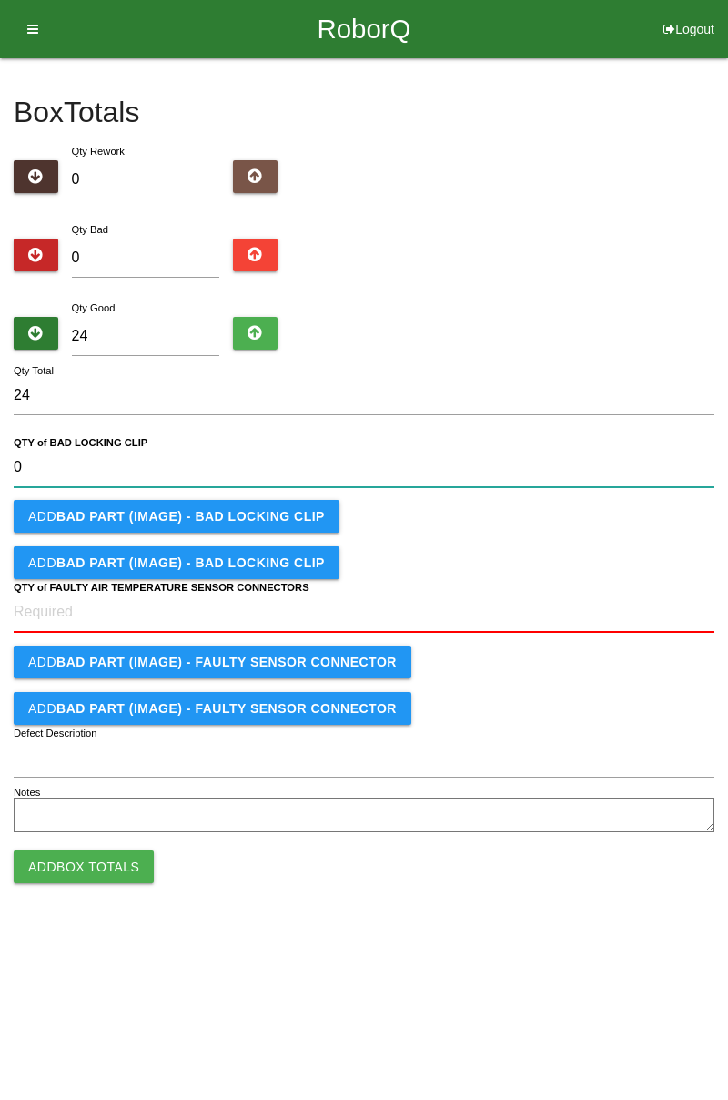
type CLIP "0"
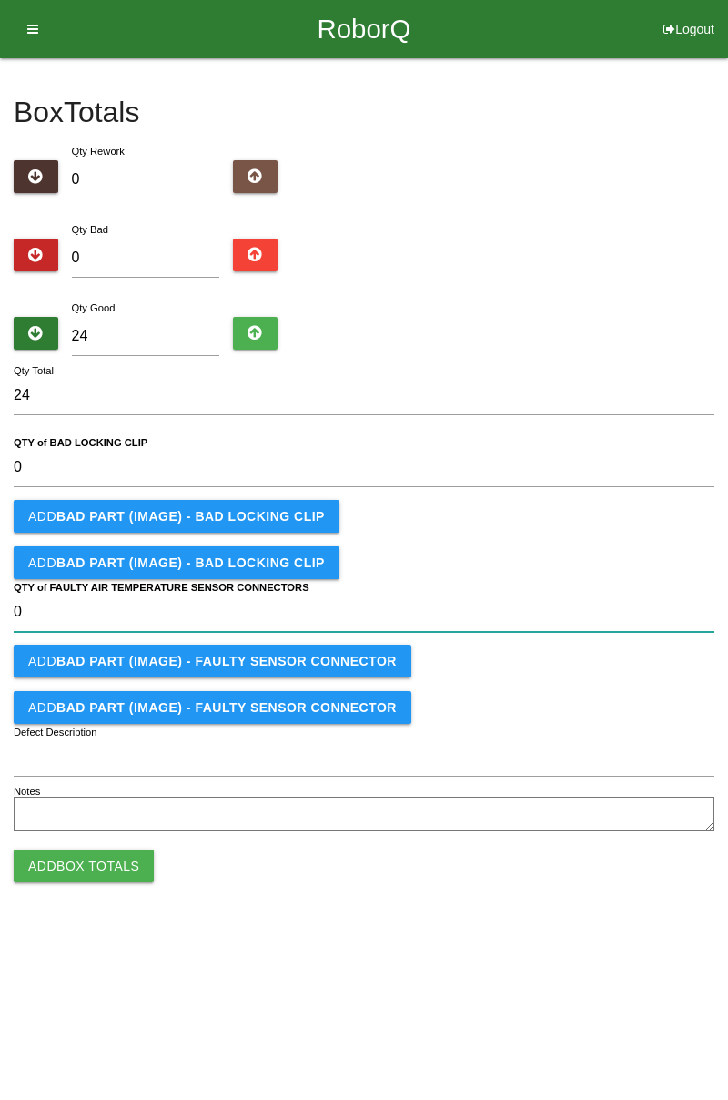
type CONNECTORS "0"
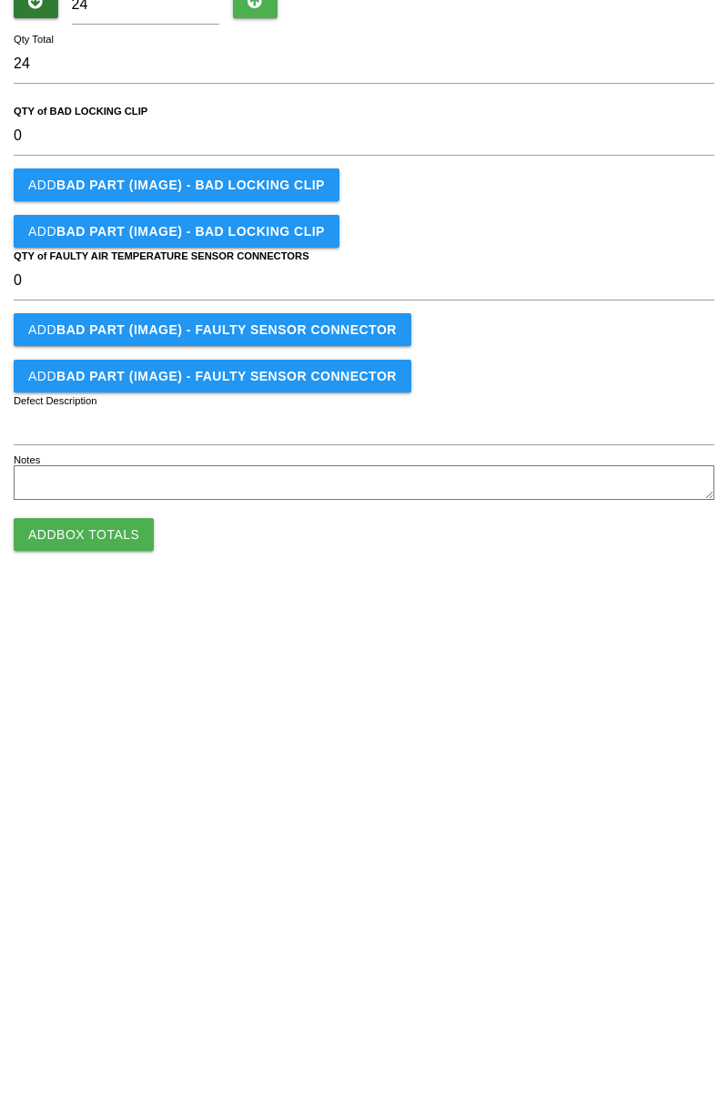
click at [89, 867] on button "Add Box Totals" at bounding box center [84, 865] width 140 height 33
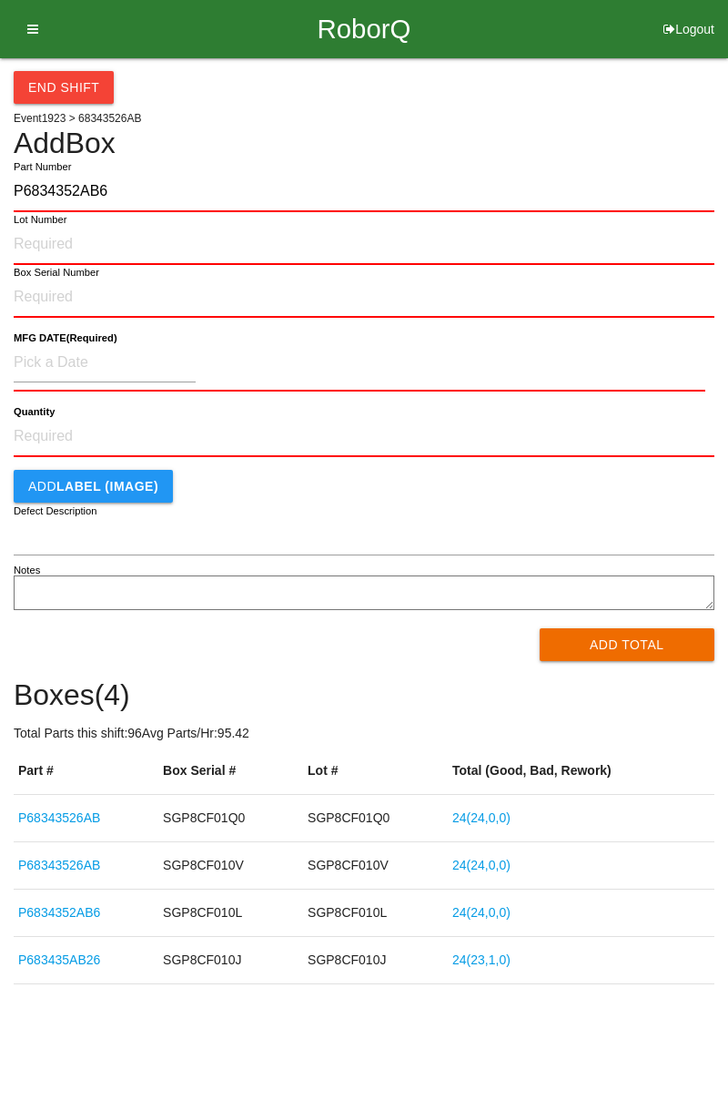
type input "P6834352AB6"
click at [66, 246] on input "Lot Number" at bounding box center [364, 245] width 701 height 40
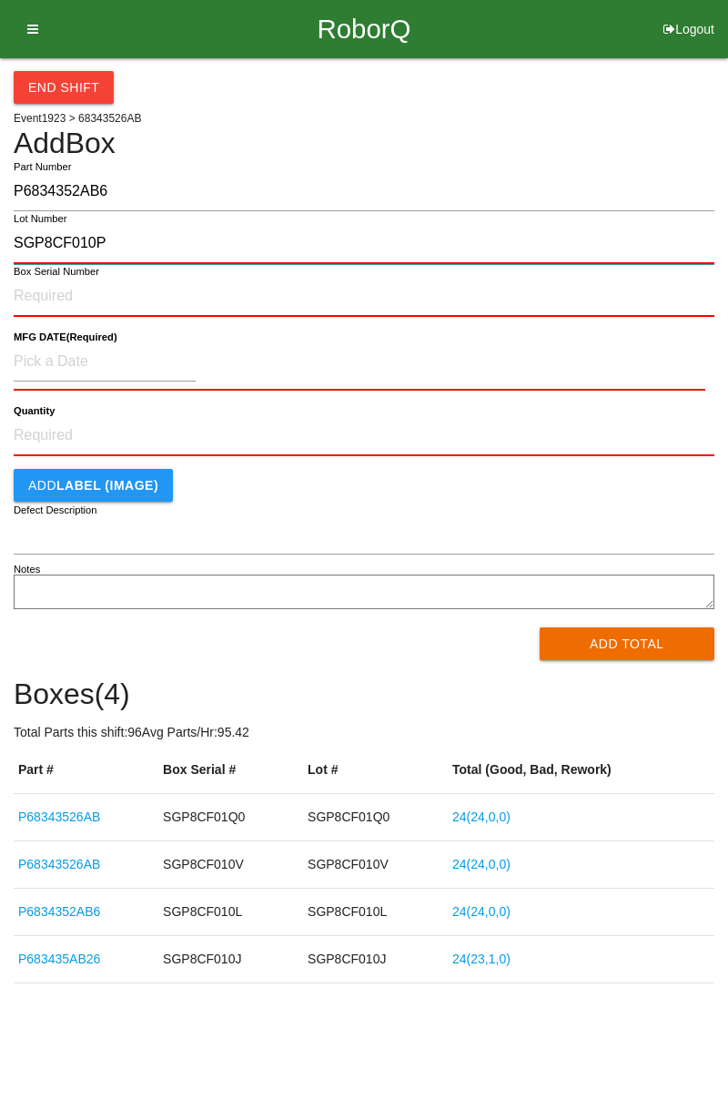
type input "SGP8CF010P"
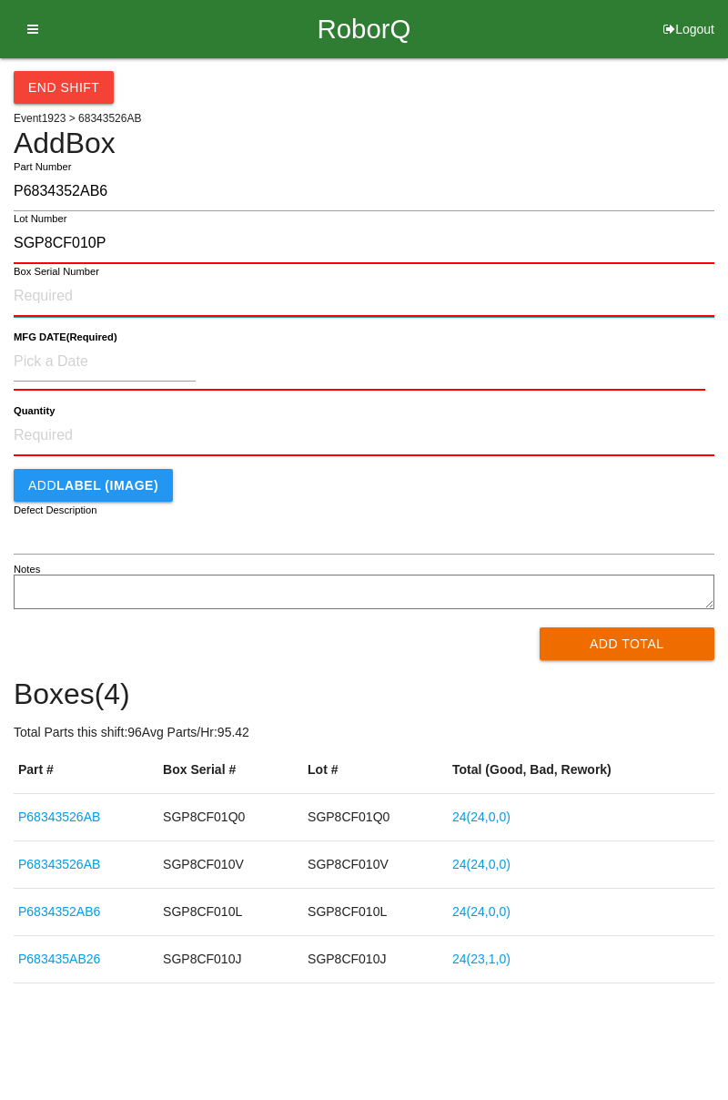
click at [77, 297] on input "Box Serial Number" at bounding box center [364, 297] width 701 height 40
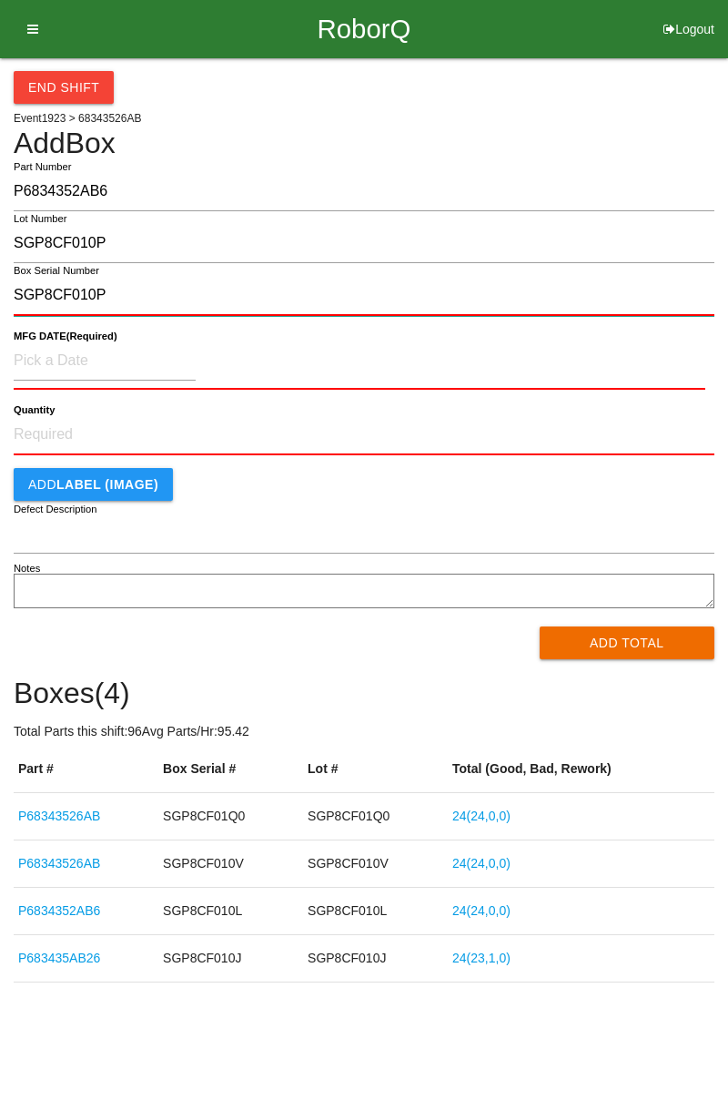
type input "SGP8CF010P"
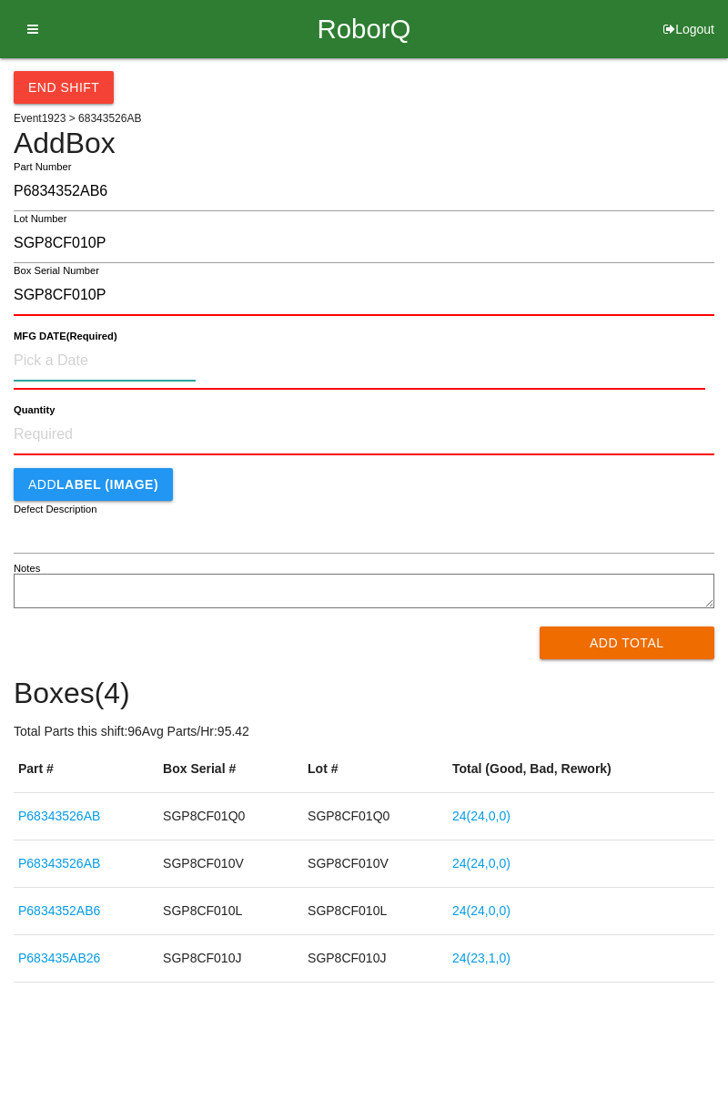
click at [124, 355] on input at bounding box center [105, 360] width 182 height 39
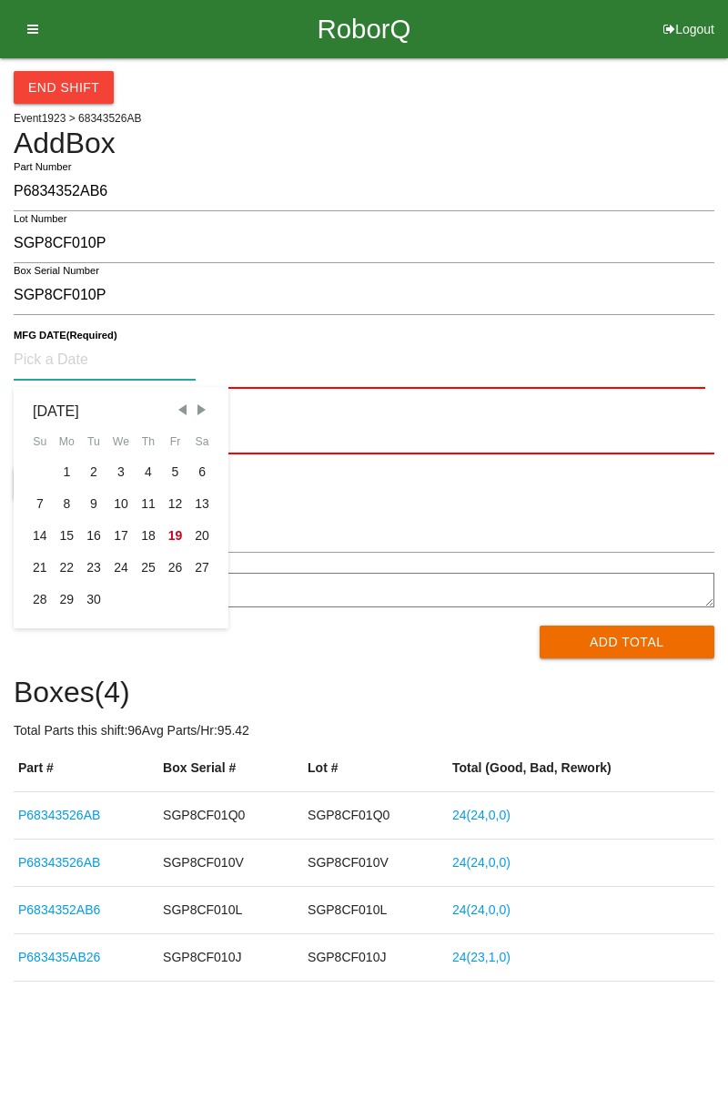
click at [206, 508] on div "13" at bounding box center [201, 504] width 27 height 32
type input "09/13/2025"
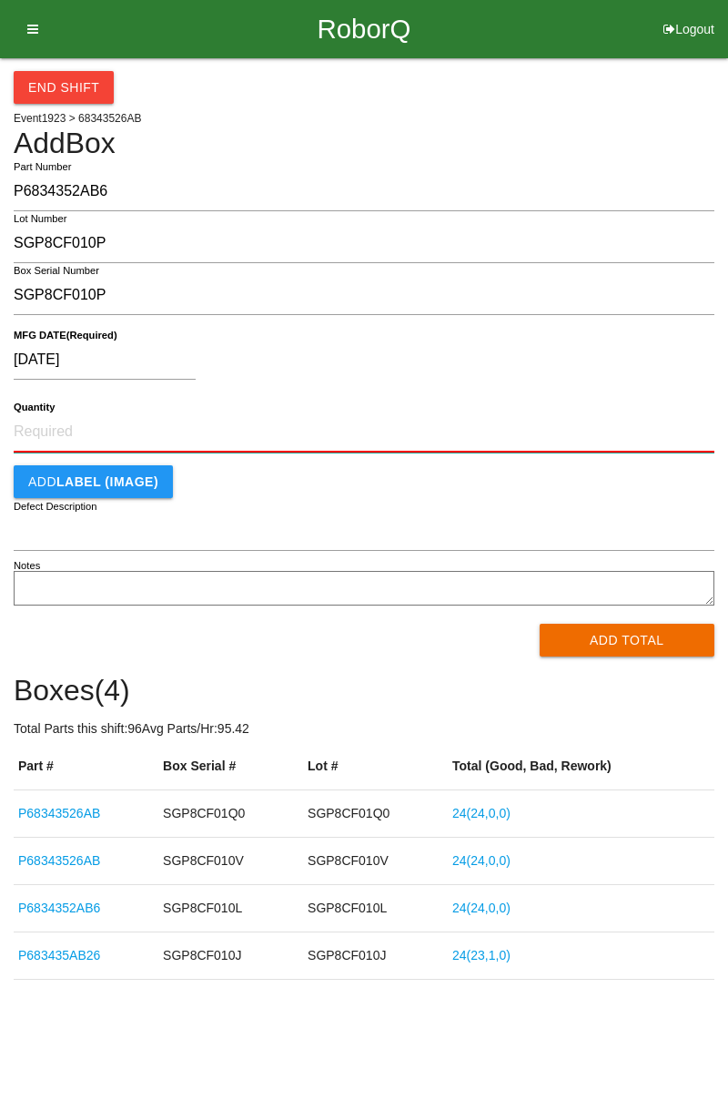
click at [245, 437] on input "Quantity" at bounding box center [364, 432] width 701 height 40
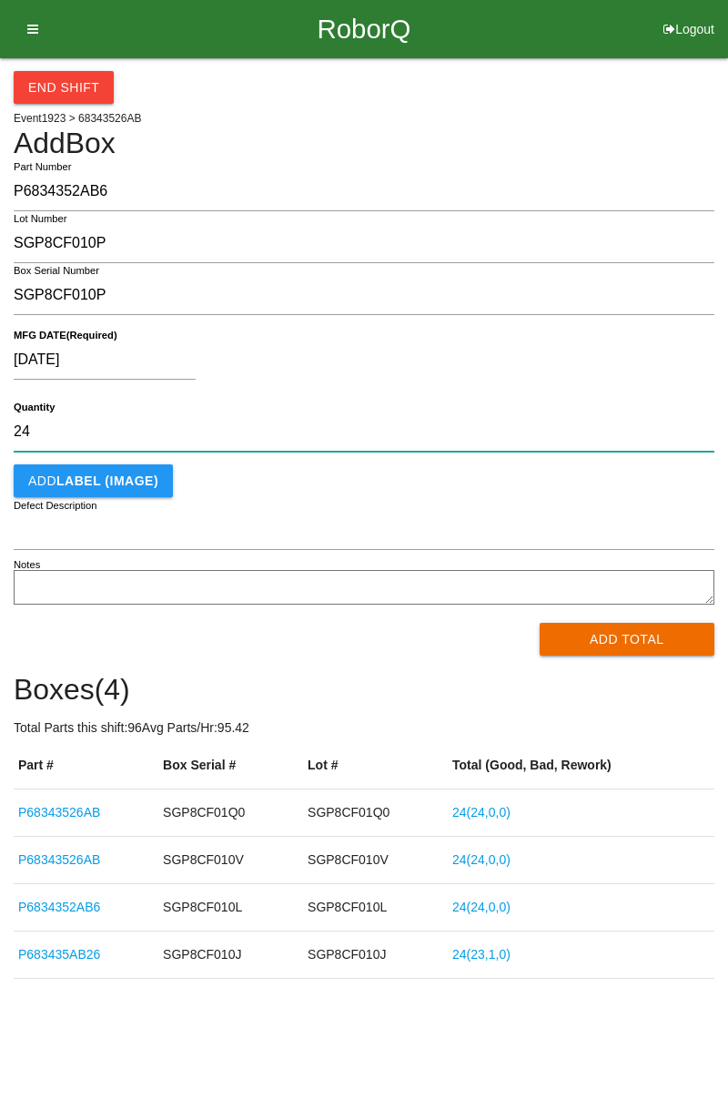
type input "24"
click at [624, 645] on button "Add Total" at bounding box center [628, 639] width 176 height 33
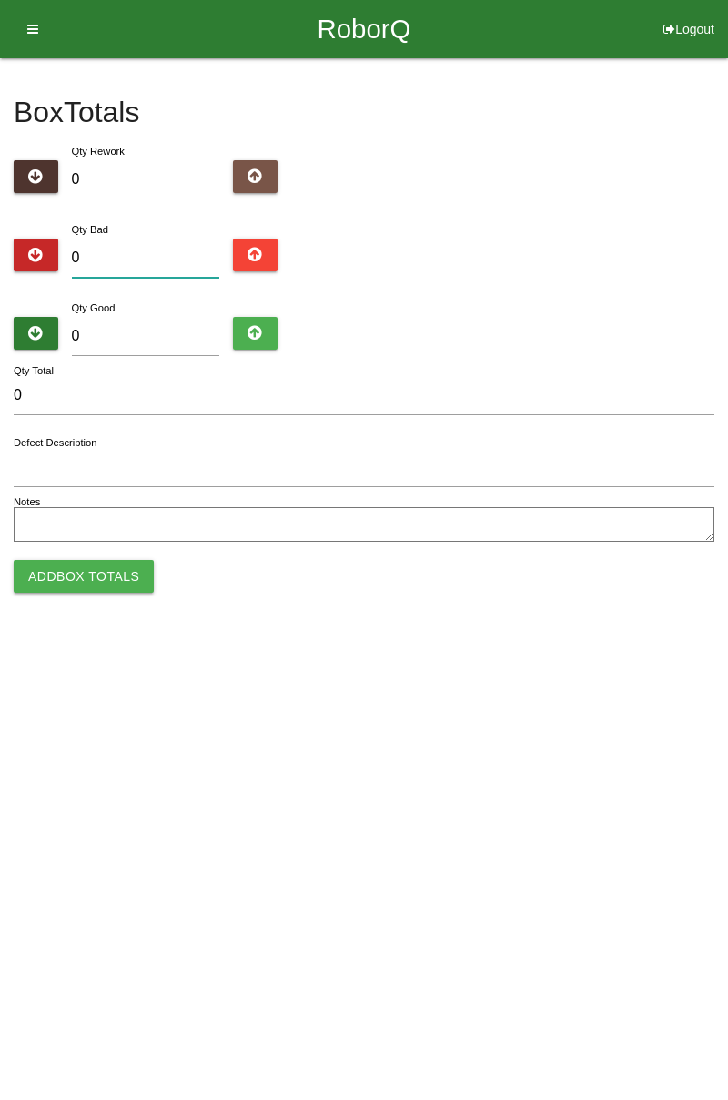
click at [114, 265] on input "0" at bounding box center [146, 258] width 148 height 39
click at [166, 351] on input "0" at bounding box center [146, 336] width 148 height 39
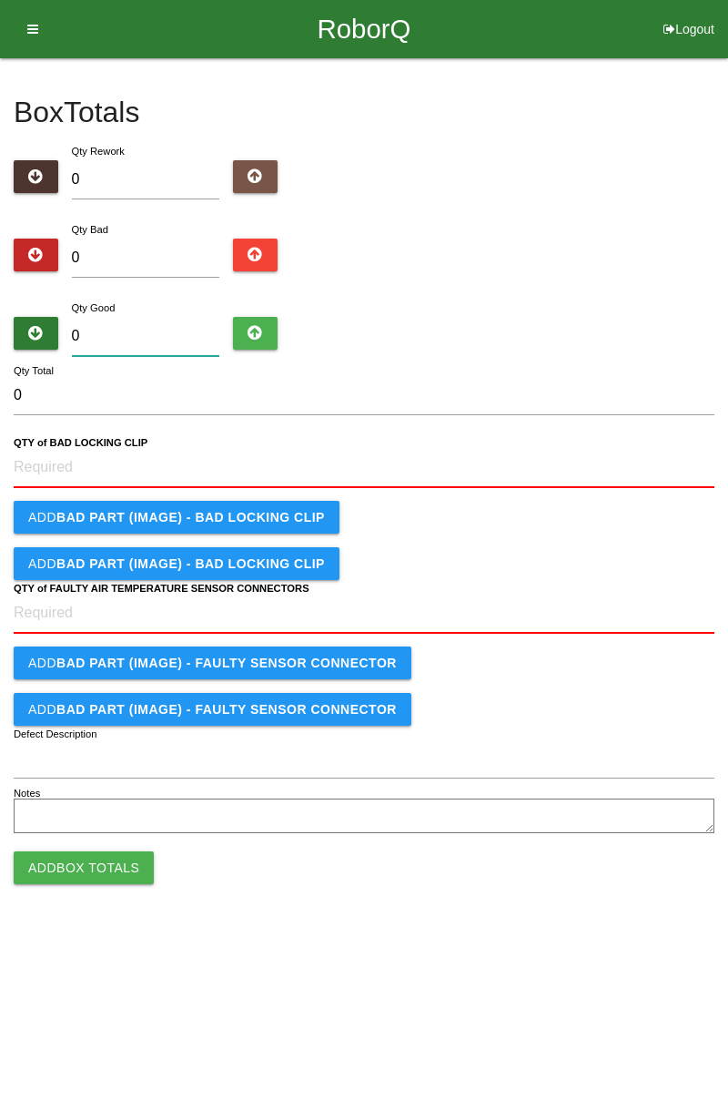
type input "2"
type input "24"
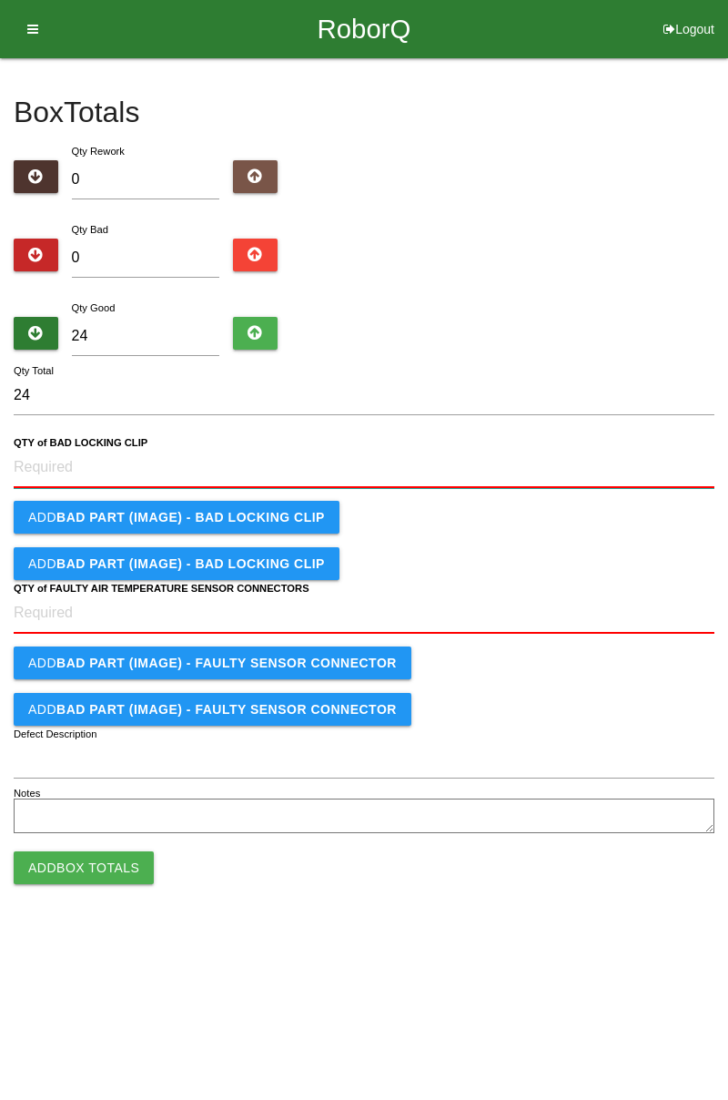
click at [135, 473] on CLIP "QTY of BAD LOCKING CLIP" at bounding box center [364, 468] width 701 height 40
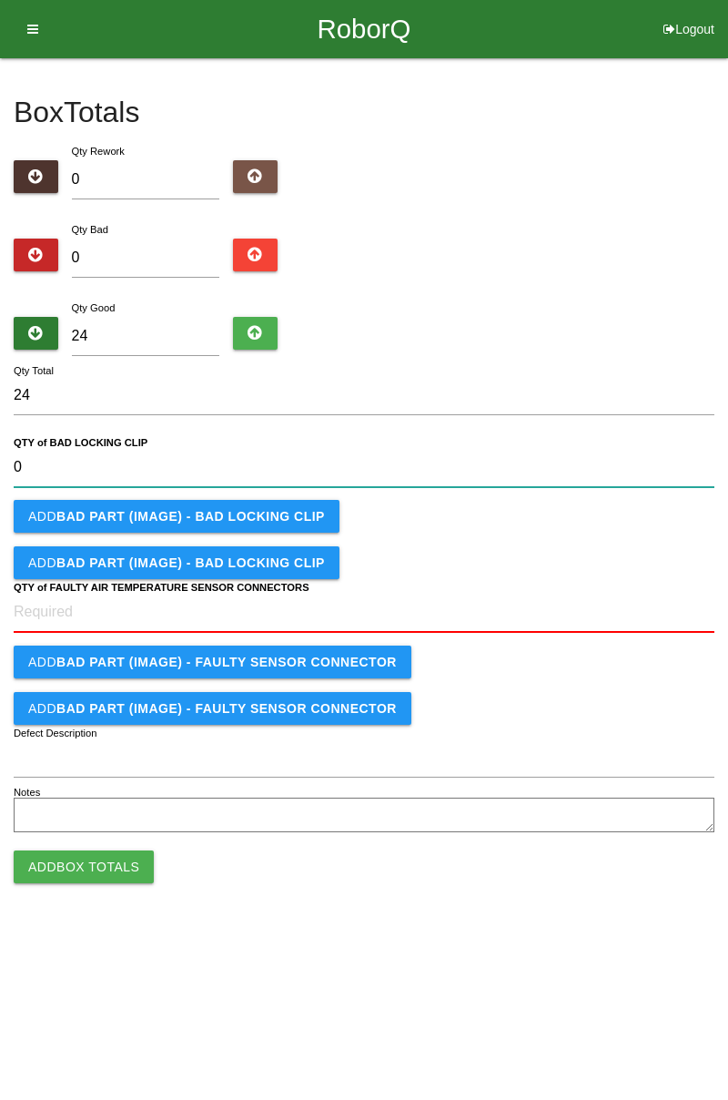
type CLIP "0"
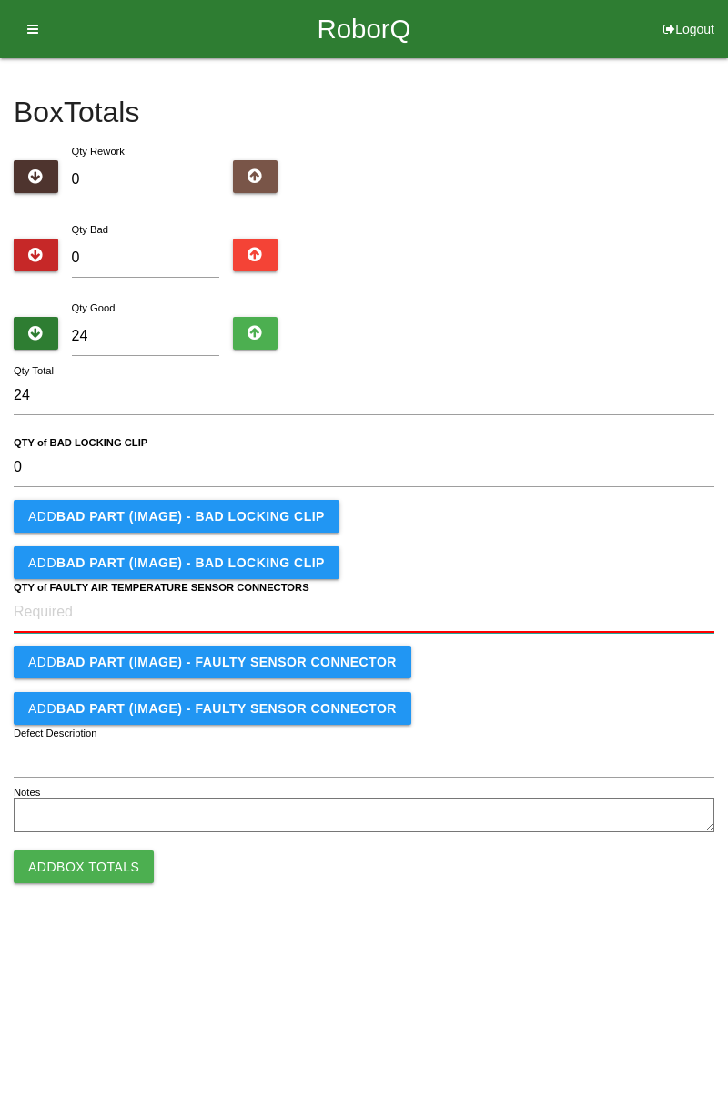
click at [98, 615] on CONNECTORS "QTY of FAULTY AIR TEMPERATURE SENSOR CONNECTORS" at bounding box center [364, 613] width 701 height 40
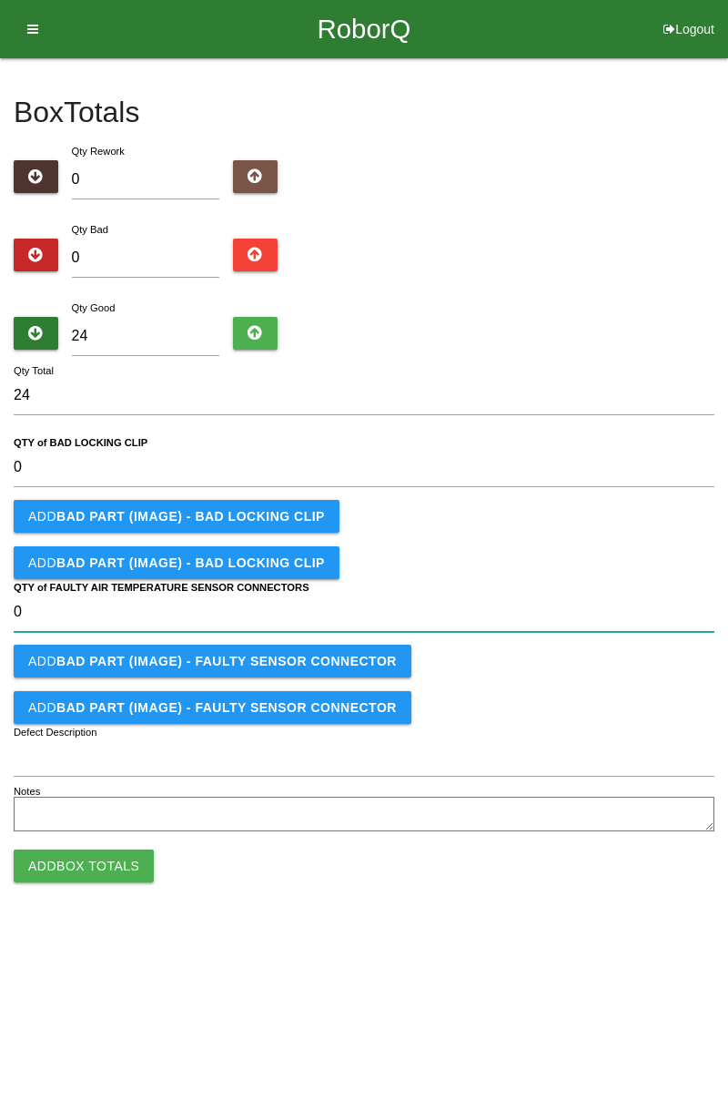
type CONNECTORS "0"
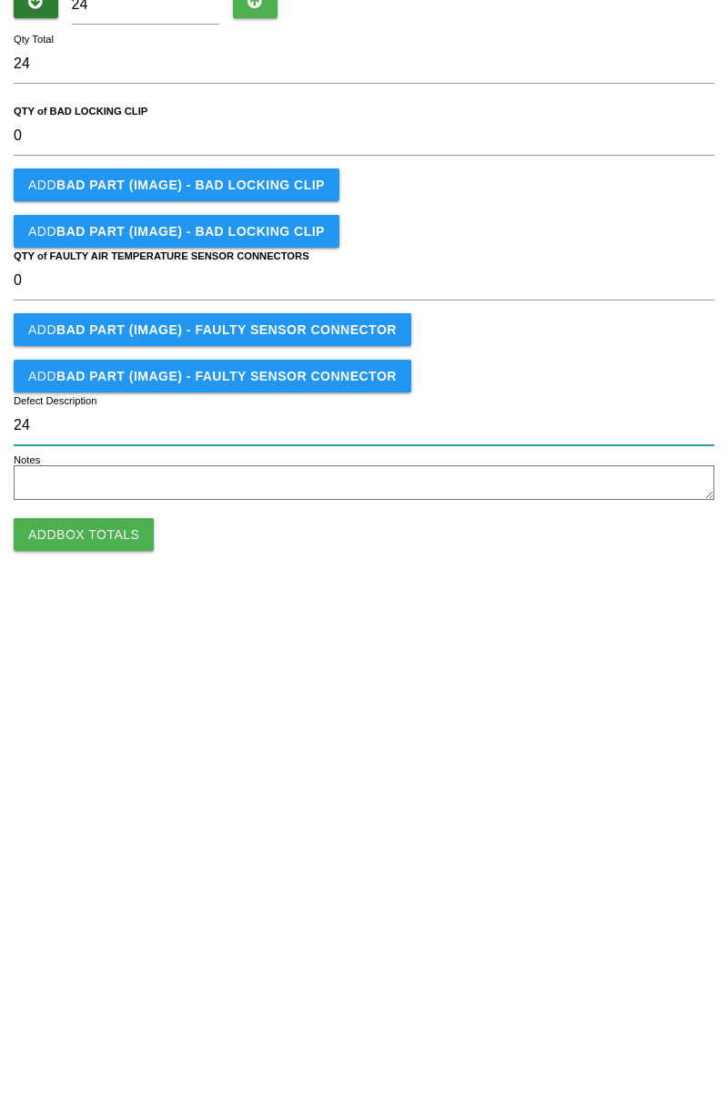
type input "24"
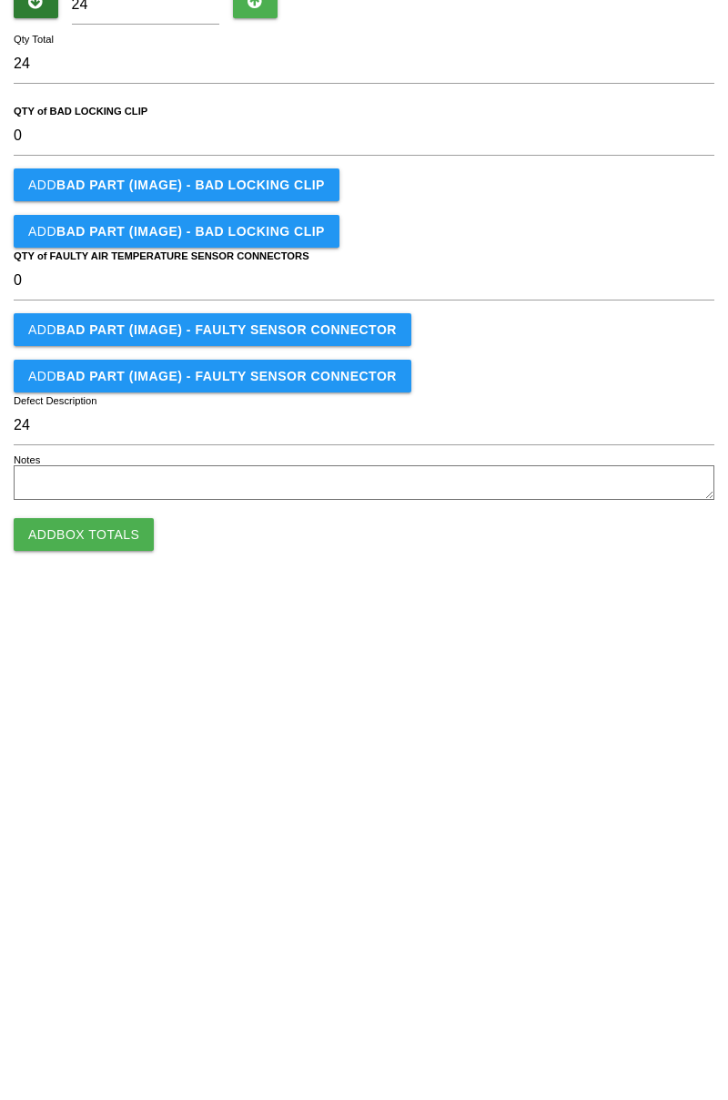
click at [118, 864] on button "Add Box Totals" at bounding box center [84, 865] width 140 height 33
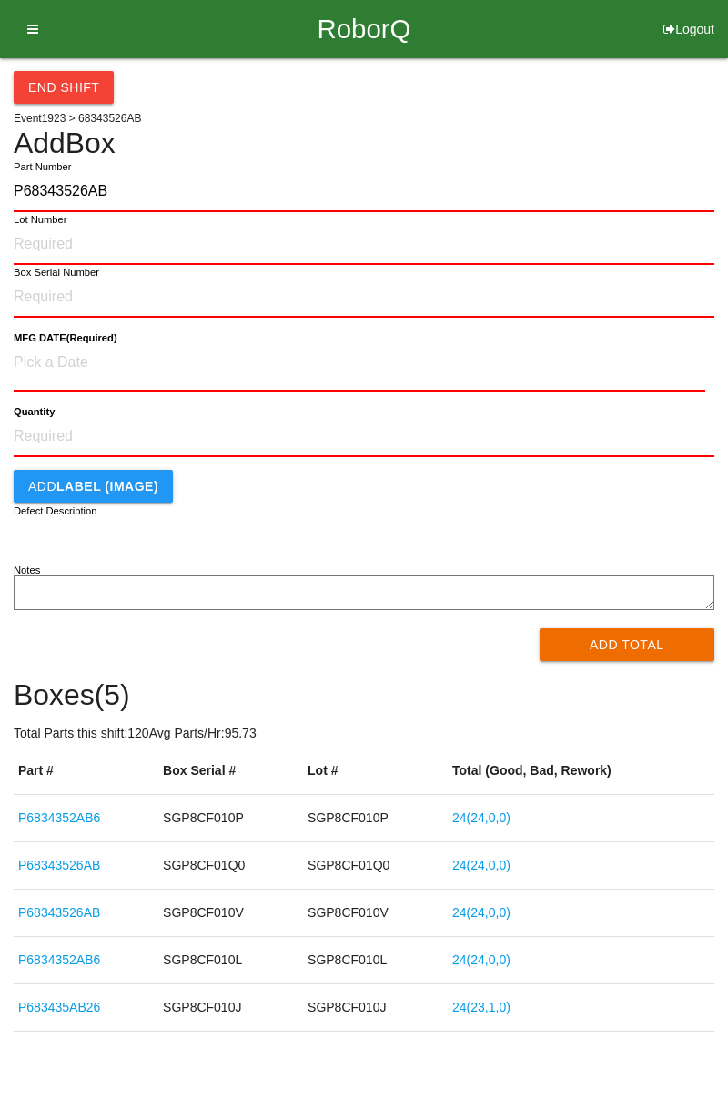
type input "P68343526AB"
click at [44, 249] on input "Lot Number" at bounding box center [364, 245] width 701 height 40
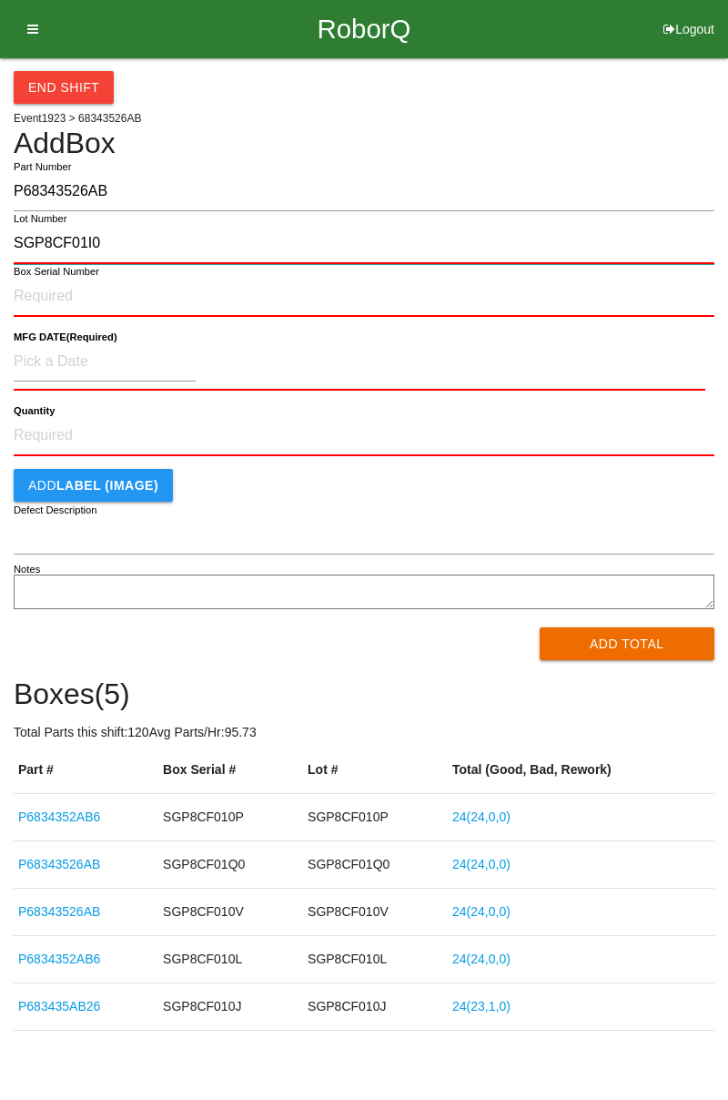
type input "SGP8CF01I0"
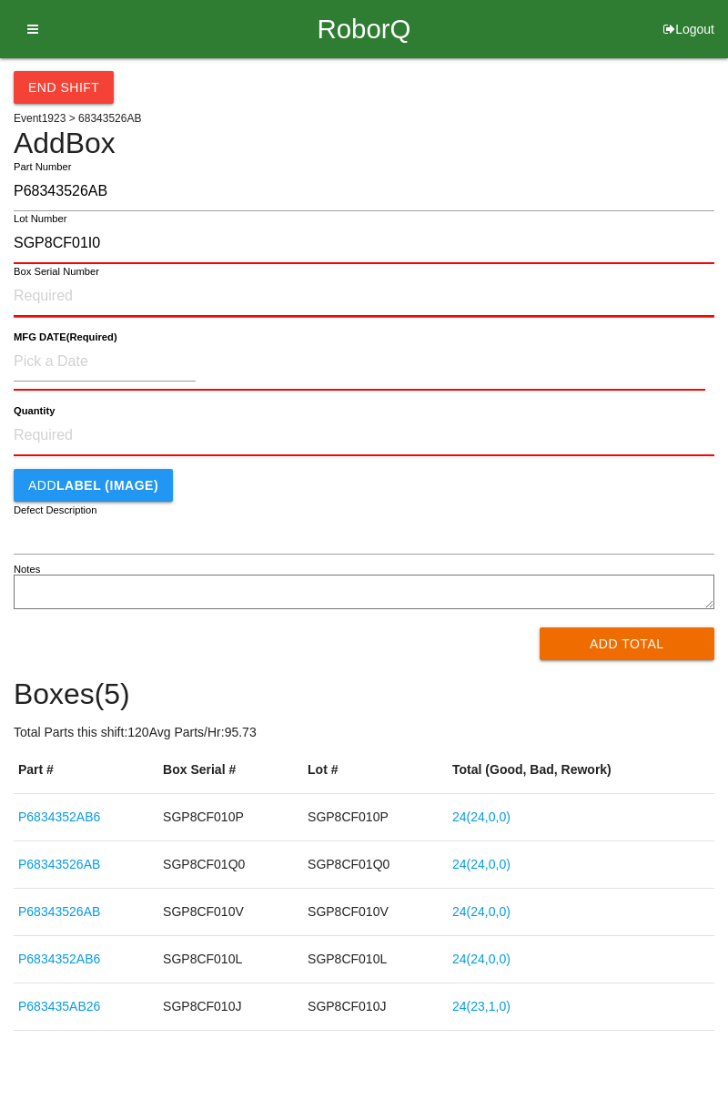
click at [43, 295] on input "Box Serial Number" at bounding box center [364, 297] width 701 height 40
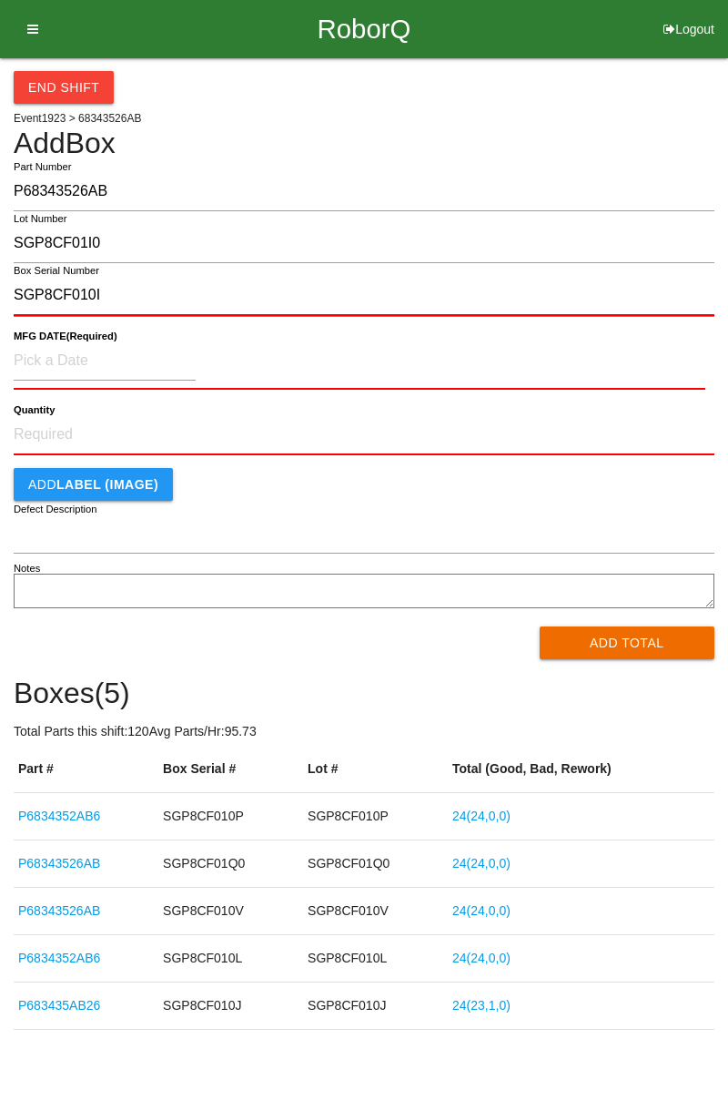
type input "SGP8CF010I"
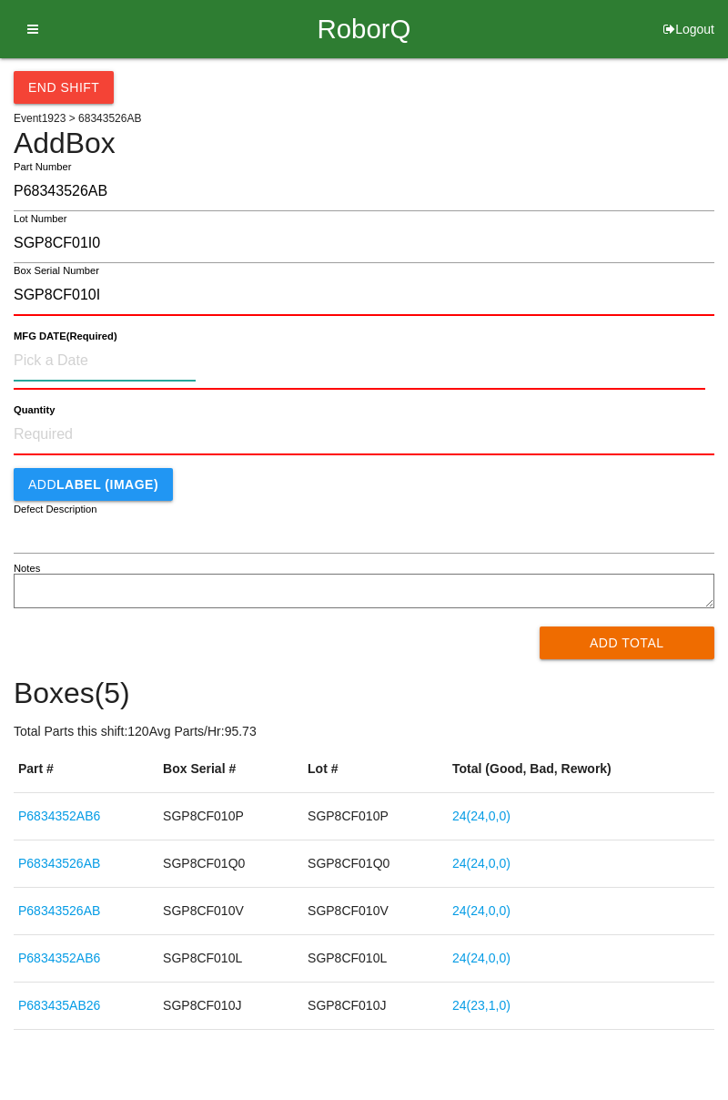
click at [42, 361] on input at bounding box center [105, 360] width 182 height 39
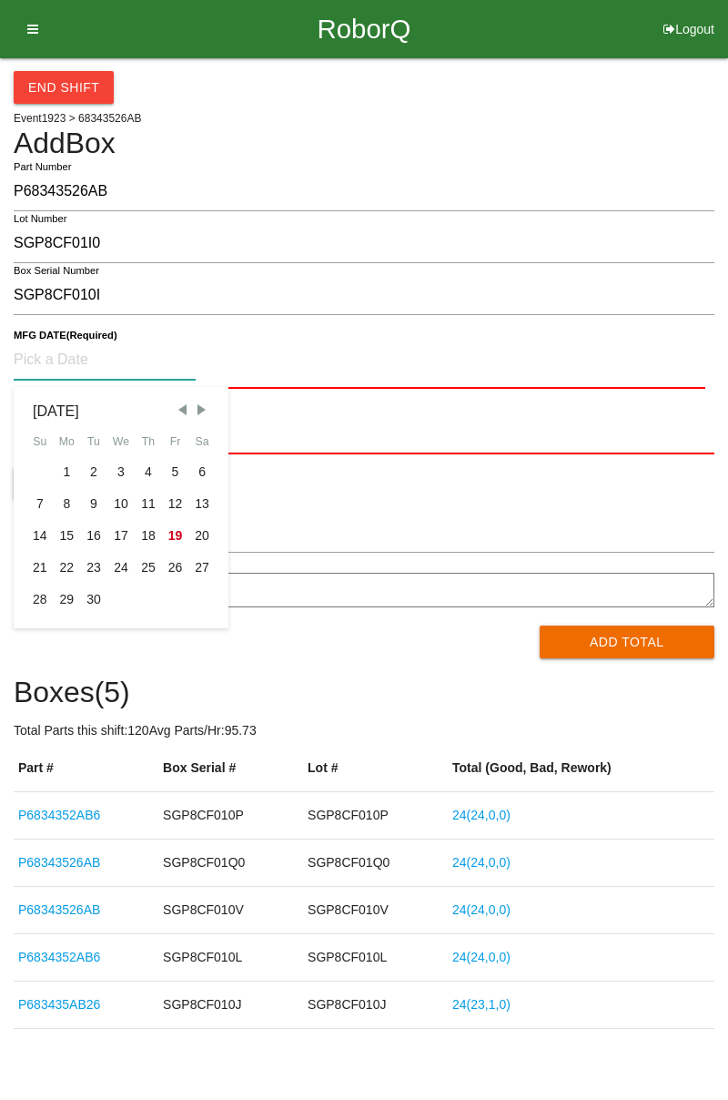
click at [196, 501] on div "13" at bounding box center [201, 504] width 27 height 32
type input "09/13/2025"
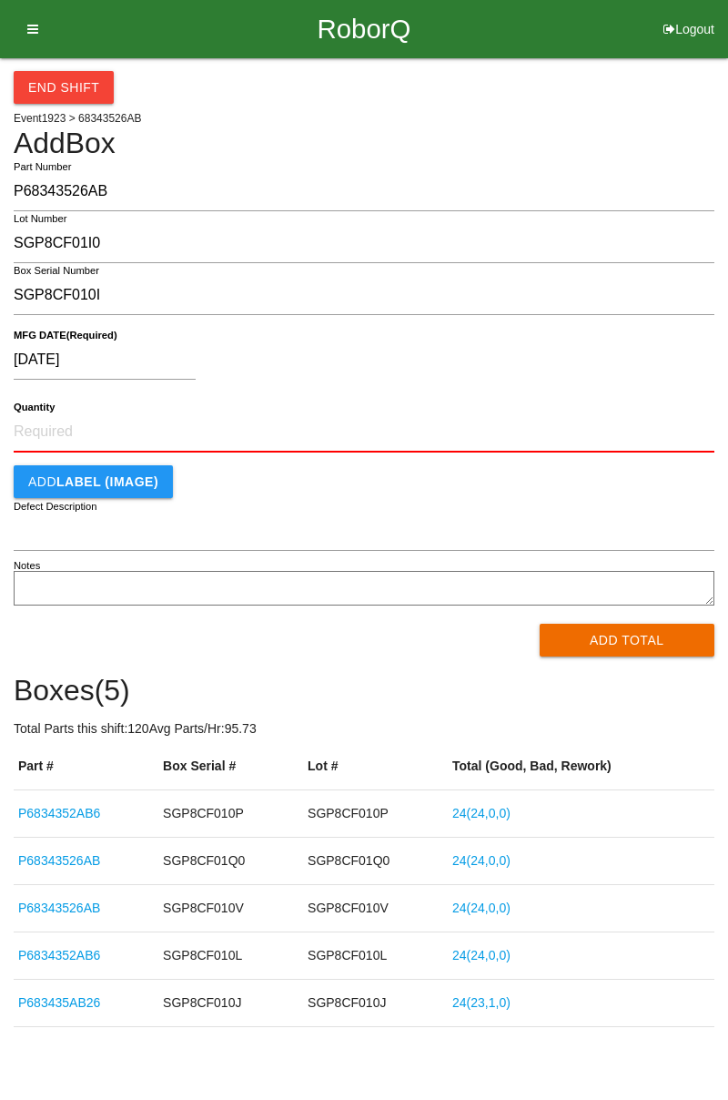
click at [559, 642] on button "Add Total" at bounding box center [628, 640] width 176 height 33
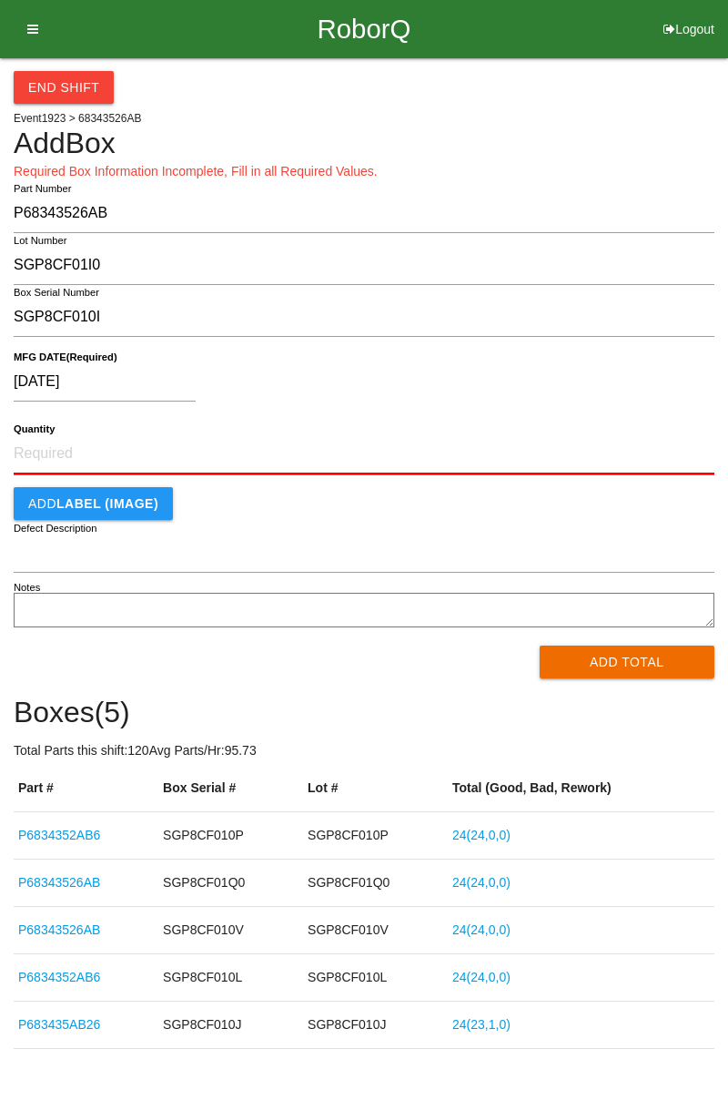
click at [30, 459] on input "Quantity" at bounding box center [364, 454] width 701 height 40
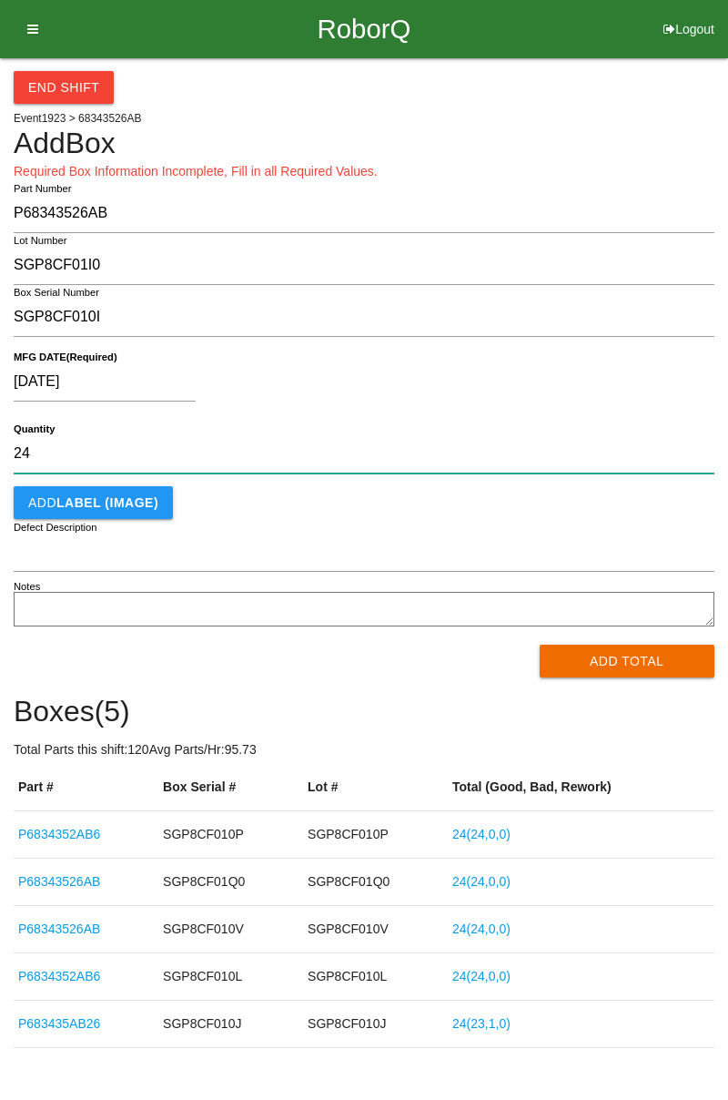
type input "24"
click at [568, 666] on button "Add Total" at bounding box center [628, 661] width 176 height 33
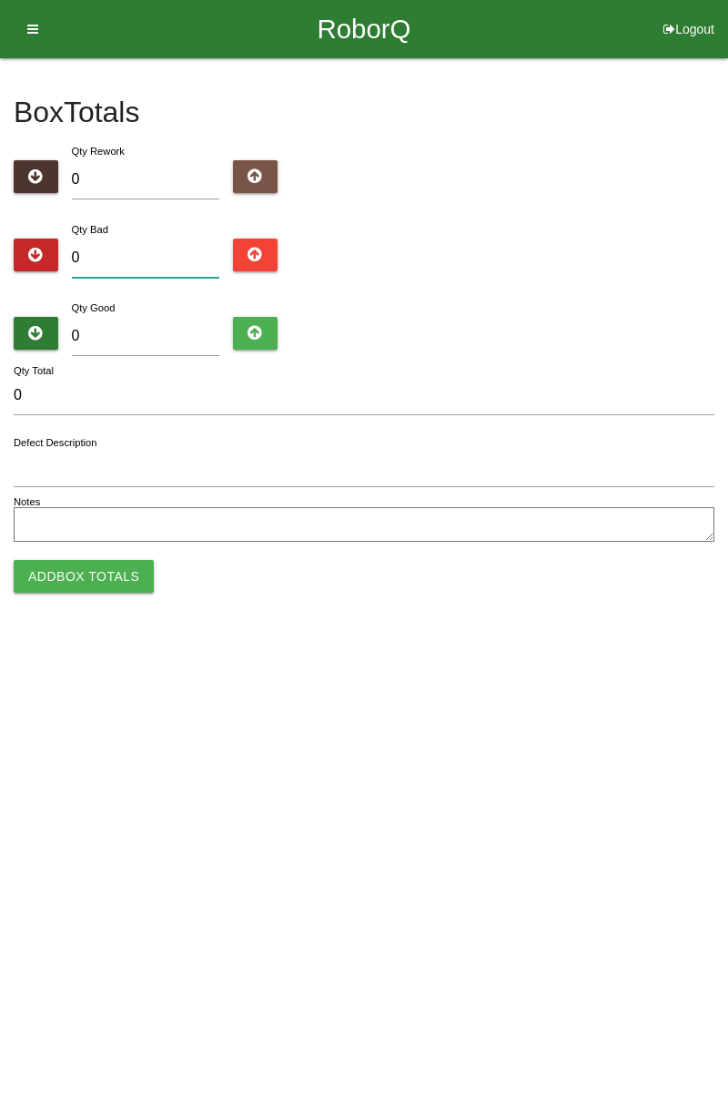
click at [100, 250] on input "0" at bounding box center [146, 258] width 148 height 39
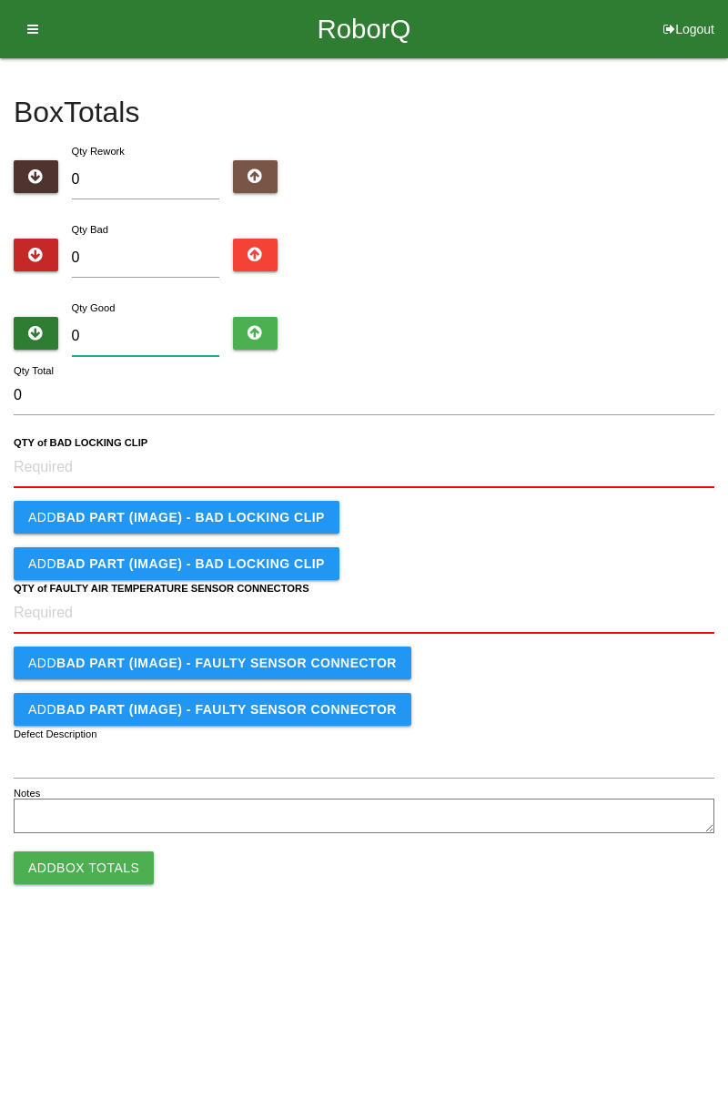
click at [91, 343] on input "0" at bounding box center [146, 336] width 148 height 39
type input "2"
type input "24"
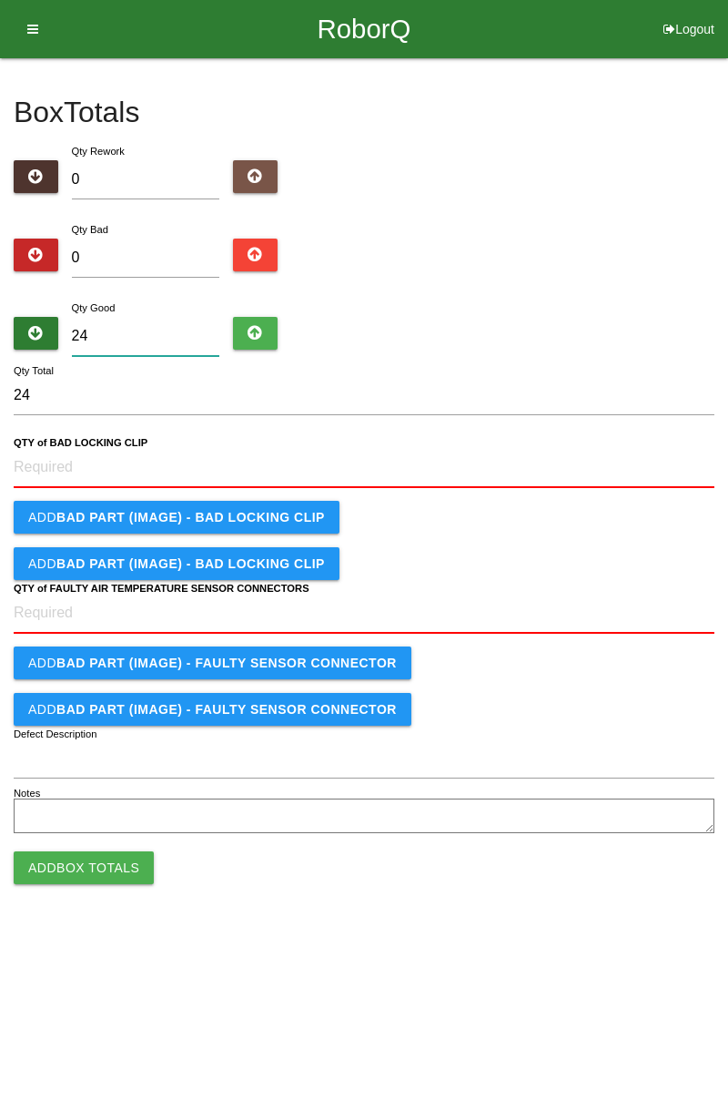
type input "24"
click at [52, 445] on b "QTY of BAD LOCKING CLIP" at bounding box center [81, 443] width 134 height 12
click at [52, 448] on CLIP "QTY of BAD LOCKING CLIP" at bounding box center [364, 468] width 701 height 40
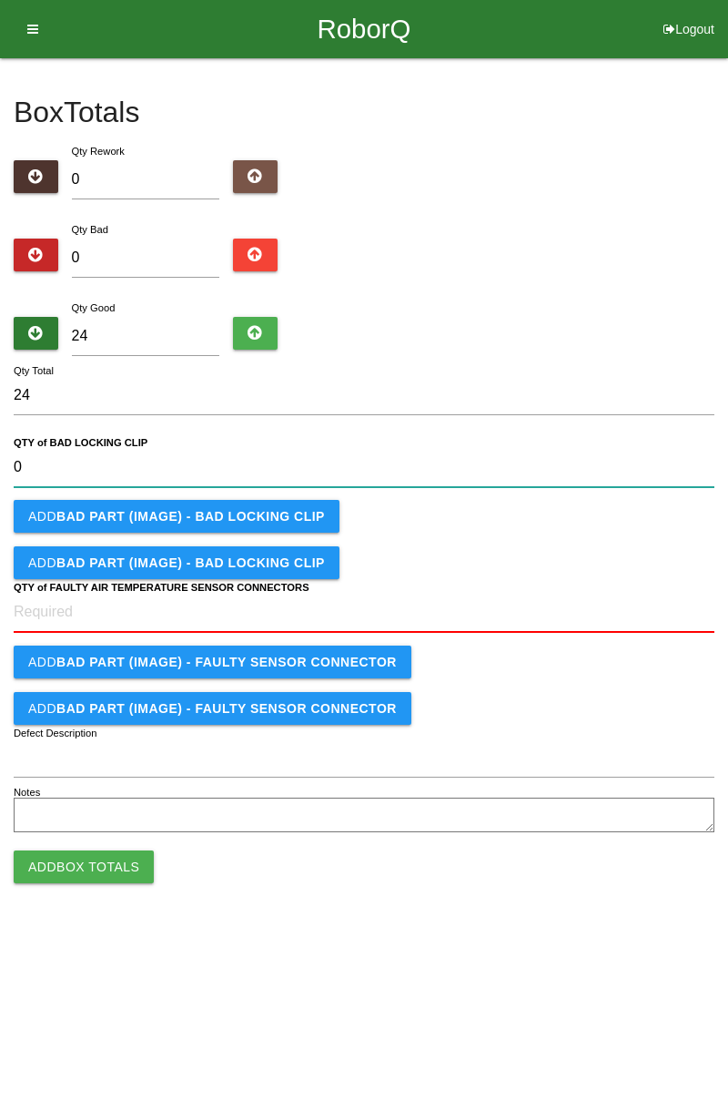
type CLIP "0"
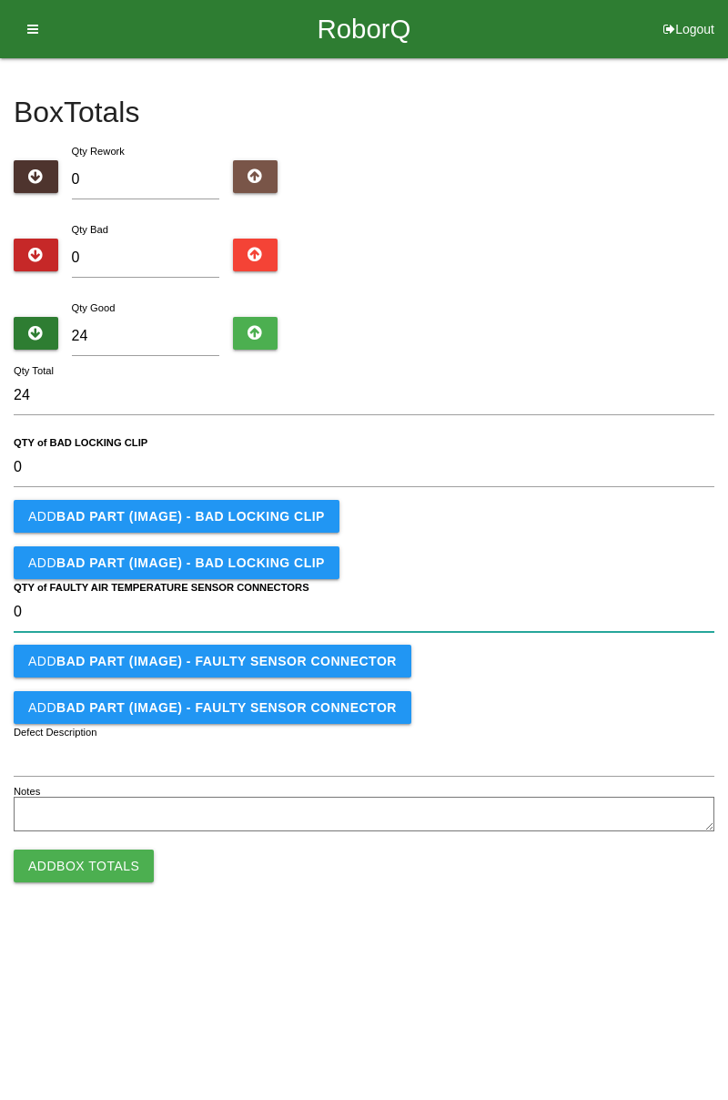
type CONNECTORS "0"
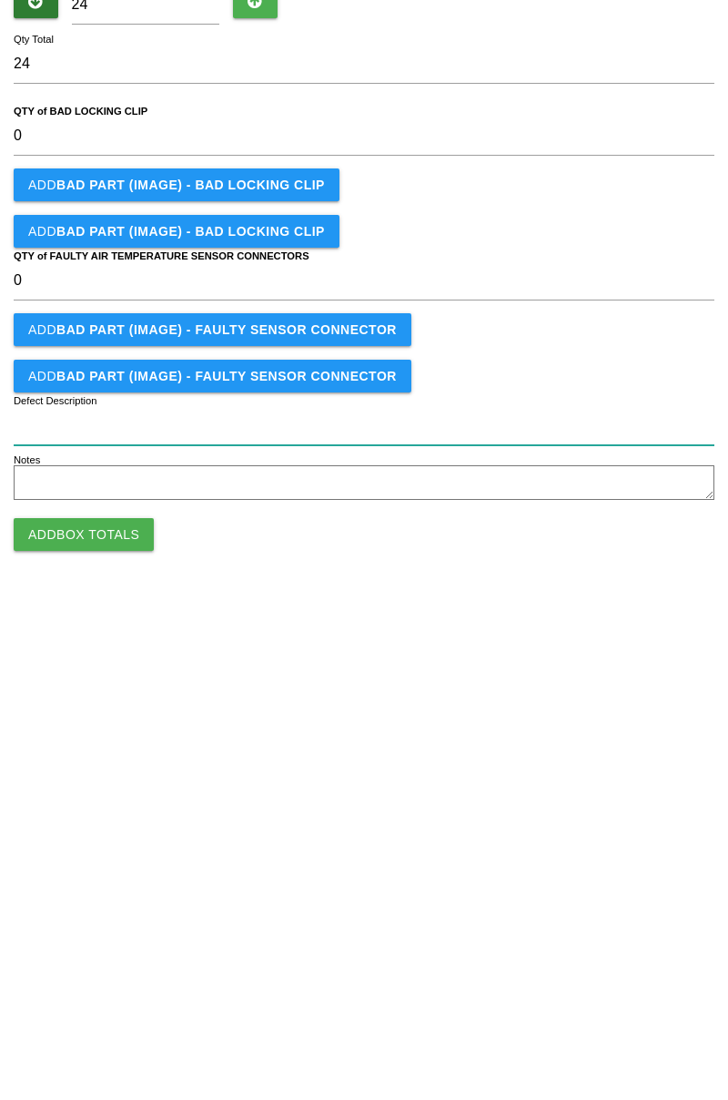
type input "5"
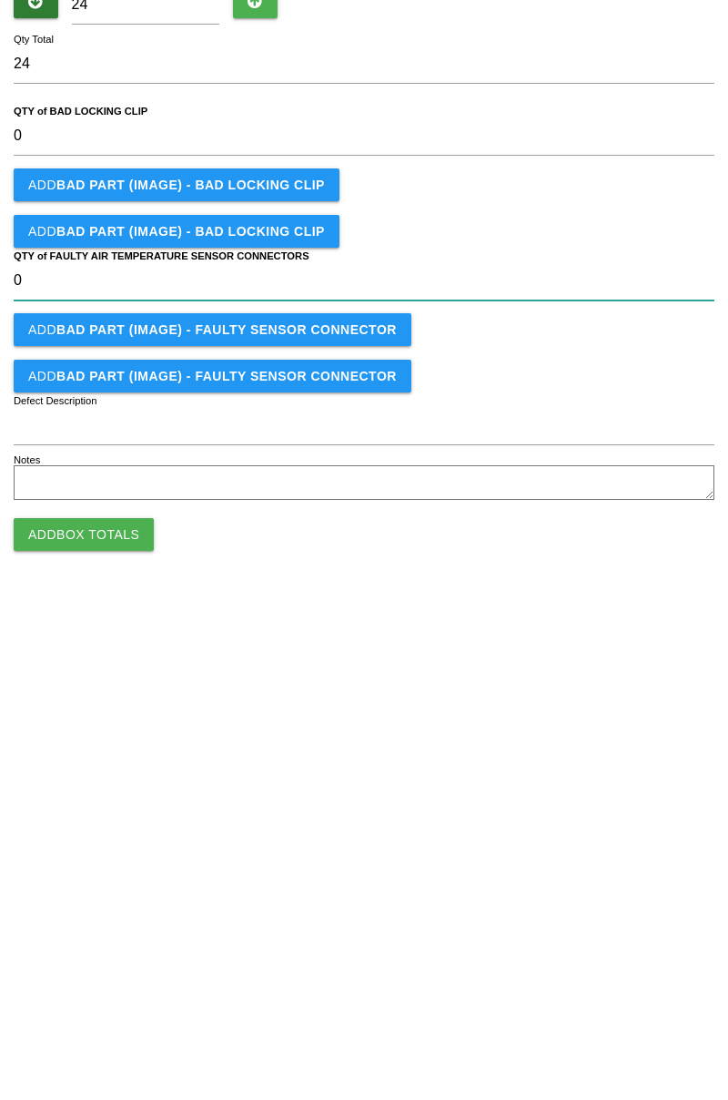
click at [43, 606] on CONNECTORS "0" at bounding box center [364, 612] width 701 height 39
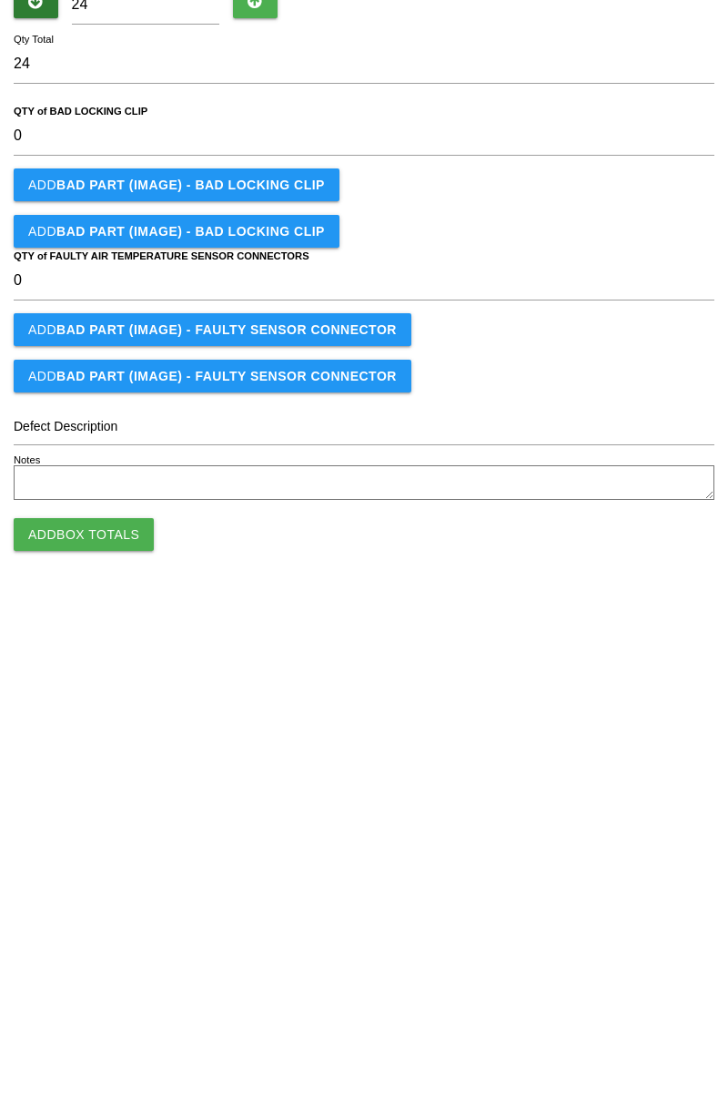
click at [37, 754] on label "Defect Description" at bounding box center [66, 757] width 104 height 19
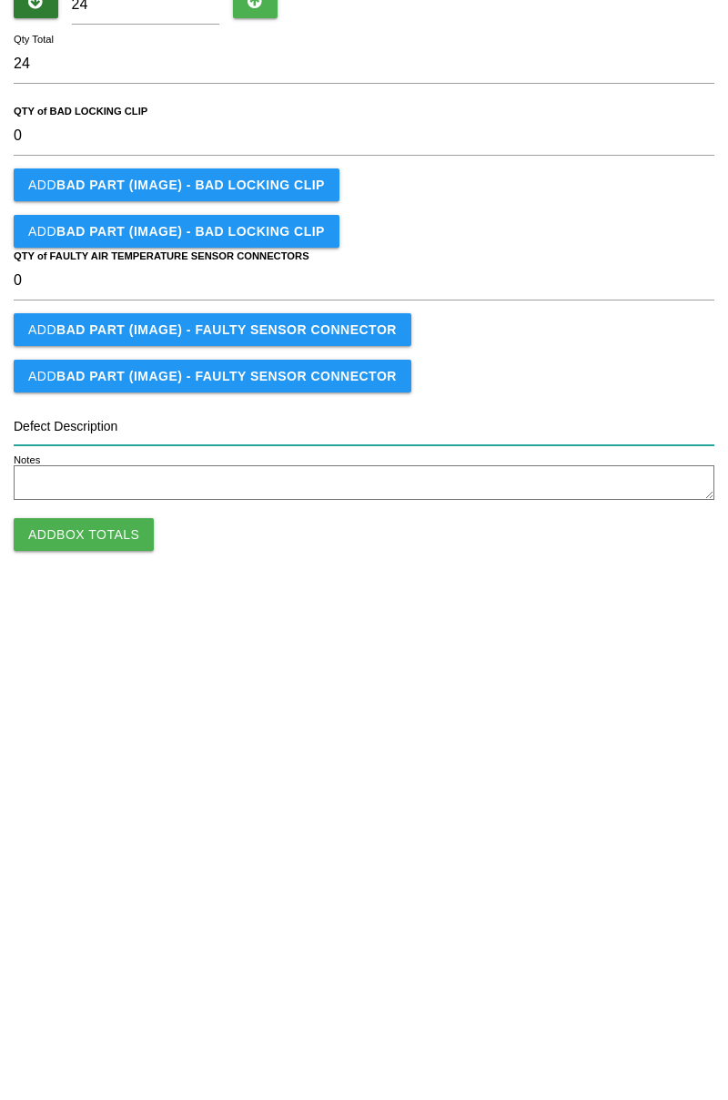
click at [37, 754] on input "Defect Description" at bounding box center [364, 756] width 701 height 39
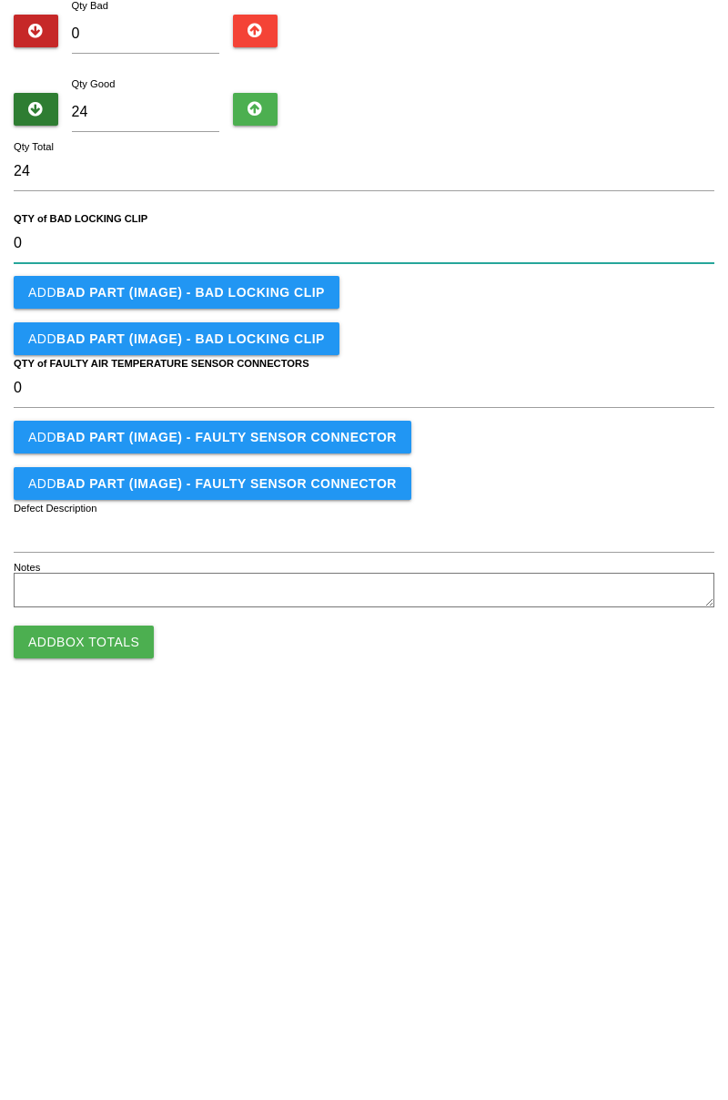
click at [50, 457] on CLIP "0" at bounding box center [364, 467] width 701 height 39
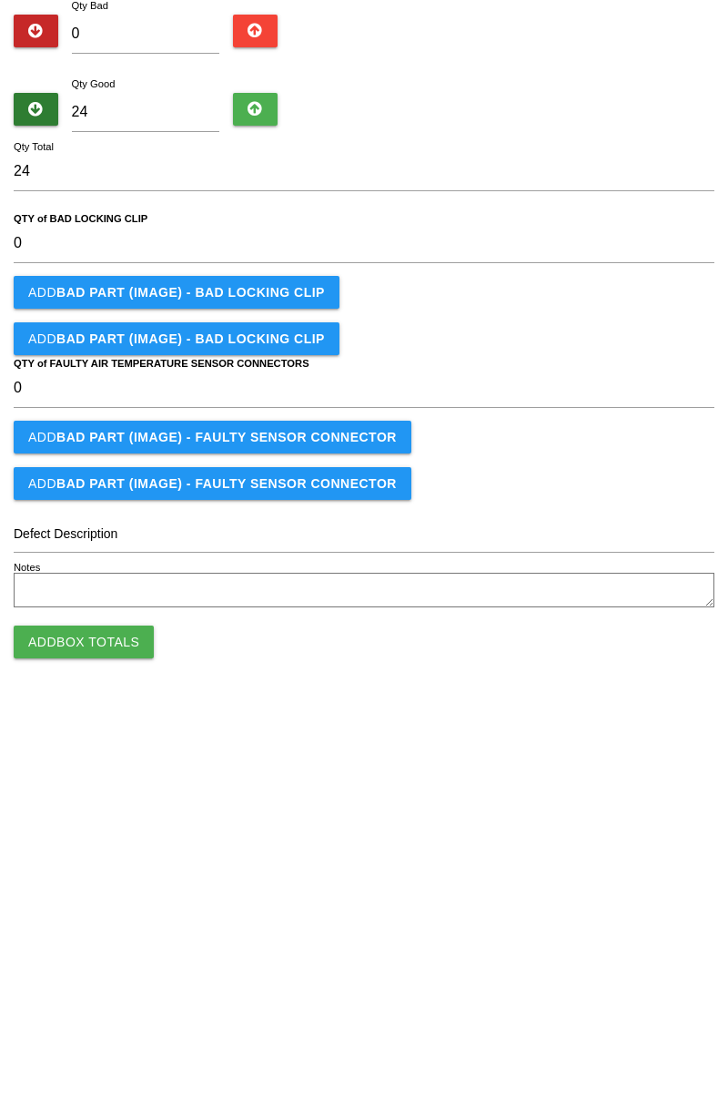
click at [365, 534] on form "24 Qty Total 0 QTY of BAD LOCKING CLIP Add BAD PART (IMAGE) - BAD LOCKING CLIP …" at bounding box center [364, 606] width 701 height 461
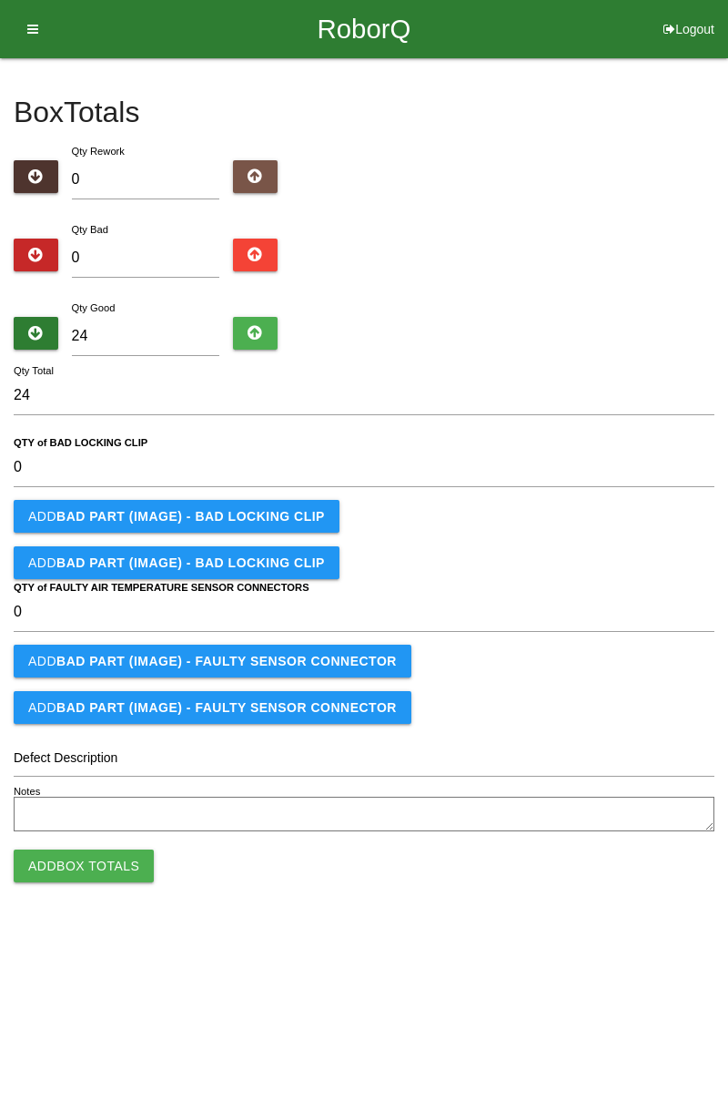
click at [42, 756] on label "Defect Description" at bounding box center [66, 757] width 104 height 19
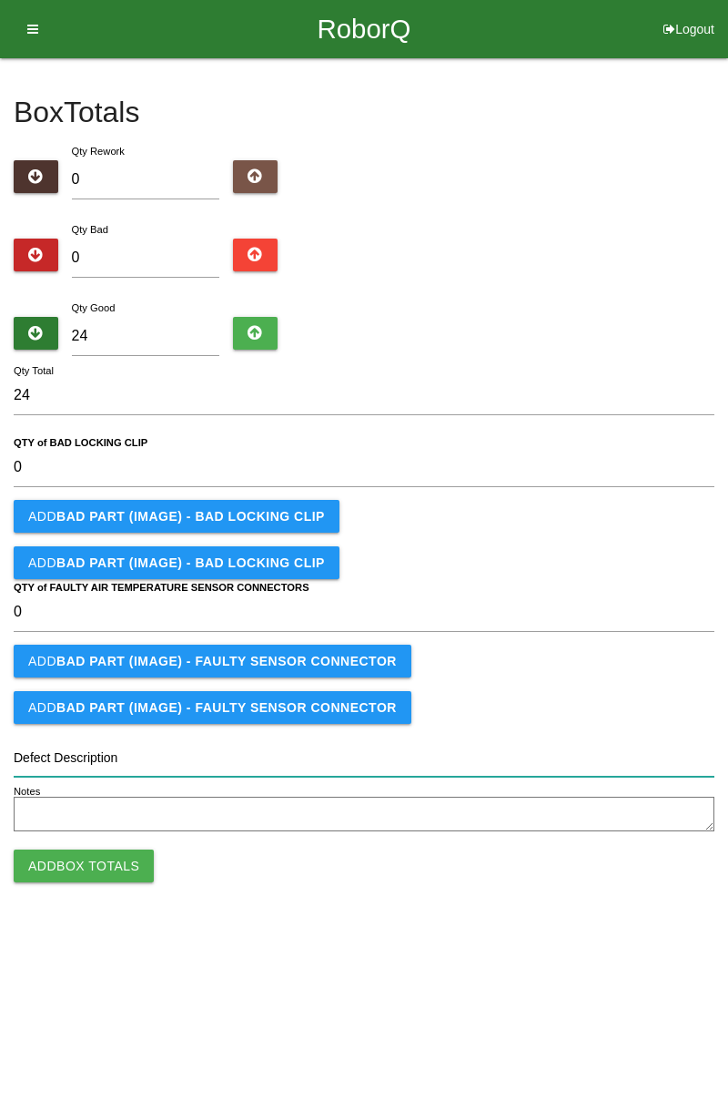
click at [42, 756] on input "Defect Description" at bounding box center [364, 756] width 701 height 39
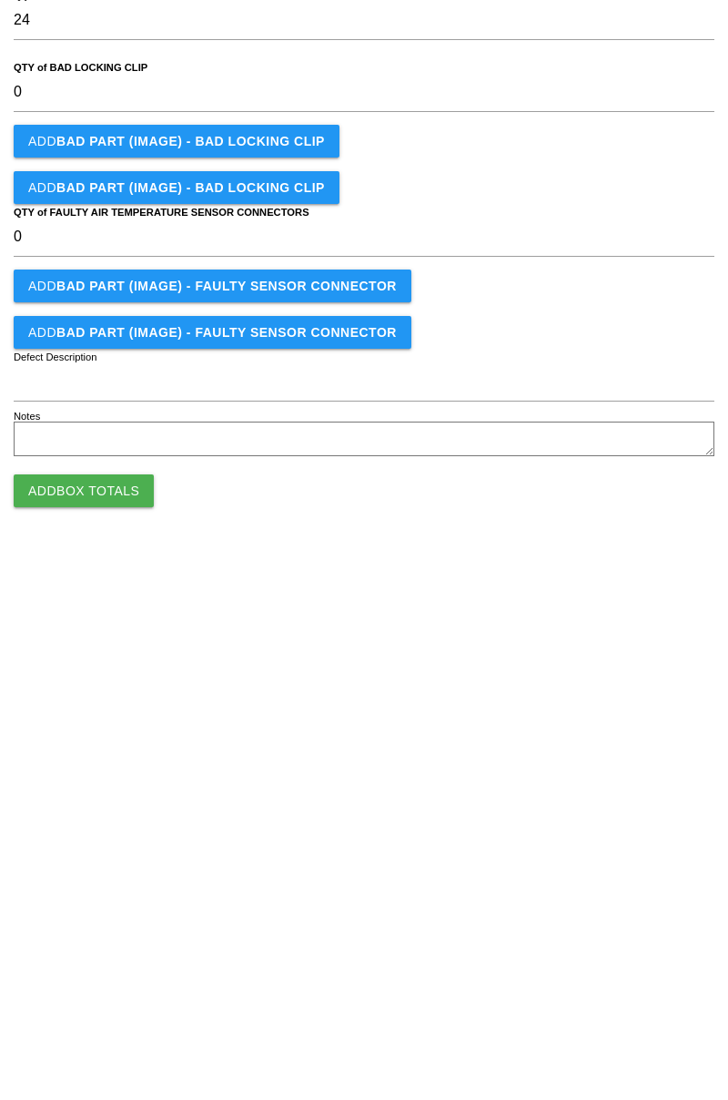
click at [63, 863] on button "Add Box Totals" at bounding box center [84, 865] width 140 height 33
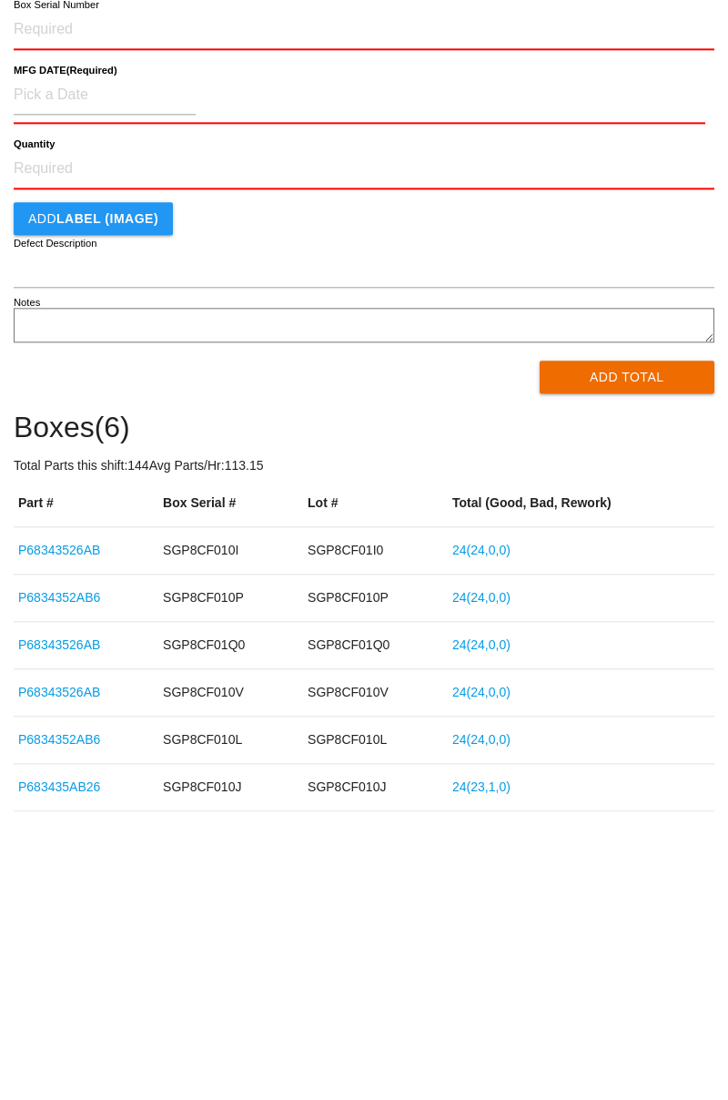
scroll to position [68, 0]
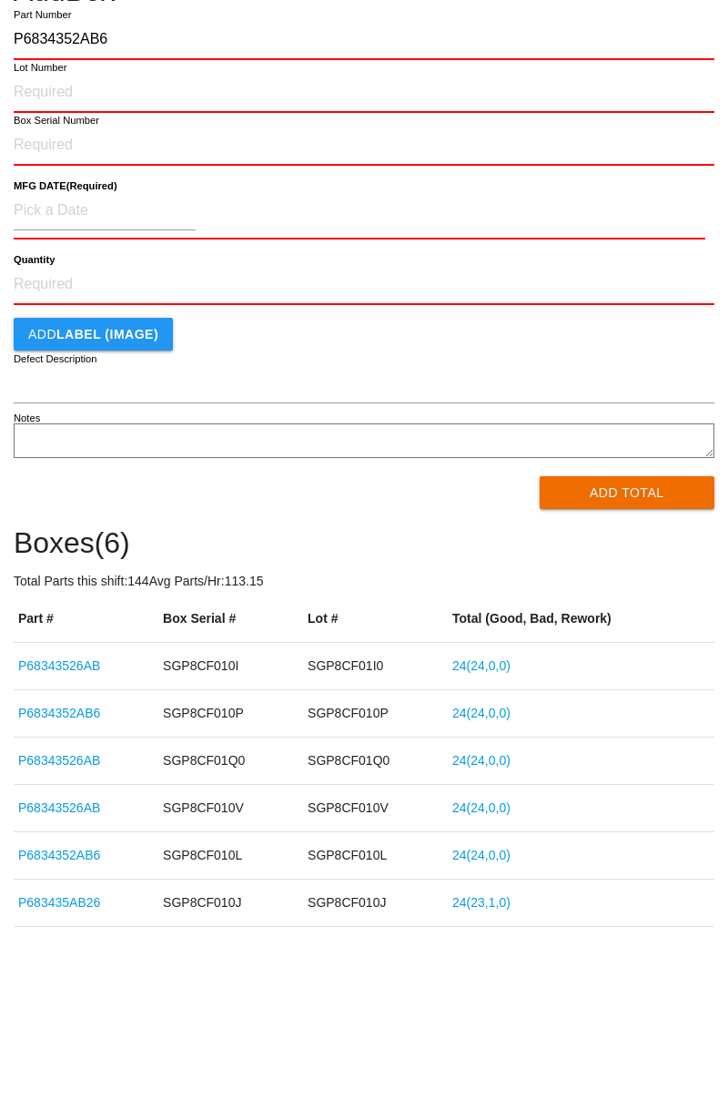
type input "P6834352AB6"
click at [44, 180] on input "Lot Number" at bounding box center [364, 177] width 701 height 40
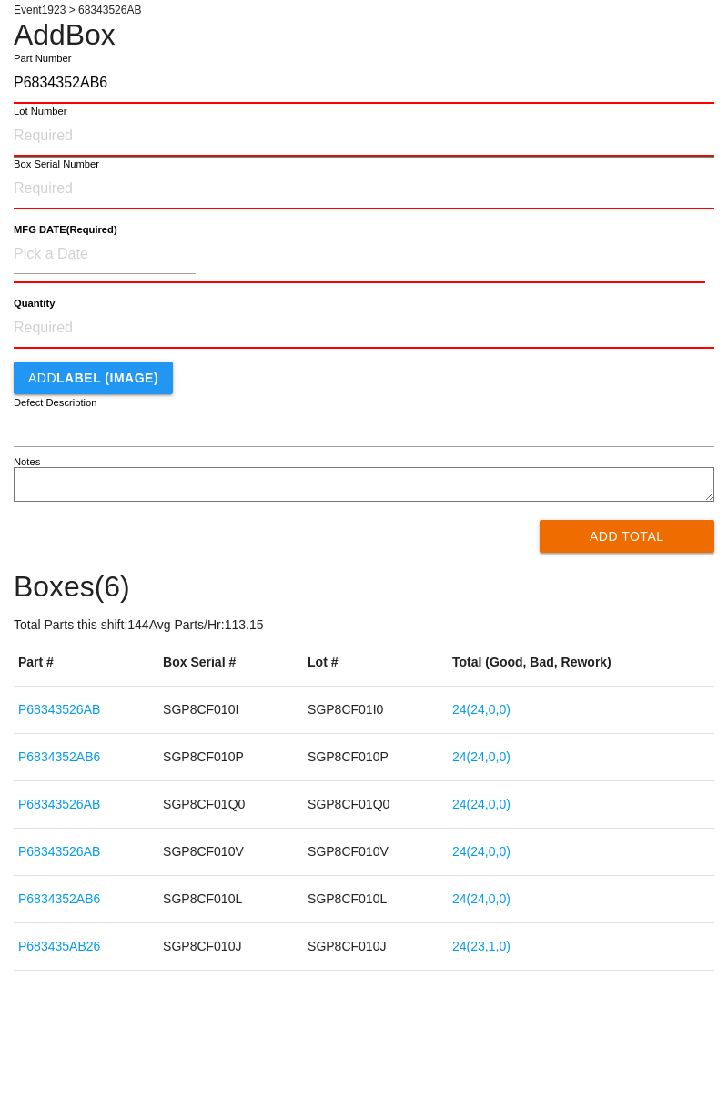
scroll to position [67, 0]
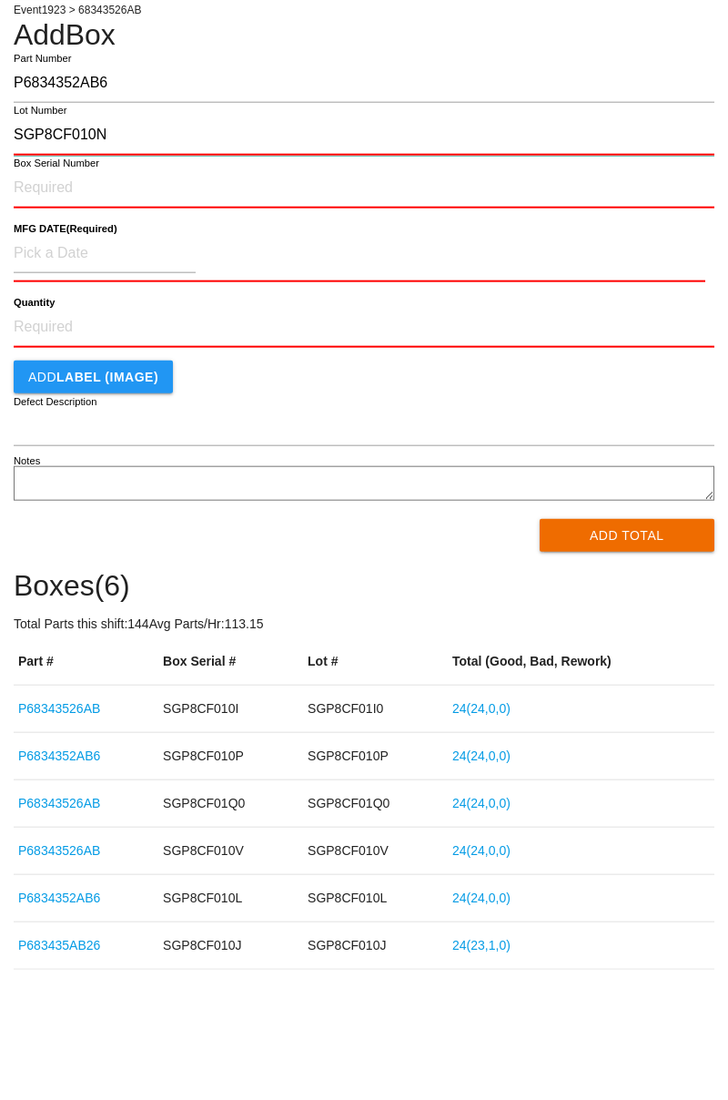
type input "SGP8CF010N"
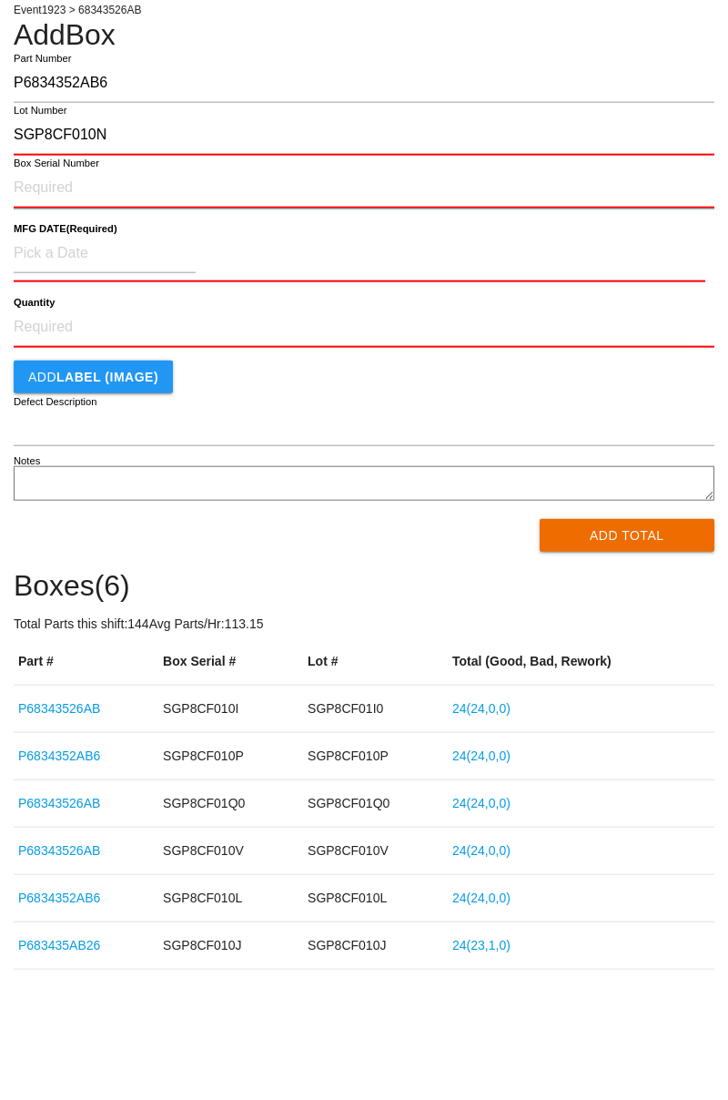
click at [33, 230] on input "Box Serial Number" at bounding box center [364, 229] width 701 height 40
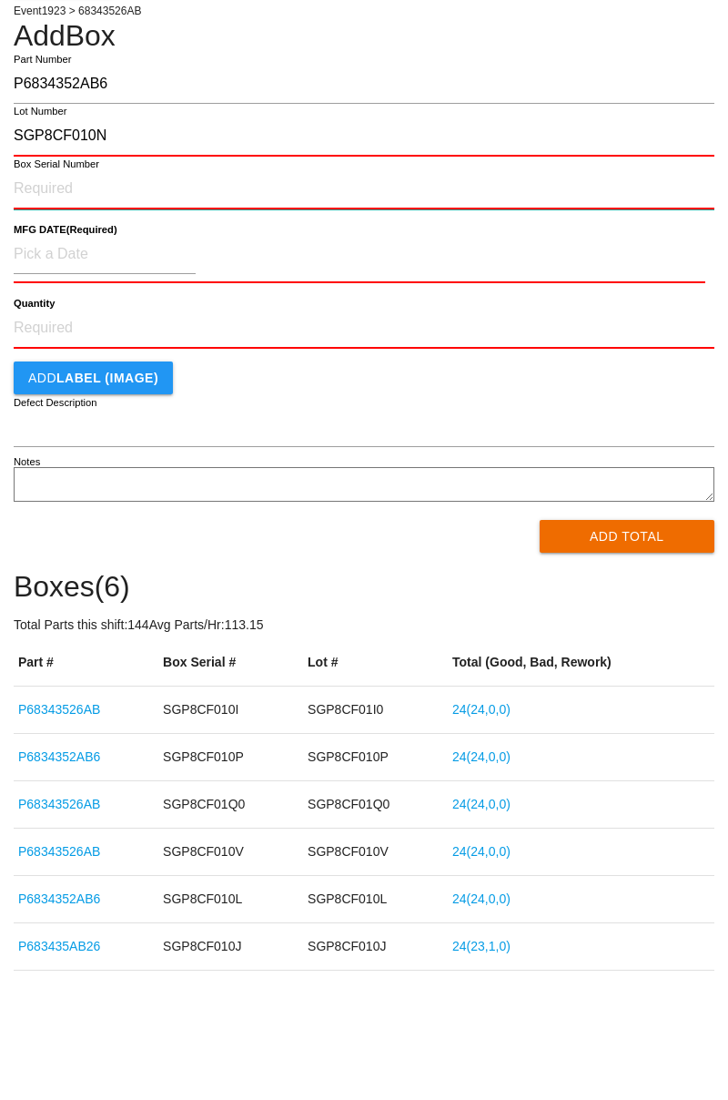
scroll to position [66, 0]
type input "SGP8CF010N"
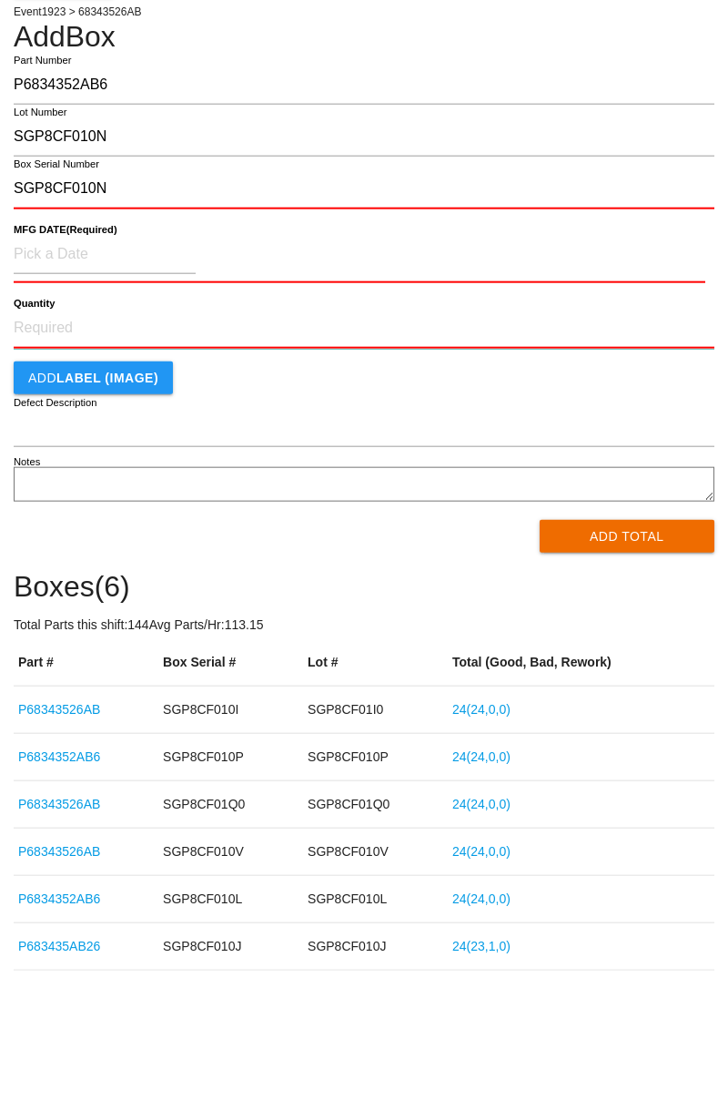
click at [32, 361] on input "Quantity" at bounding box center [364, 370] width 701 height 40
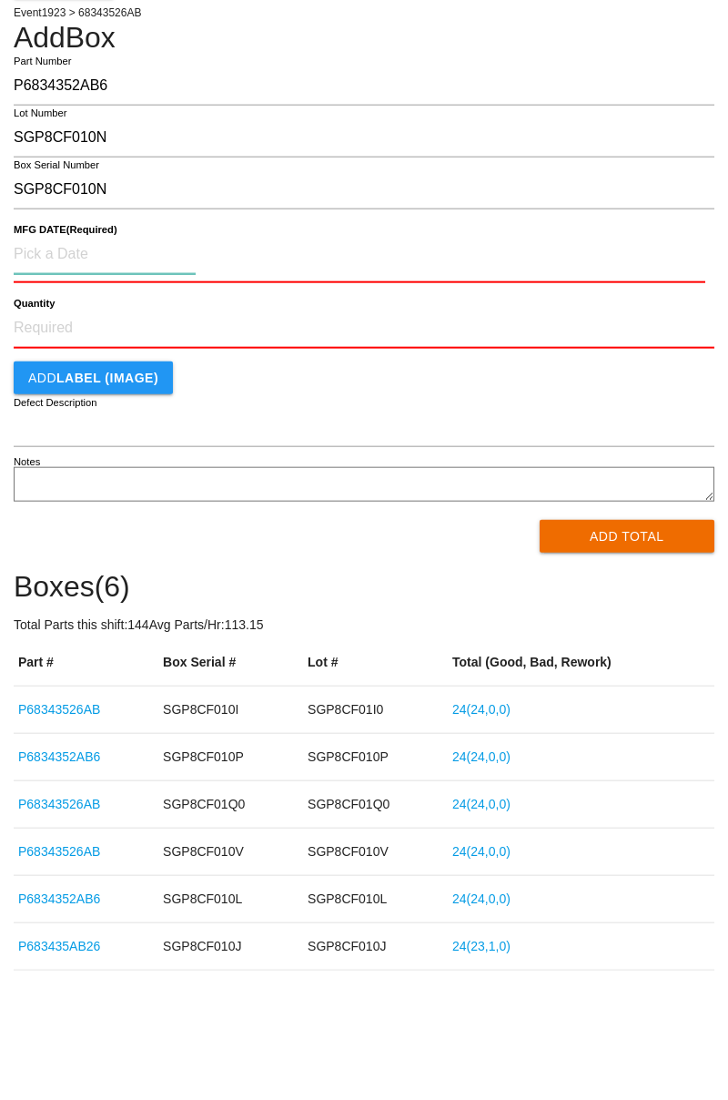
click at [35, 285] on input at bounding box center [105, 295] width 182 height 39
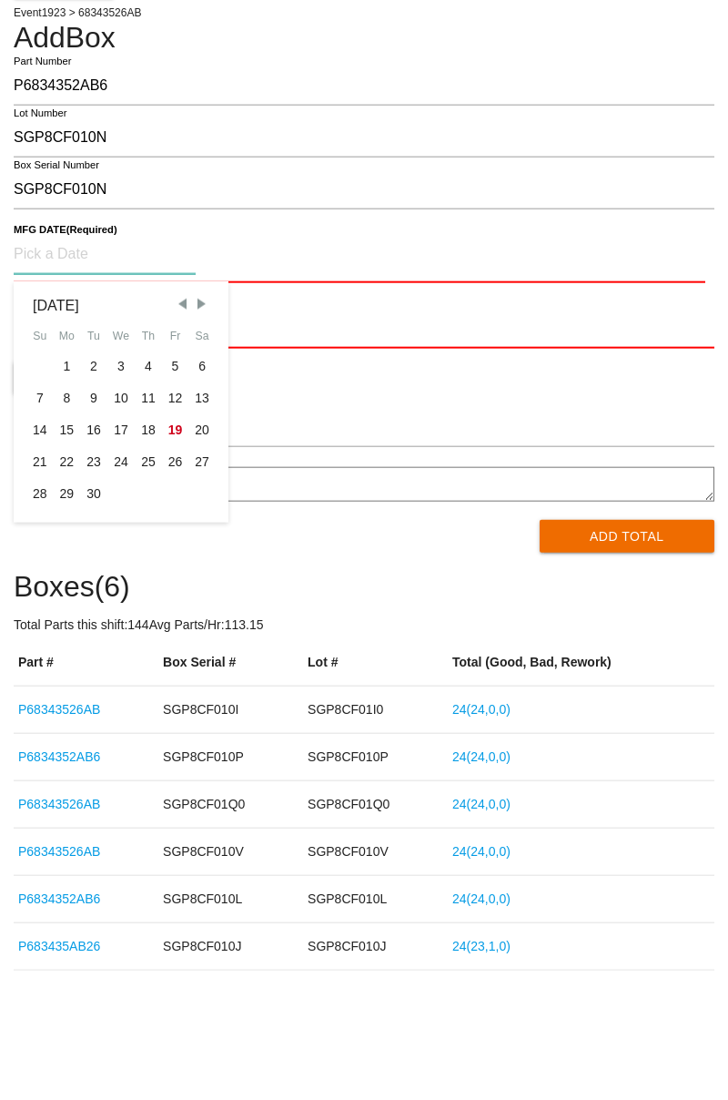
click at [206, 433] on div "13" at bounding box center [201, 439] width 27 height 32
type input "09/13/2025"
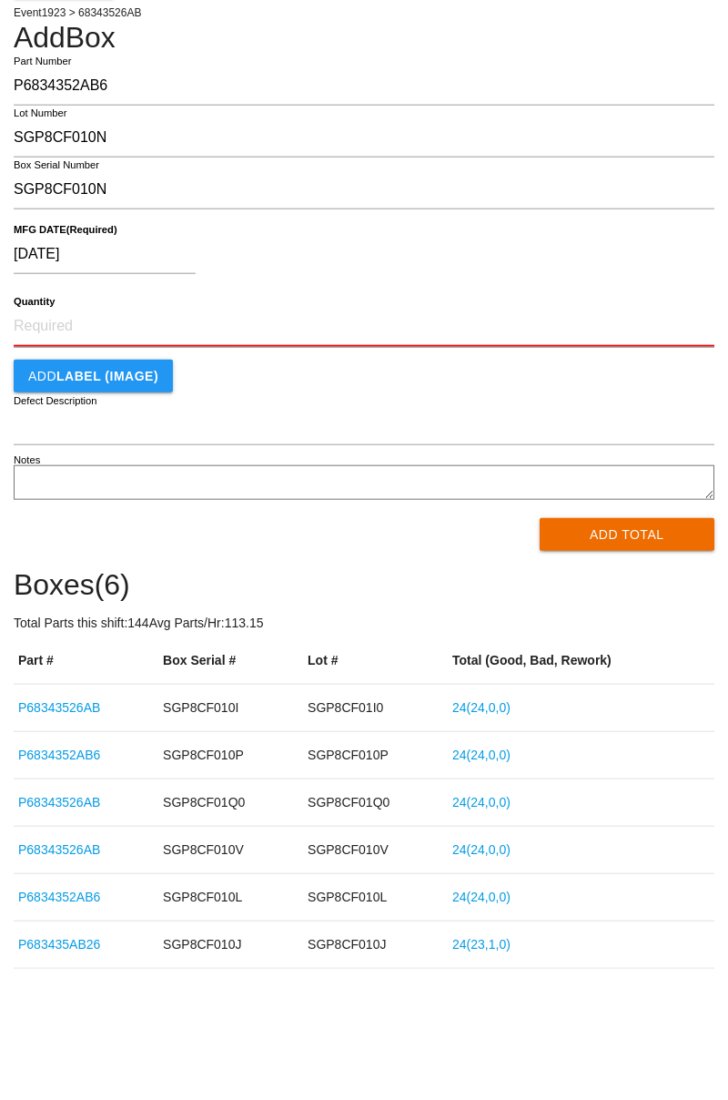
click at [33, 366] on input "Quantity" at bounding box center [364, 370] width 701 height 40
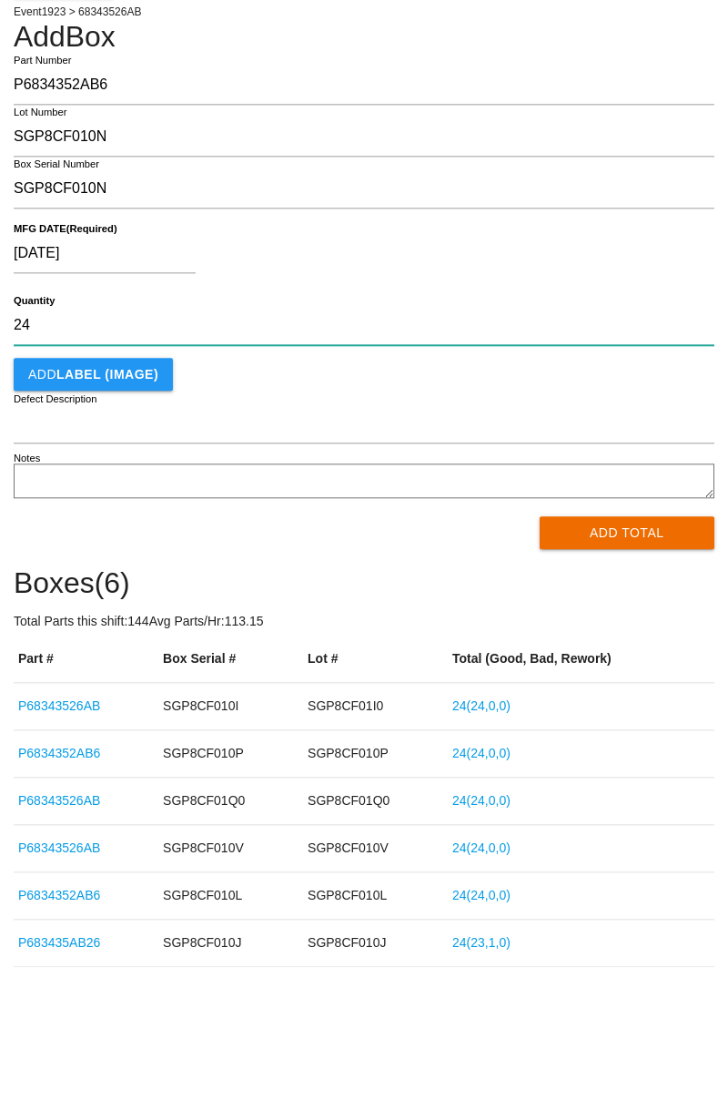
type input "24"
click at [586, 577] on button "Add Total" at bounding box center [628, 577] width 176 height 33
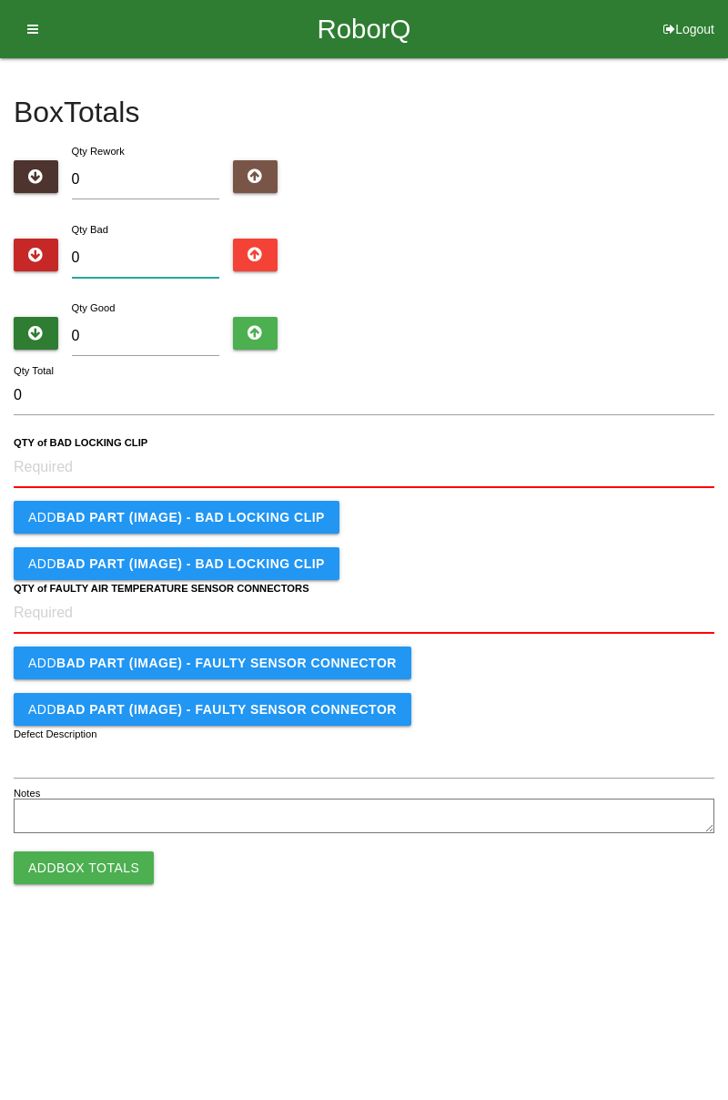
click at [95, 261] on input "0" at bounding box center [146, 258] width 148 height 39
click at [106, 342] on input "0" at bounding box center [146, 336] width 148 height 39
type input "2"
type input "24"
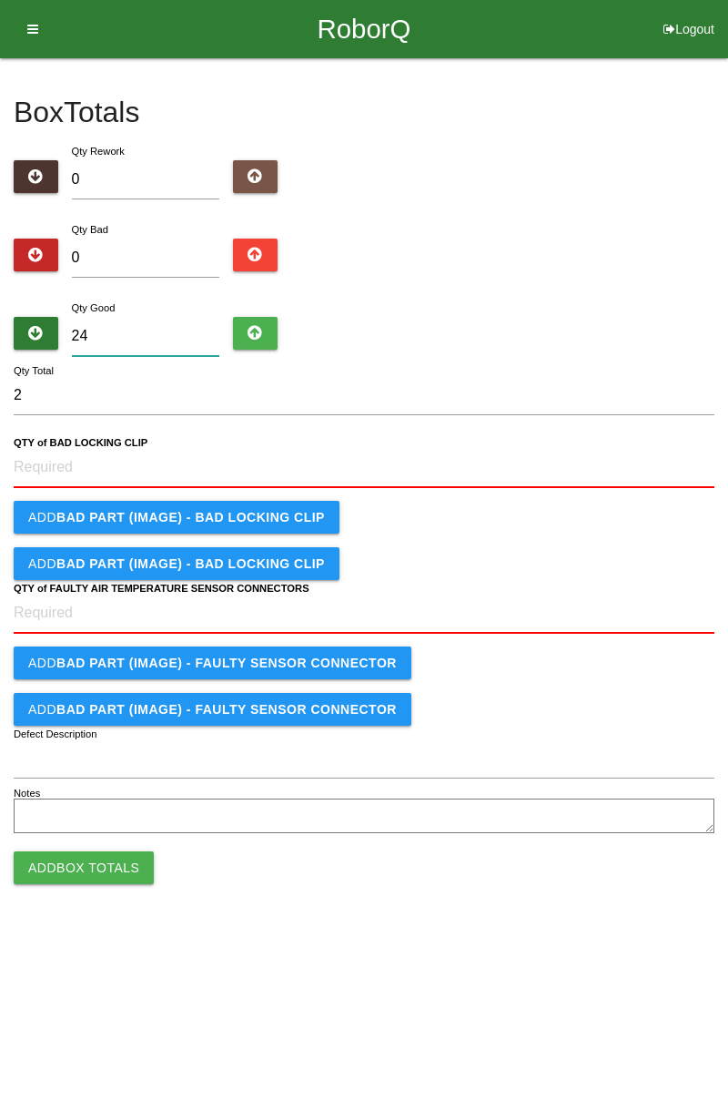
type input "24"
click at [47, 463] on CLIP "QTY of BAD LOCKING CLIP" at bounding box center [364, 468] width 701 height 40
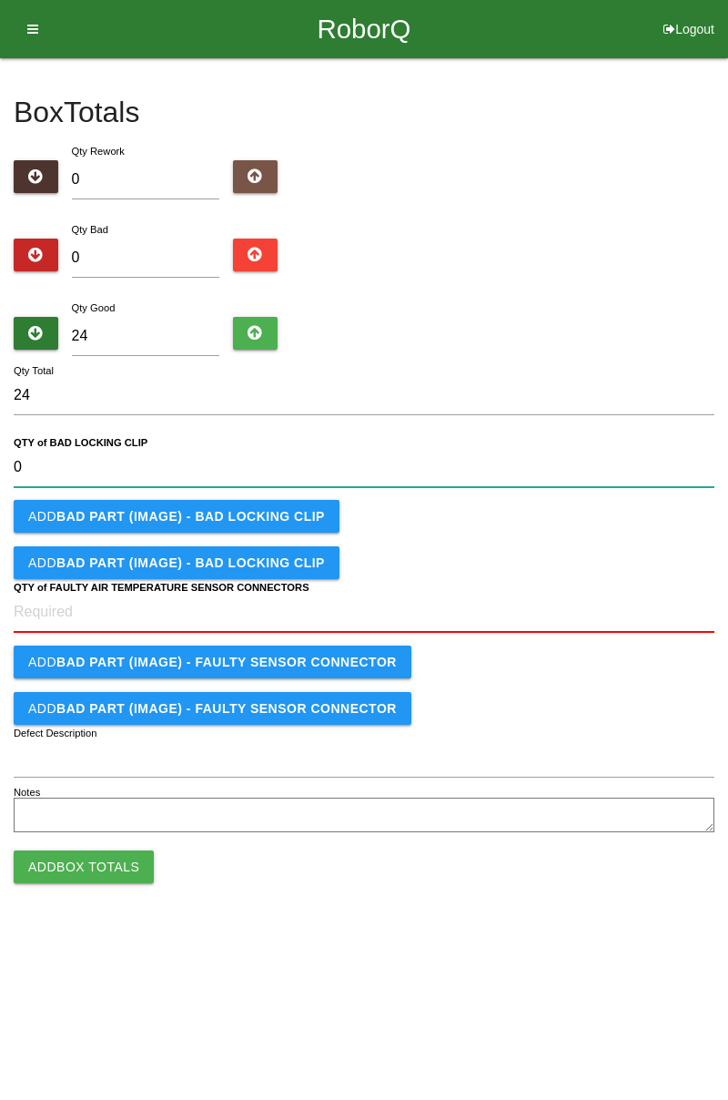
type CLIP "0"
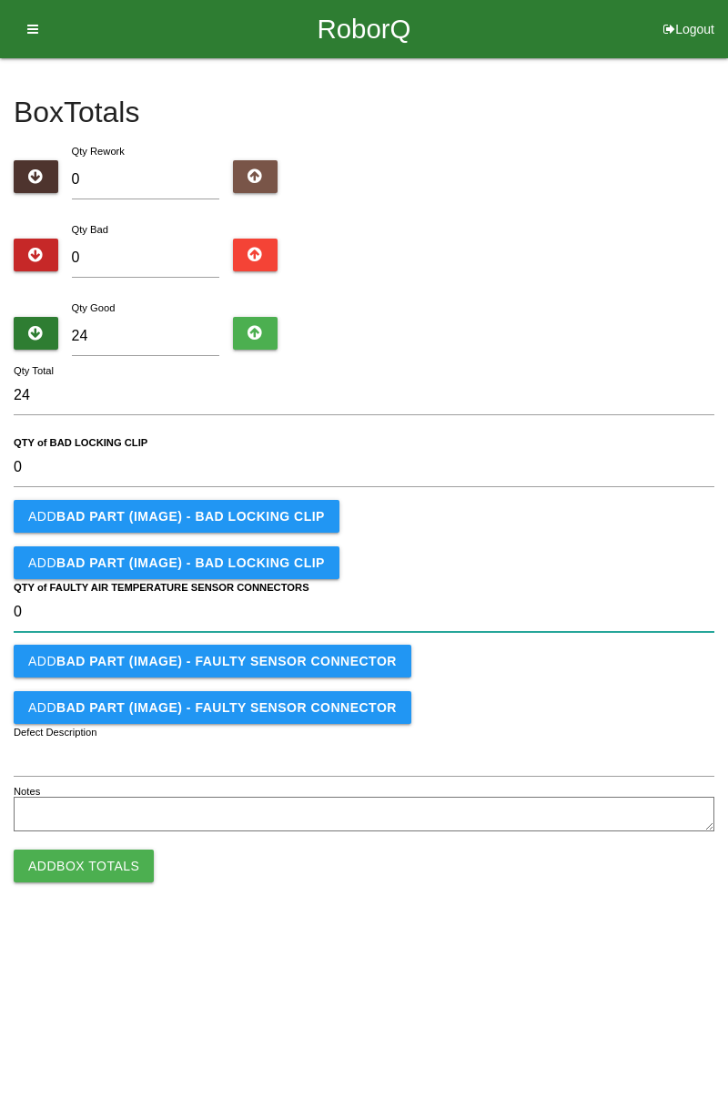
type CONNECTORS "0"
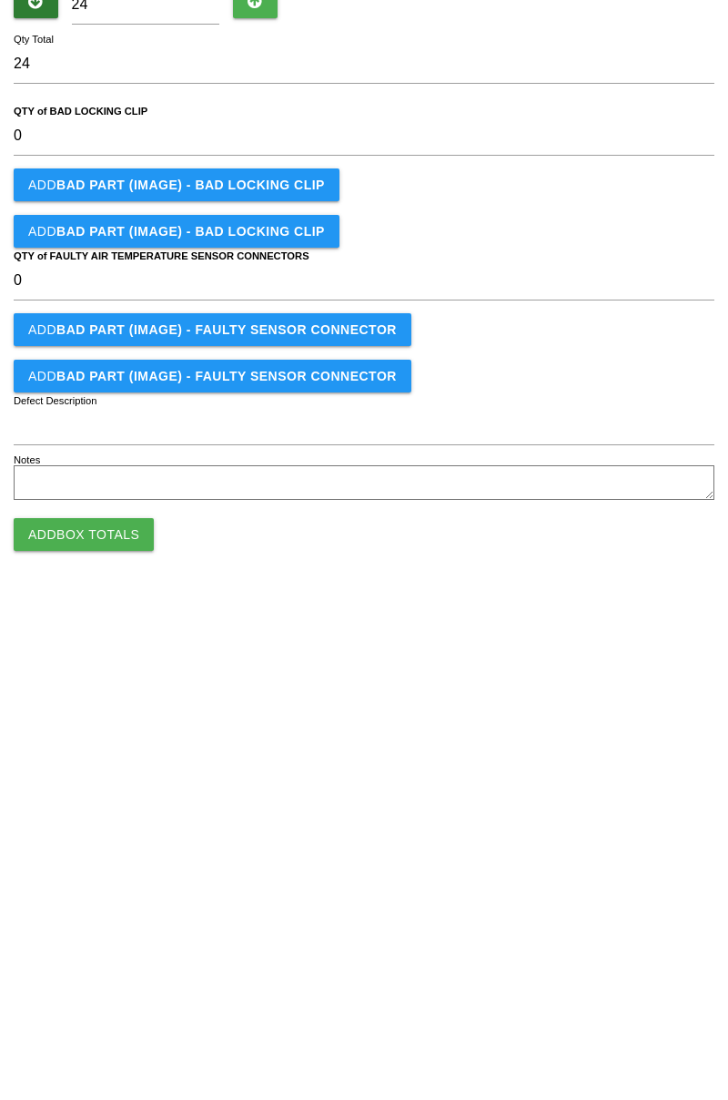
click at [54, 872] on button "Add Box Totals" at bounding box center [84, 865] width 140 height 33
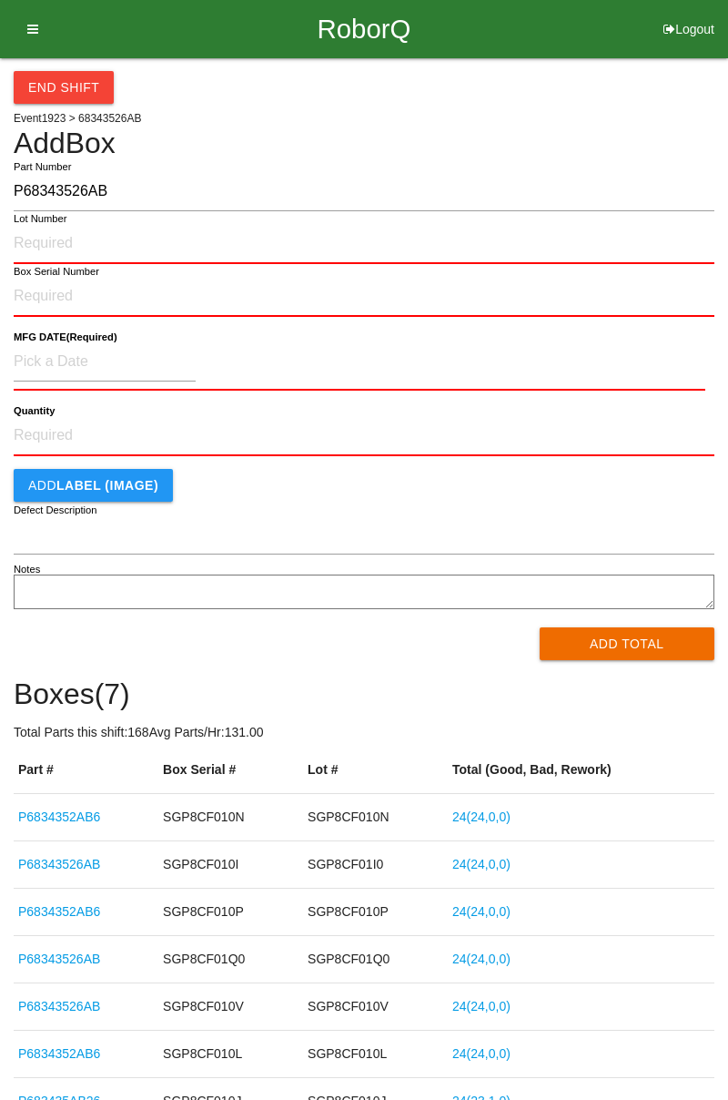
type input "P68343526AB"
click at [32, 246] on input "Lot Number" at bounding box center [364, 244] width 701 height 40
type input "SGP8CF010K"
click at [44, 290] on input "Box Serial Number" at bounding box center [364, 297] width 701 height 40
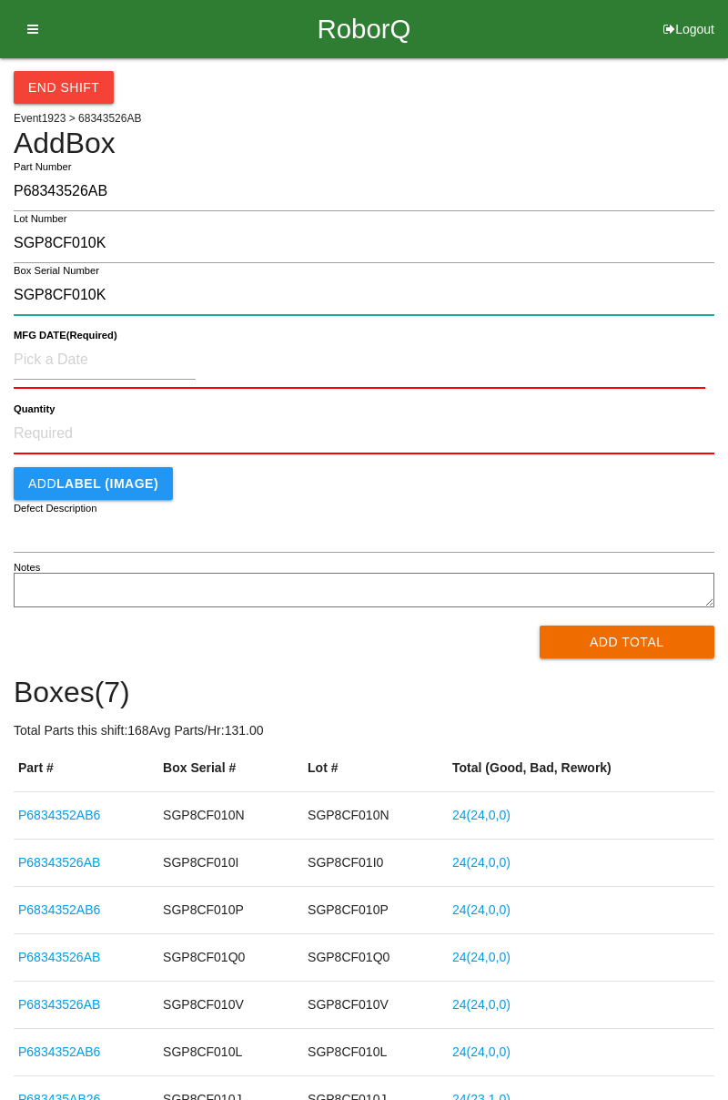
type input "SGP8CF010K"
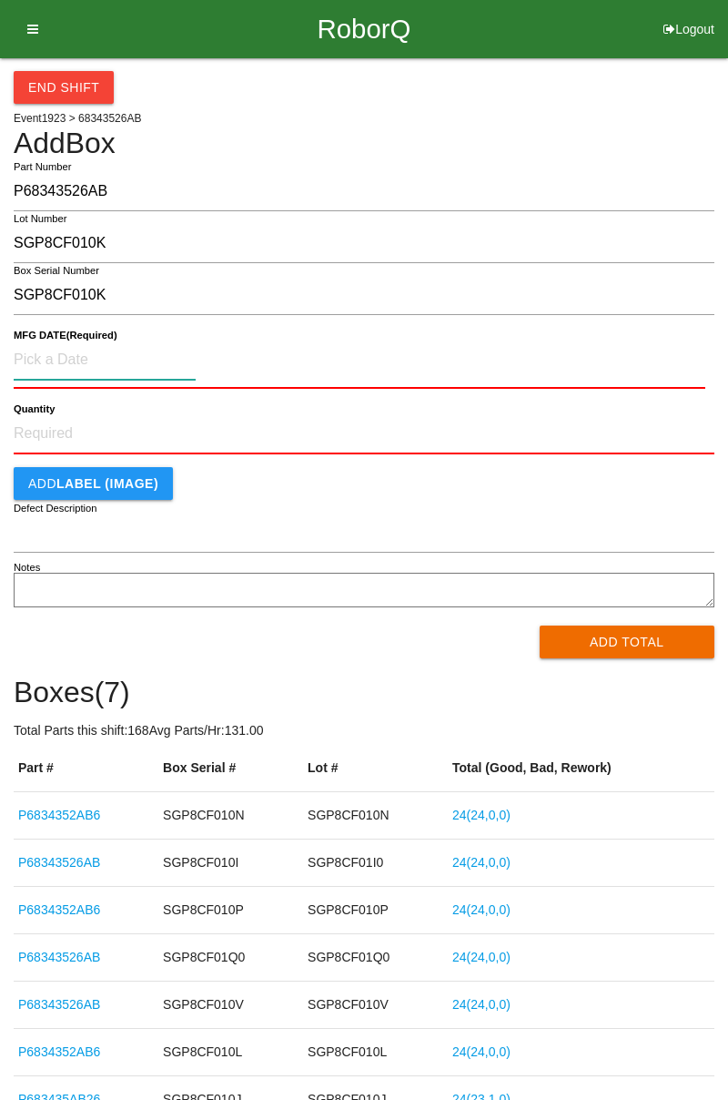
click at [40, 364] on input at bounding box center [105, 360] width 182 height 39
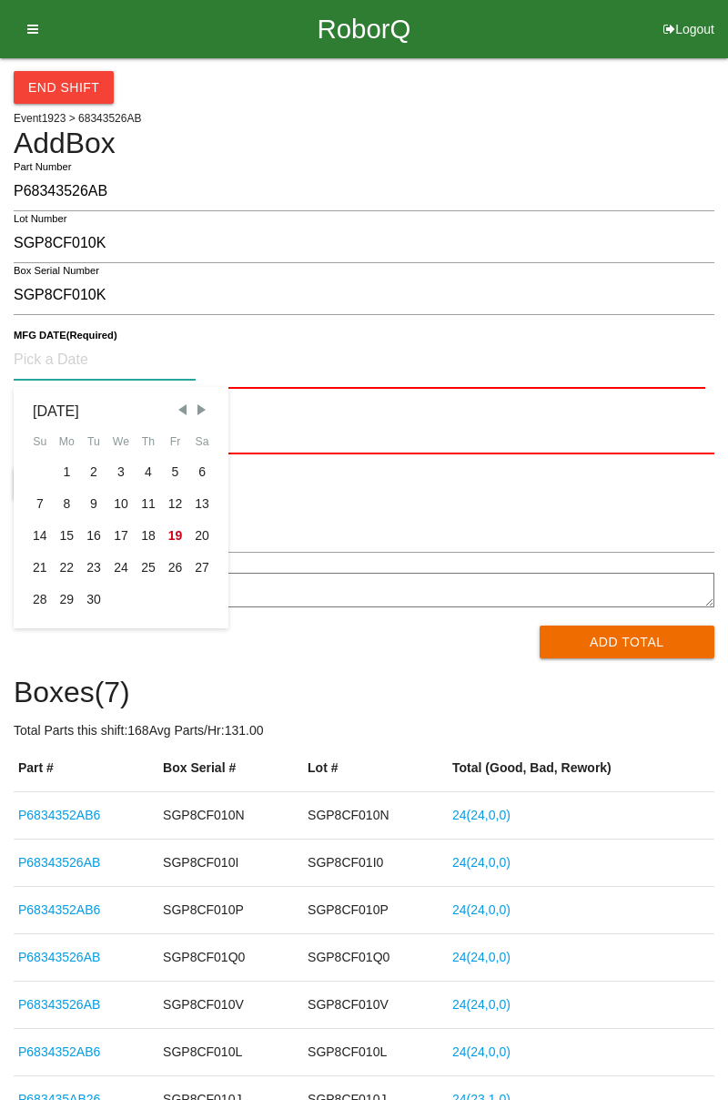
click at [199, 504] on div "13" at bounding box center [201, 504] width 27 height 32
type input "09/13/2025"
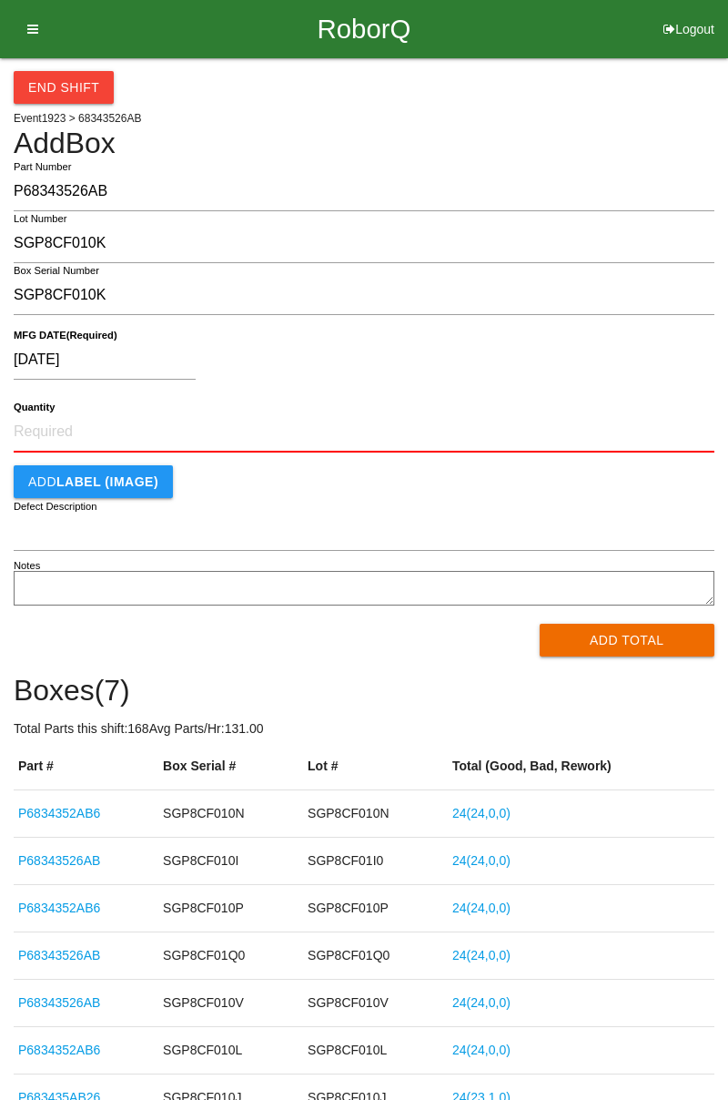
click at [572, 641] on button "Add Total" at bounding box center [628, 640] width 176 height 33
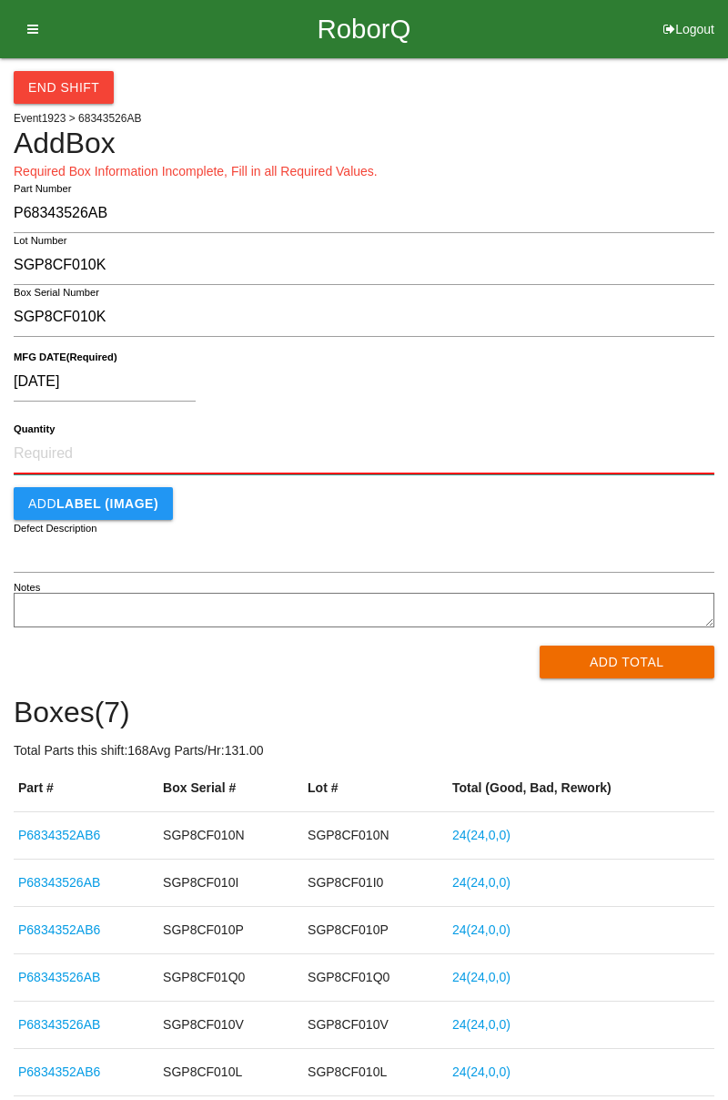
click at [40, 453] on input "Quantity" at bounding box center [364, 454] width 701 height 40
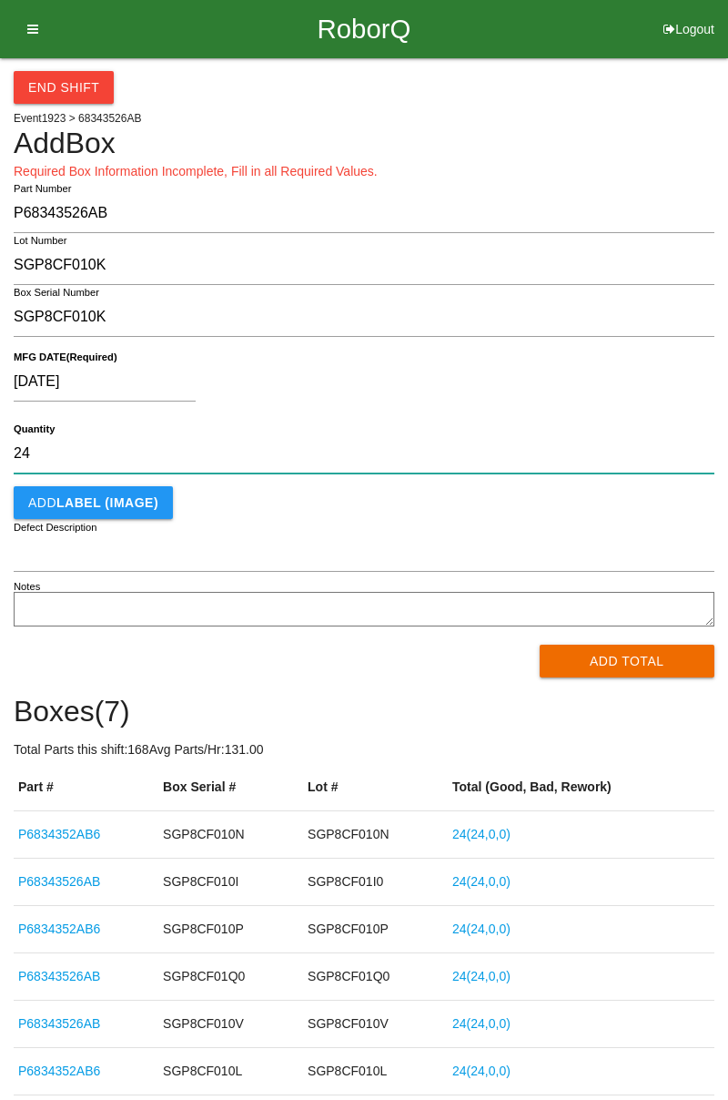
type input "24"
click at [626, 656] on button "Add Total" at bounding box center [628, 661] width 176 height 33
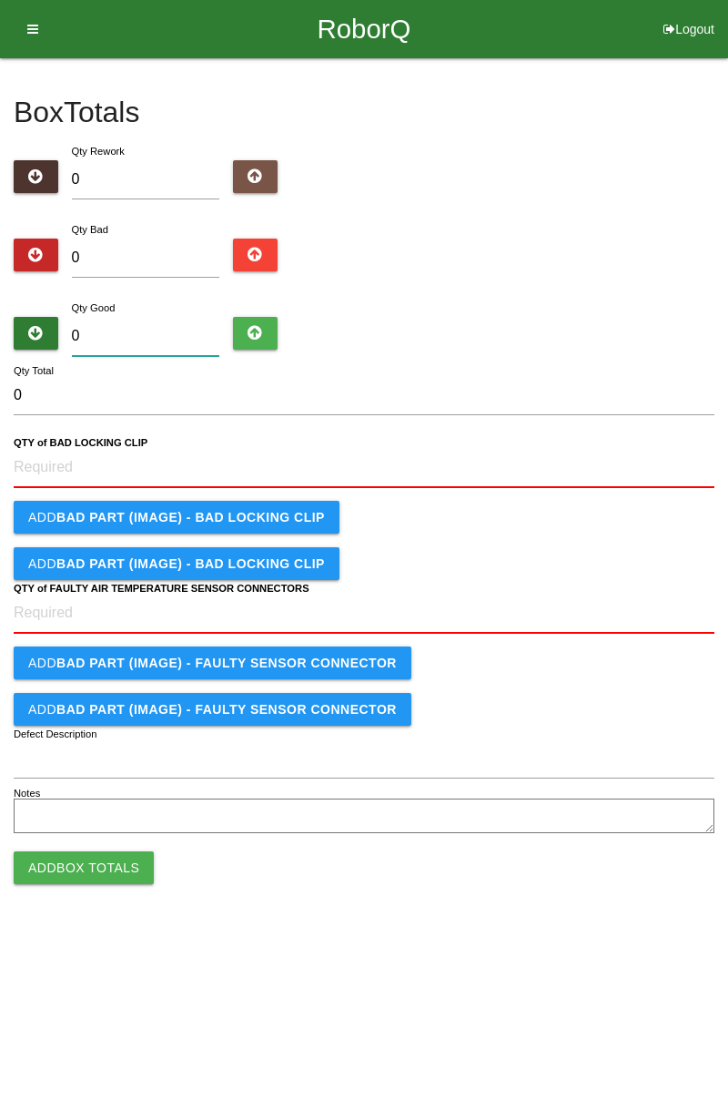
click at [87, 331] on input "0" at bounding box center [146, 336] width 148 height 39
type input "2"
type input "24"
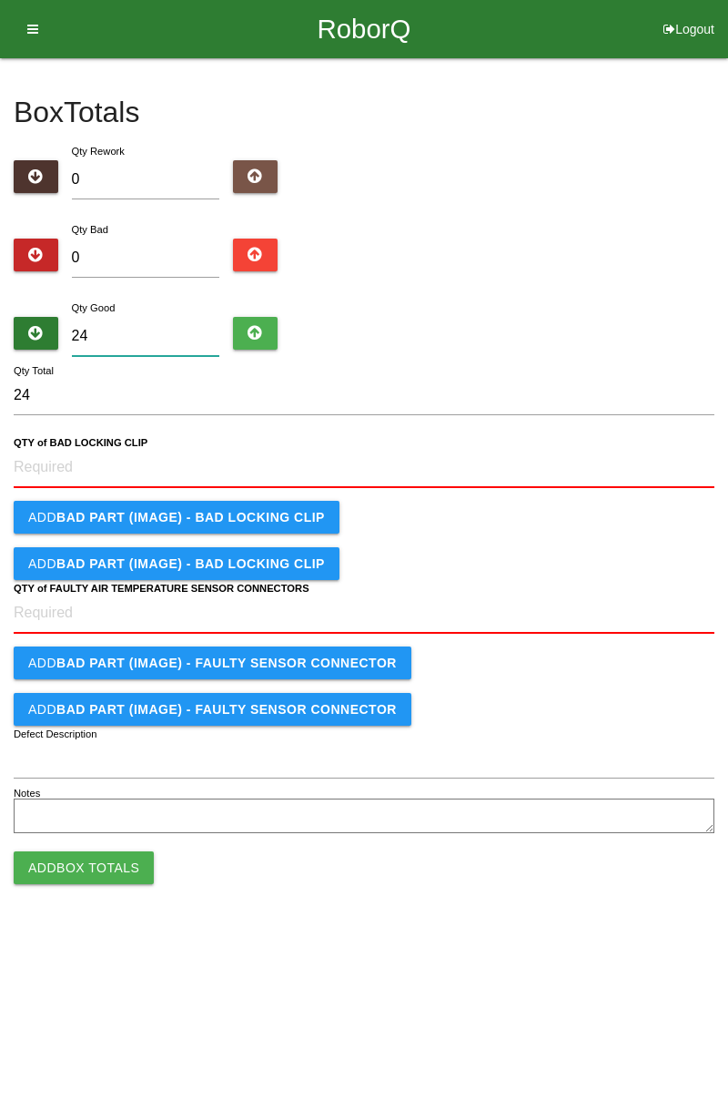
type input "24"
click at [104, 463] on CLIP "QTY of BAD LOCKING CLIP" at bounding box center [364, 468] width 701 height 40
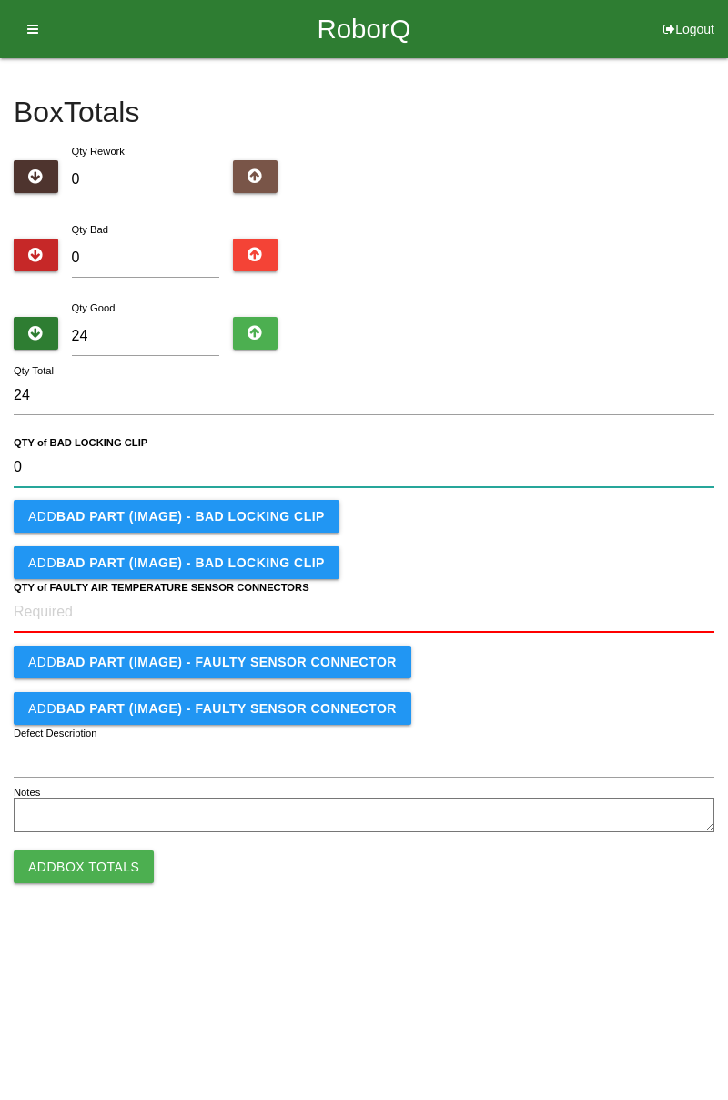
type CLIP "0"
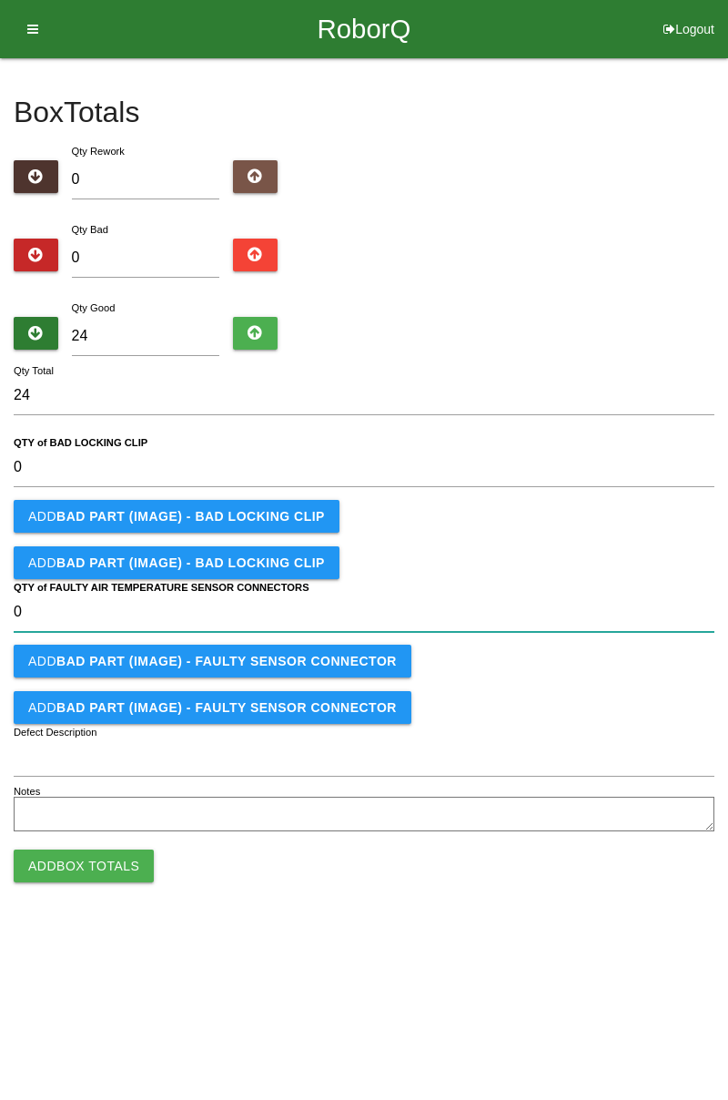
type CONNECTORS "0"
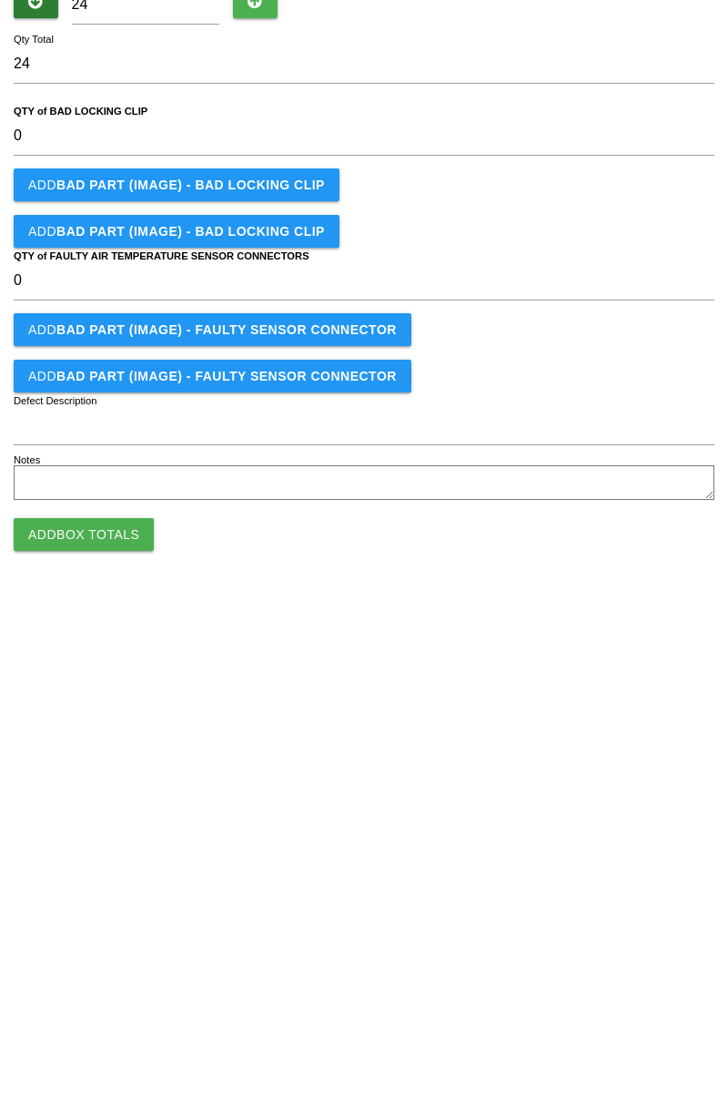
click at [46, 877] on button "Add Box Totals" at bounding box center [84, 865] width 140 height 33
